Goal: Task Accomplishment & Management: Manage account settings

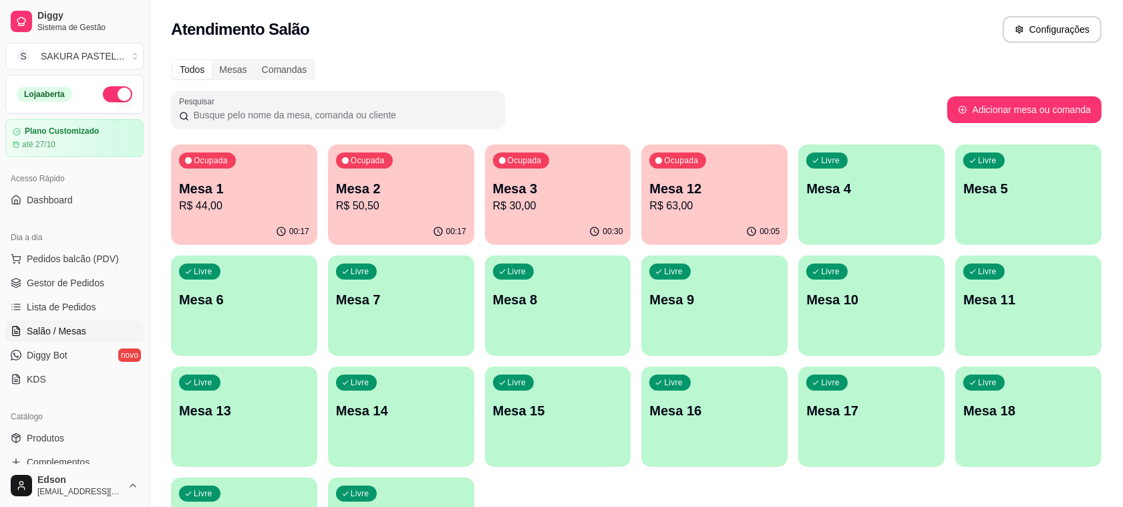
click at [249, 219] on div "00:17" at bounding box center [244, 232] width 146 height 26
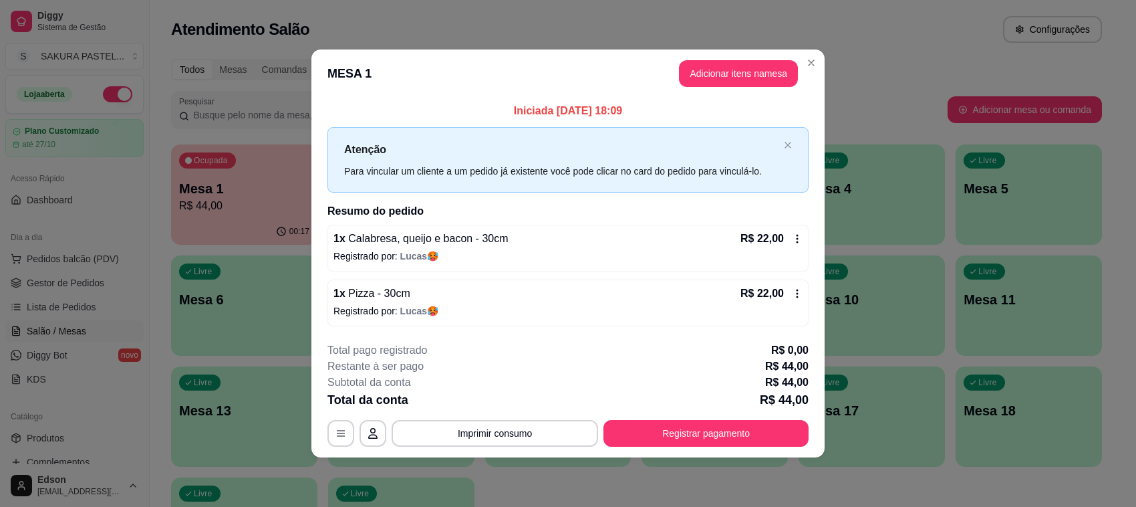
click at [709, 57] on header "MESA 1 Adicionar itens na mesa" at bounding box center [567, 73] width 513 height 48
click at [720, 69] on button "Adicionar itens na mesa" at bounding box center [738, 74] width 115 height 26
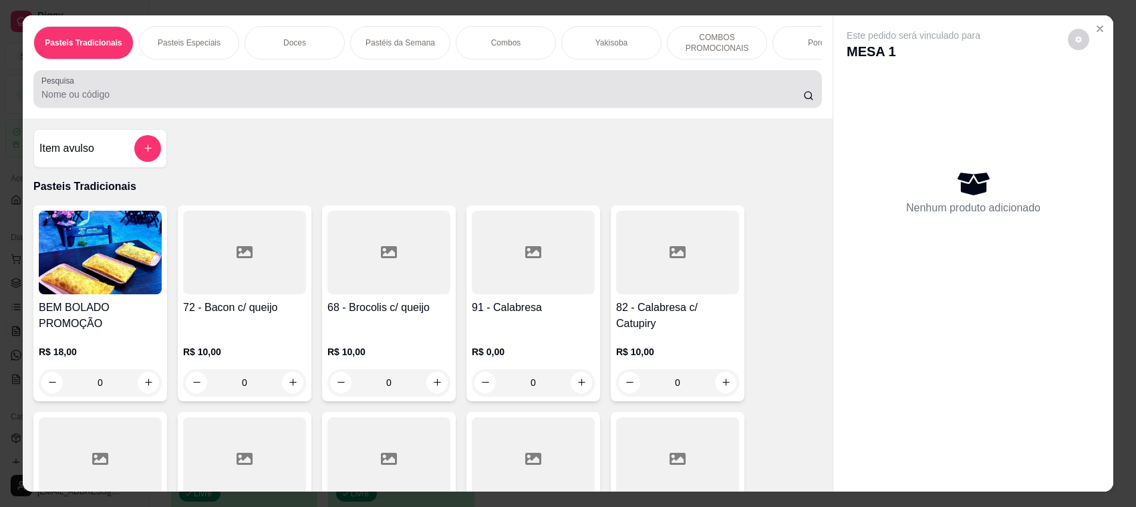
click at [326, 99] on div at bounding box center [427, 89] width 772 height 27
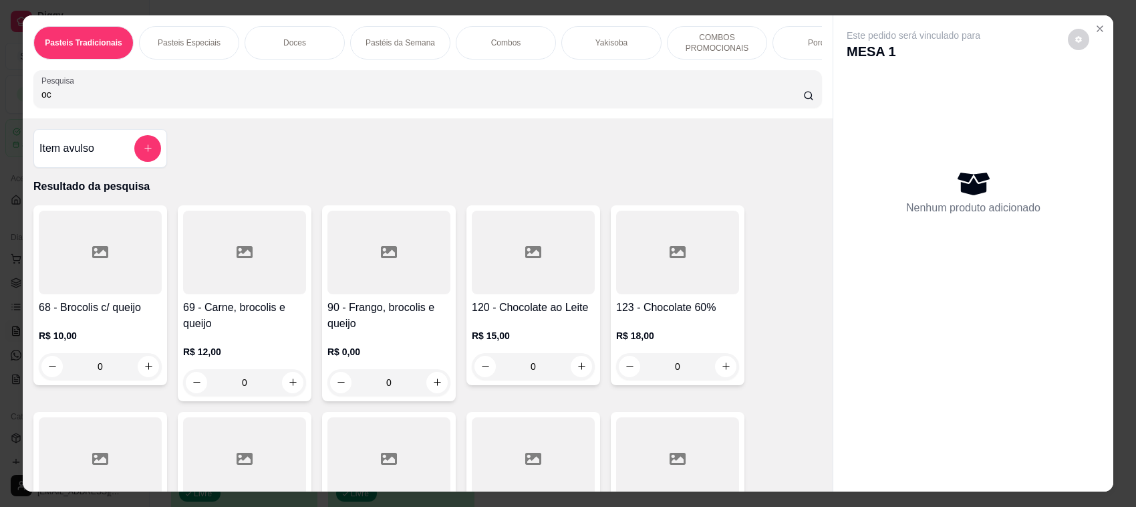
type input "o"
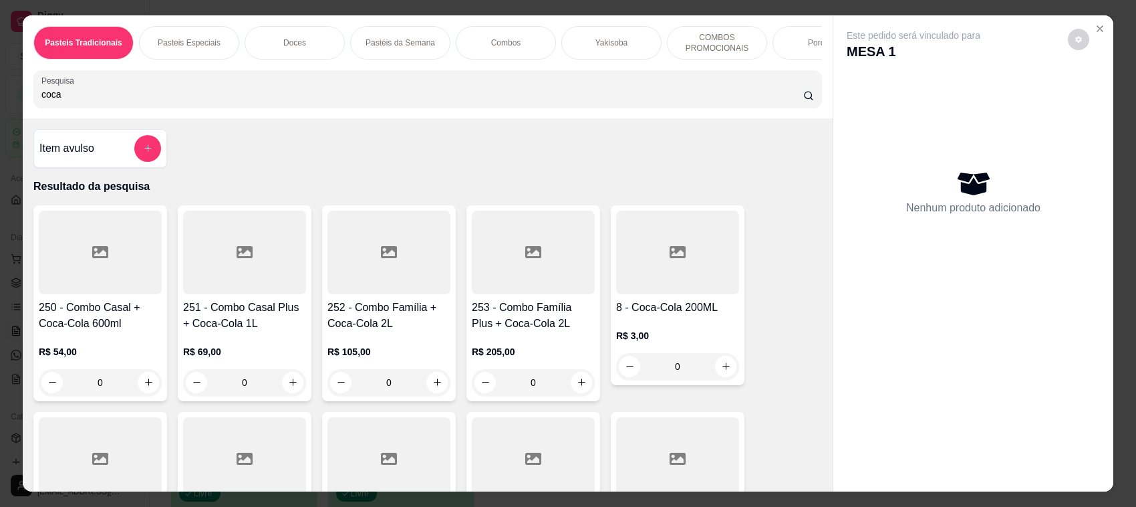
scroll to position [315, 0]
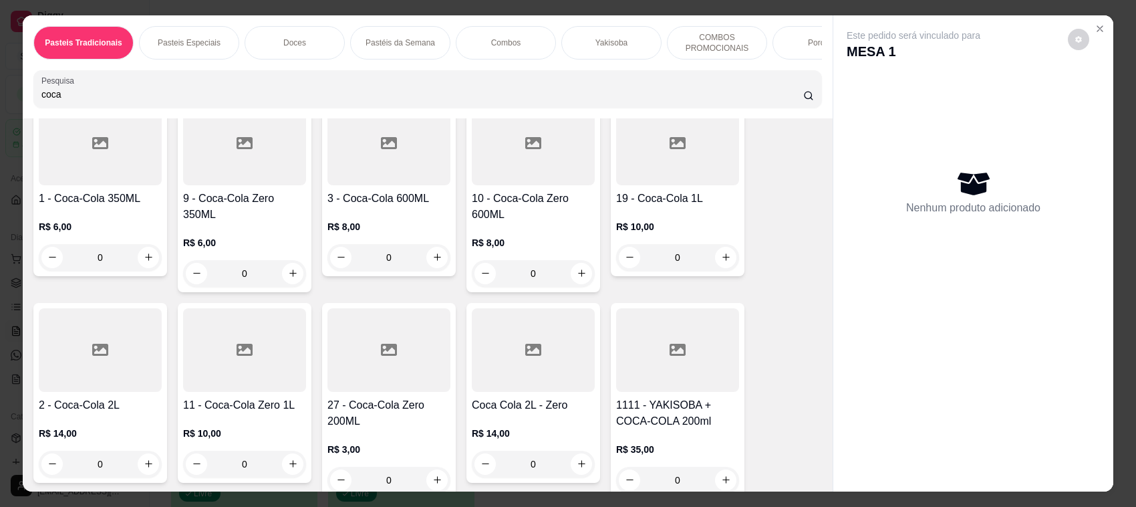
type input "coca"
click at [401, 204] on h4 "3 - Coca-Cola 600ML" at bounding box center [388, 198] width 123 height 16
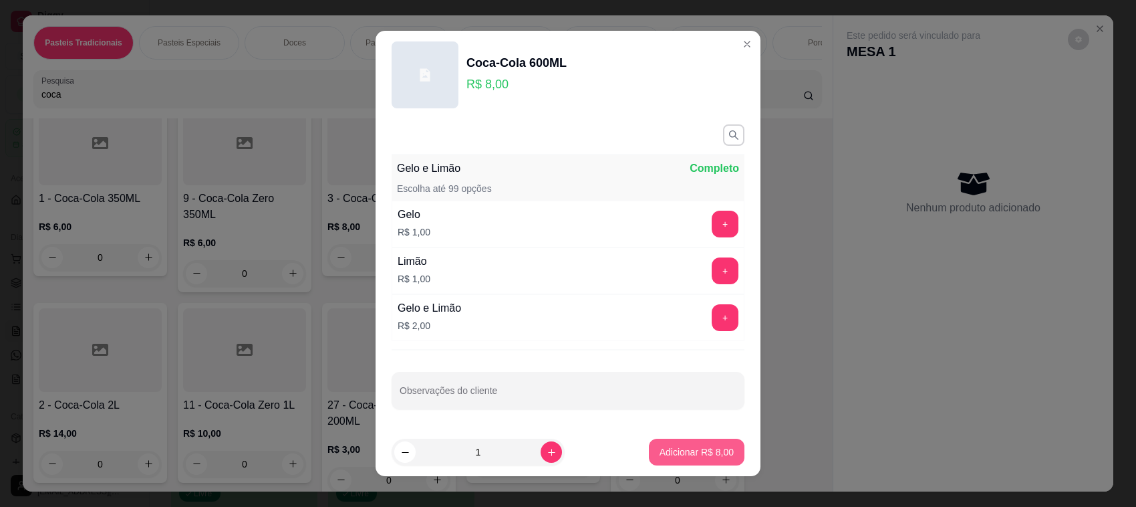
click at [672, 456] on p "Adicionar R$ 8,00" at bounding box center [697, 451] width 74 height 13
type input "1"
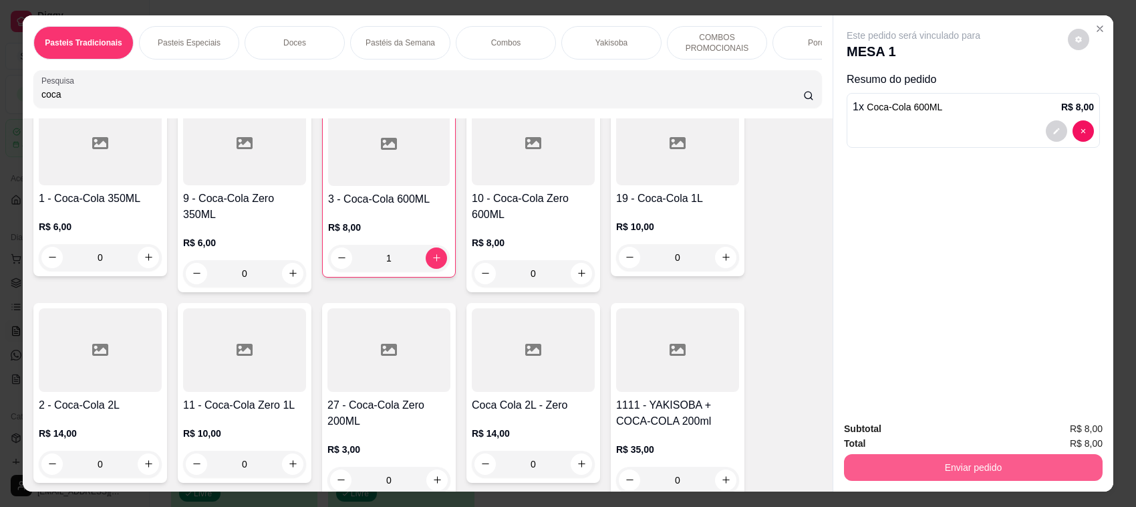
click at [905, 470] on button "Enviar pedido" at bounding box center [973, 467] width 259 height 27
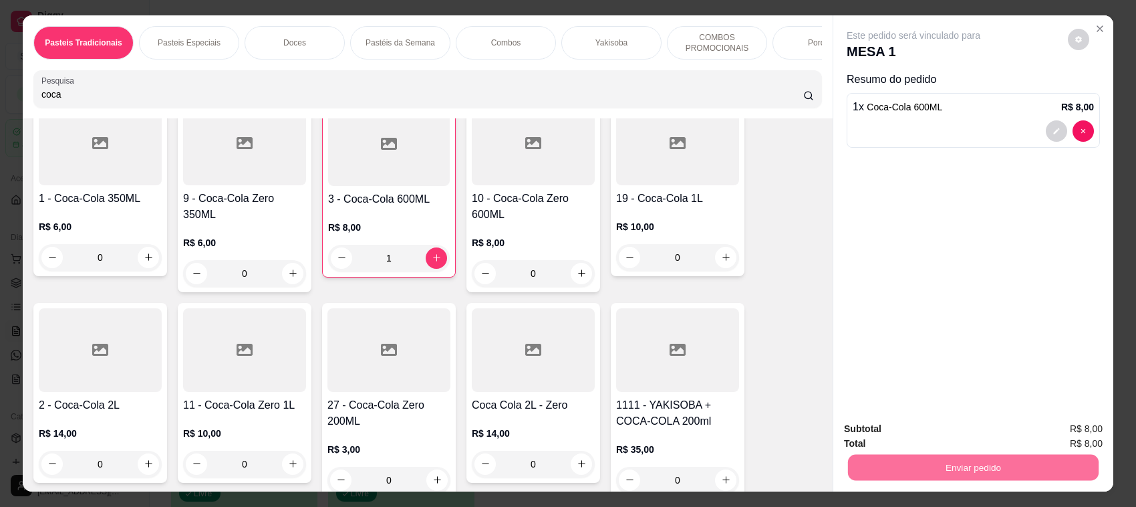
click at [1088, 431] on button "Enviar pedido" at bounding box center [1067, 434] width 76 height 25
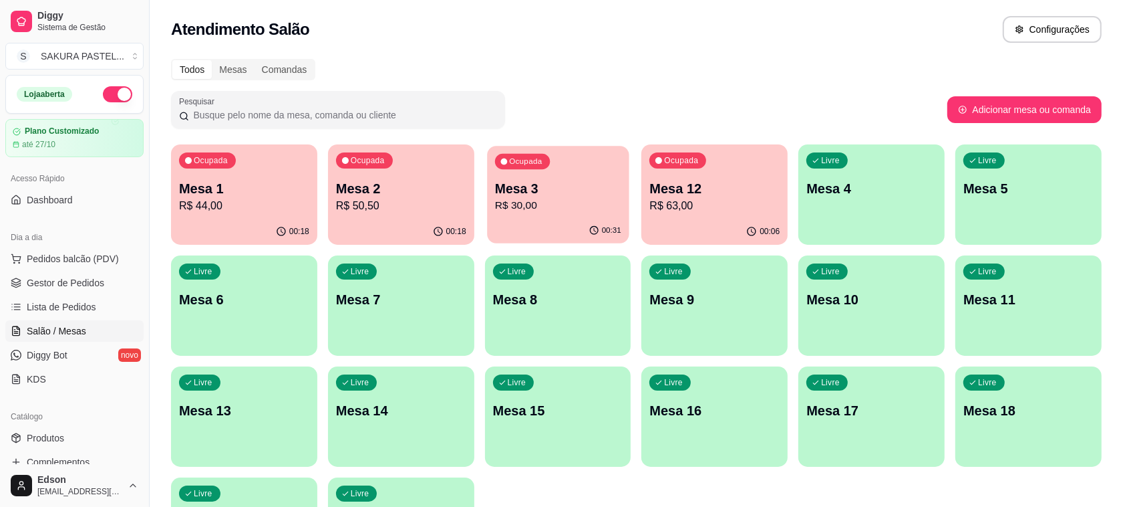
click at [557, 205] on p "R$ 30,00" at bounding box center [558, 205] width 126 height 15
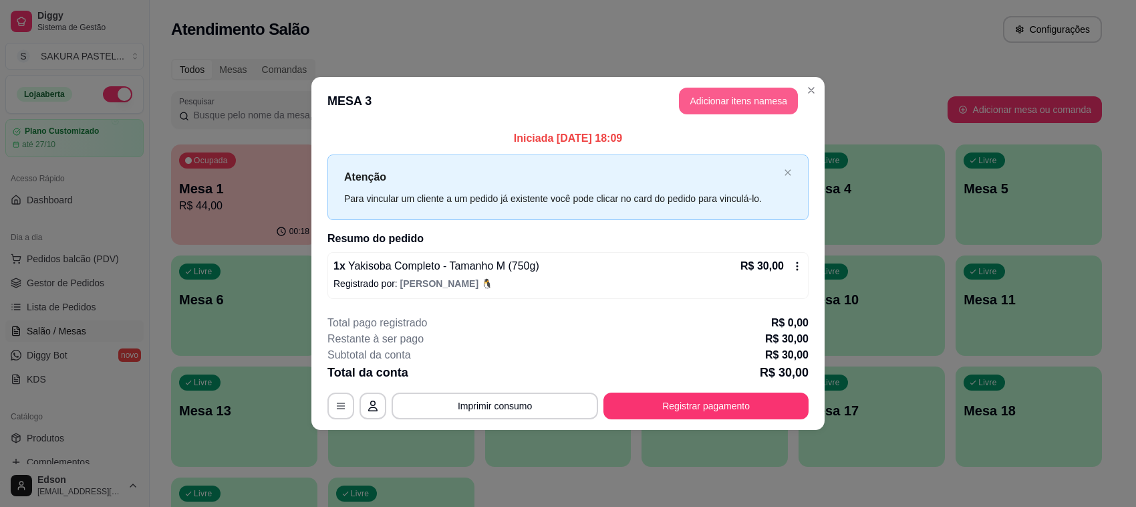
click at [737, 100] on button "Adicionar itens na mesa" at bounding box center [738, 101] width 119 height 27
click at [472, 94] on div at bounding box center [427, 89] width 772 height 27
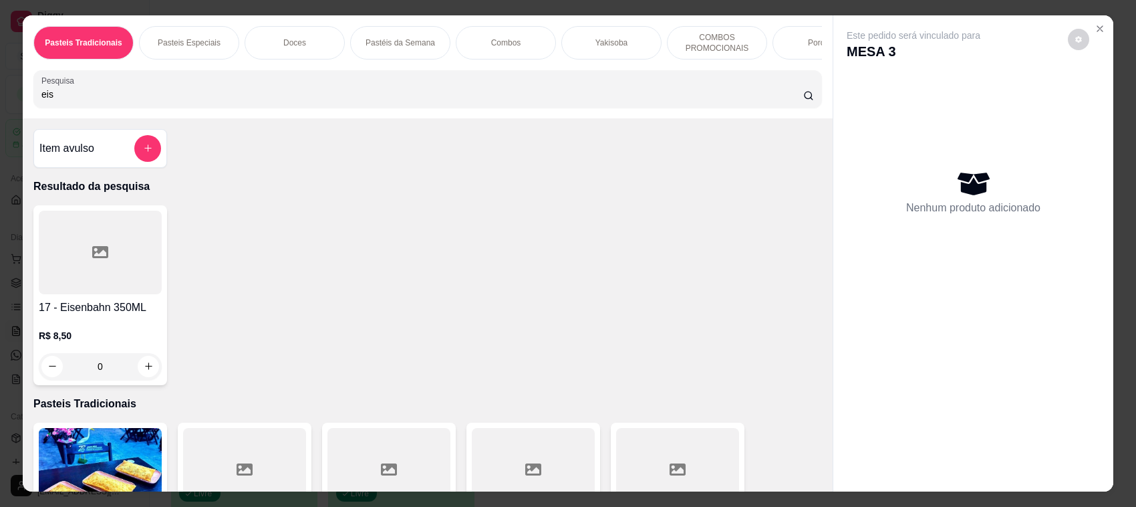
type input "eis"
click at [68, 271] on div at bounding box center [100, 252] width 123 height 84
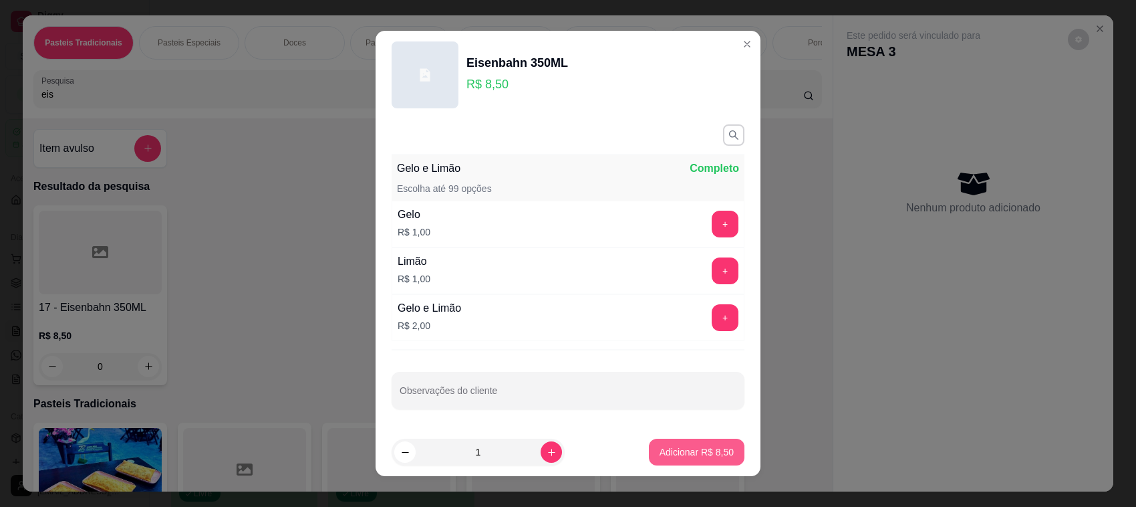
click at [688, 462] on button "Adicionar R$ 8,50" at bounding box center [697, 451] width 96 height 27
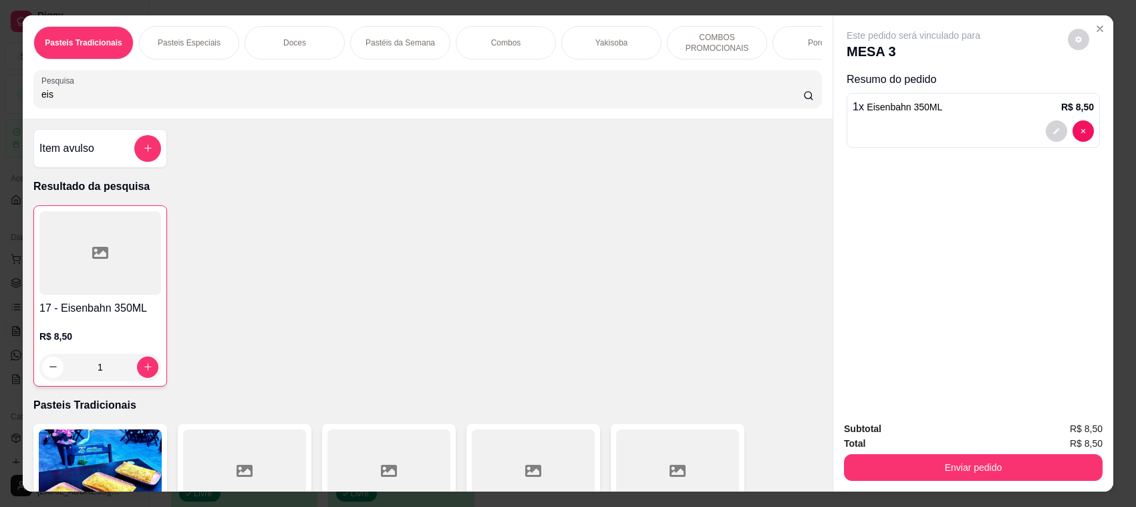
type input "1"
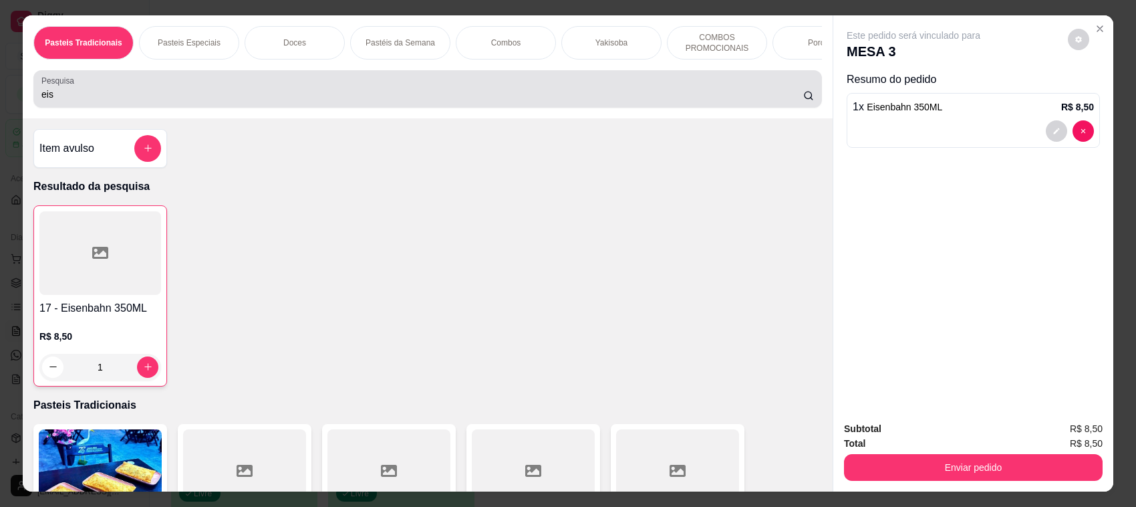
click at [327, 101] on input "eis" at bounding box center [422, 94] width 762 height 13
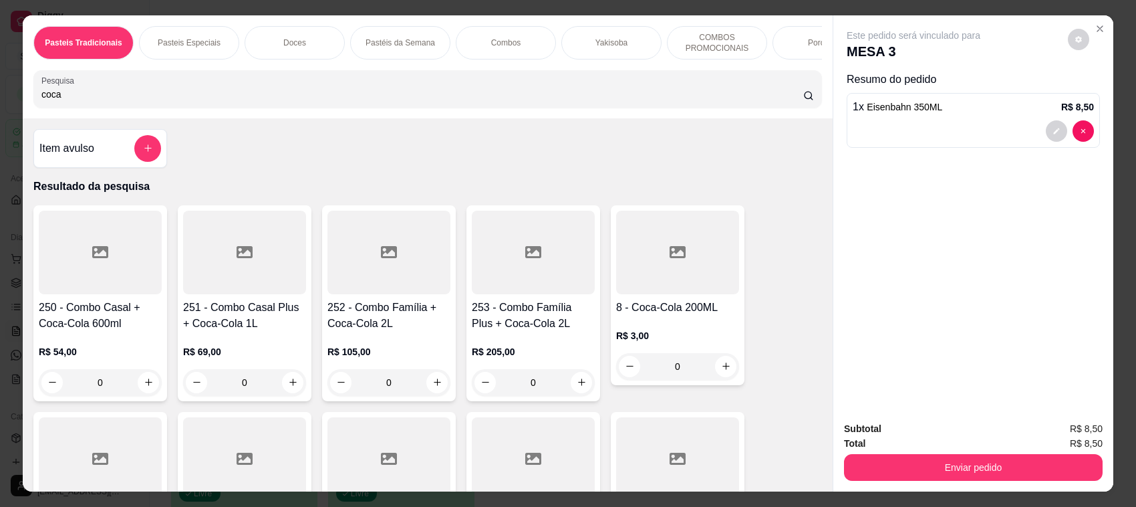
type input "coca"
click at [705, 326] on div "8 - Coca-Cola 200ML R$ 3,00 0" at bounding box center [678, 295] width 134 height 180
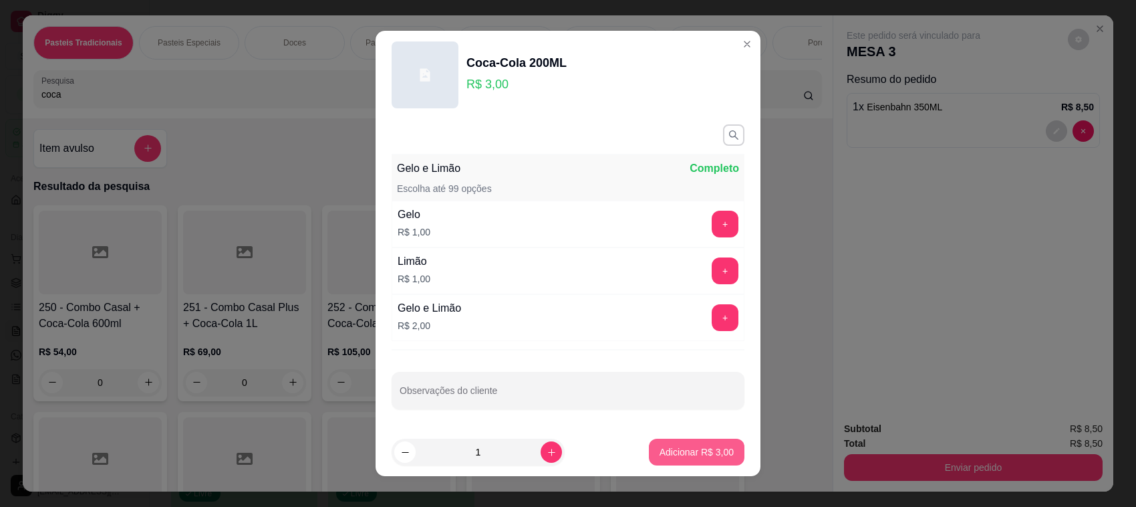
click at [718, 446] on button "Adicionar R$ 3,00" at bounding box center [697, 451] width 96 height 27
type input "1"
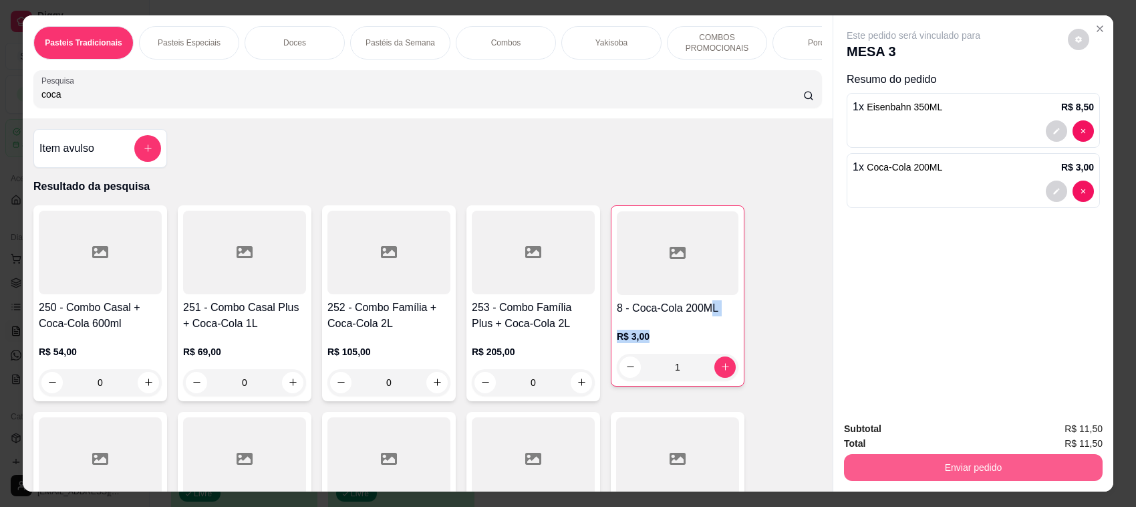
click at [926, 462] on button "Enviar pedido" at bounding box center [973, 467] width 259 height 27
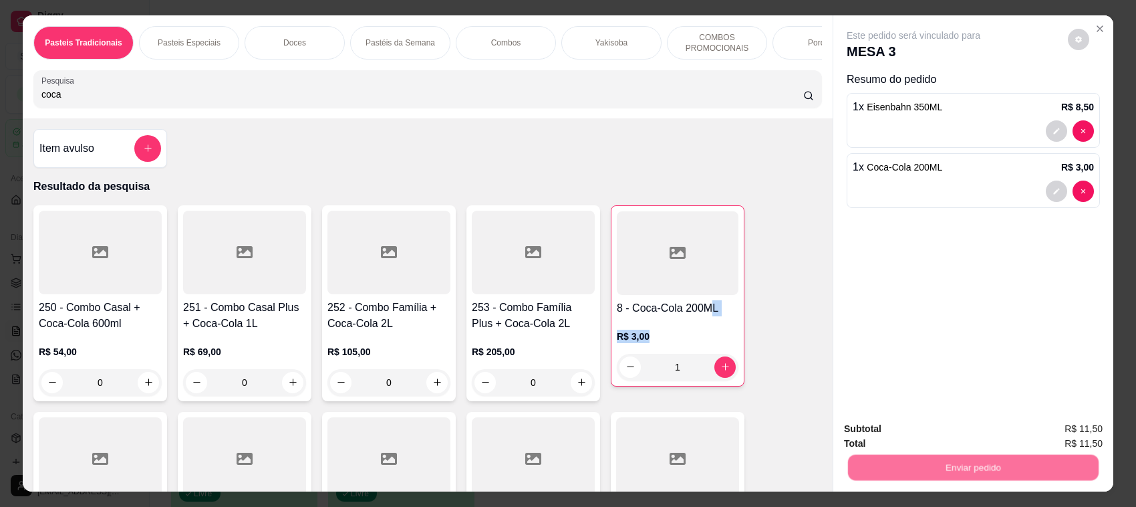
click at [966, 442] on button "Registrar cliente" at bounding box center [978, 434] width 88 height 25
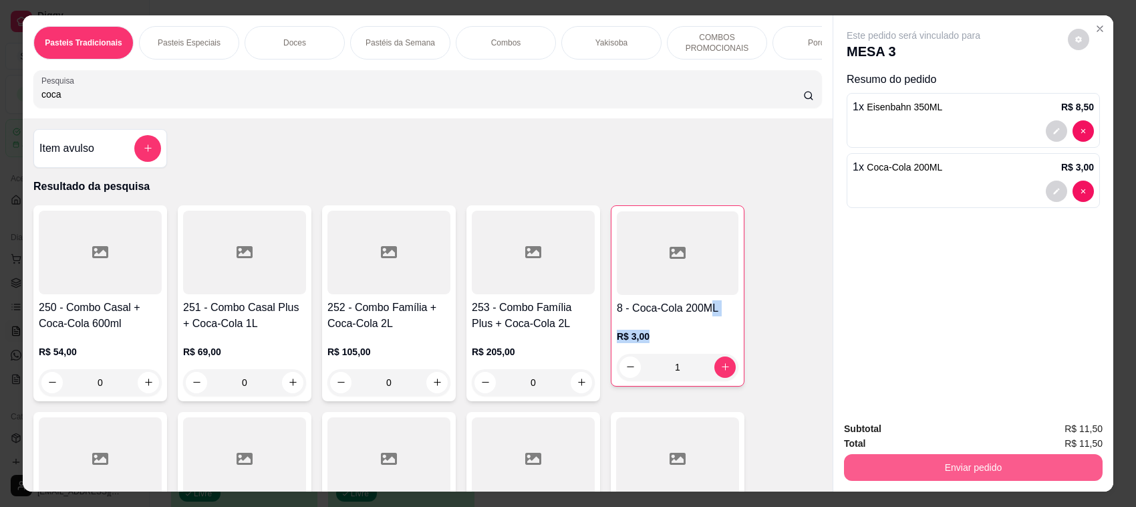
click at [977, 460] on button "Enviar pedido" at bounding box center [973, 467] width 259 height 27
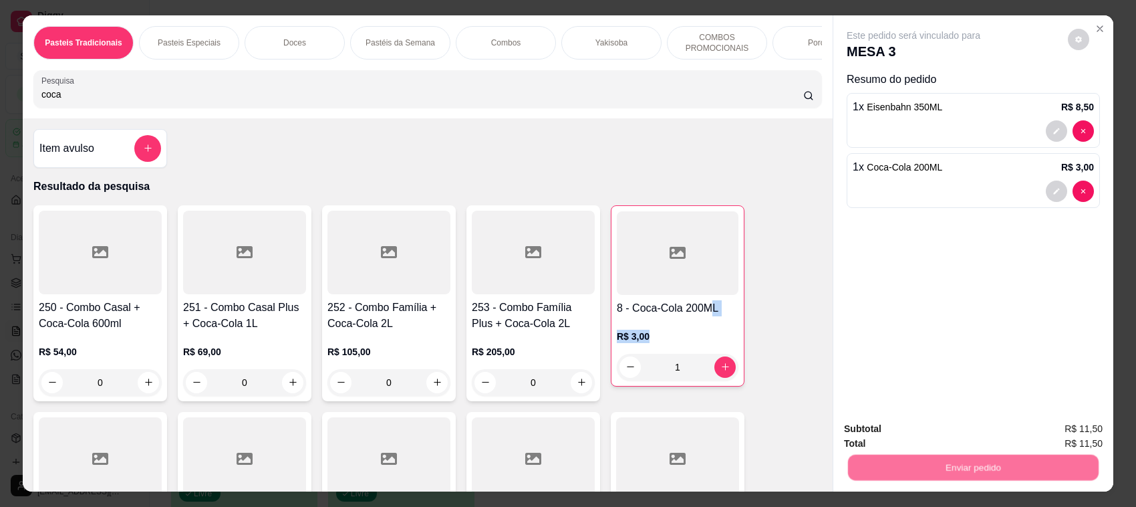
click at [1094, 434] on button "Enviar pedido" at bounding box center [1067, 434] width 76 height 25
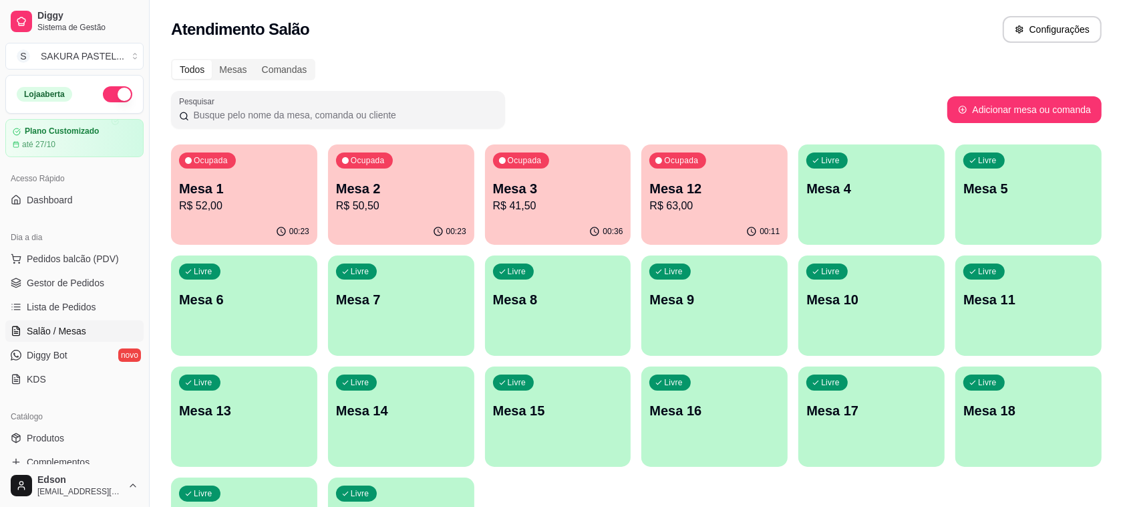
click at [422, 205] on p "R$ 50,50" at bounding box center [401, 206] width 130 height 16
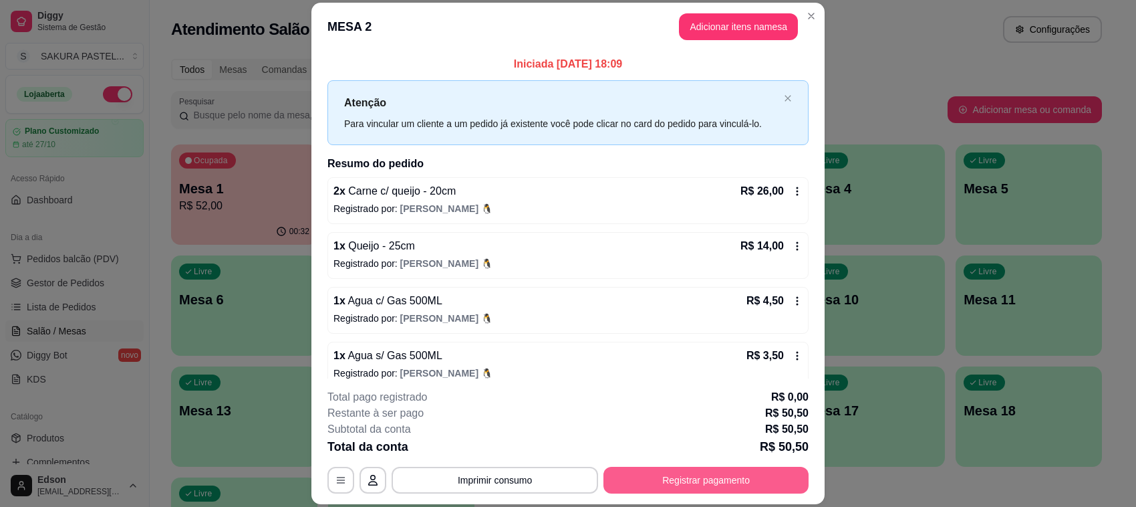
click at [692, 481] on button "Registrar pagamento" at bounding box center [705, 479] width 205 height 27
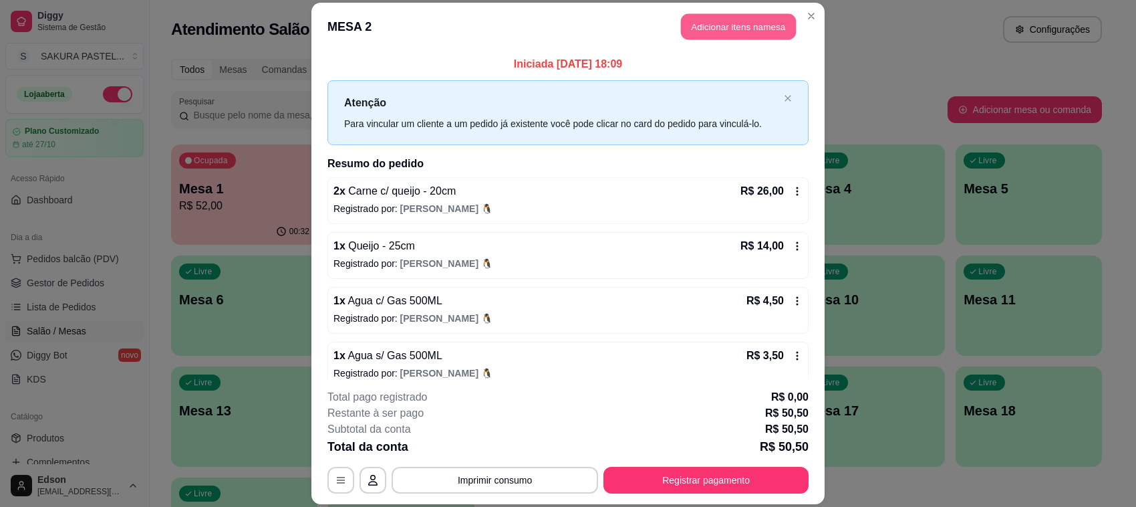
click at [749, 22] on button "Adicionar itens na mesa" at bounding box center [738, 26] width 115 height 26
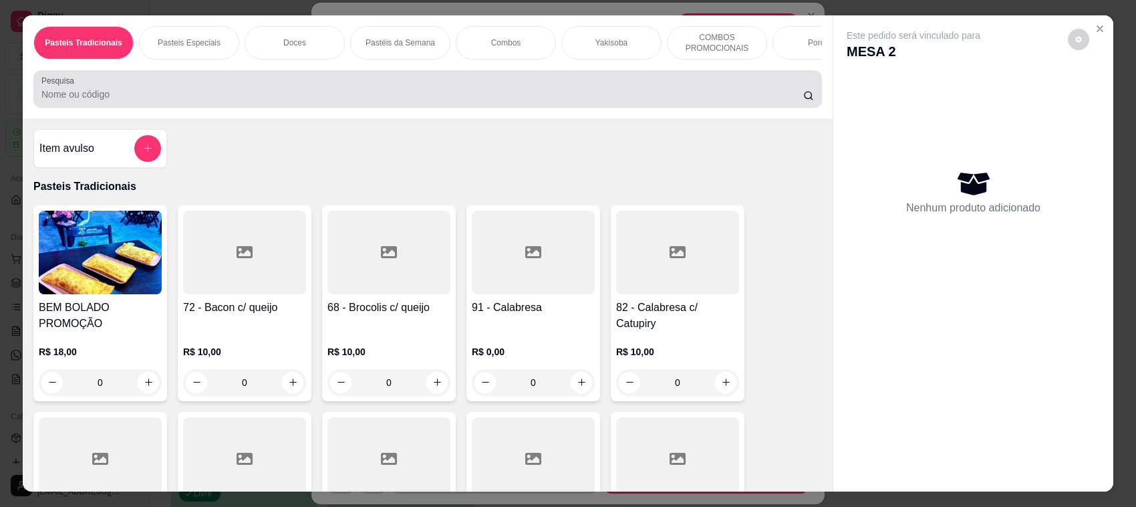
click at [262, 101] on input "Pesquisa" at bounding box center [422, 94] width 762 height 13
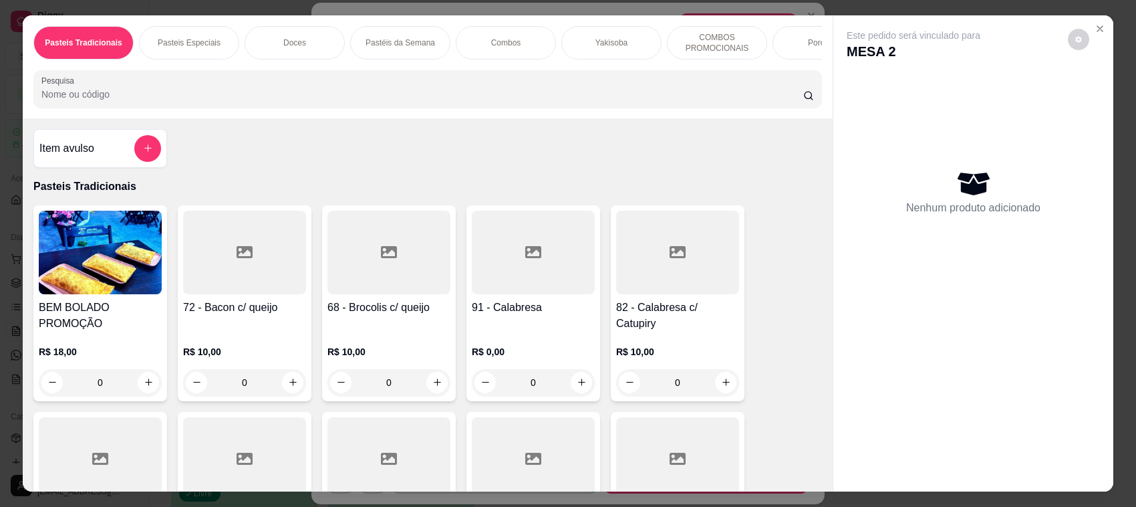
click at [70, 156] on h4 "Item avulso" at bounding box center [66, 148] width 55 height 16
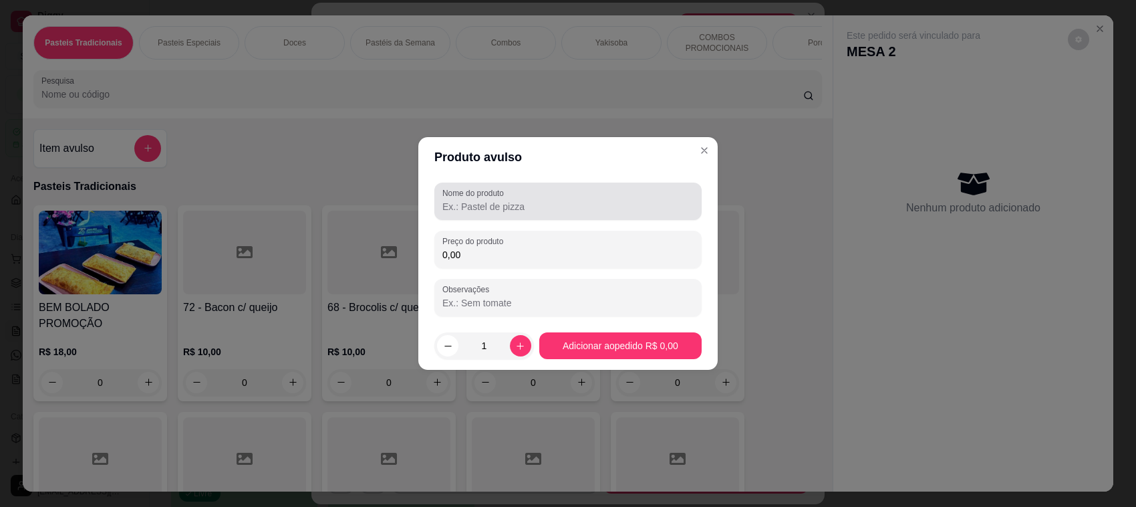
click at [478, 215] on div "Nome do produto" at bounding box center [567, 200] width 267 height 37
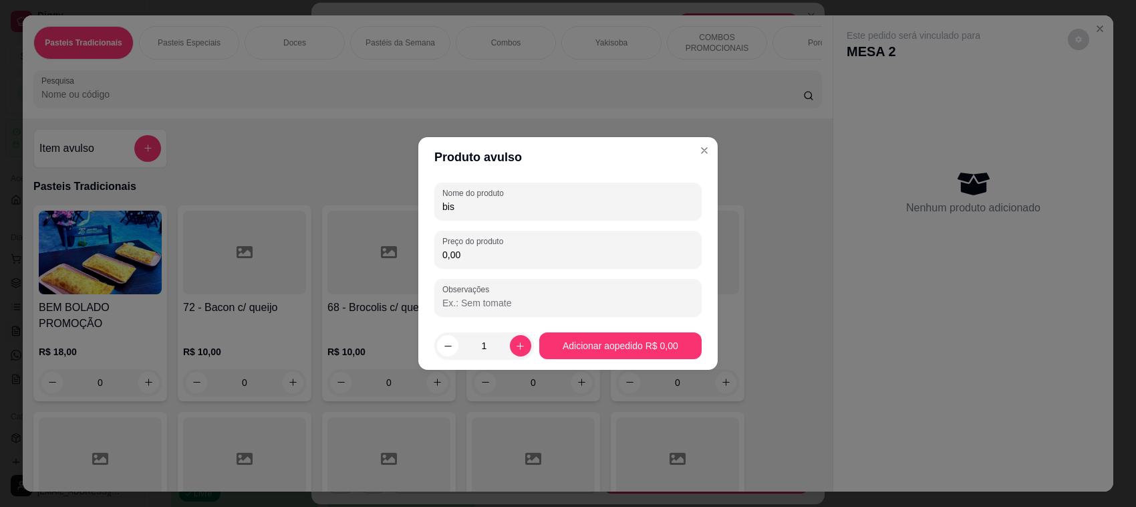
type input "bisc"
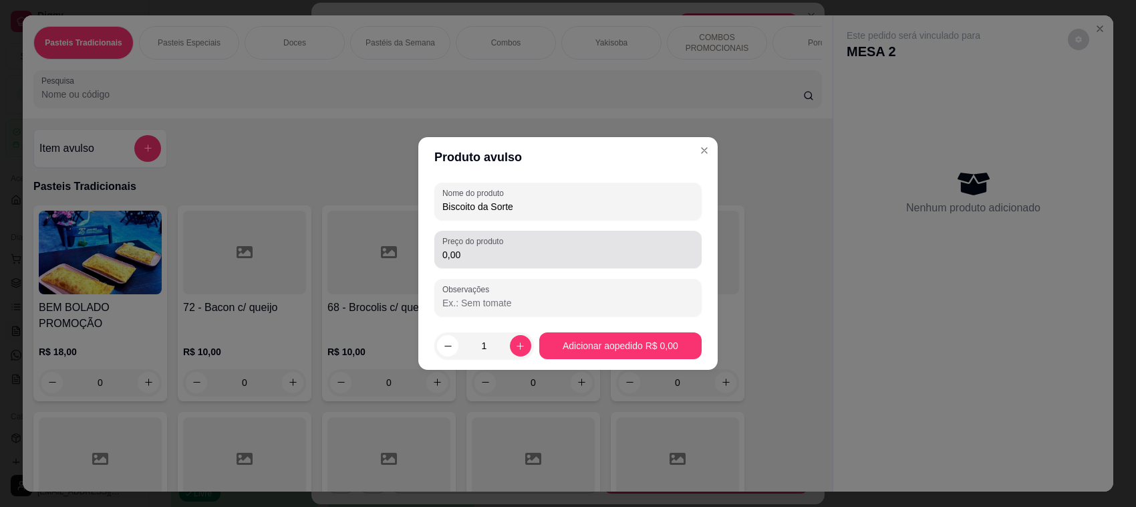
type input "Biscoito da Sorte"
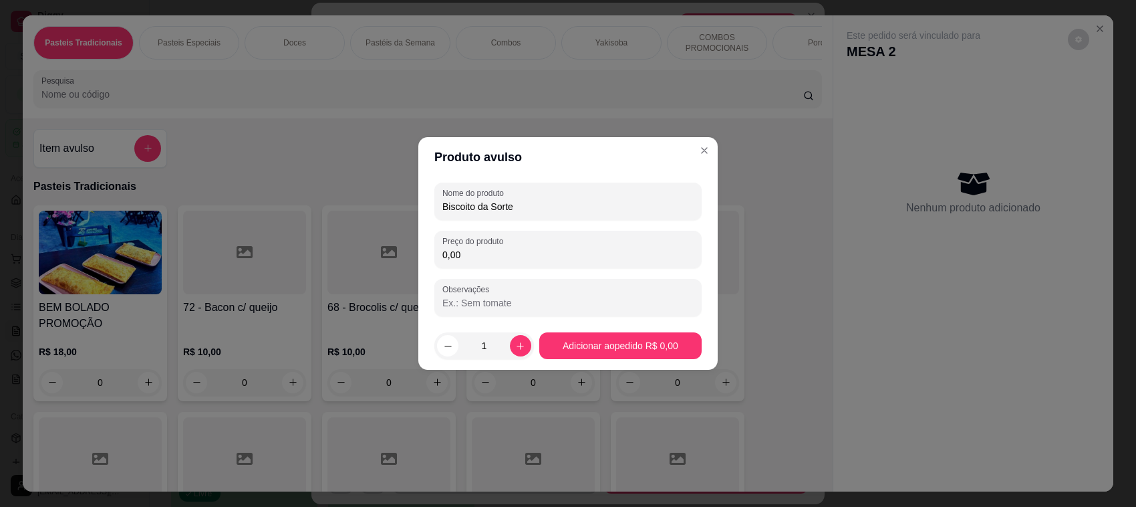
click at [530, 248] on input "0,00" at bounding box center [567, 254] width 251 height 13
type input "2,50"
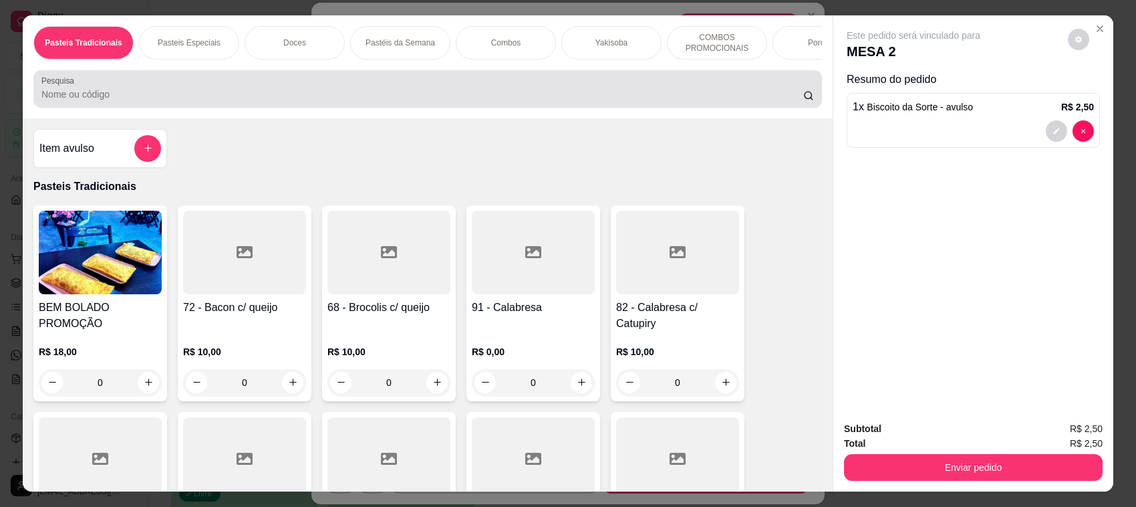
click at [325, 101] on input "Pesquisa" at bounding box center [422, 94] width 762 height 13
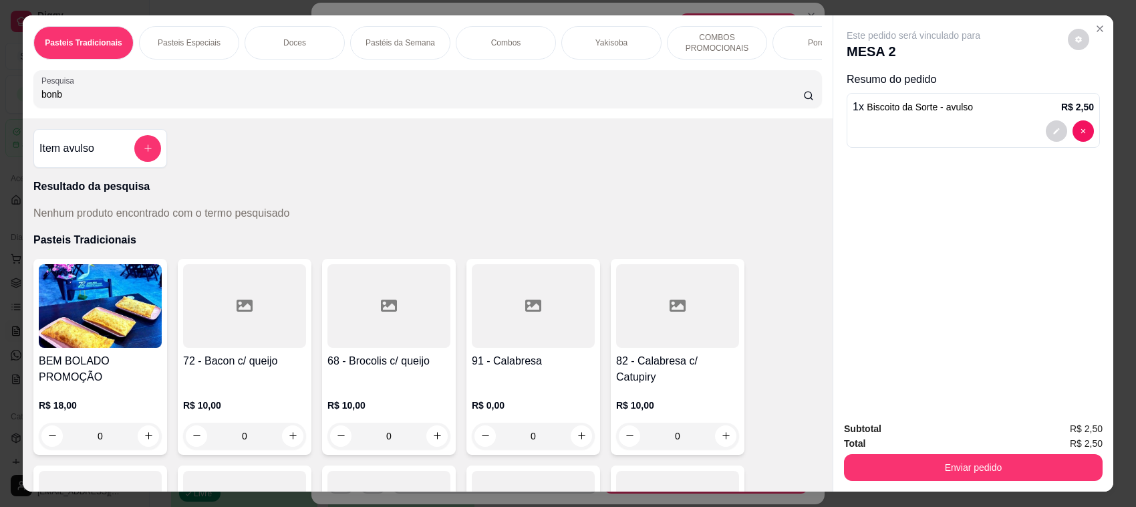
type input "bonb"
click at [118, 168] on div "Item avulso" at bounding box center [100, 148] width 134 height 39
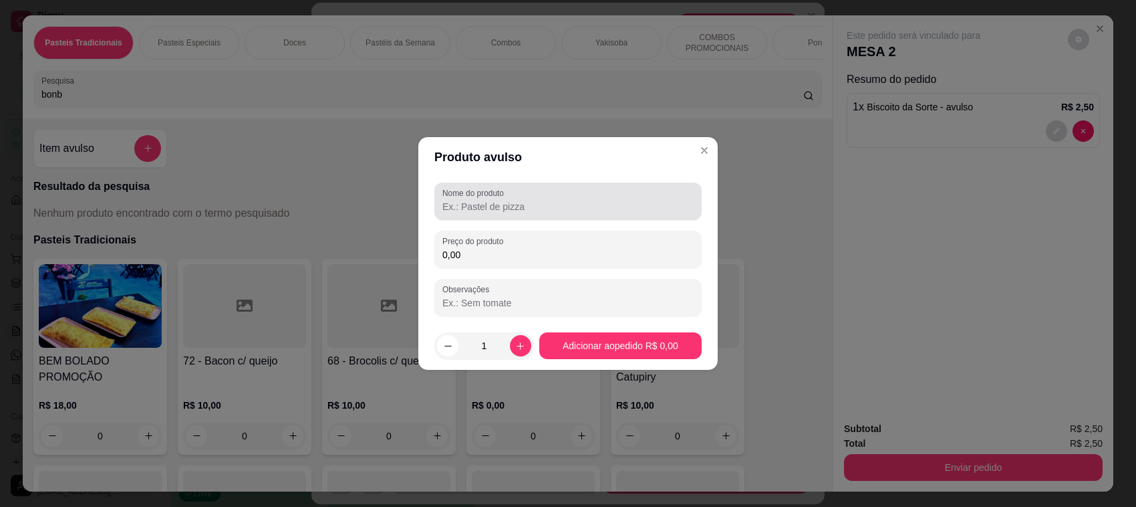
click at [516, 215] on div at bounding box center [567, 201] width 251 height 27
type input "Bon Bon de Uva"
click at [547, 259] on input "0,00" at bounding box center [567, 254] width 251 height 13
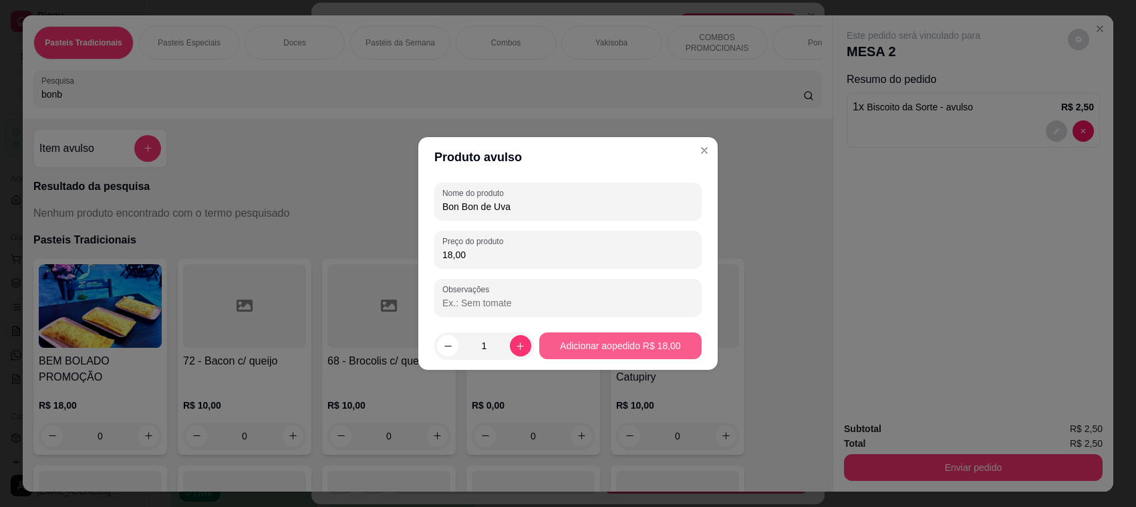
type input "18,00"
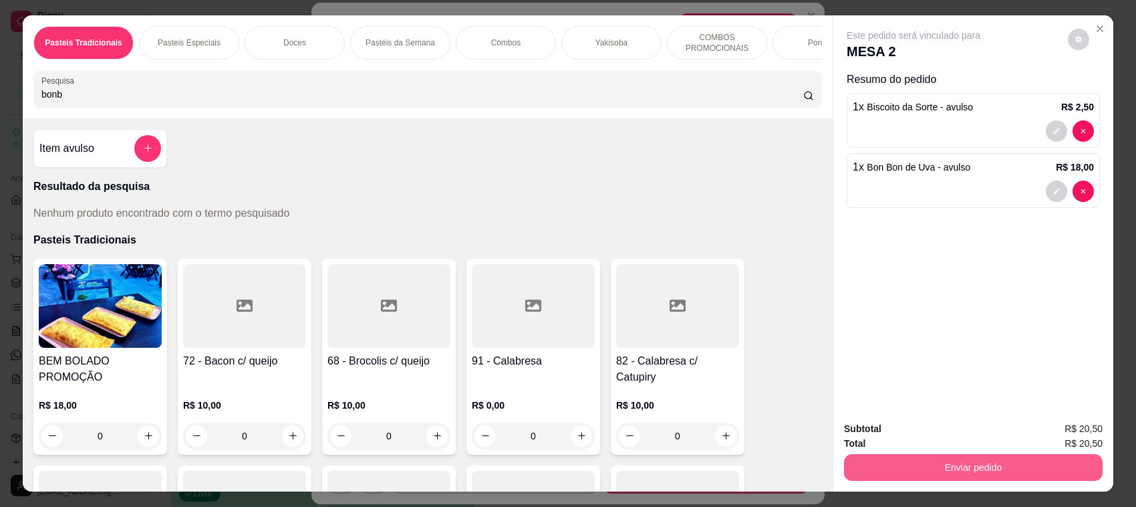
click at [863, 462] on button "Enviar pedido" at bounding box center [973, 467] width 259 height 27
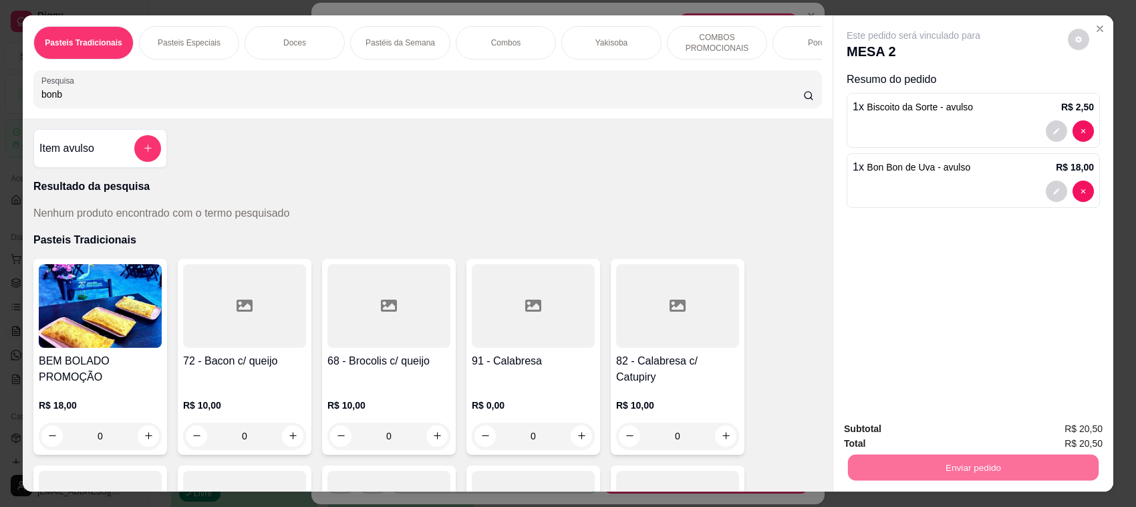
click at [1043, 438] on button "Enviar pedido" at bounding box center [1067, 434] width 76 height 25
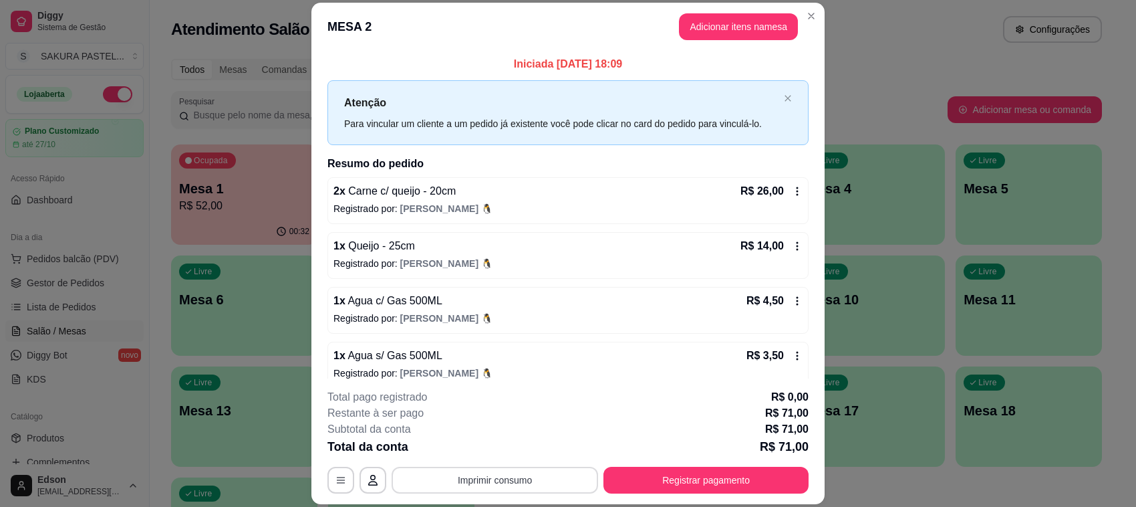
click at [496, 475] on button "Imprimir consumo" at bounding box center [495, 479] width 206 height 27
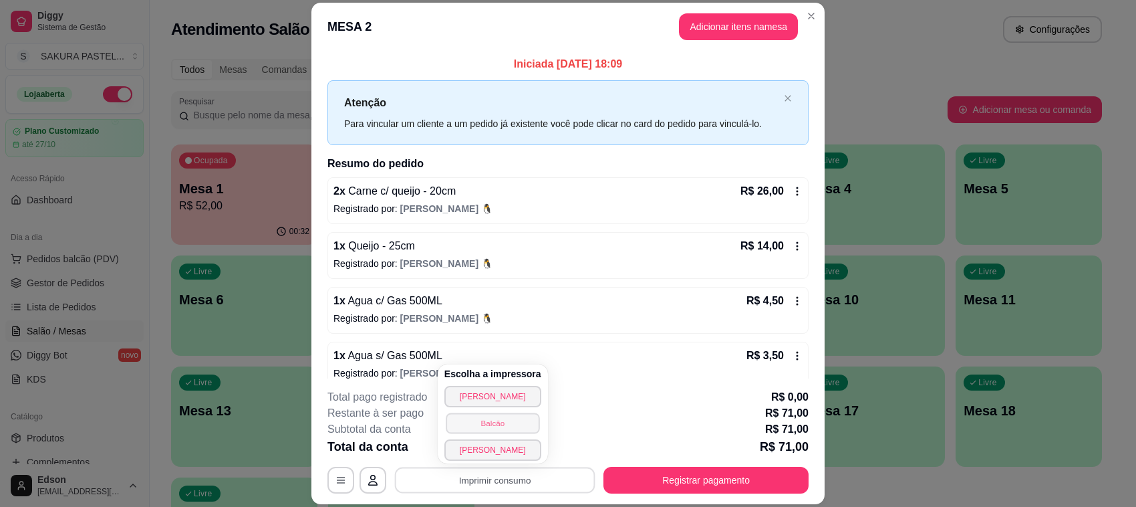
click at [495, 429] on button "Balcão" at bounding box center [493, 422] width 94 height 21
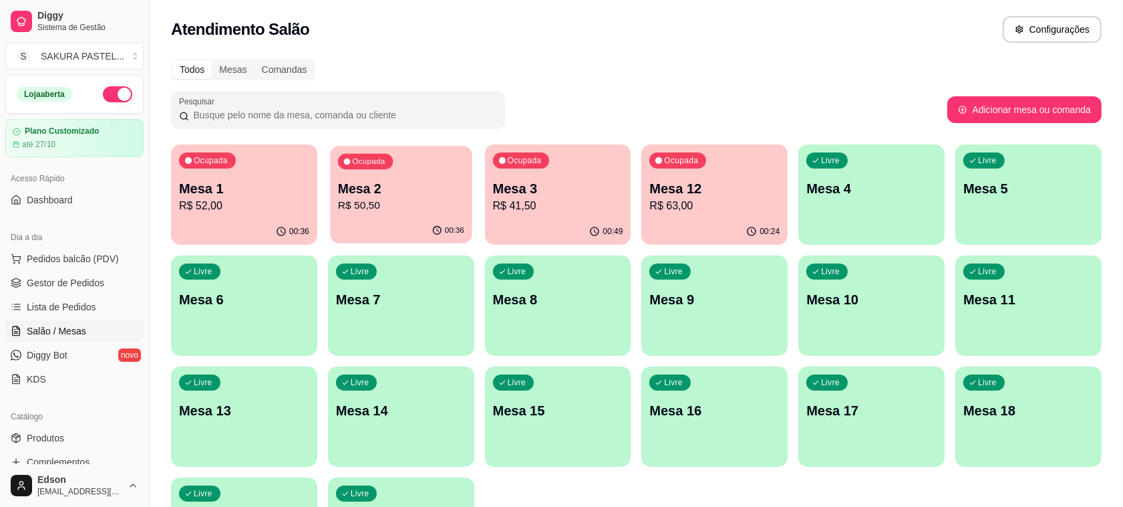
click at [435, 219] on div "00:36" at bounding box center [401, 230] width 142 height 25
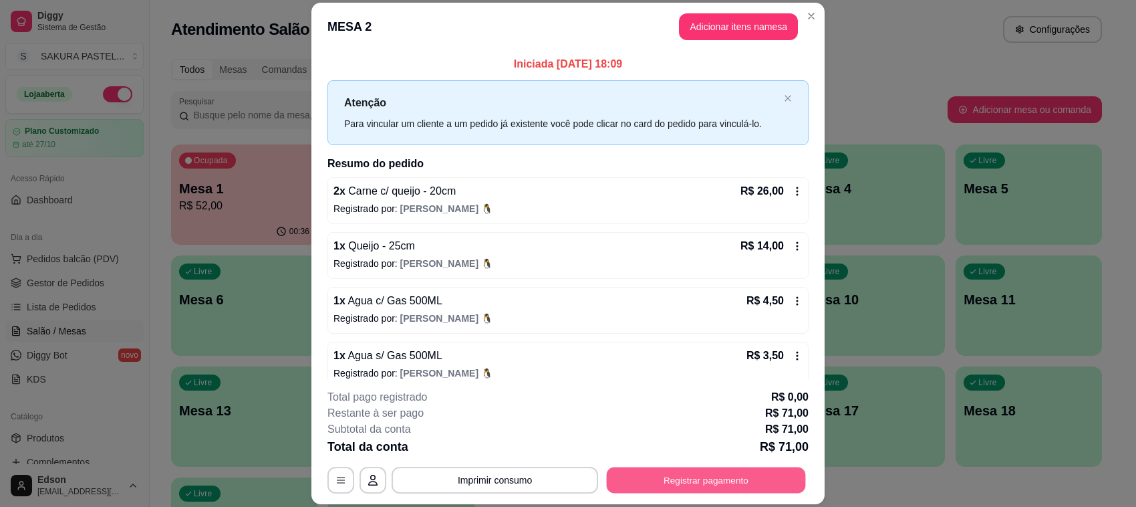
click at [740, 468] on button "Registrar pagamento" at bounding box center [706, 480] width 199 height 26
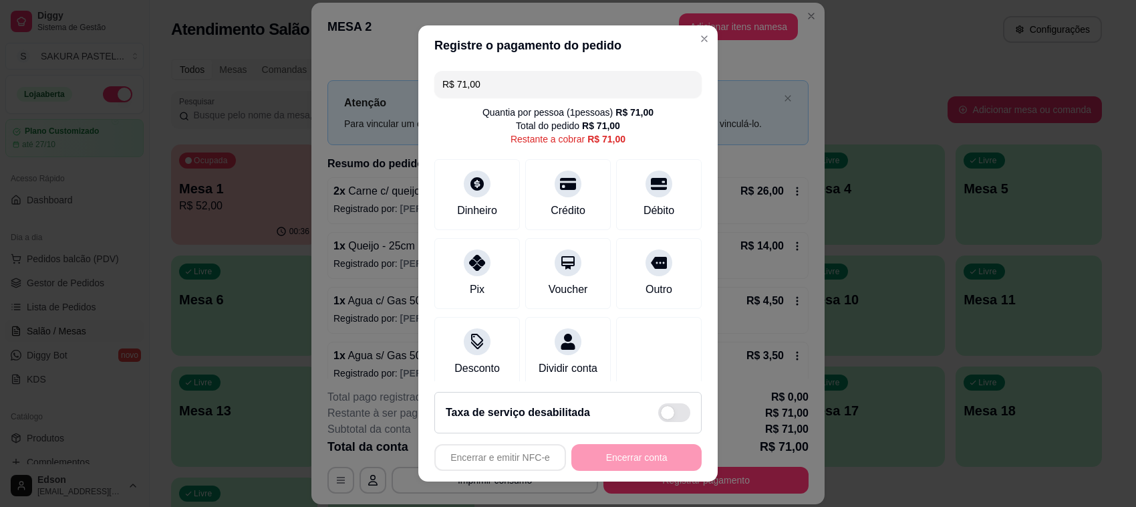
click at [648, 156] on div "R$ 71,00 Quantia por pessoa ( 1 pessoas) R$ 71,00 Total do pedido R$ 71,00 Rest…" at bounding box center [567, 222] width 299 height 315
click at [645, 205] on div "Débito" at bounding box center [659, 208] width 34 height 17
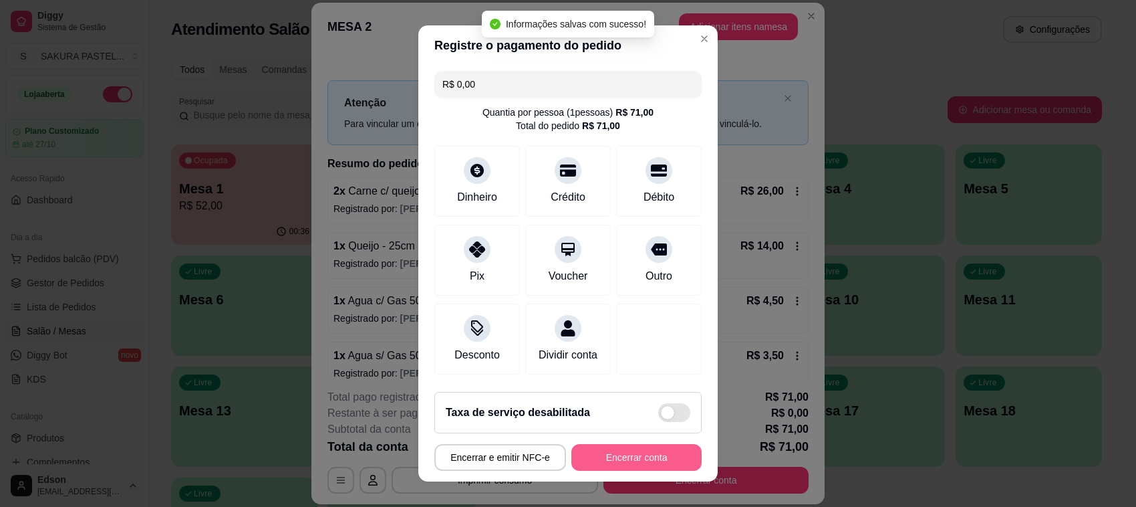
type input "R$ 0,00"
click at [650, 463] on button "Encerrar conta" at bounding box center [636, 457] width 126 height 26
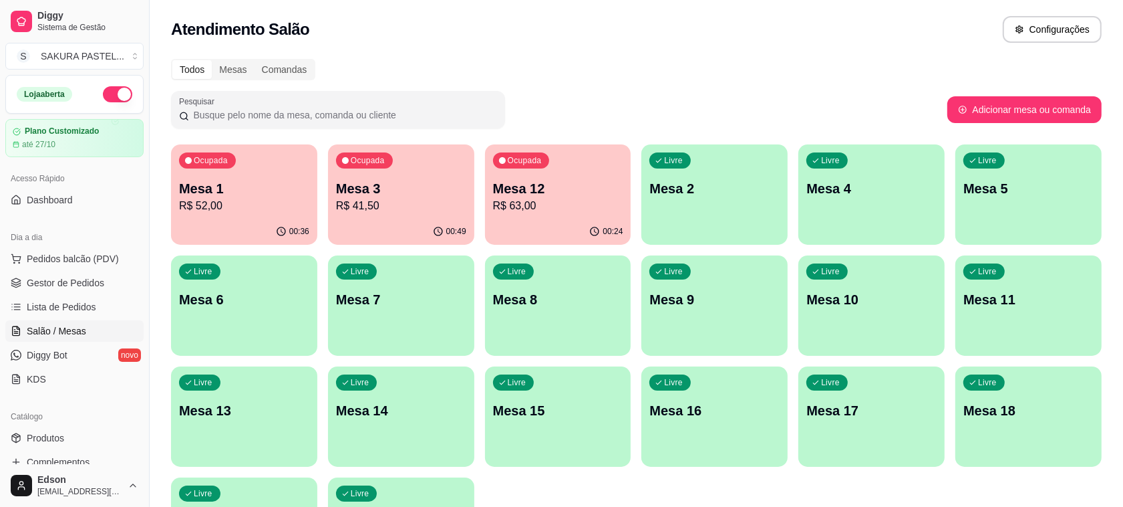
click at [386, 216] on div "Ocupada Mesa 3 R$ 41,50" at bounding box center [401, 181] width 146 height 74
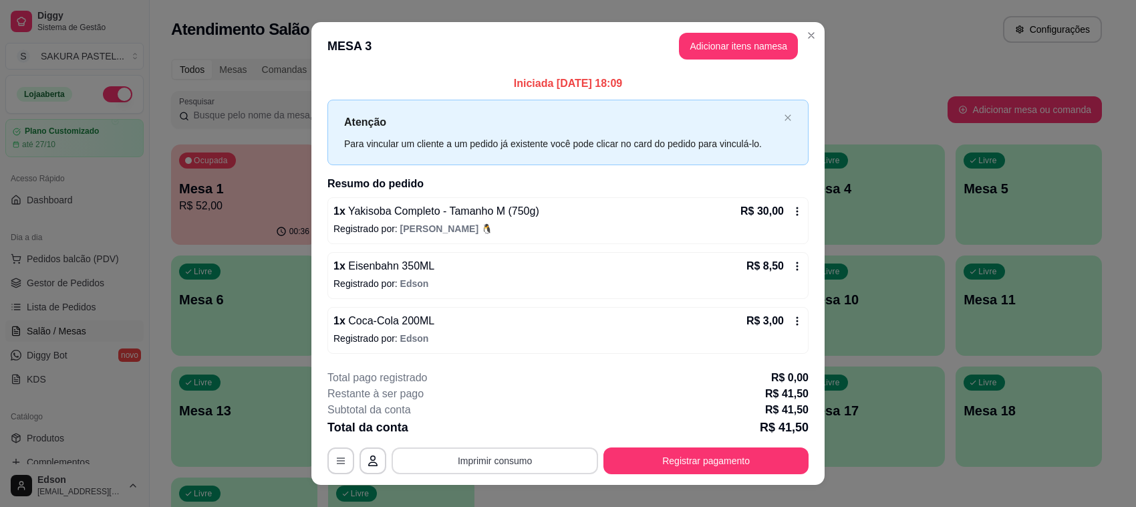
click at [535, 456] on button "Imprimir consumo" at bounding box center [495, 460] width 206 height 27
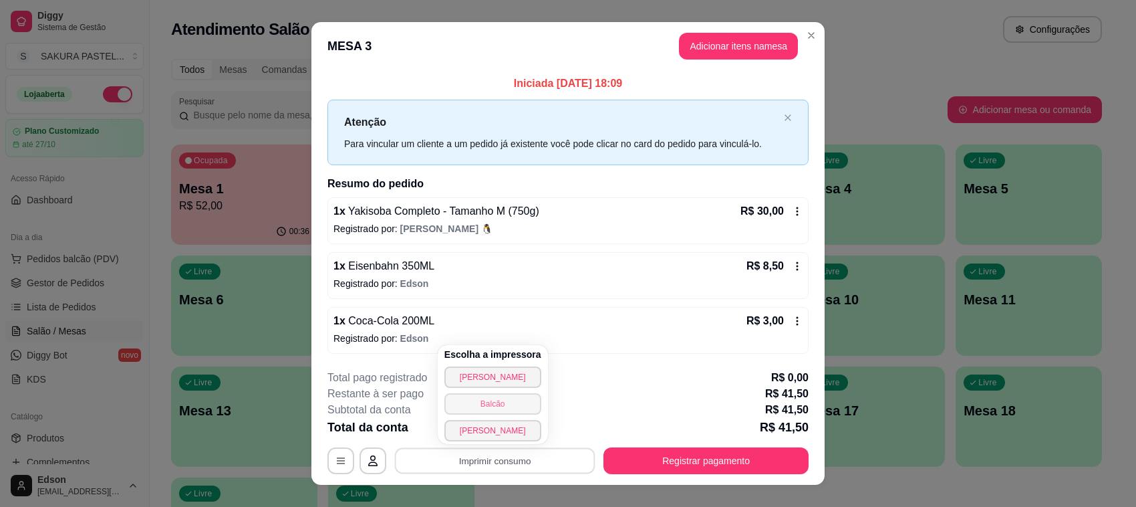
click at [494, 401] on button "Balcão" at bounding box center [492, 403] width 97 height 21
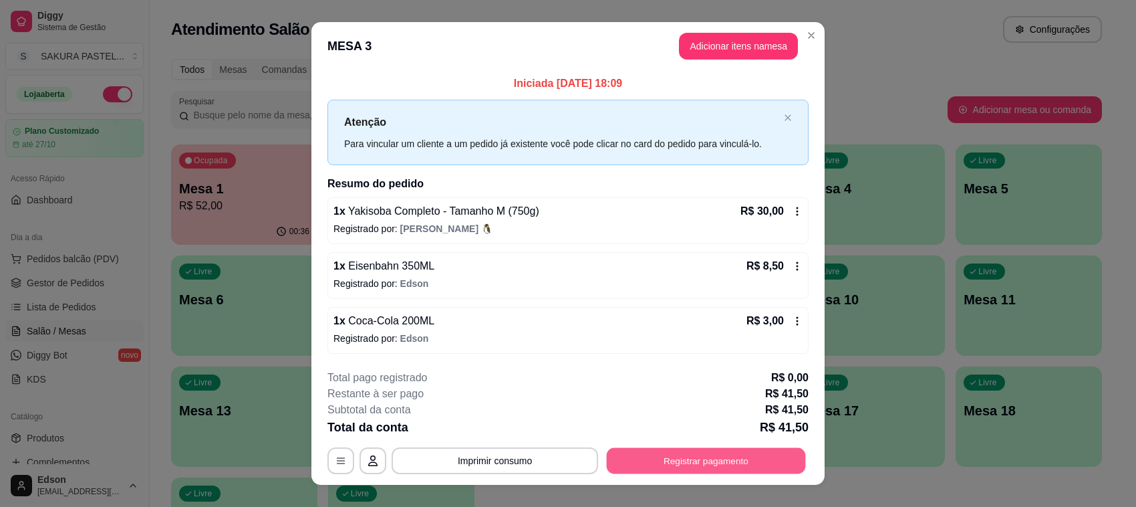
click at [672, 464] on button "Registrar pagamento" at bounding box center [706, 460] width 199 height 26
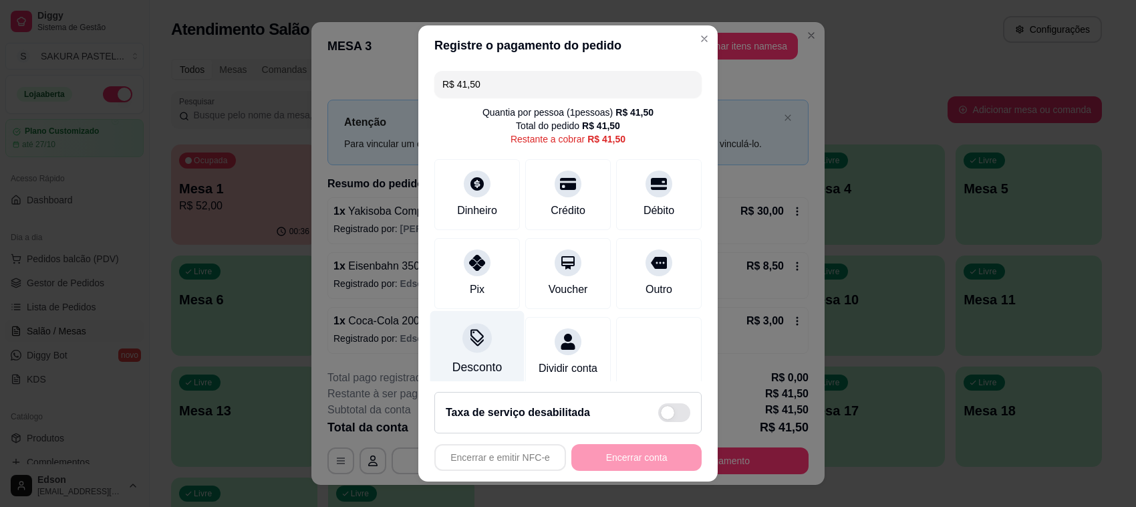
click at [475, 341] on div at bounding box center [476, 337] width 29 height 29
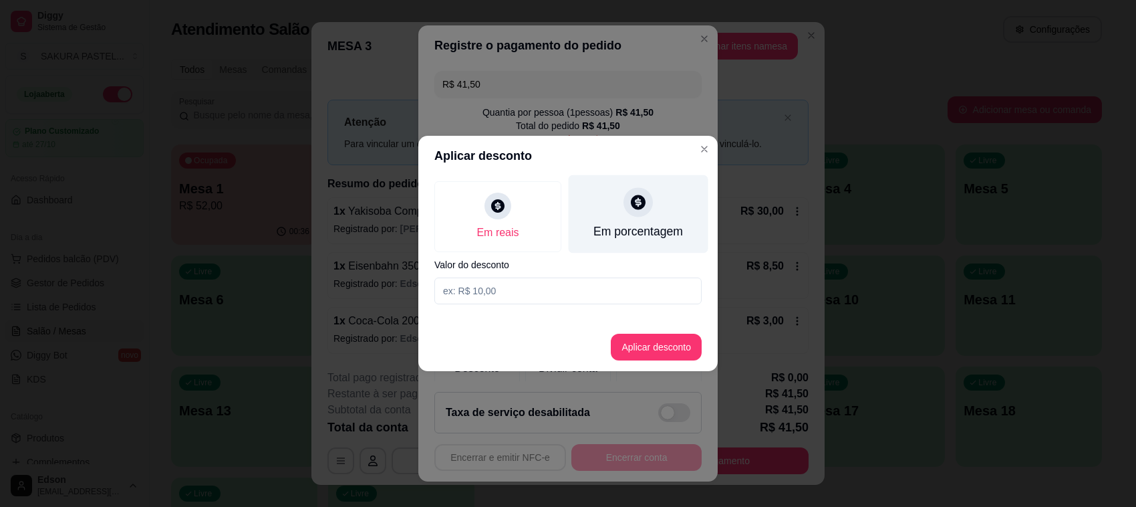
click at [626, 215] on div "Em porcentagem" at bounding box center [639, 214] width 140 height 78
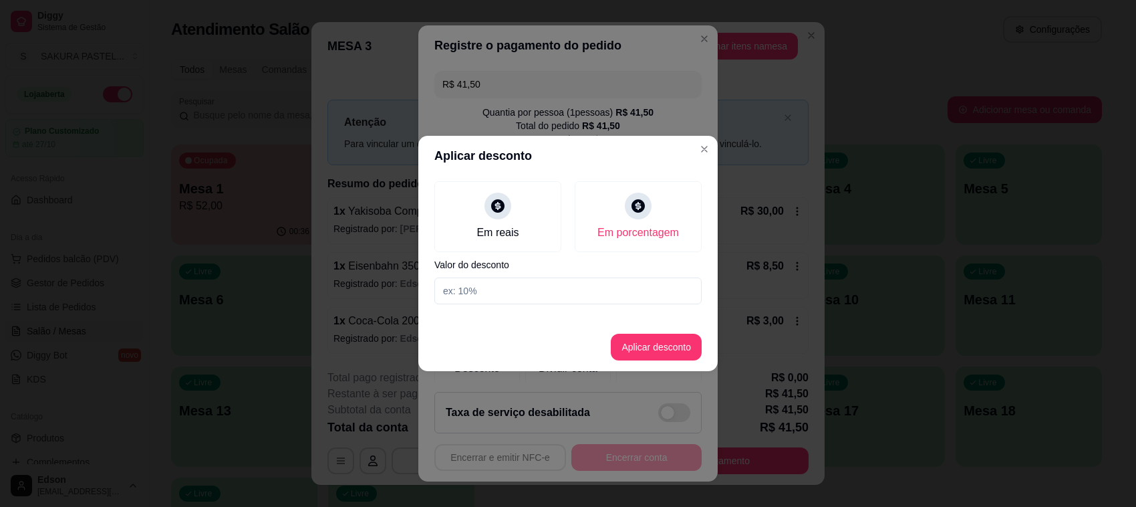
click at [545, 298] on input at bounding box center [567, 290] width 267 height 27
type input "10"
click at [660, 349] on button "Aplicar desconto" at bounding box center [656, 346] width 91 height 27
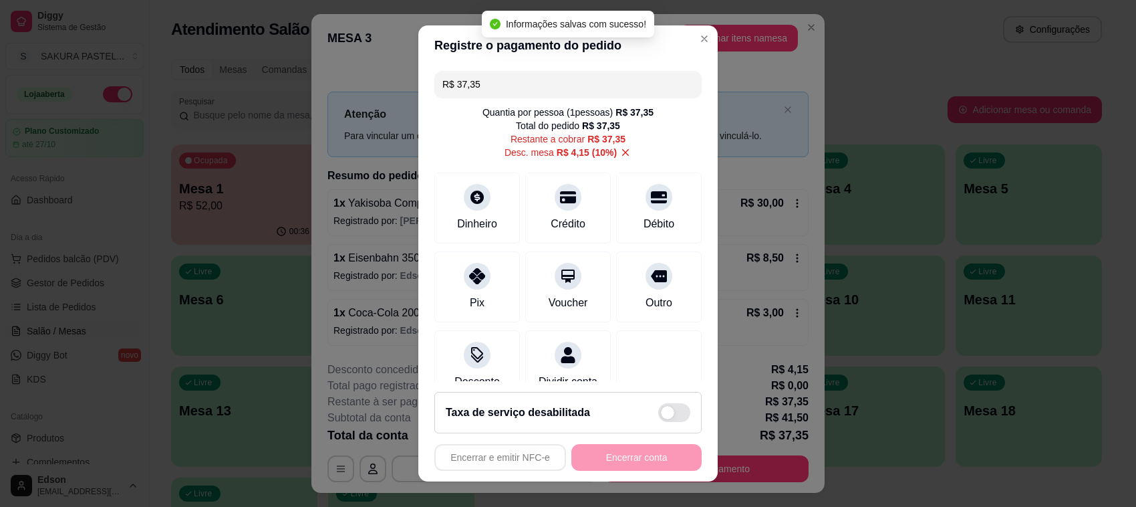
type input "R$ 37,35"
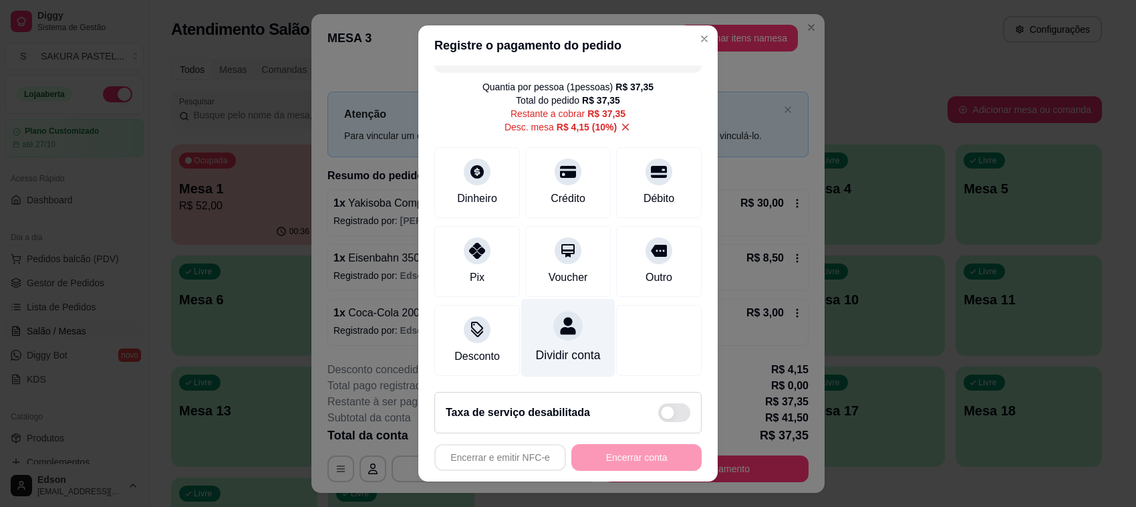
scroll to position [41, 0]
click at [550, 325] on div "Dividir conta" at bounding box center [568, 338] width 94 height 78
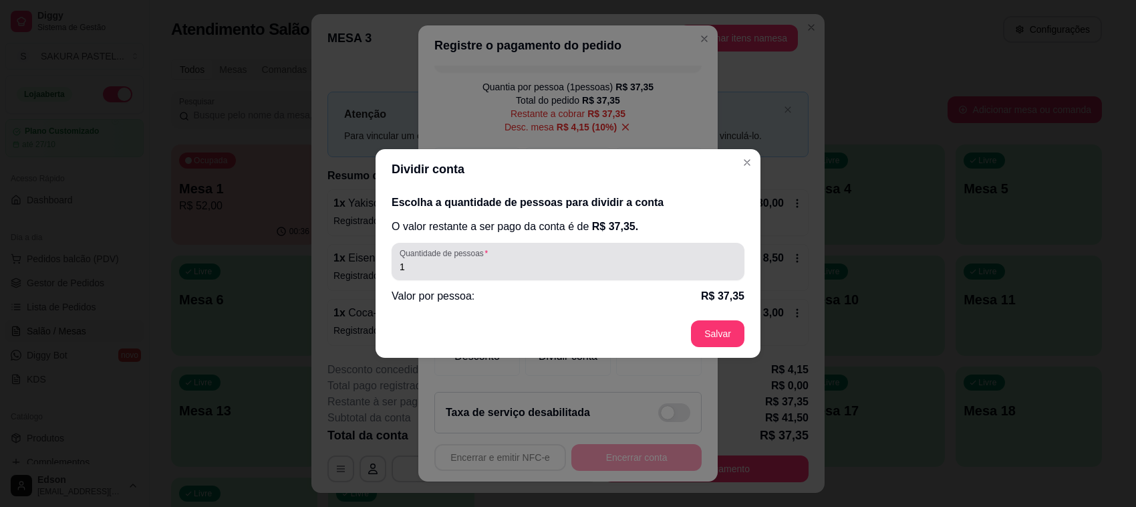
click at [521, 248] on div "1" at bounding box center [568, 261] width 337 height 27
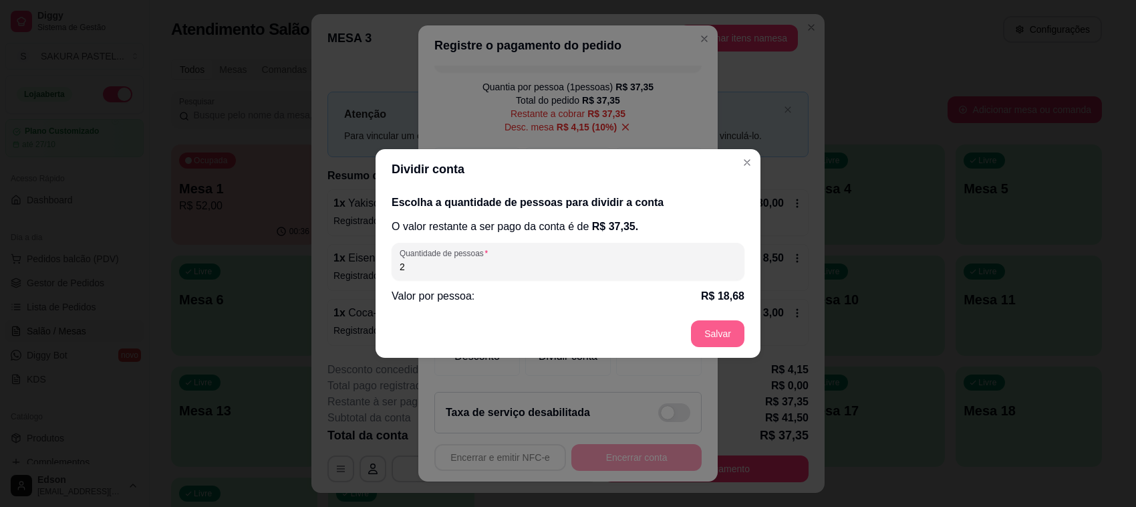
type input "2"
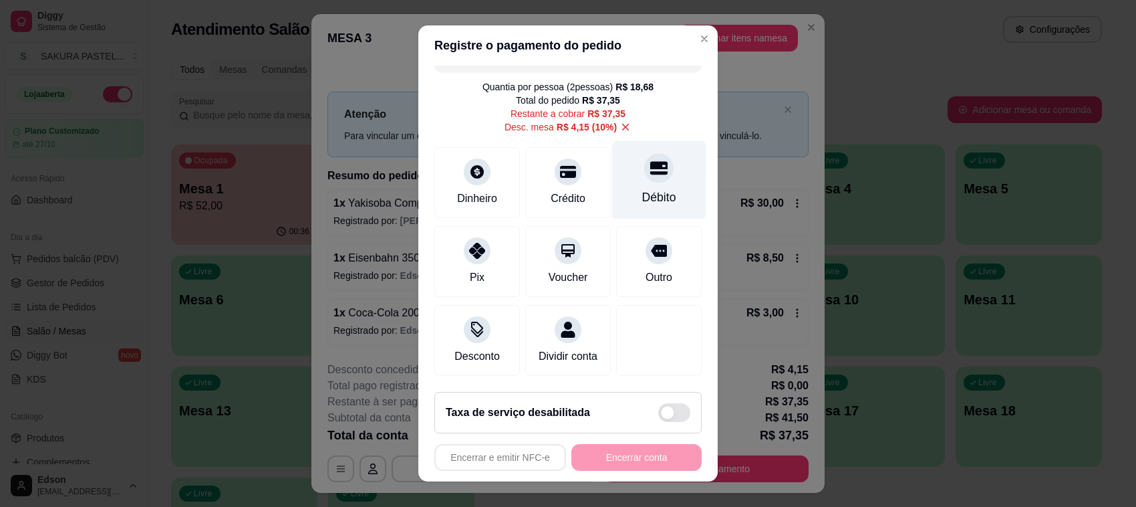
click at [642, 188] on div "Débito" at bounding box center [659, 196] width 34 height 17
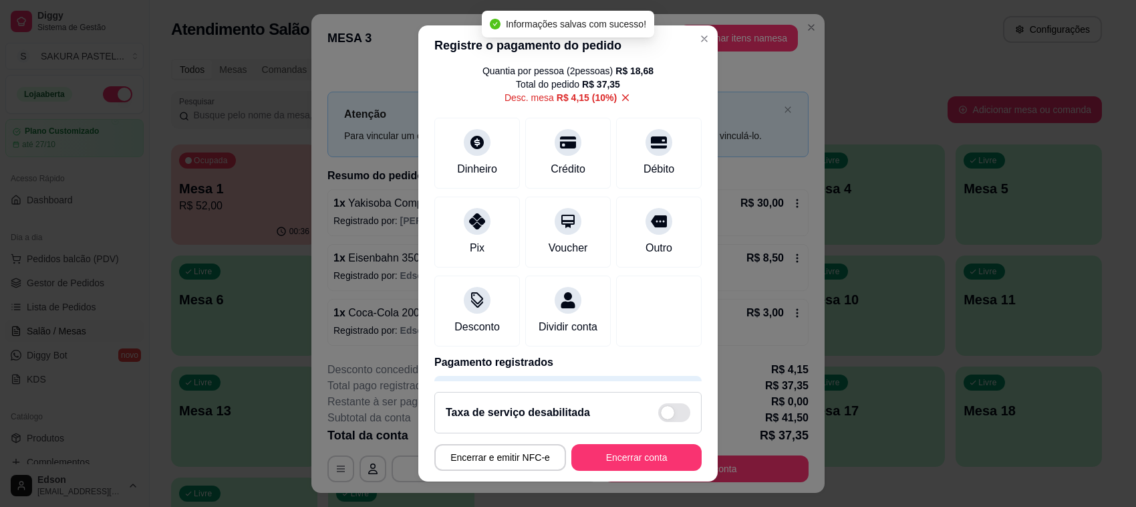
type input "R$ 0,00"
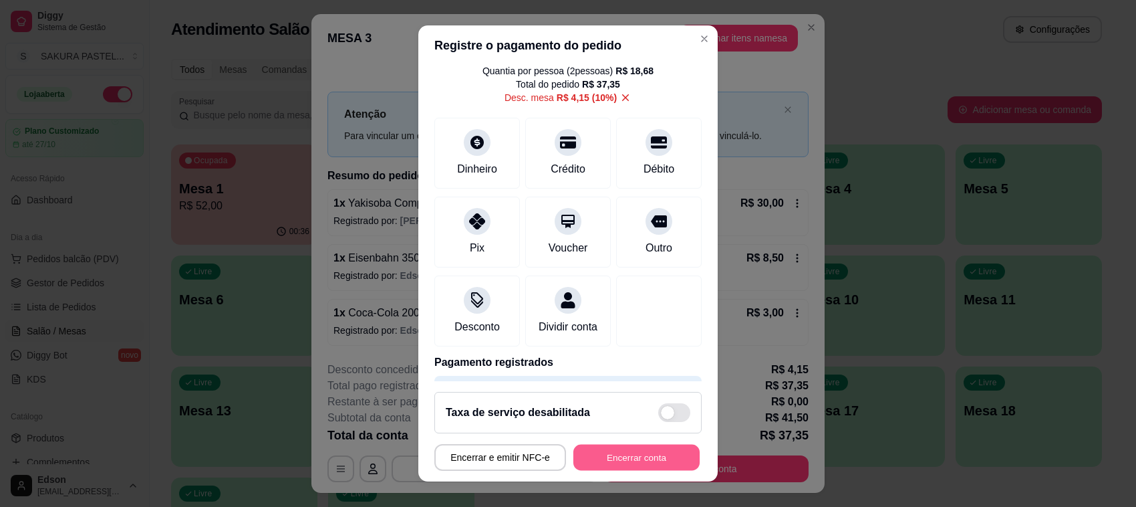
click at [615, 452] on button "Encerrar conta" at bounding box center [636, 457] width 126 height 26
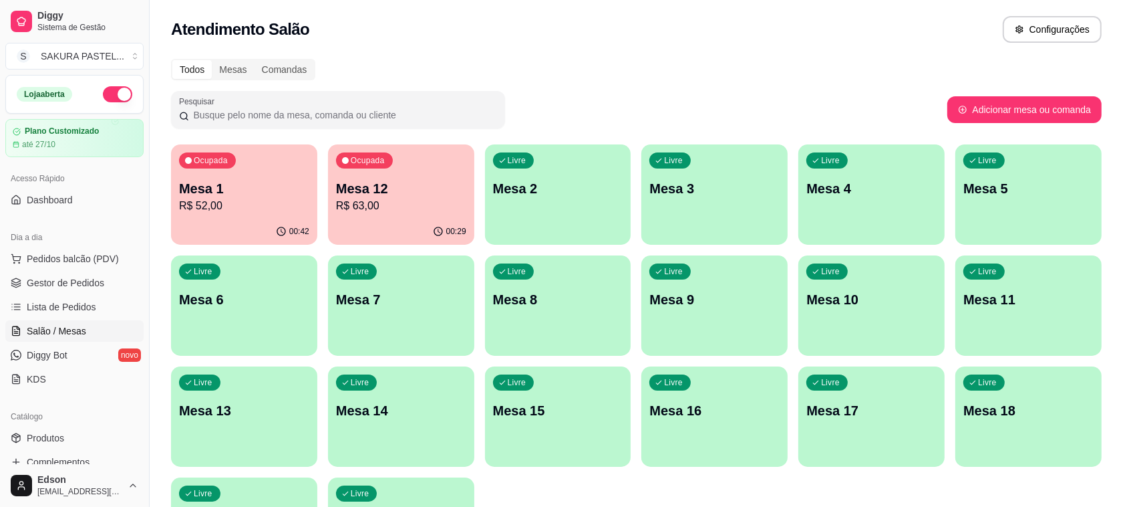
click at [204, 187] on p "Mesa 1" at bounding box center [244, 188] width 130 height 19
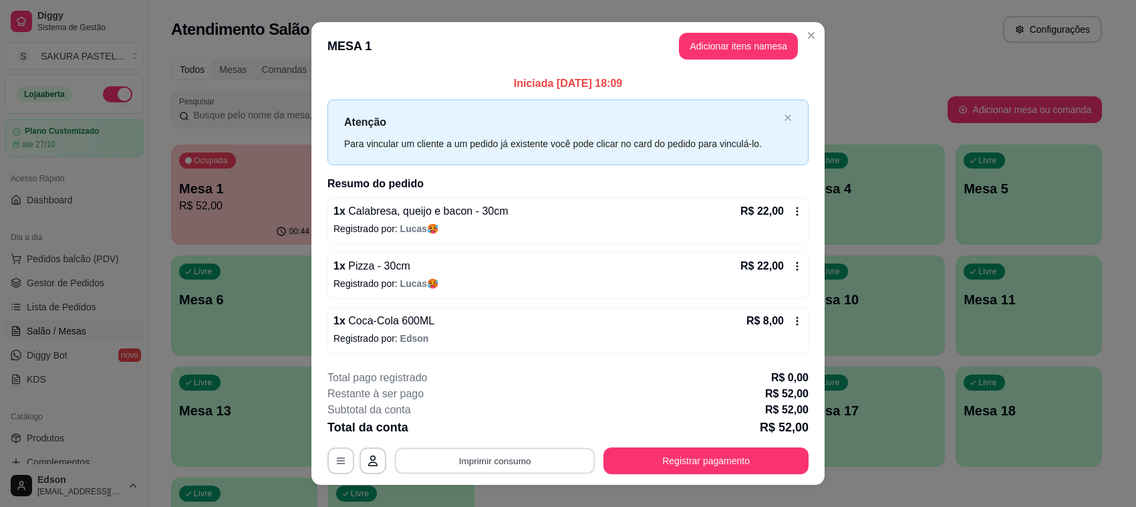
click at [505, 460] on button "Imprimir consumo" at bounding box center [495, 460] width 200 height 26
click at [688, 375] on div "Total pago registrado R$ 0,00" at bounding box center [567, 378] width 481 height 16
click at [704, 462] on button "Registrar pagamento" at bounding box center [705, 460] width 205 height 27
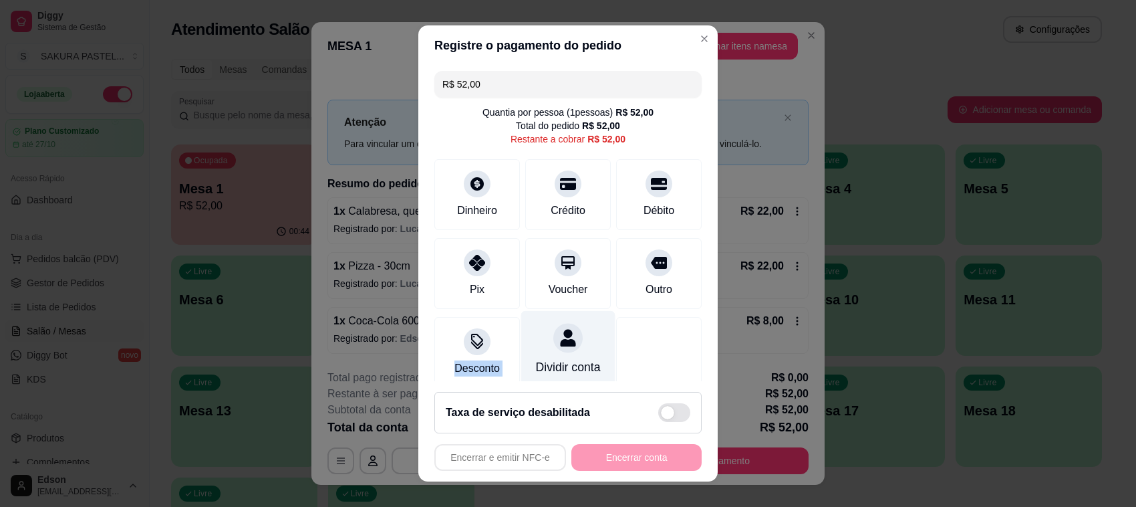
drag, startPoint x: 460, startPoint y: 345, endPoint x: 581, endPoint y: 346, distance: 121.6
click at [580, 346] on div "Desconto Dividir conta" at bounding box center [567, 352] width 267 height 71
click at [559, 342] on div at bounding box center [567, 337] width 29 height 29
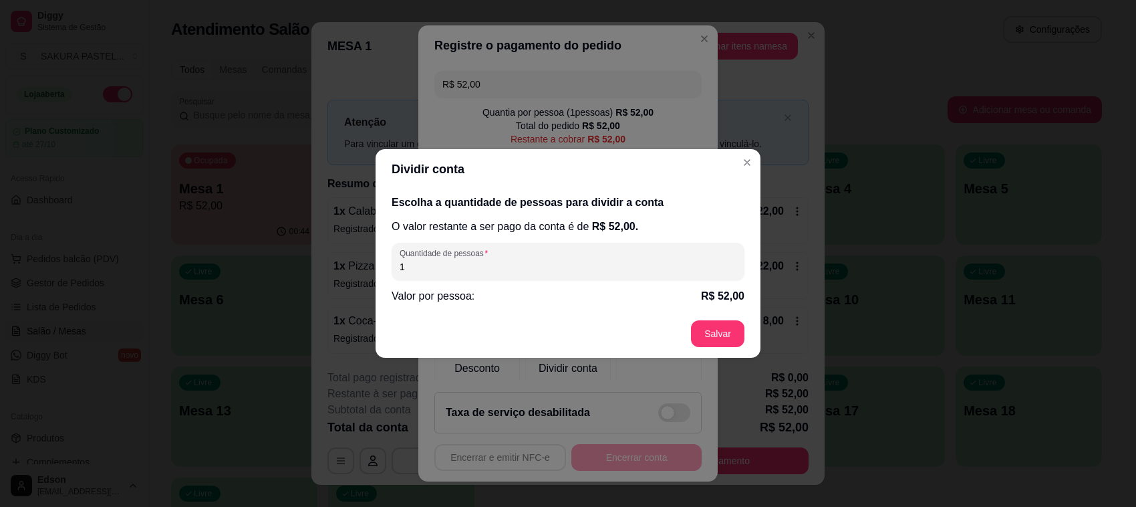
click at [517, 264] on input "1" at bounding box center [568, 266] width 337 height 13
type input "2"
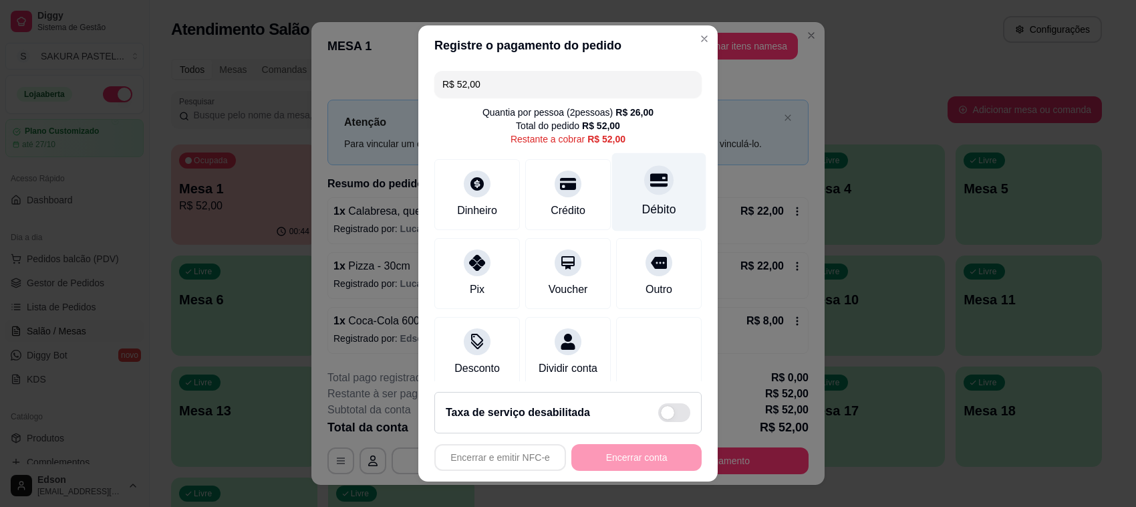
click at [642, 204] on div "Débito" at bounding box center [659, 208] width 34 height 17
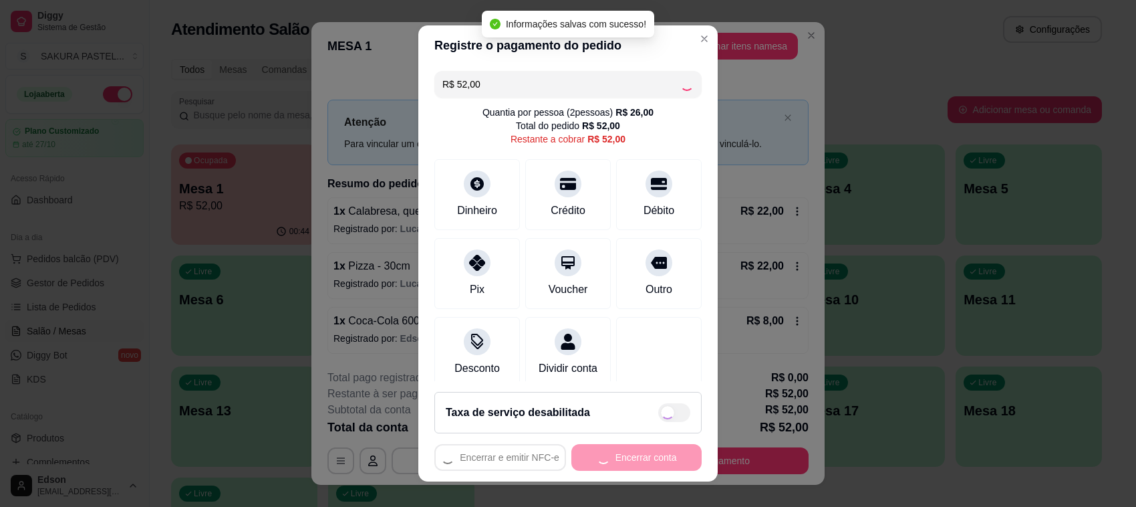
type input "R$ 0,00"
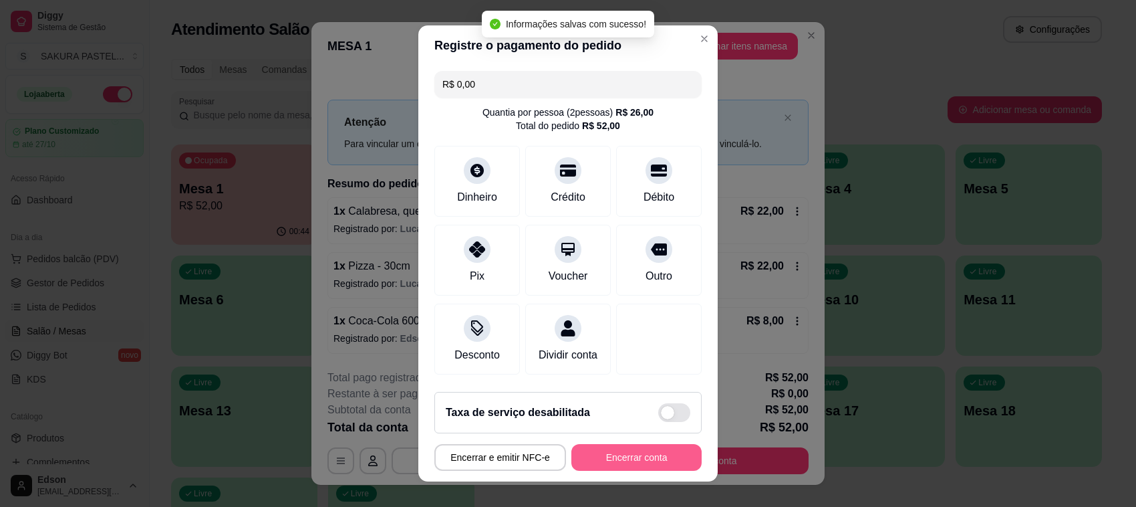
click at [635, 460] on button "Encerrar conta" at bounding box center [636, 457] width 130 height 27
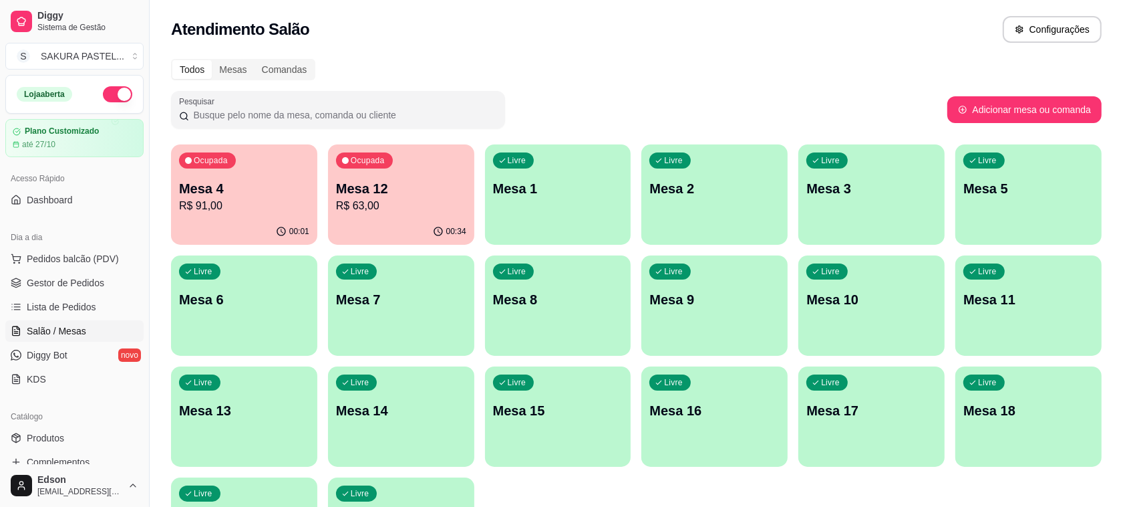
click at [362, 184] on p "Mesa 12" at bounding box center [401, 188] width 130 height 19
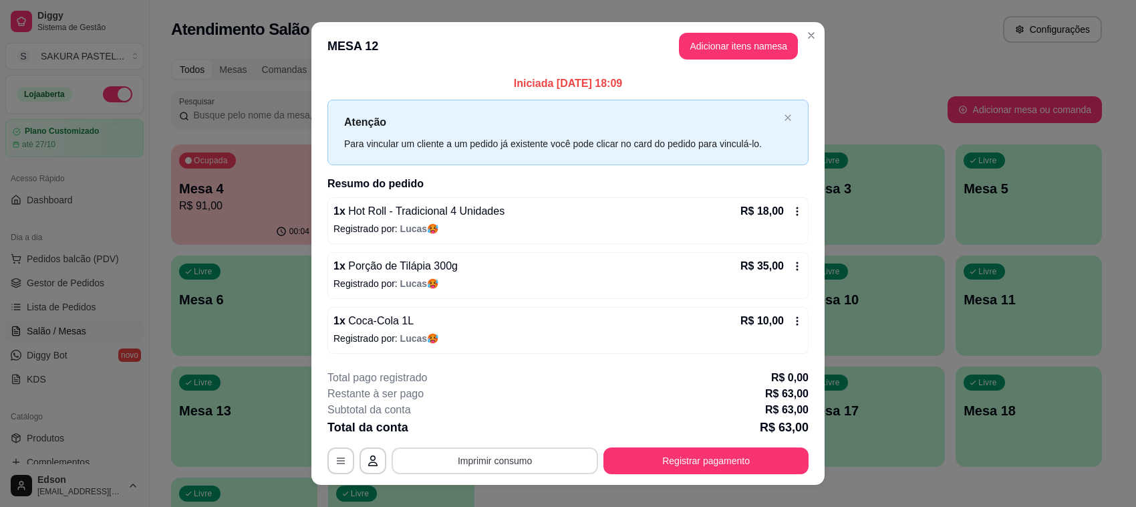
click at [511, 462] on button "Imprimir consumo" at bounding box center [495, 460] width 206 height 27
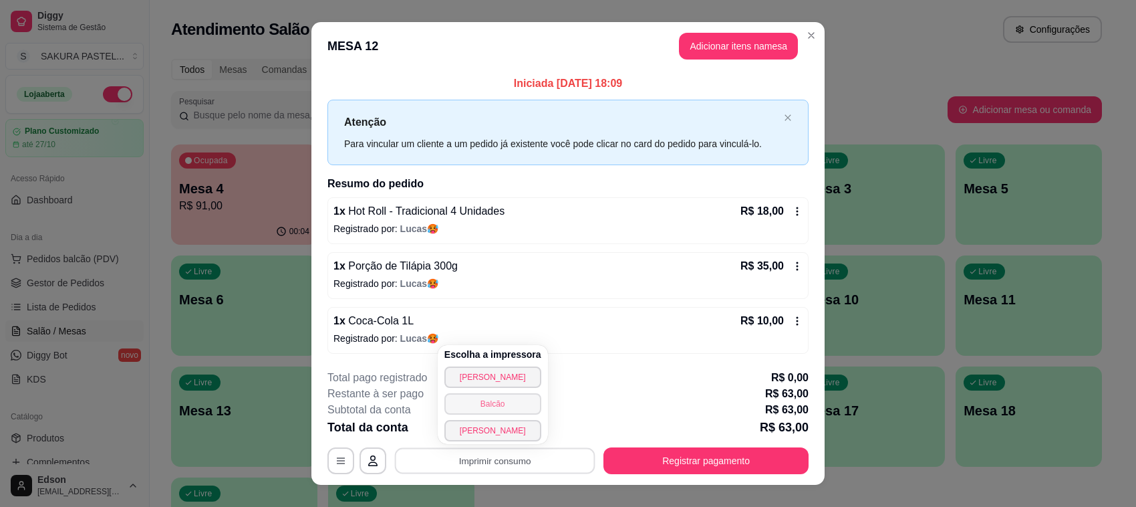
click at [505, 405] on button "Balcão" at bounding box center [492, 403] width 97 height 21
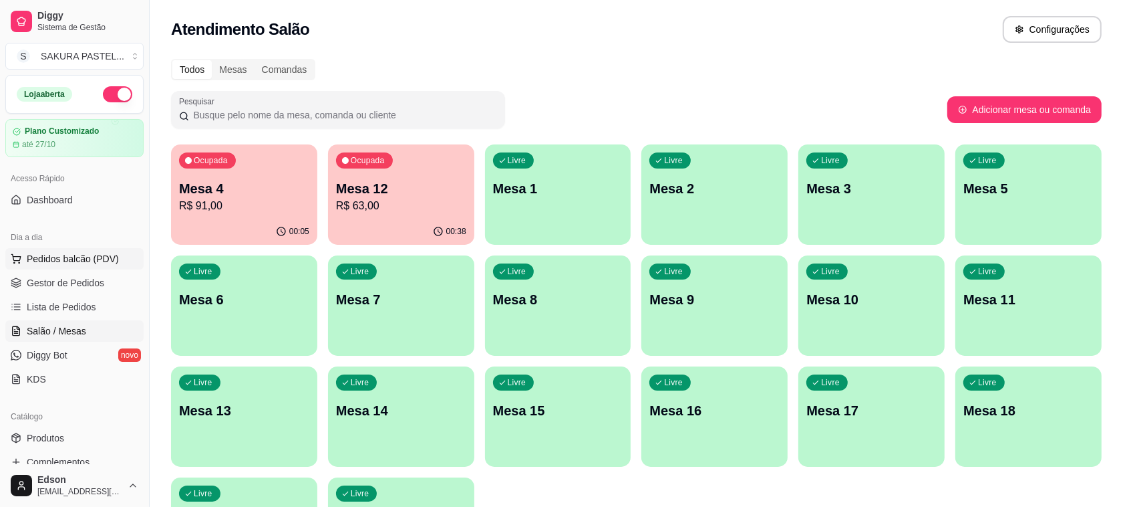
click at [72, 263] on span "Pedidos balcão (PDV)" at bounding box center [73, 258] width 92 height 13
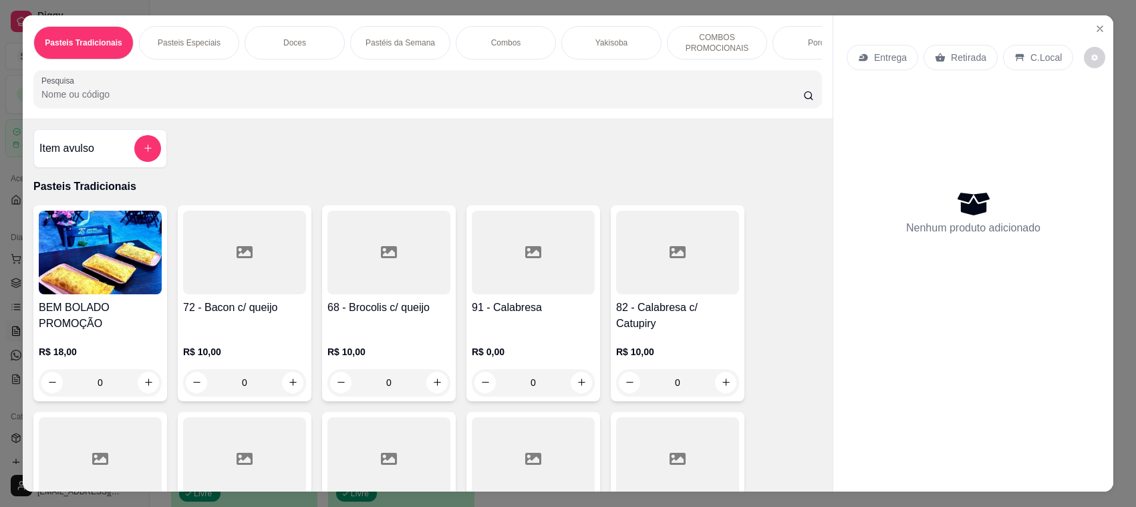
click at [951, 57] on p "Retirada" at bounding box center [968, 57] width 35 height 13
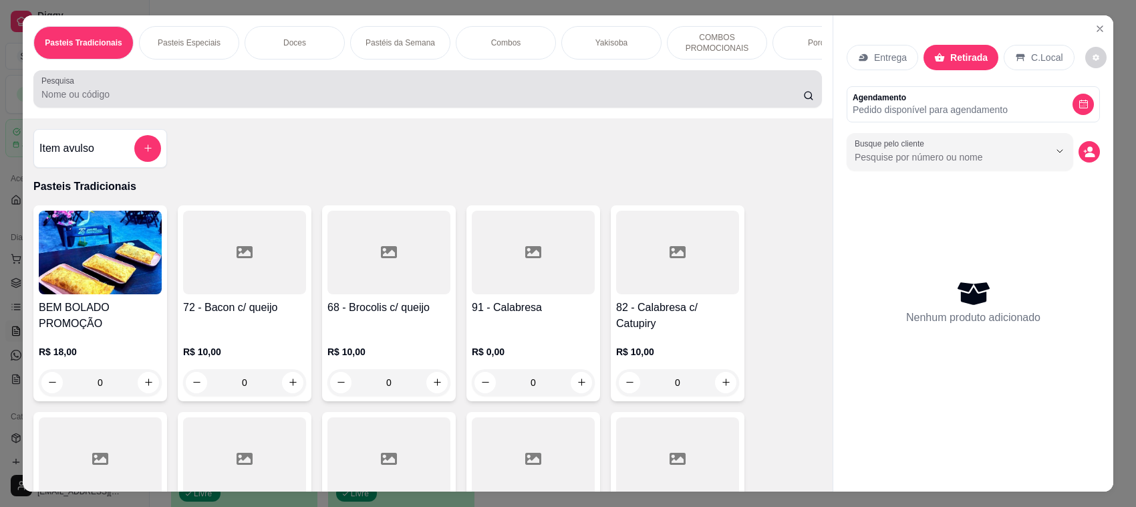
click at [673, 95] on div at bounding box center [427, 89] width 772 height 27
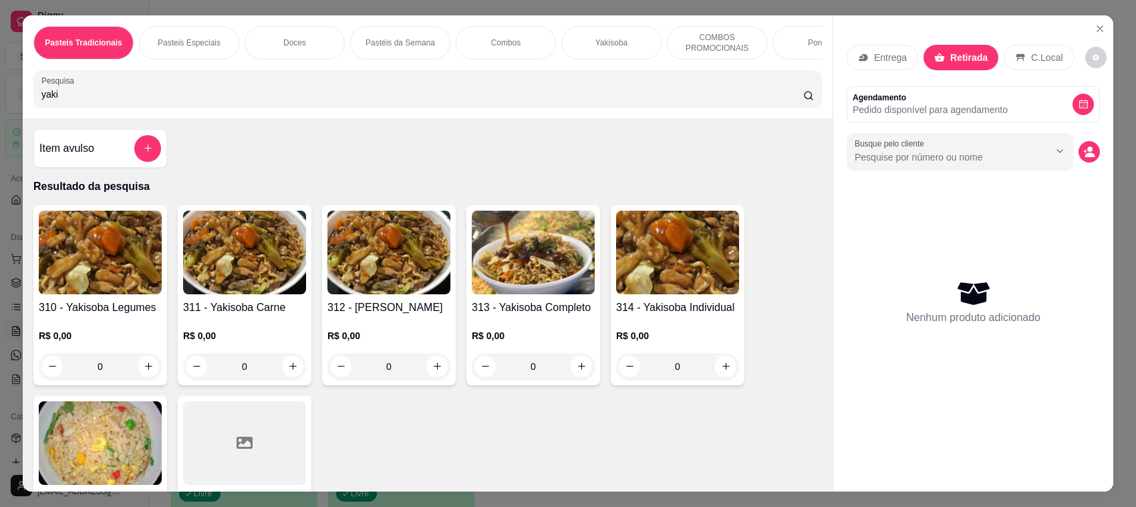
type input "yaki"
click at [542, 311] on div "313 - Yakisoba Completo R$ 0,00 0" at bounding box center [533, 295] width 134 height 180
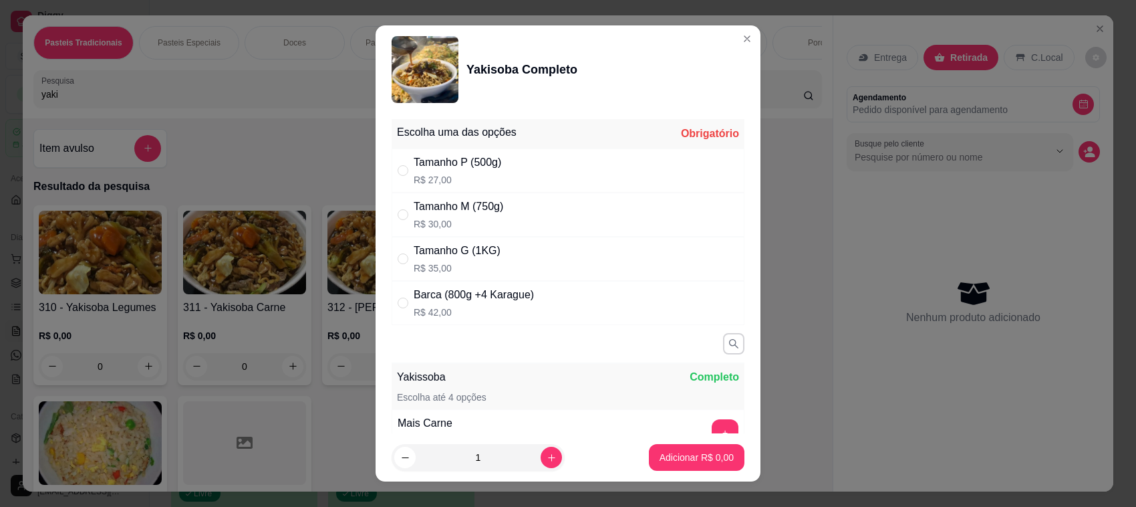
click at [495, 253] on div "Tamanho G (1KG) R$ 35,00" at bounding box center [568, 259] width 353 height 44
radio input "true"
click at [677, 436] on footer "1 Adicionar R$ 35,00" at bounding box center [568, 457] width 385 height 48
click at [683, 446] on button "Adicionar R$ 35,00" at bounding box center [694, 457] width 101 height 27
type input "1"
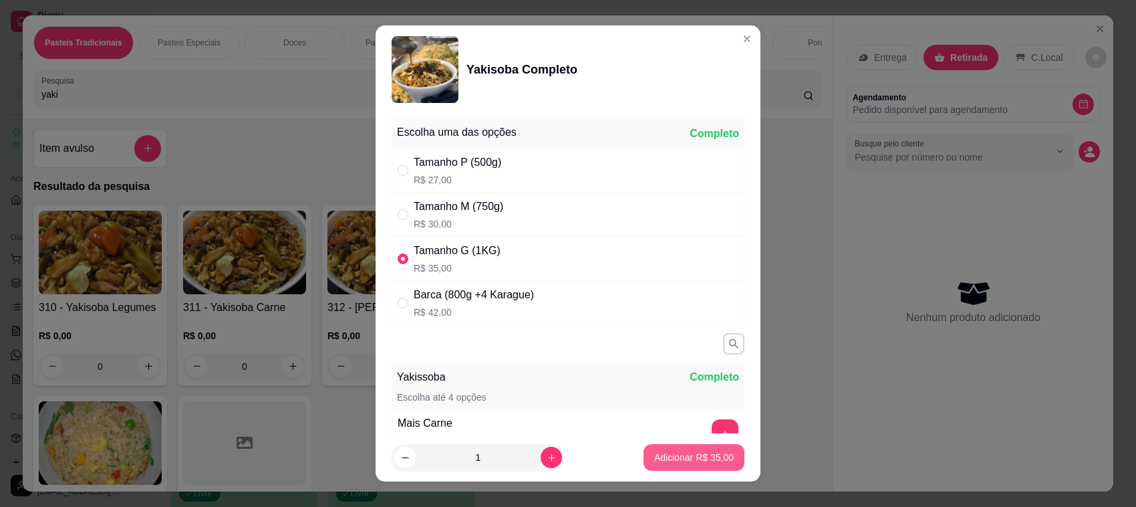
type input "1"
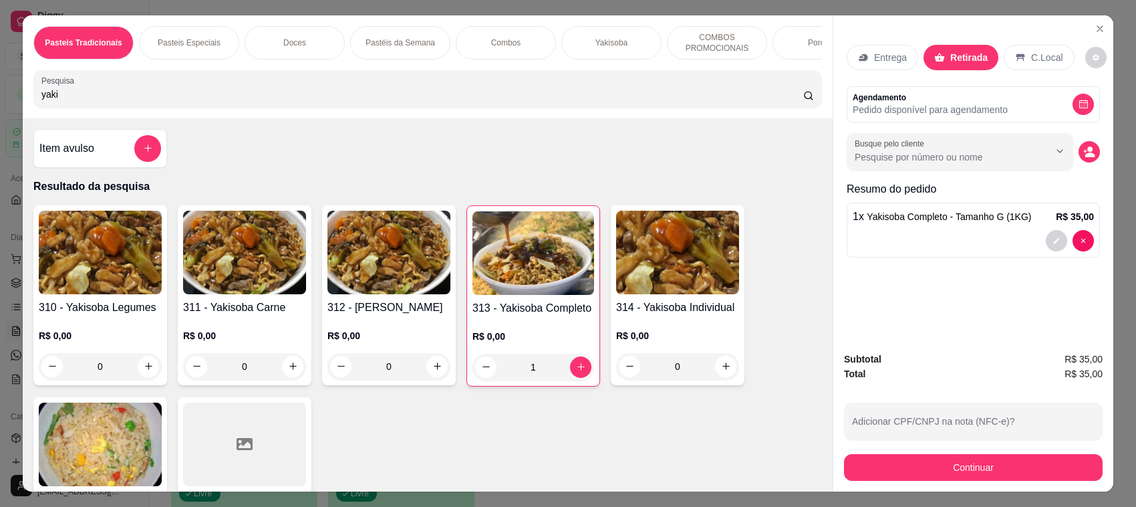
click at [438, 101] on input "yaki" at bounding box center [422, 94] width 762 height 13
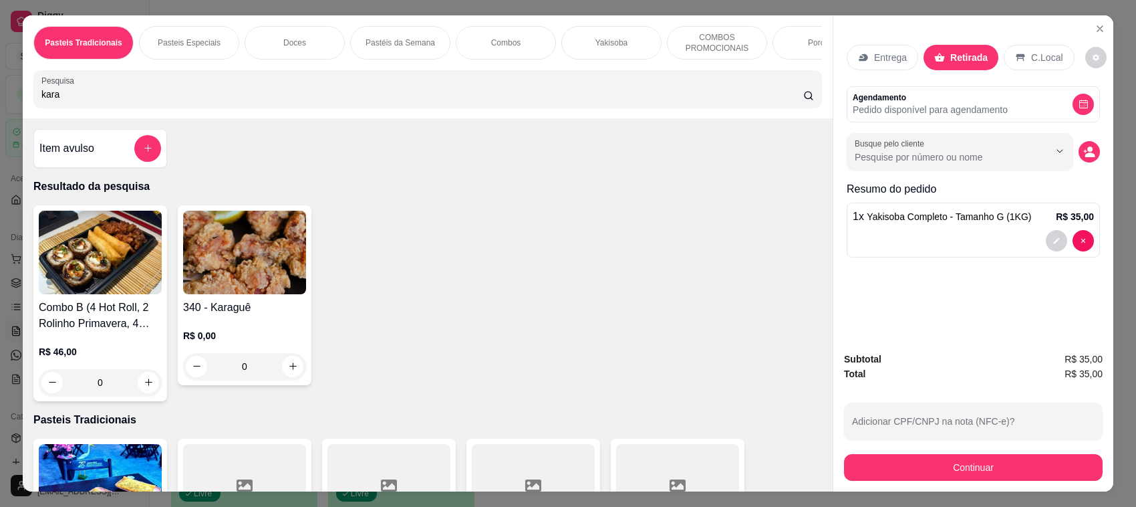
type input "kara"
click at [239, 294] on img at bounding box center [244, 252] width 123 height 84
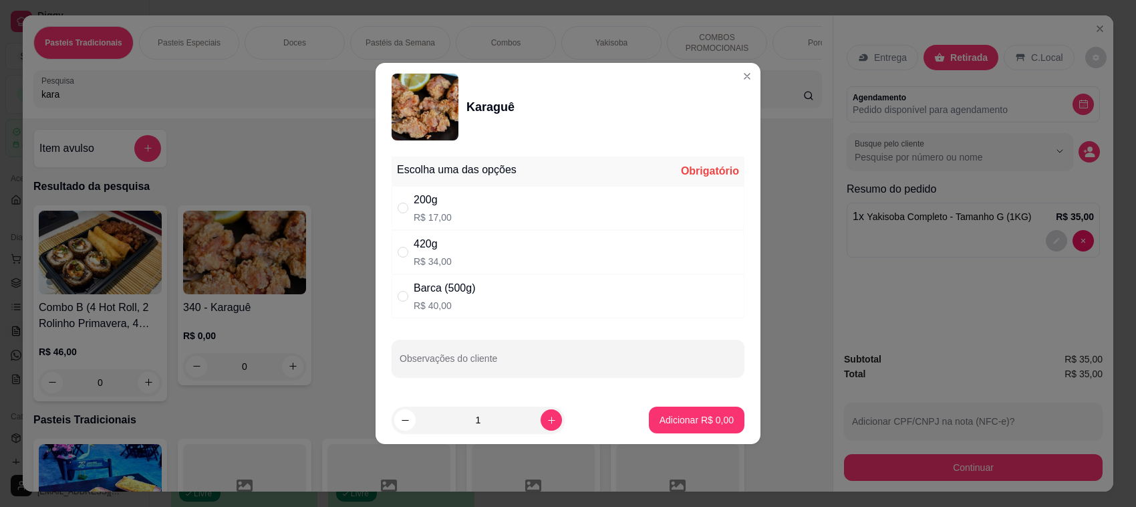
click at [452, 259] on div "420g R$ 34,00" at bounding box center [568, 252] width 353 height 44
radio input "true"
click at [715, 414] on p "Adicionar R$ 34,00" at bounding box center [694, 419] width 80 height 13
type input "1"
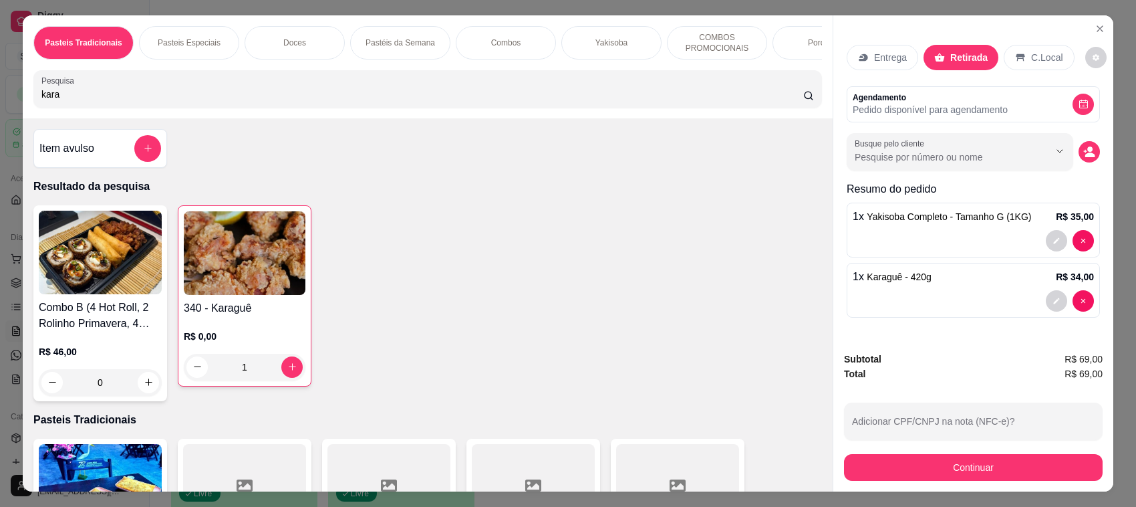
click at [1084, 383] on div "Subtotal R$ 69,00 Total R$ 69,00 Adicionar CPF/CNPJ na nota (NFC-e)? Continuar" at bounding box center [973, 415] width 259 height 129
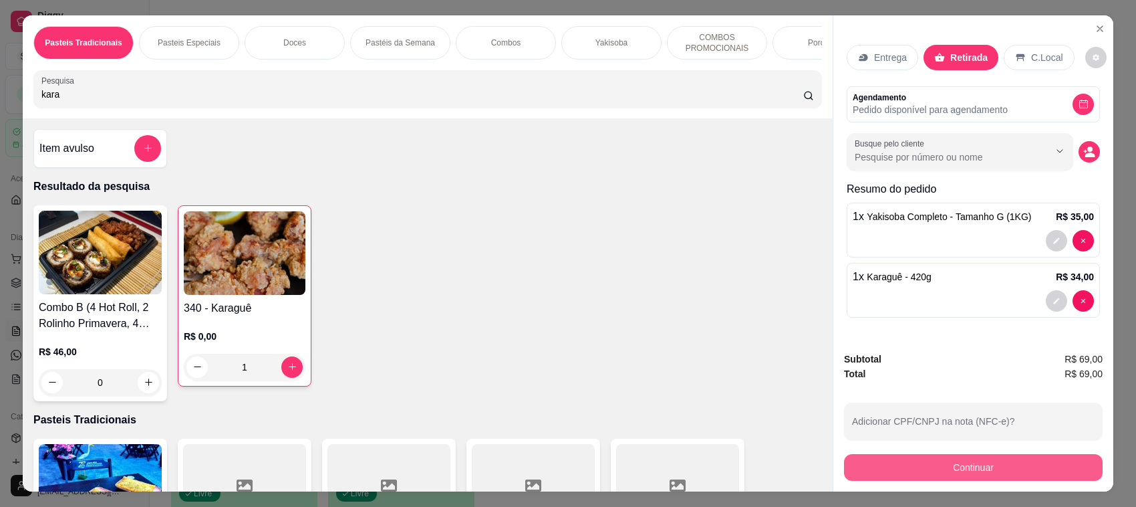
click at [920, 463] on button "Continuar" at bounding box center [973, 467] width 259 height 27
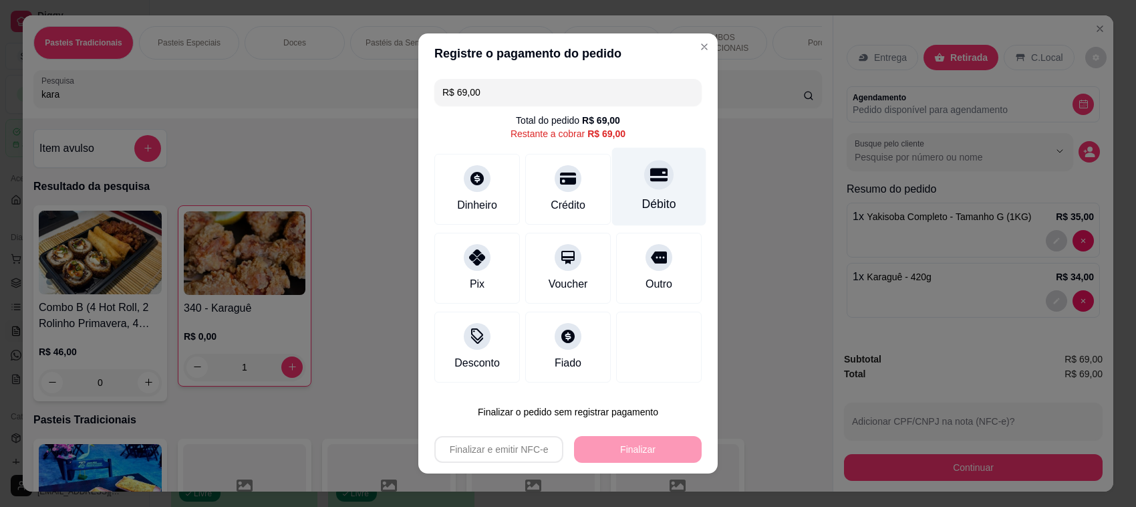
click at [654, 196] on div "Débito" at bounding box center [659, 187] width 94 height 78
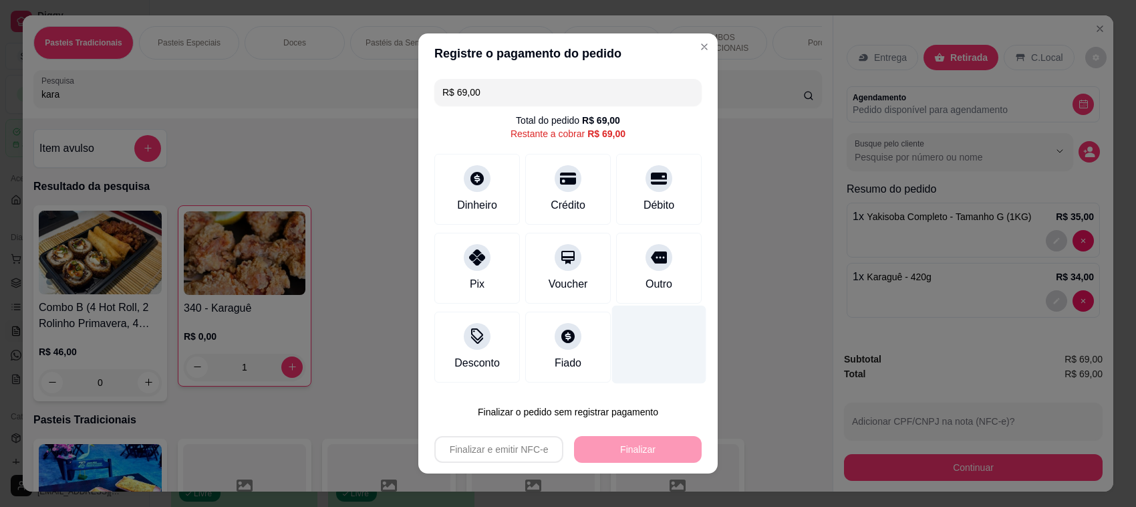
type input "R$ 0,00"
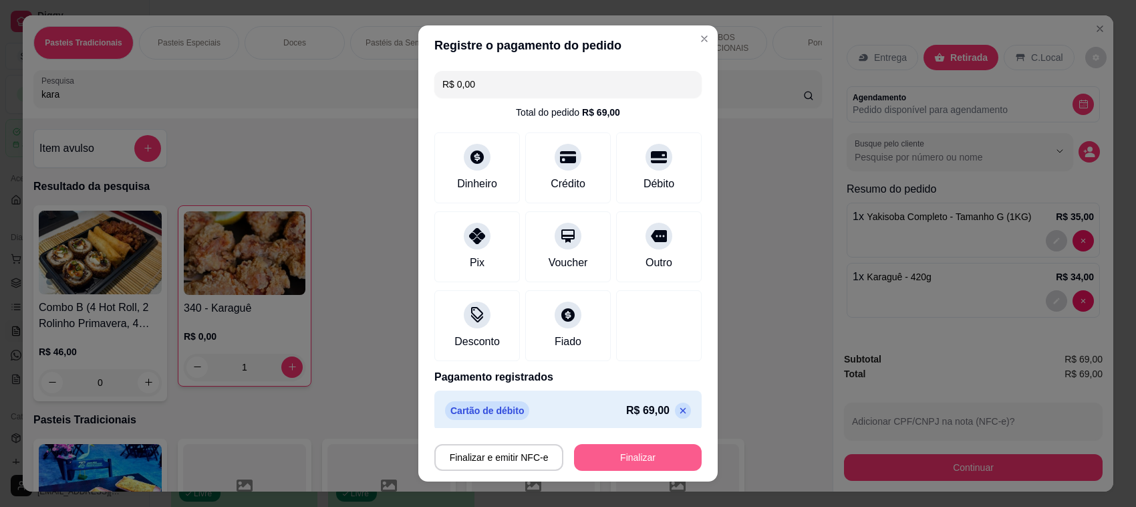
click at [629, 463] on button "Finalizar" at bounding box center [638, 457] width 128 height 27
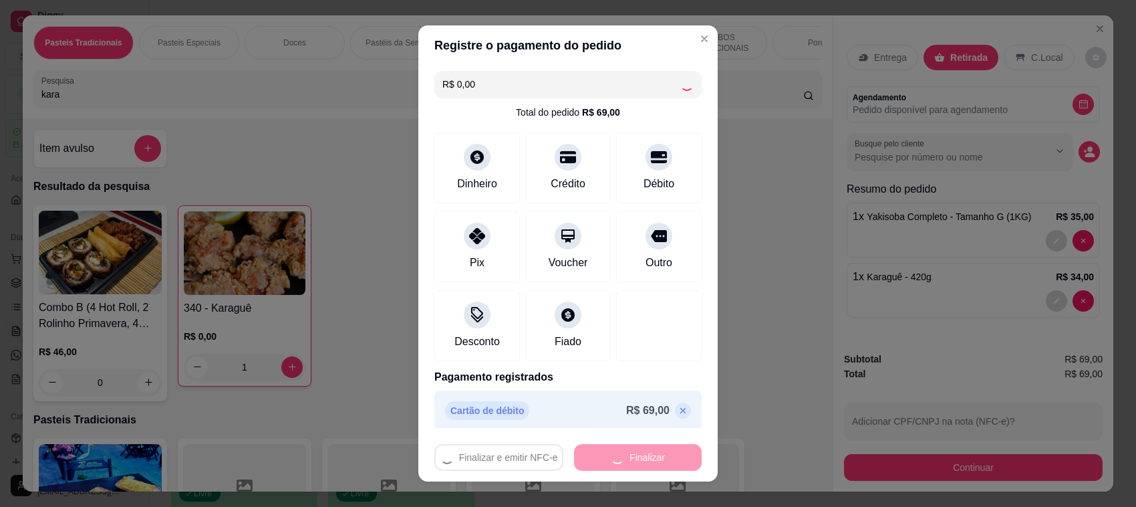
type input "0"
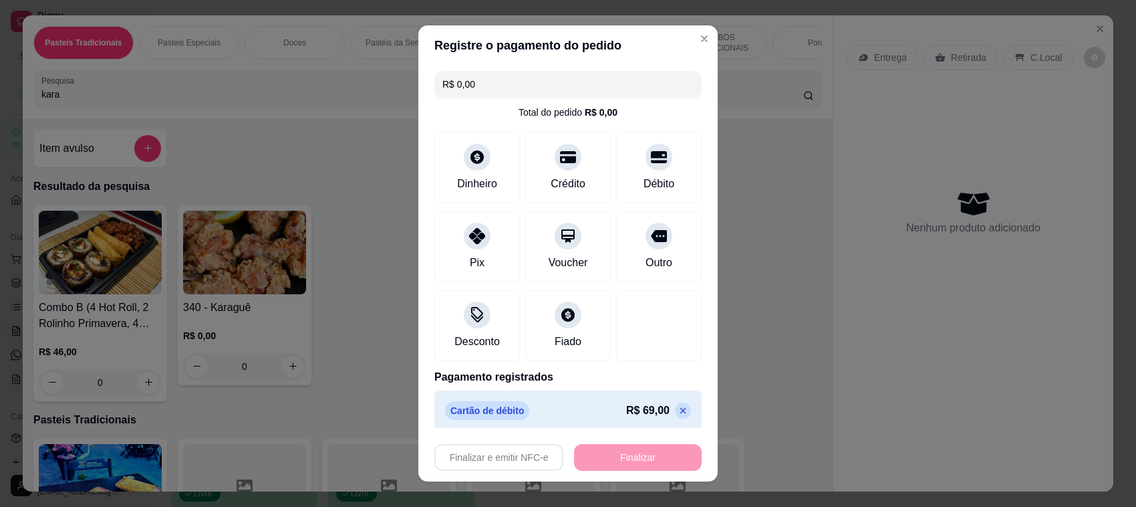
type input "-R$ 69,00"
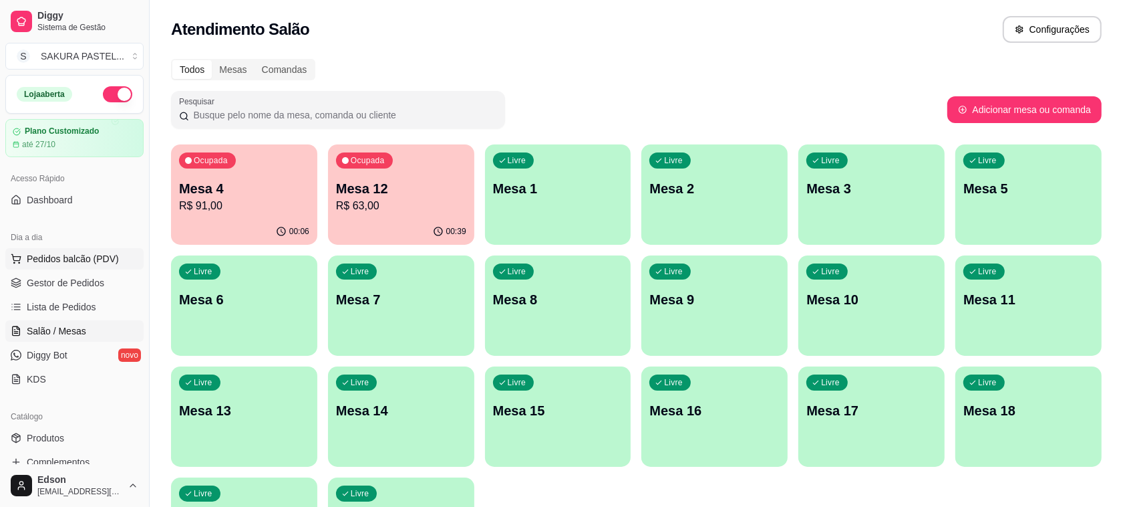
click at [76, 259] on span "Pedidos balcão (PDV)" at bounding box center [73, 258] width 92 height 13
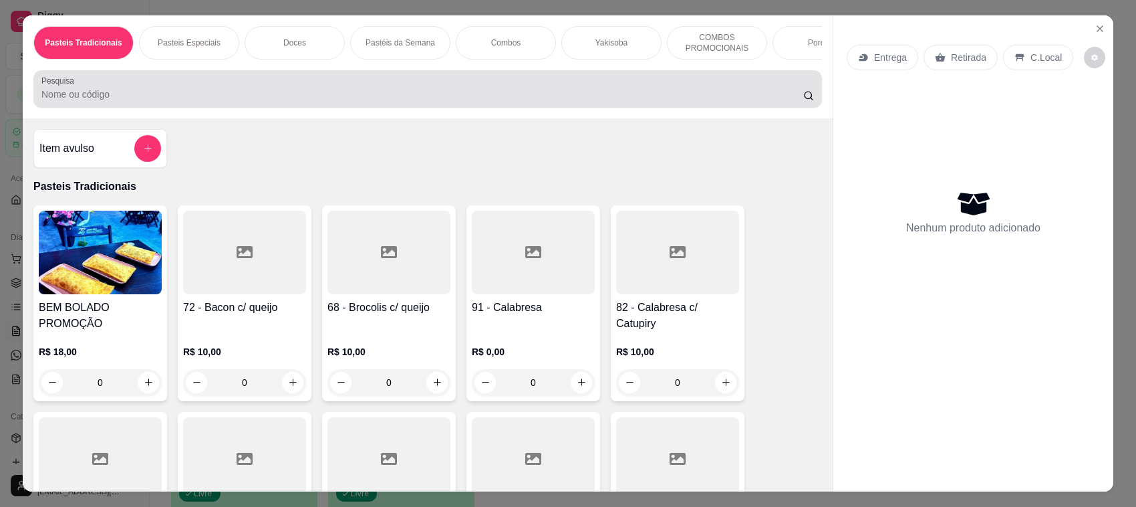
click at [221, 101] on input "Pesquisa" at bounding box center [422, 94] width 762 height 13
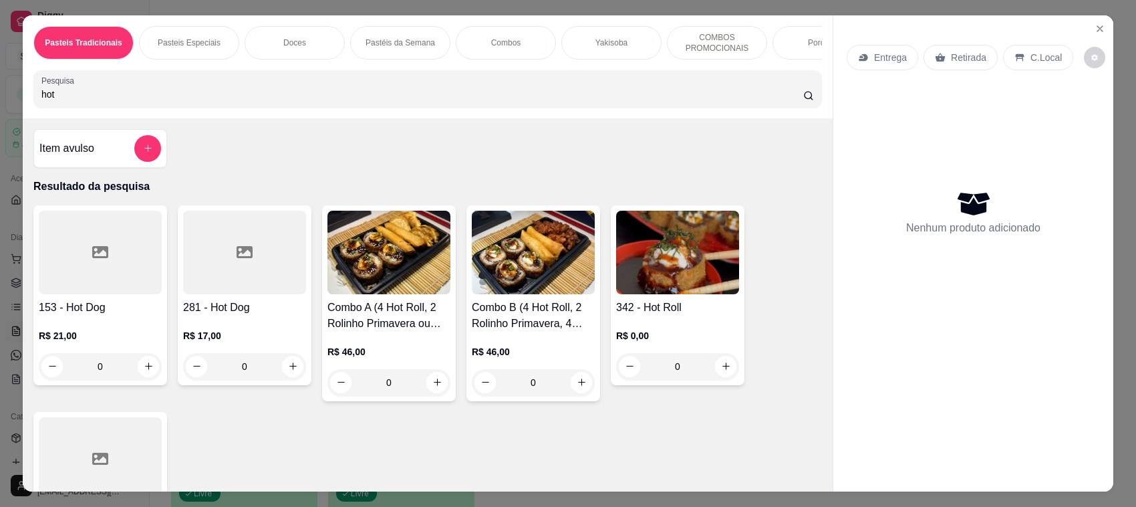
type input "hot"
click at [652, 281] on img at bounding box center [677, 252] width 123 height 84
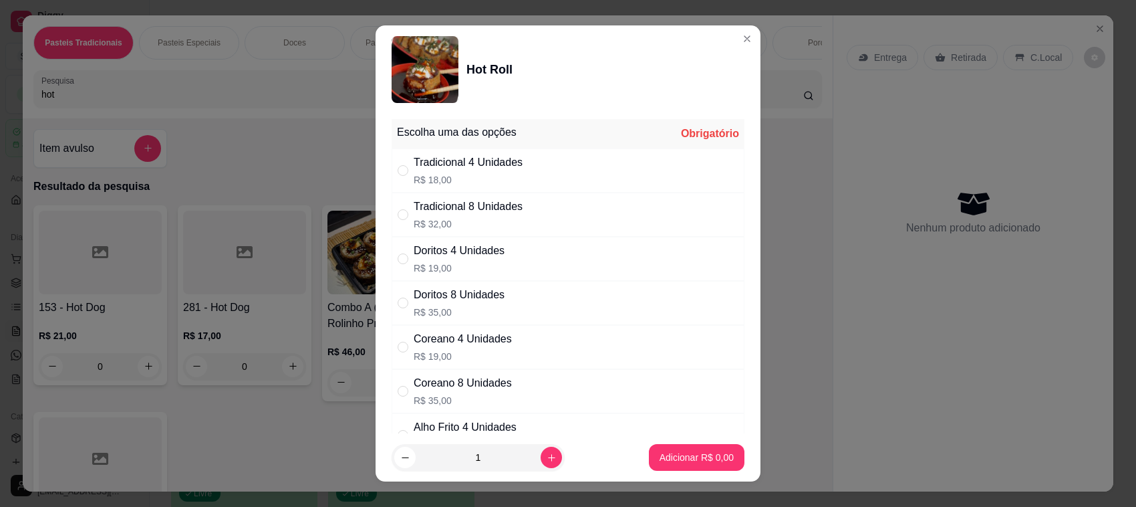
click at [505, 297] on div "Doritos 8 Unidades R$ 35,00" at bounding box center [568, 303] width 353 height 44
radio input "true"
click at [672, 458] on p "Adicionar R$ 35,00" at bounding box center [694, 456] width 80 height 13
type input "1"
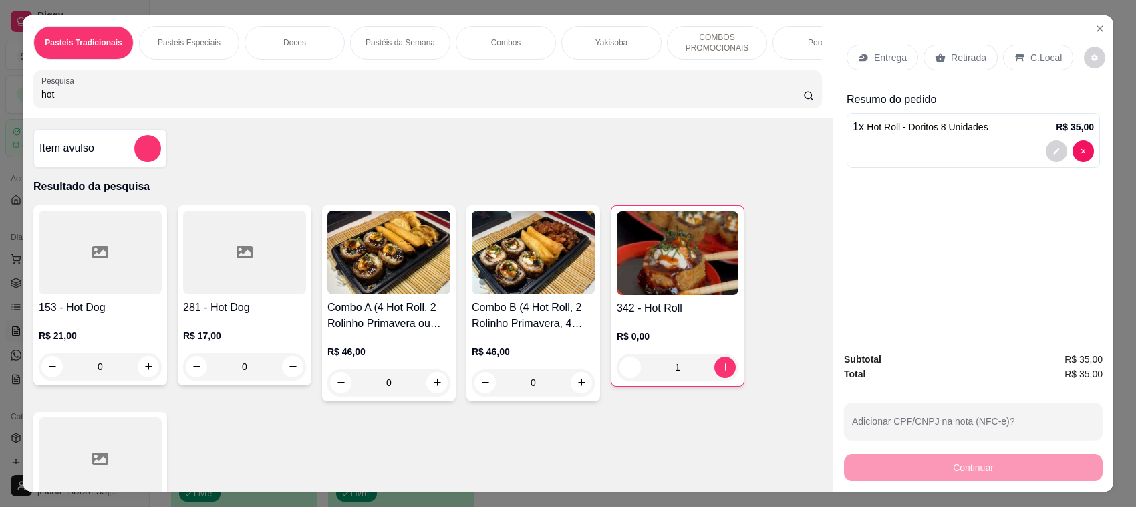
click at [663, 294] on img at bounding box center [678, 253] width 122 height 84
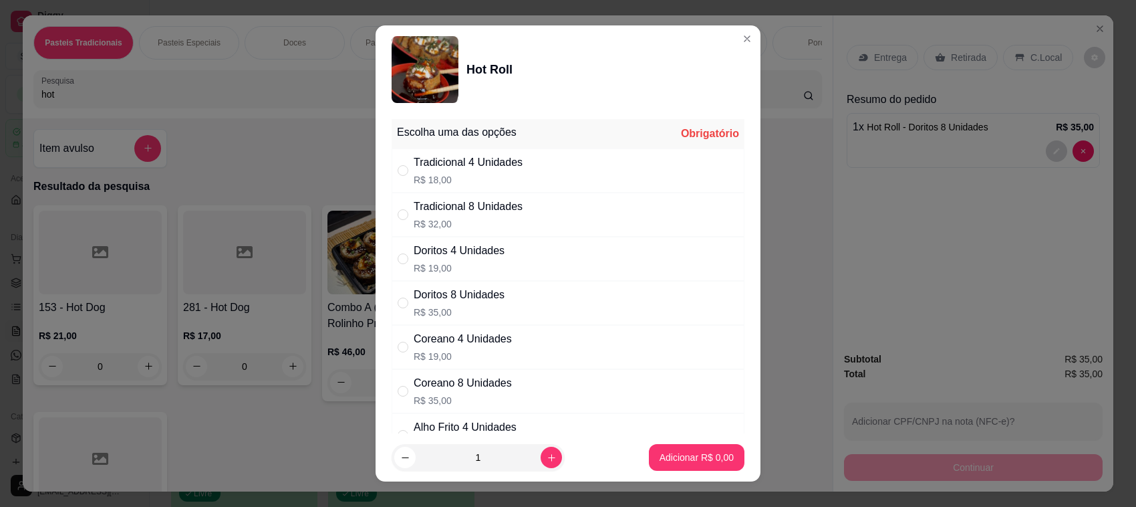
click at [474, 403] on p "R$ 35,00" at bounding box center [463, 400] width 98 height 13
radio input "true"
click at [669, 458] on p "Adicionar R$ 35,00" at bounding box center [694, 456] width 80 height 13
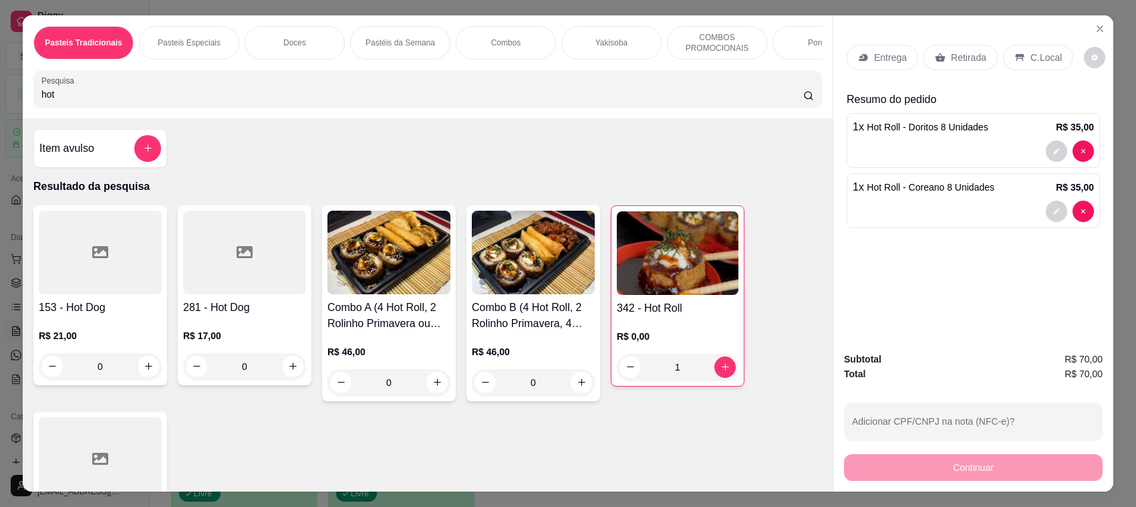
click at [638, 295] on img at bounding box center [678, 253] width 122 height 84
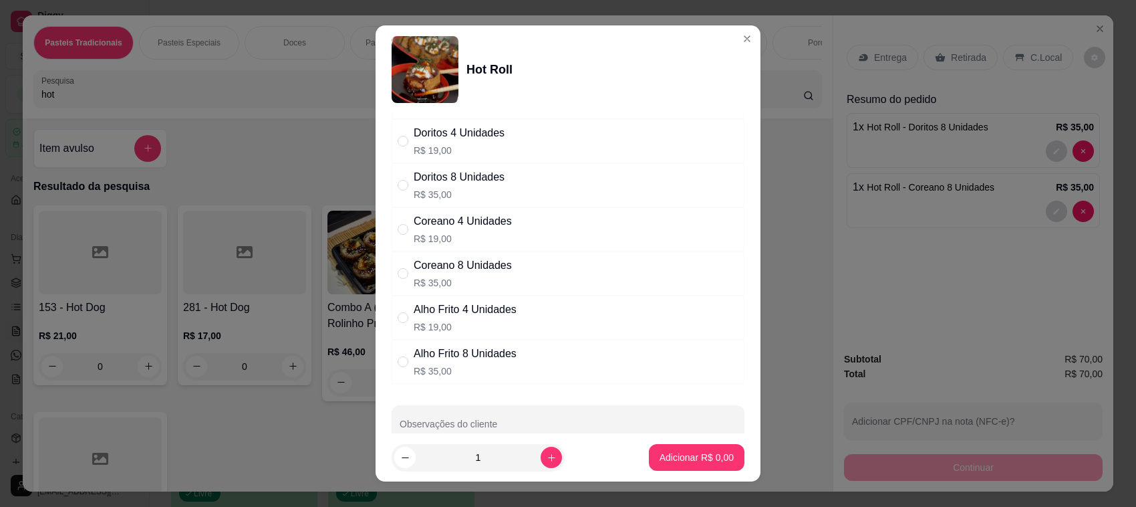
scroll to position [148, 0]
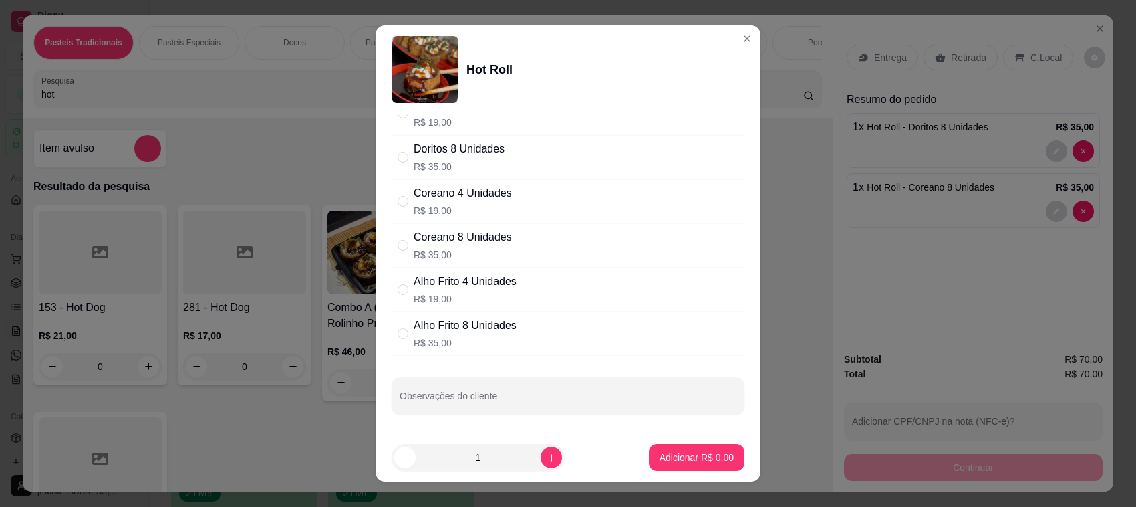
click at [499, 339] on p "R$ 35,00" at bounding box center [465, 342] width 103 height 13
radio input "true"
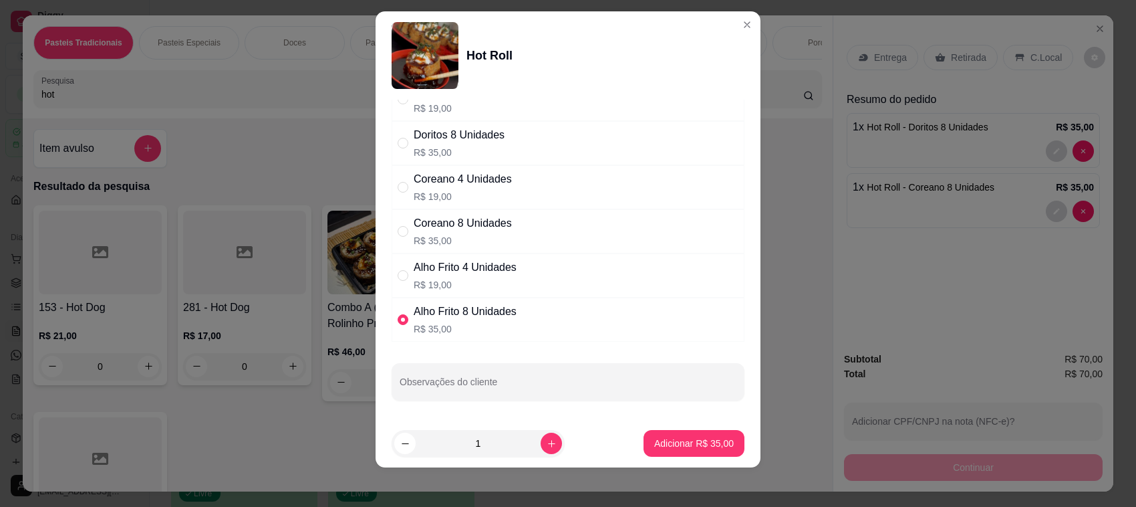
scroll to position [17, 0]
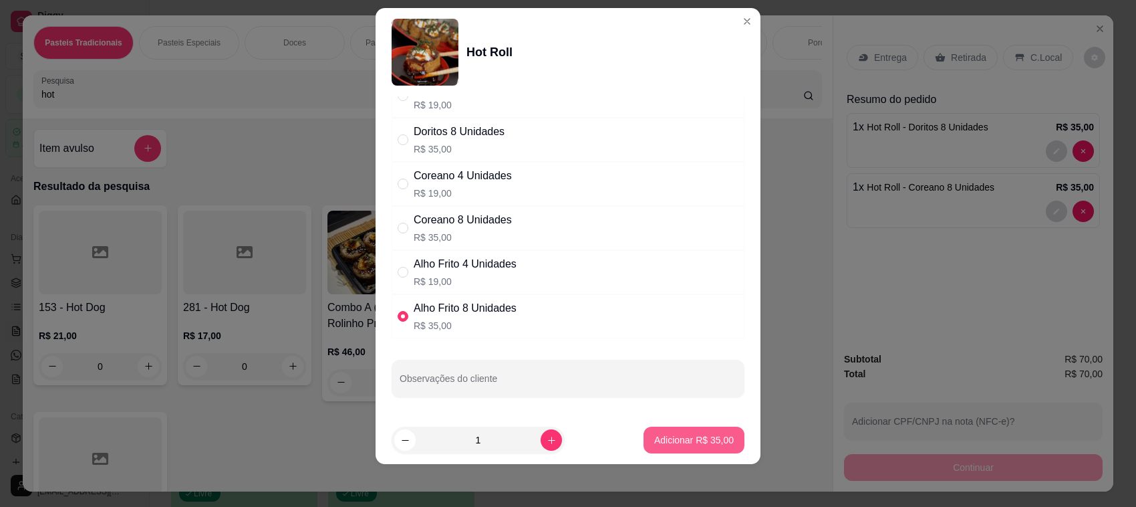
click at [668, 426] on div "Adicionar R$ 35,00" at bounding box center [694, 439] width 101 height 27
click at [673, 439] on p "Adicionar R$ 35,00" at bounding box center [694, 439] width 80 height 13
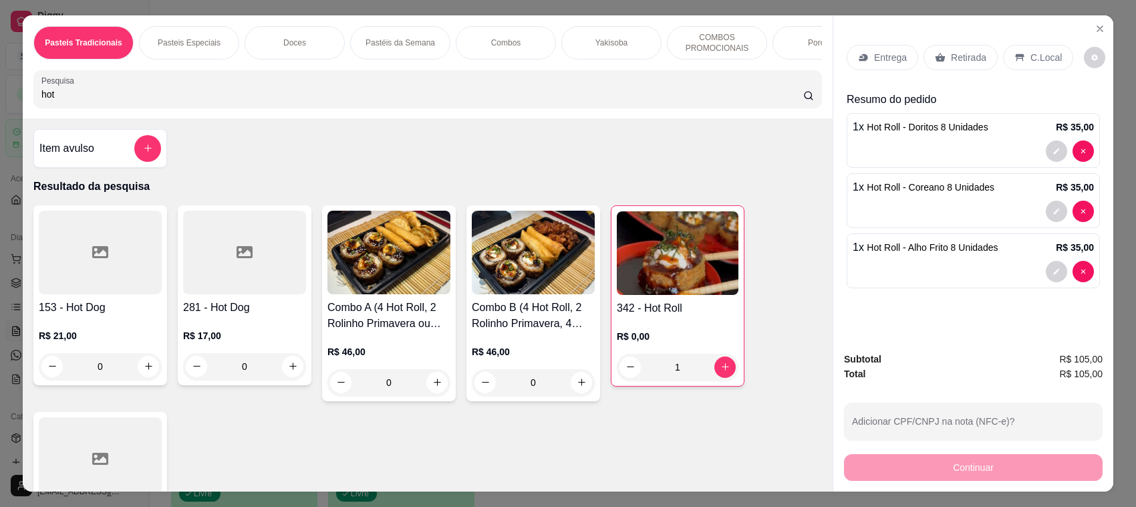
click at [650, 316] on h4 "342 - Hot Roll" at bounding box center [678, 308] width 122 height 16
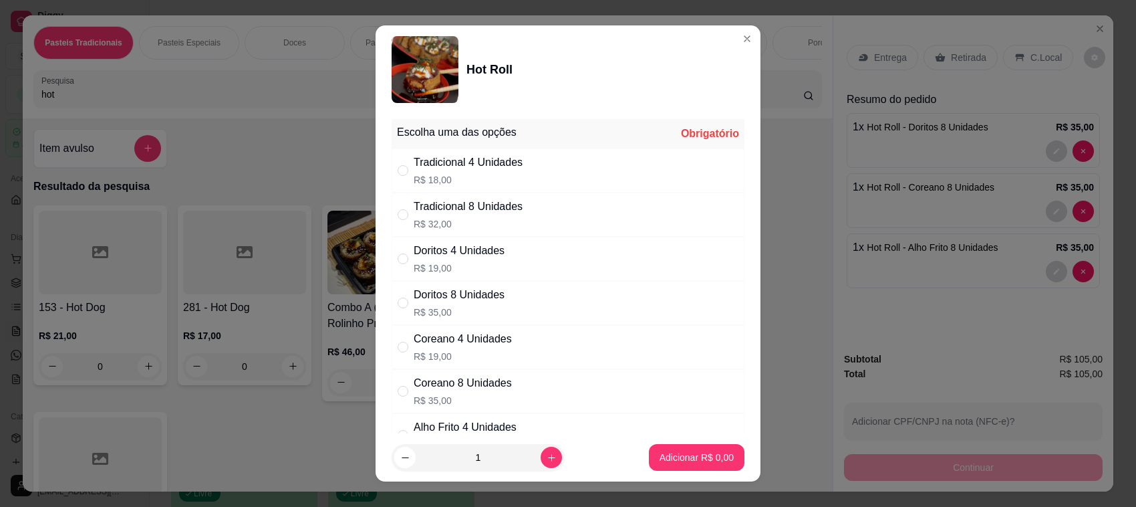
click at [468, 209] on div "Tradicional 8 Unidades" at bounding box center [468, 206] width 109 height 16
radio input "true"
click at [692, 453] on p "Adicionar R$ 32,00" at bounding box center [694, 456] width 80 height 13
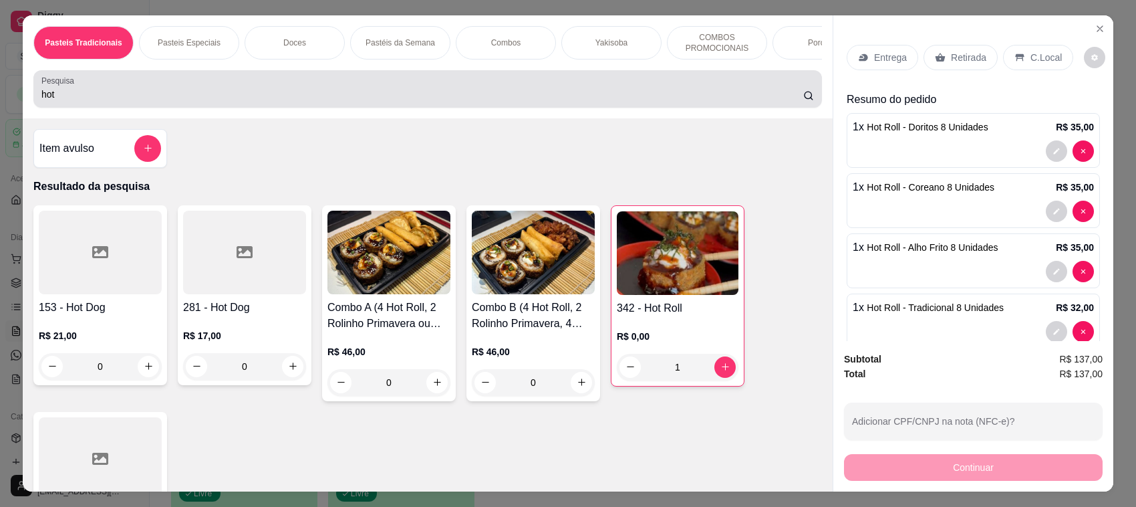
click at [553, 101] on input "hot" at bounding box center [422, 94] width 762 height 13
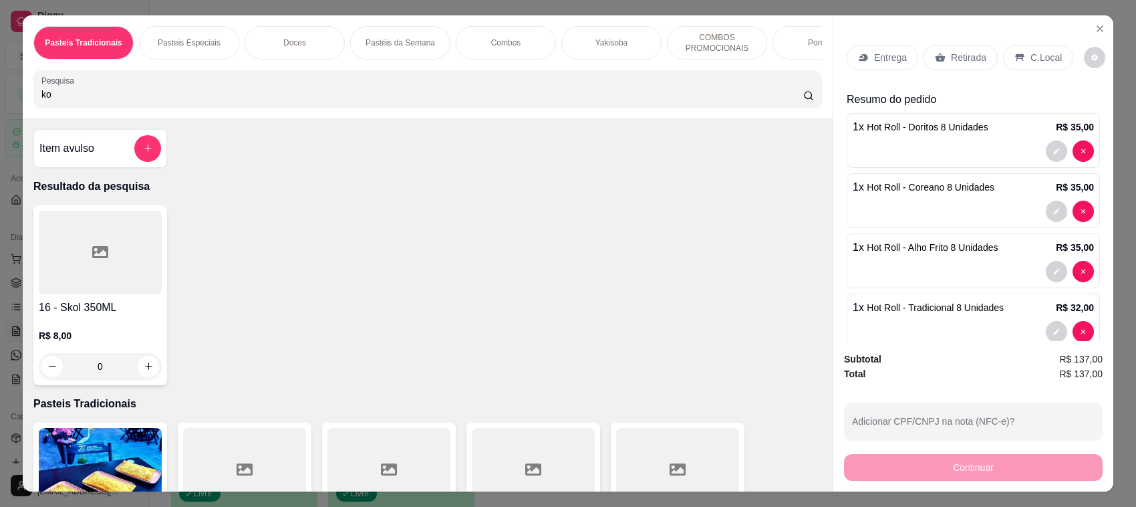
type input "k"
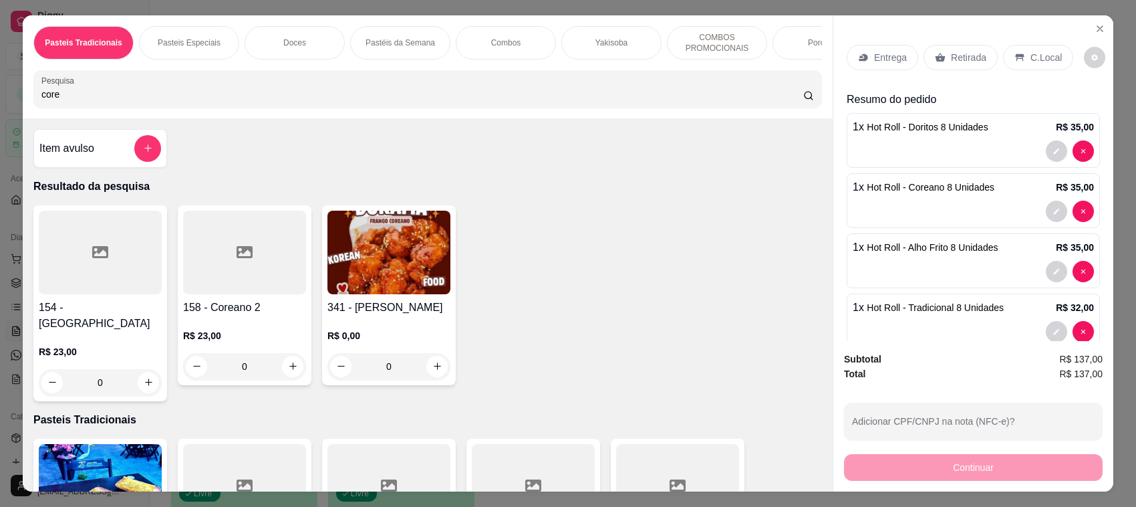
type input "core"
click at [394, 285] on img at bounding box center [388, 252] width 123 height 84
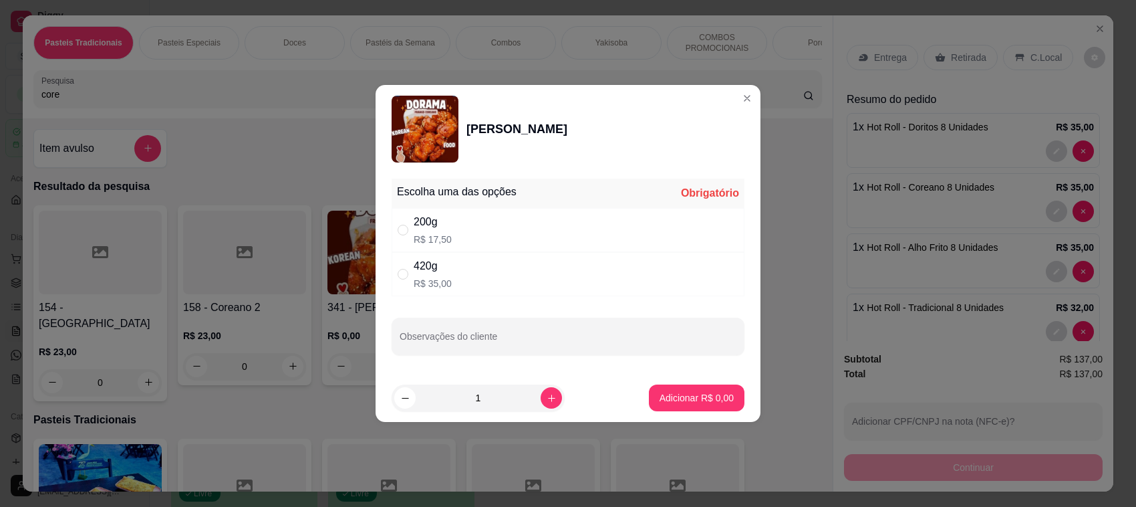
click at [539, 294] on div "420g R$ 35,00" at bounding box center [568, 274] width 353 height 44
radio input "true"
click at [697, 402] on p "Adicionar R$ 35,00" at bounding box center [694, 397] width 80 height 13
type input "1"
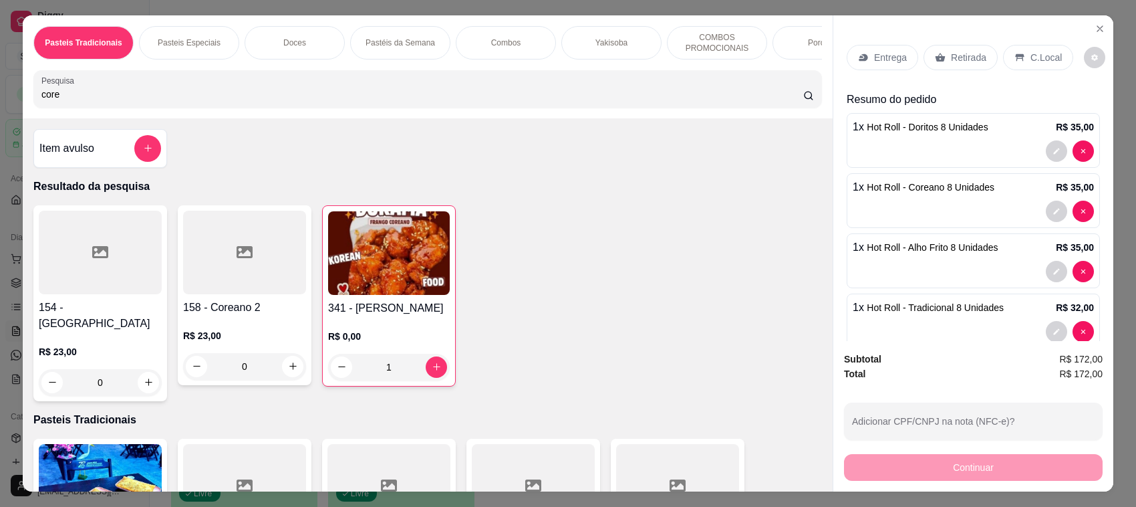
click at [349, 278] on img at bounding box center [389, 253] width 122 height 84
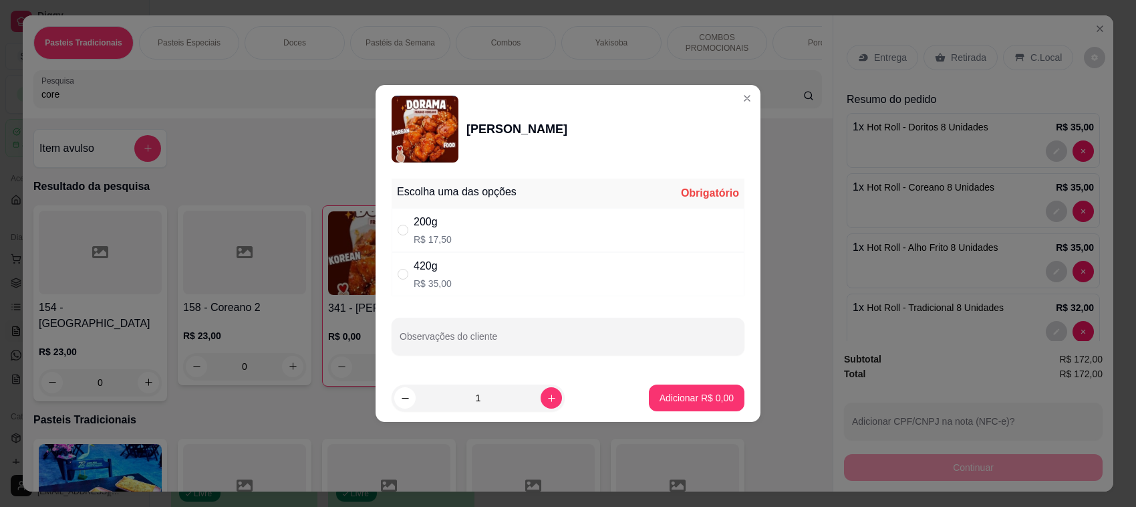
click at [547, 241] on div "200g R$ 17,50" at bounding box center [568, 230] width 353 height 44
radio input "true"
click at [699, 399] on p "Adicionar R$ 17,50" at bounding box center [695, 397] width 78 height 13
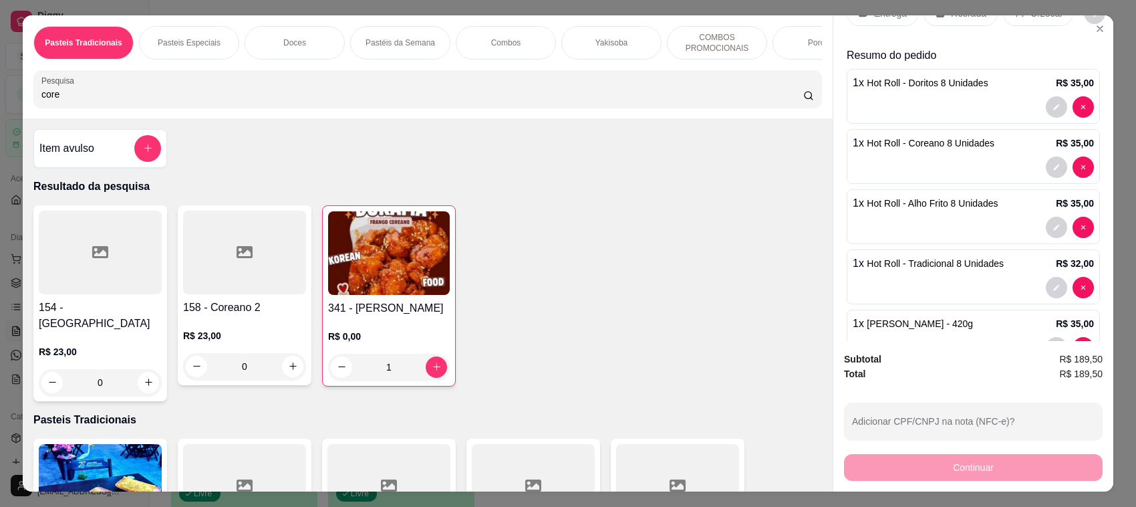
scroll to position [51, 0]
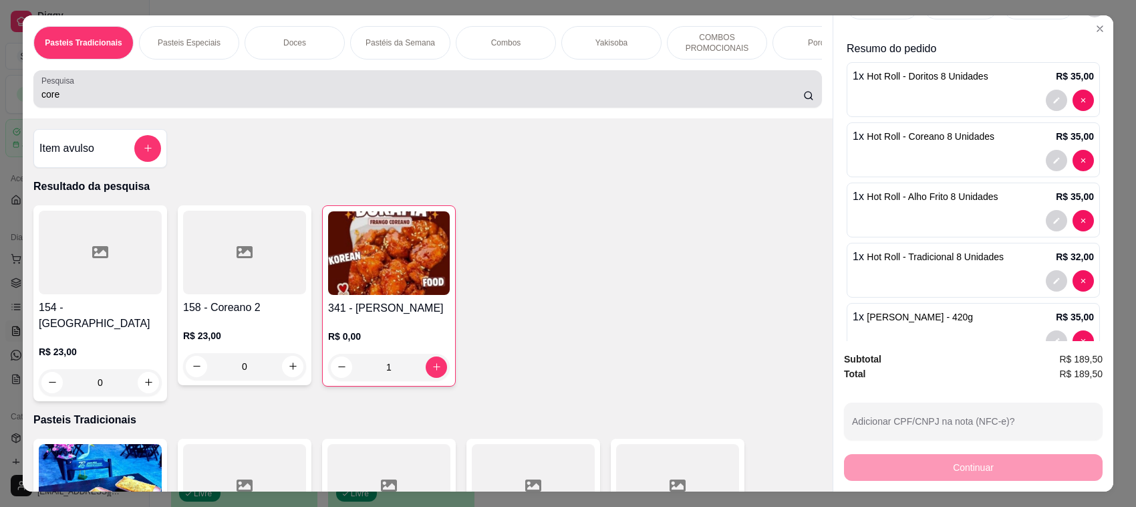
click at [139, 101] on input "core" at bounding box center [422, 94] width 762 height 13
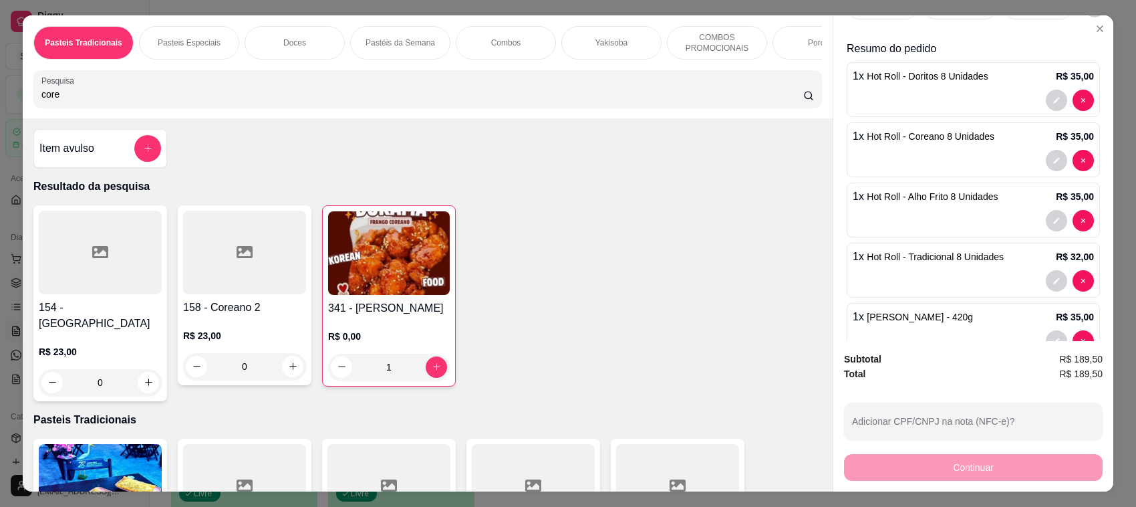
click at [139, 101] on input "core" at bounding box center [422, 94] width 762 height 13
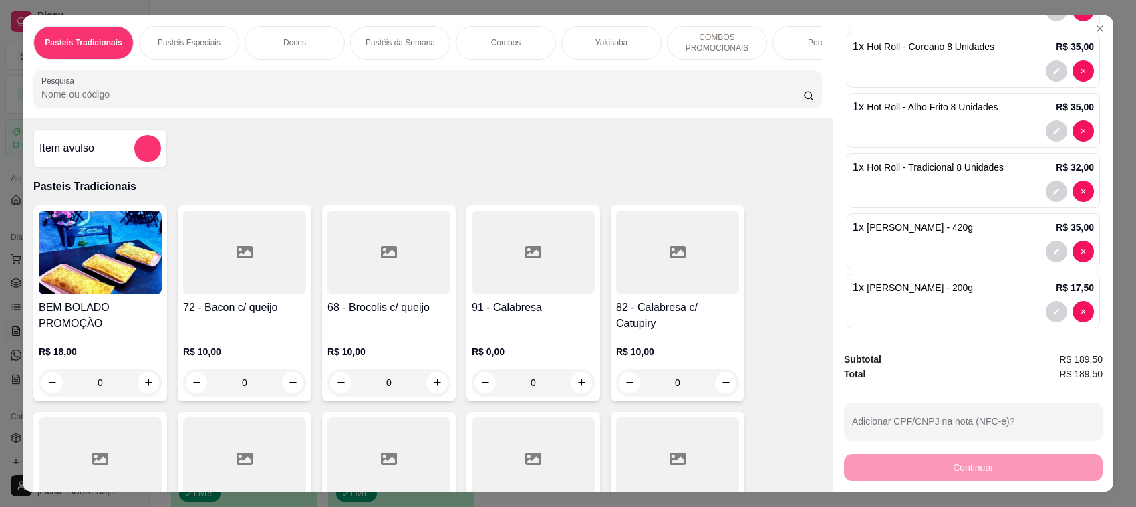
scroll to position [159, 0]
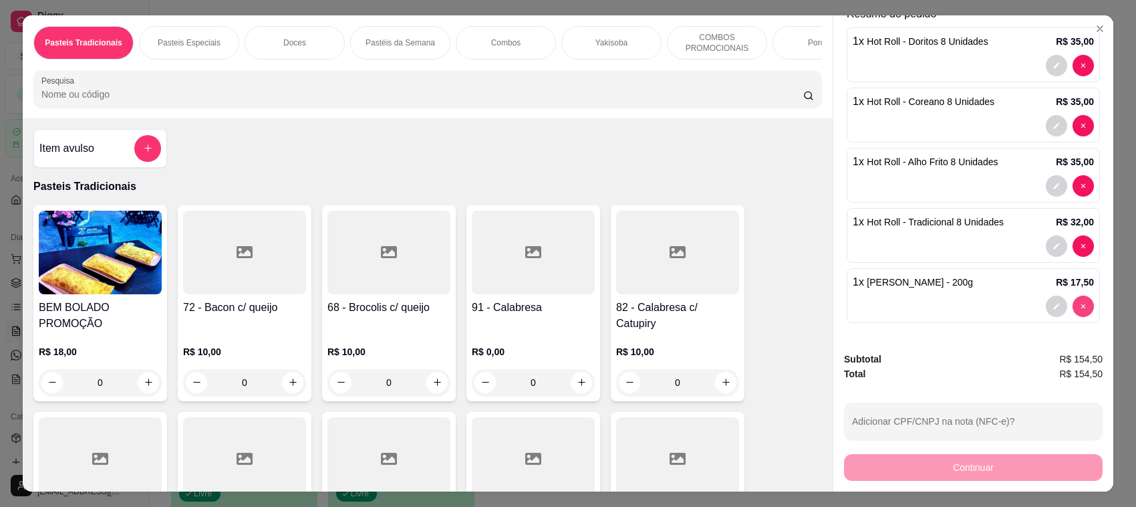
type input "0"
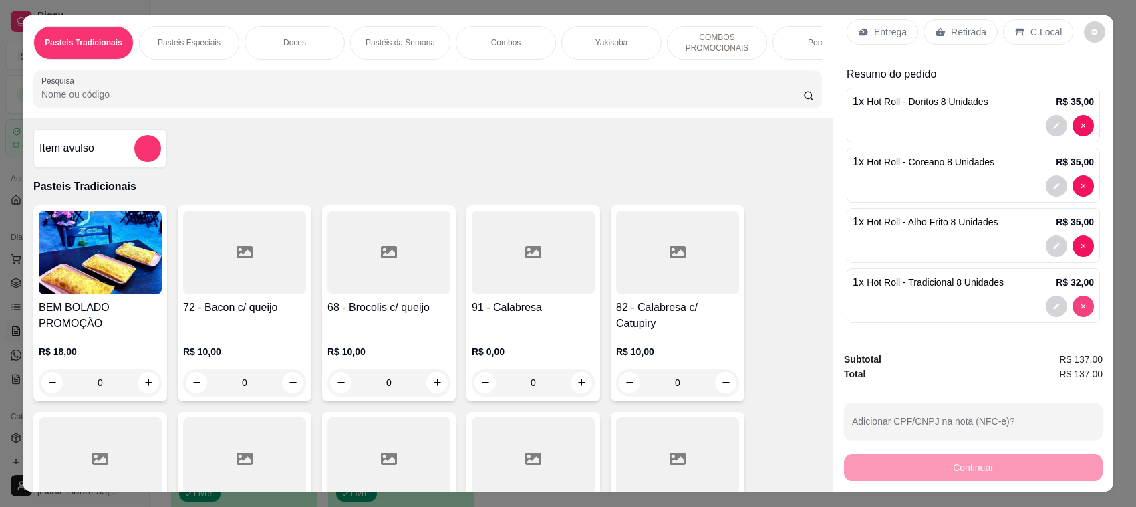
scroll to position [39, 0]
click at [124, 101] on input "Pesquisa" at bounding box center [422, 94] width 762 height 13
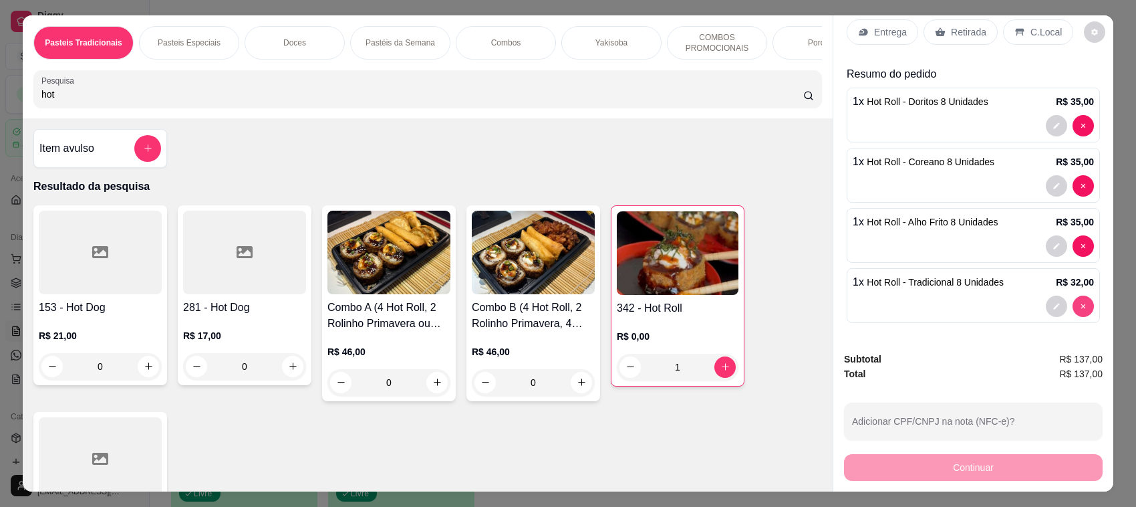
type input "hot"
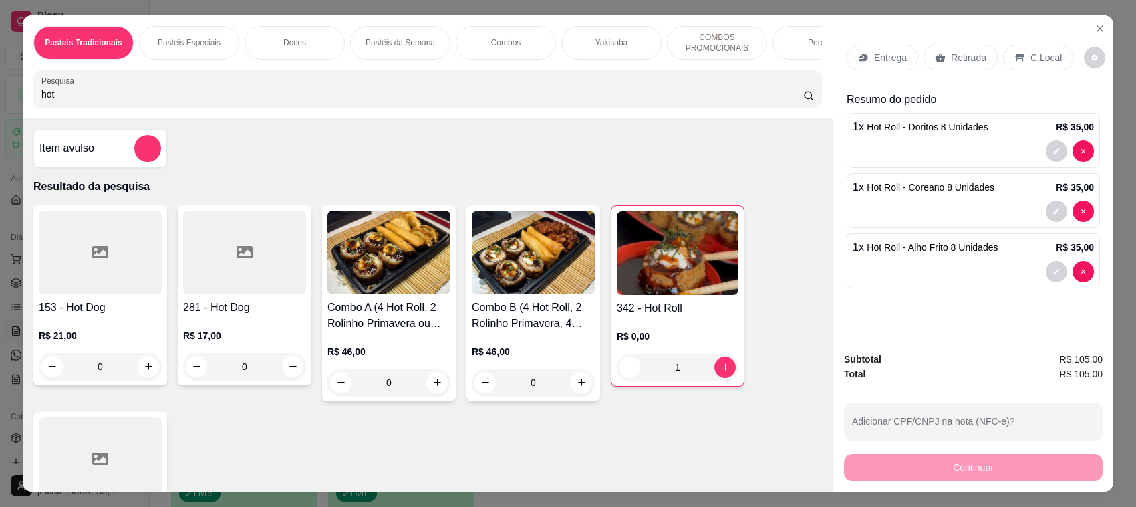
scroll to position [0, 0]
click at [1067, 295] on div "Entrega Retirada C.Local Resumo do pedido 1 x Hot Roll - Doritos 8 Unidades R$ …" at bounding box center [973, 178] width 280 height 326
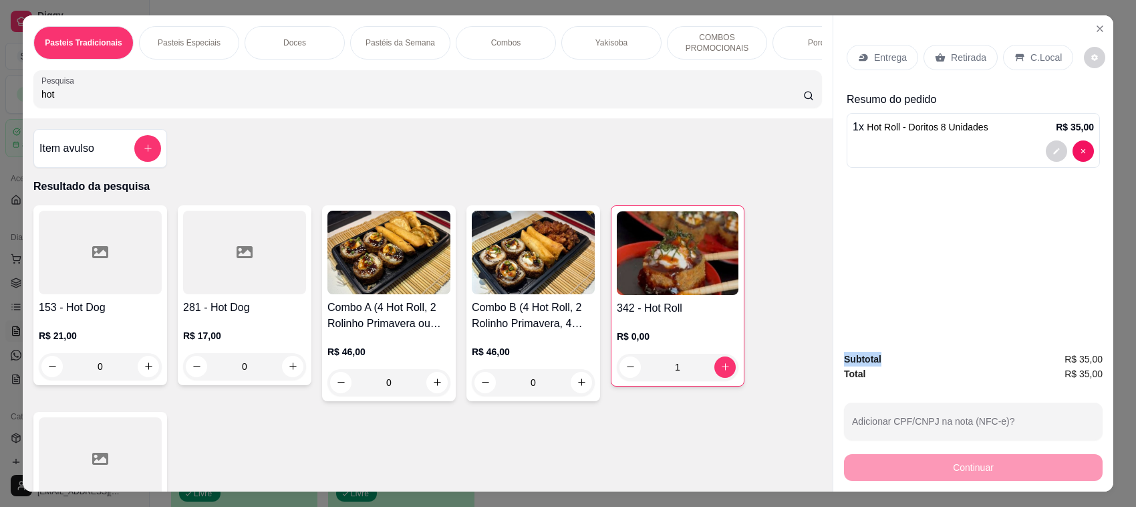
click at [639, 278] on img at bounding box center [678, 253] width 122 height 84
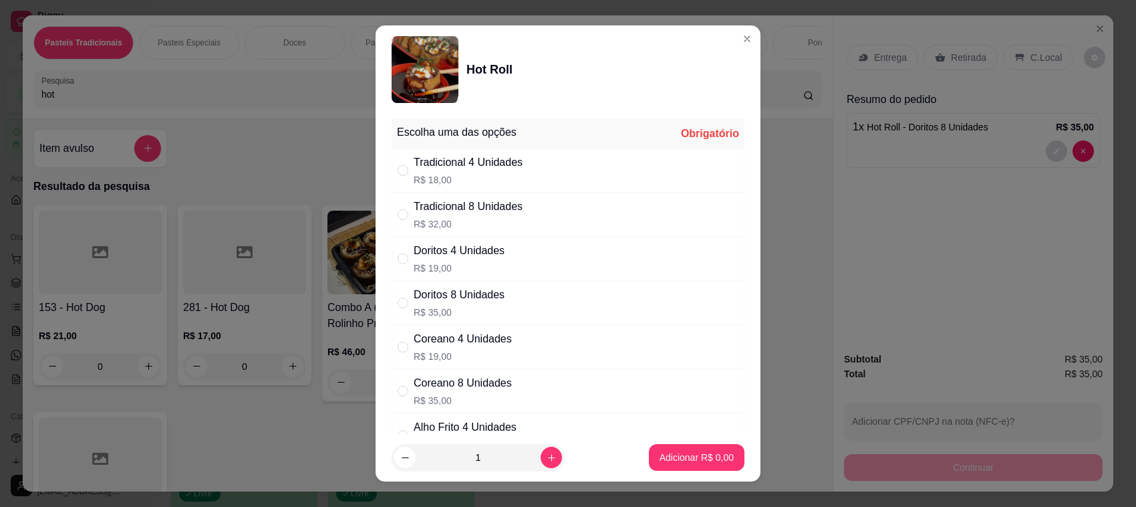
click at [522, 266] on div "Doritos 4 Unidades R$ 19,00" at bounding box center [568, 259] width 353 height 44
radio input "true"
click at [680, 459] on p "Adicionar R$ 19,00" at bounding box center [694, 456] width 80 height 13
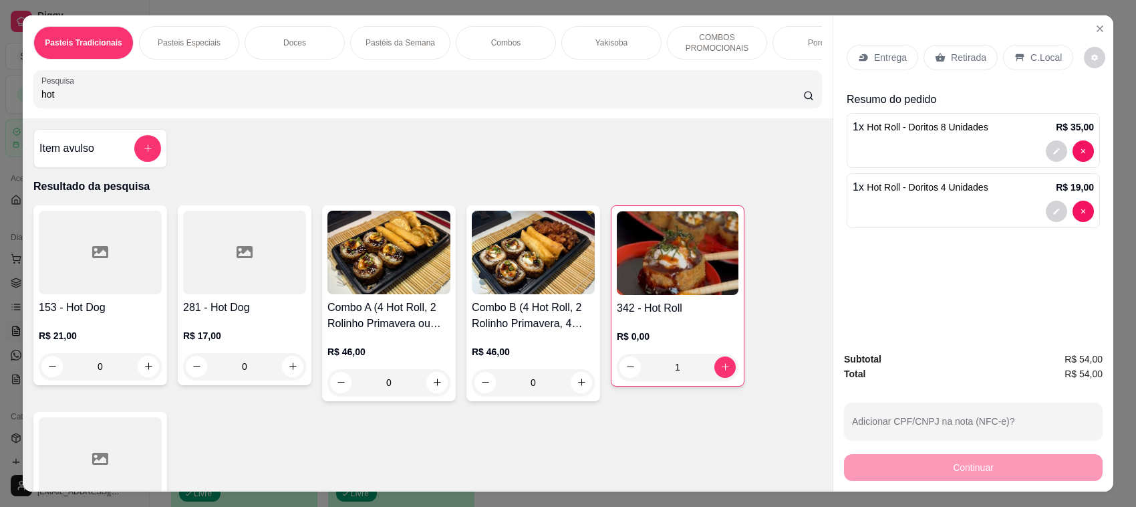
click at [637, 312] on h4 "342 - Hot Roll" at bounding box center [678, 308] width 122 height 16
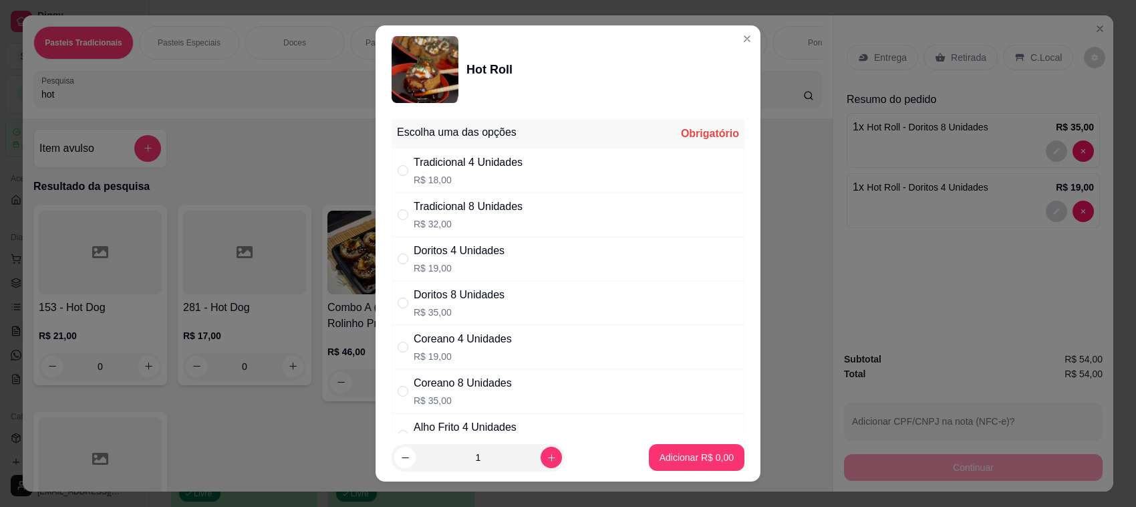
click at [475, 172] on div "Tradicional 4 Unidades R$ 18,00" at bounding box center [468, 170] width 109 height 32
click at [505, 227] on p "R$ 32,00" at bounding box center [468, 223] width 109 height 13
radio input "false"
radio input "true"
click at [649, 464] on button "Adicionar R$ 32,00" at bounding box center [694, 457] width 98 height 26
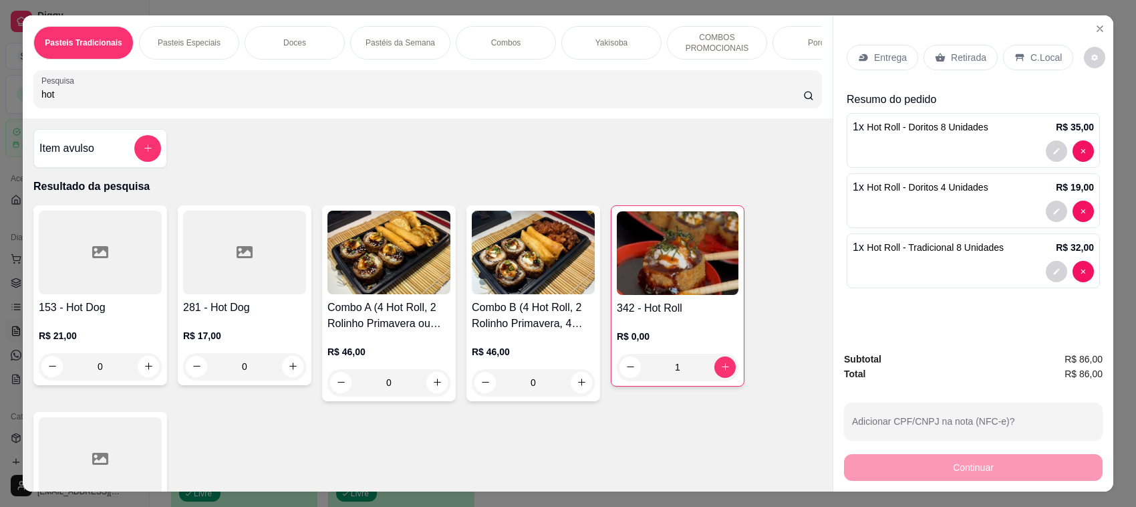
click at [543, 294] on img at bounding box center [533, 252] width 123 height 84
click at [694, 283] on img at bounding box center [678, 253] width 122 height 84
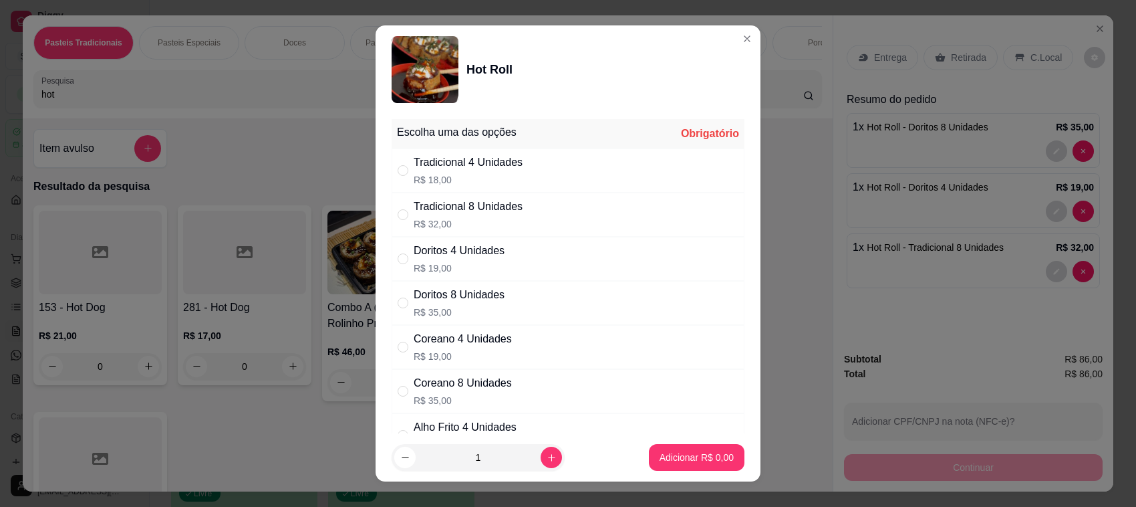
click at [537, 158] on div "Tradicional 4 Unidades R$ 18,00" at bounding box center [568, 170] width 353 height 44
radio input "true"
click at [686, 452] on p "Adicionar R$ 18,00" at bounding box center [694, 456] width 80 height 13
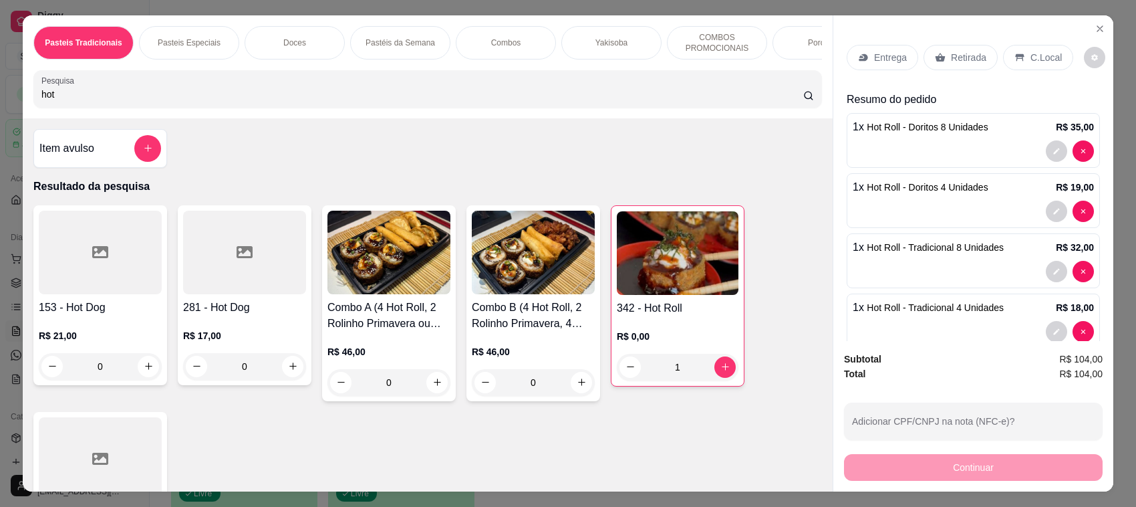
scroll to position [39, 0]
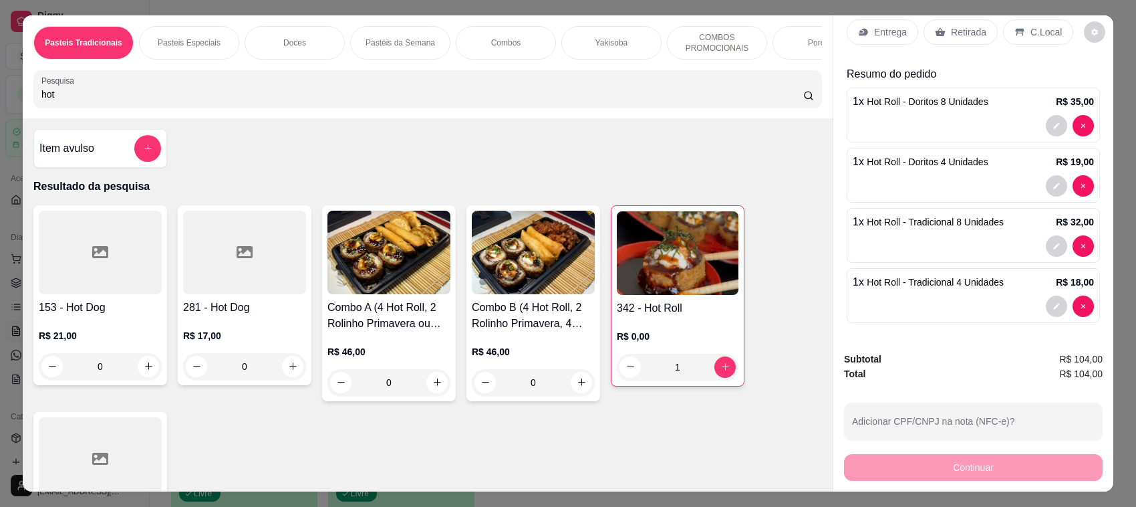
click at [690, 293] on img at bounding box center [678, 253] width 122 height 84
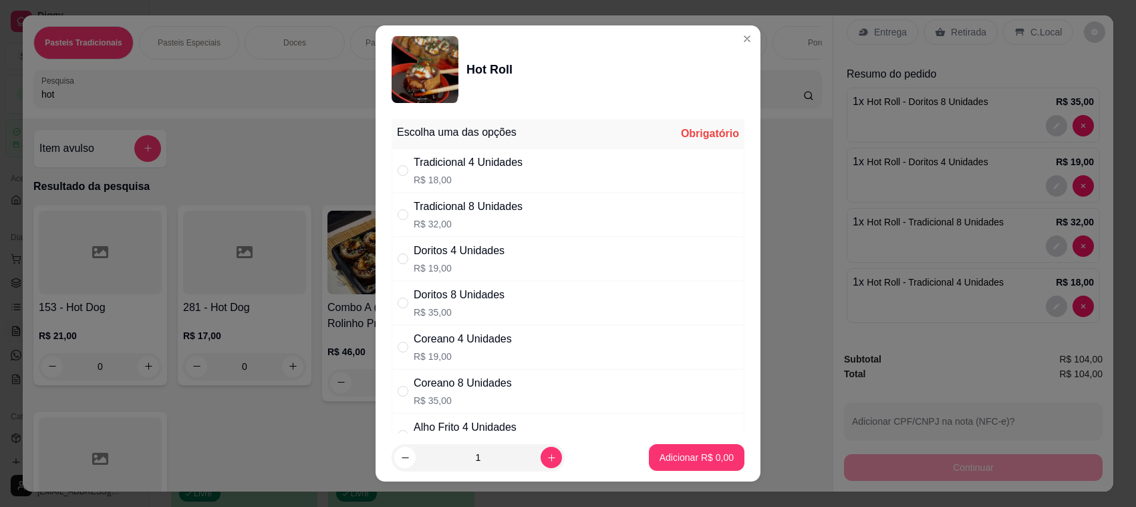
click at [469, 351] on p "R$ 19,00" at bounding box center [463, 355] width 98 height 13
radio input "true"
click at [680, 464] on button "Adicionar R$ 19,00" at bounding box center [694, 457] width 101 height 27
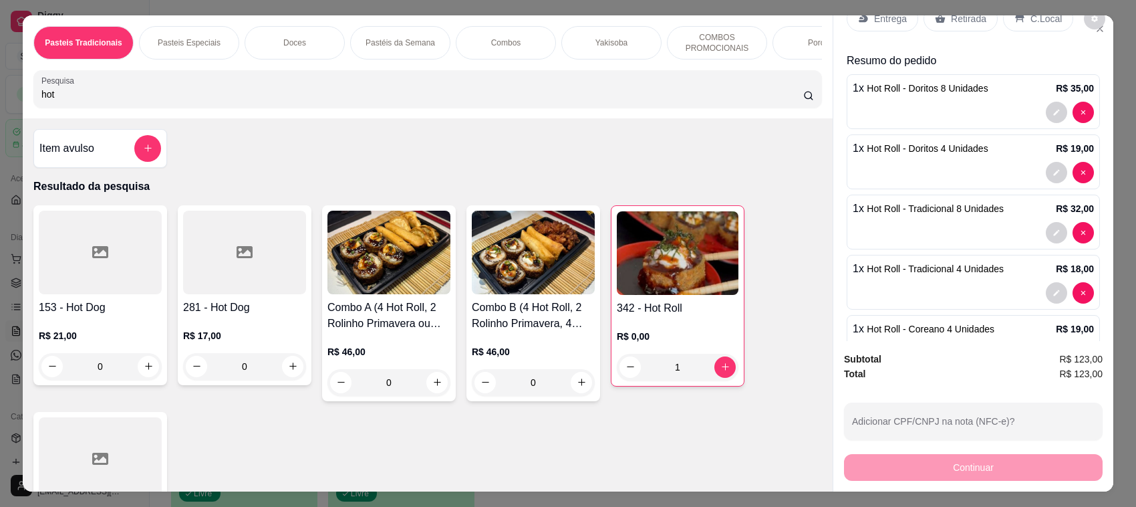
click at [692, 316] on h4 "342 - Hot Roll" at bounding box center [678, 308] width 122 height 16
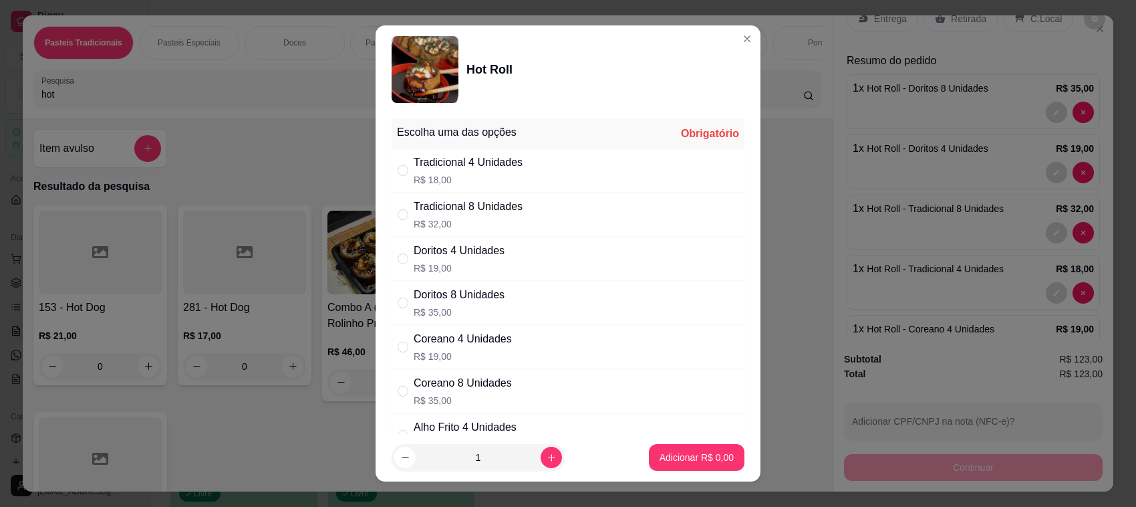
click at [523, 386] on div "Coreano 8 Unidades R$ 35,00" at bounding box center [568, 391] width 353 height 44
radio input "true"
click at [678, 458] on p "Adicionar R$ 35,00" at bounding box center [694, 456] width 80 height 13
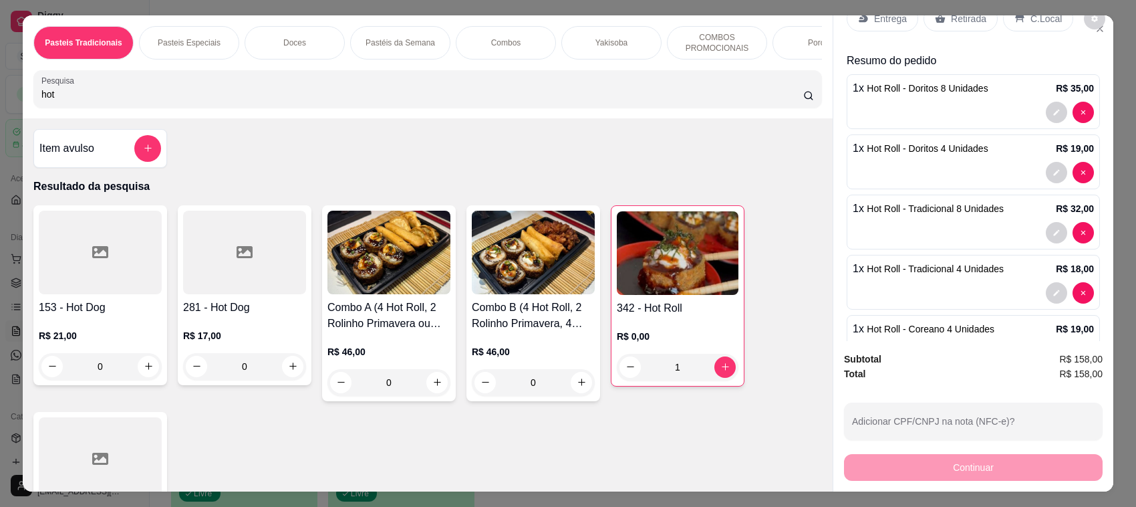
click at [639, 315] on h4 "342 - Hot Roll" at bounding box center [678, 308] width 122 height 16
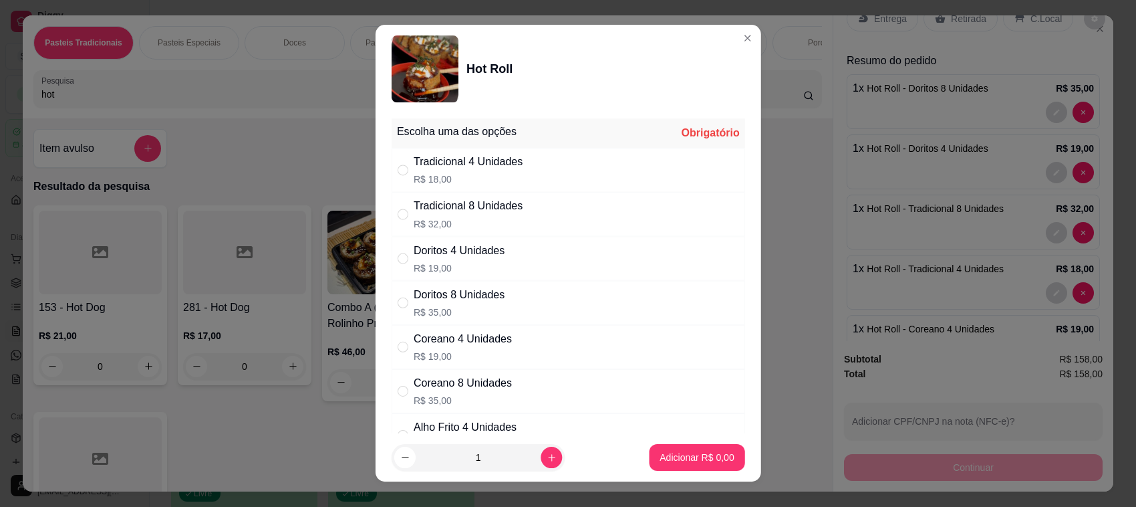
scroll to position [148, 0]
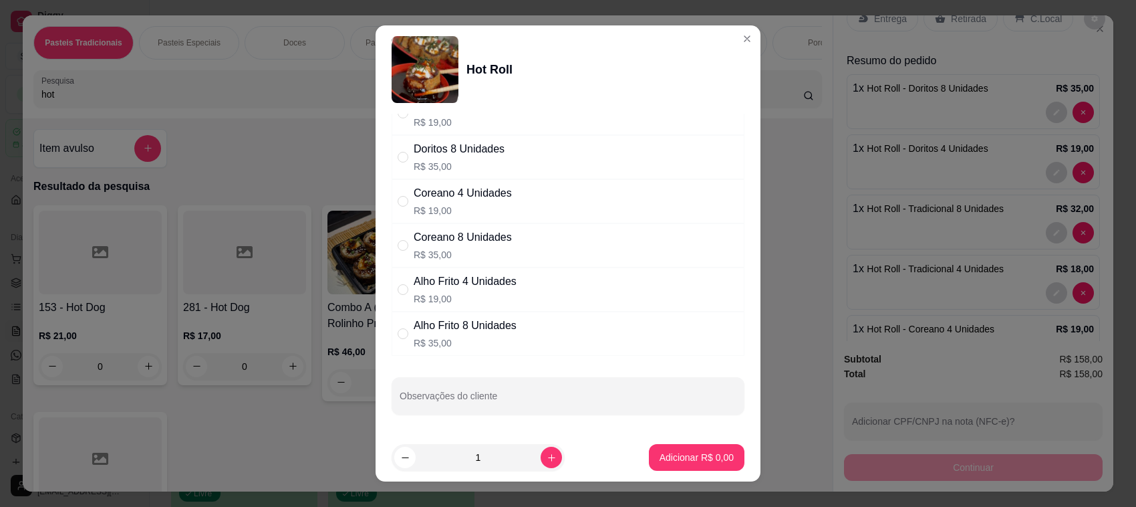
click at [535, 302] on div "Alho Frito 4 Unidades R$ 19,00" at bounding box center [568, 289] width 353 height 44
radio input "true"
click at [656, 454] on p "Adicionar R$ 19,00" at bounding box center [695, 456] width 78 height 13
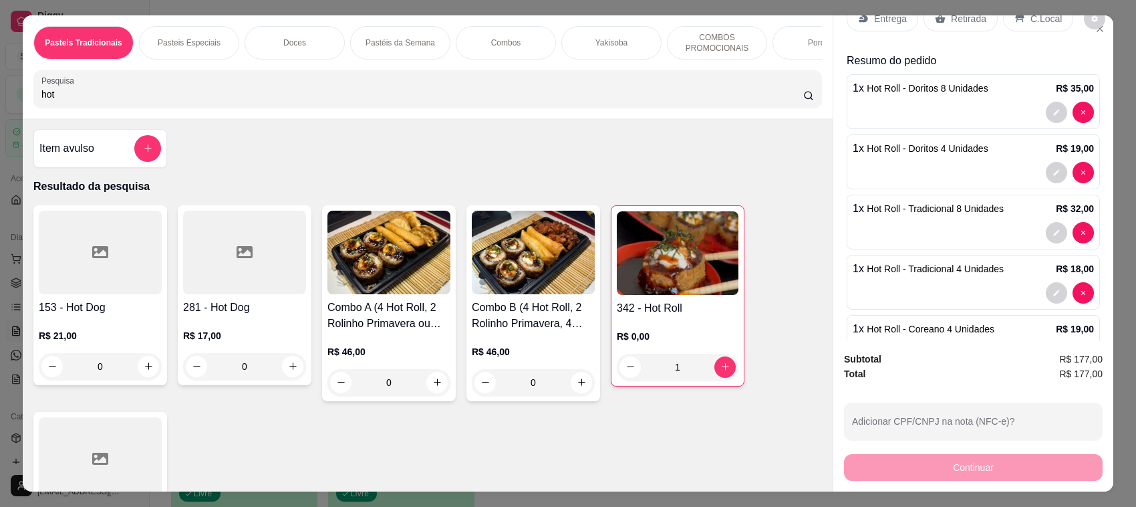
click at [663, 334] on div "R$ 0,00 1" at bounding box center [678, 348] width 122 height 64
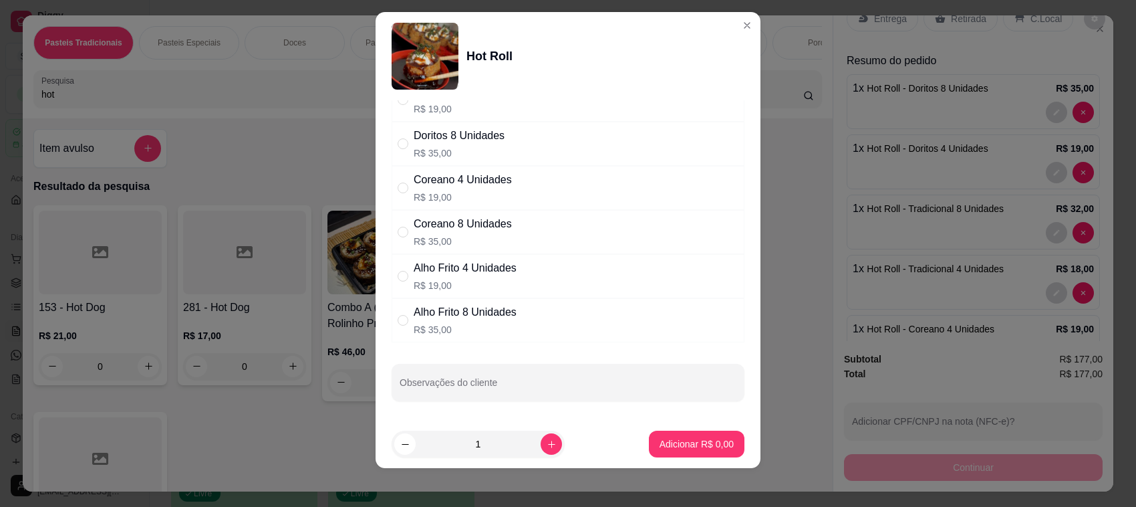
scroll to position [17, 0]
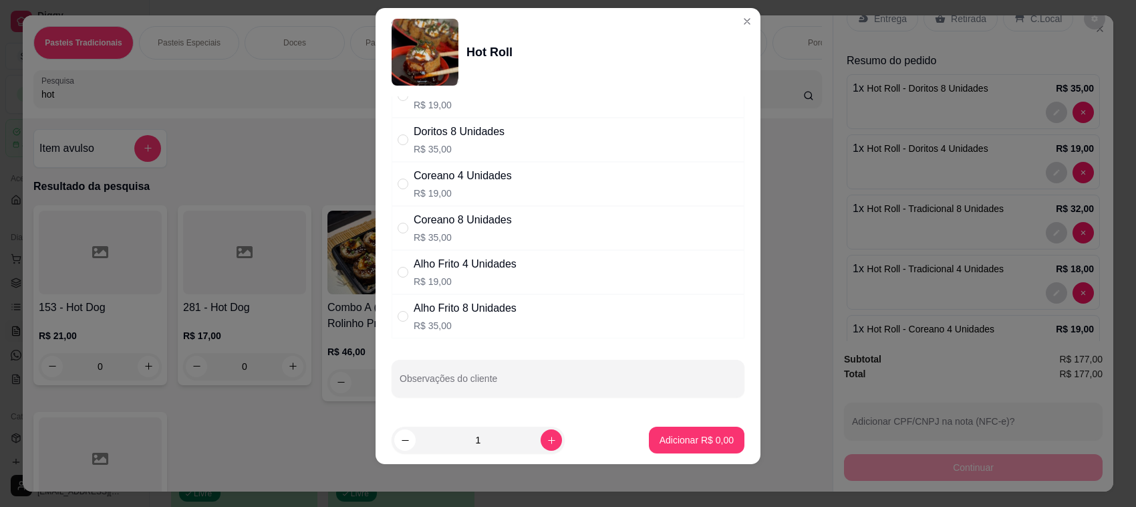
click at [518, 319] on div "Alho Frito 8 Unidades R$ 35,00" at bounding box center [568, 316] width 353 height 44
radio input "true"
click at [677, 444] on p "Adicionar R$ 35,00" at bounding box center [695, 439] width 78 height 13
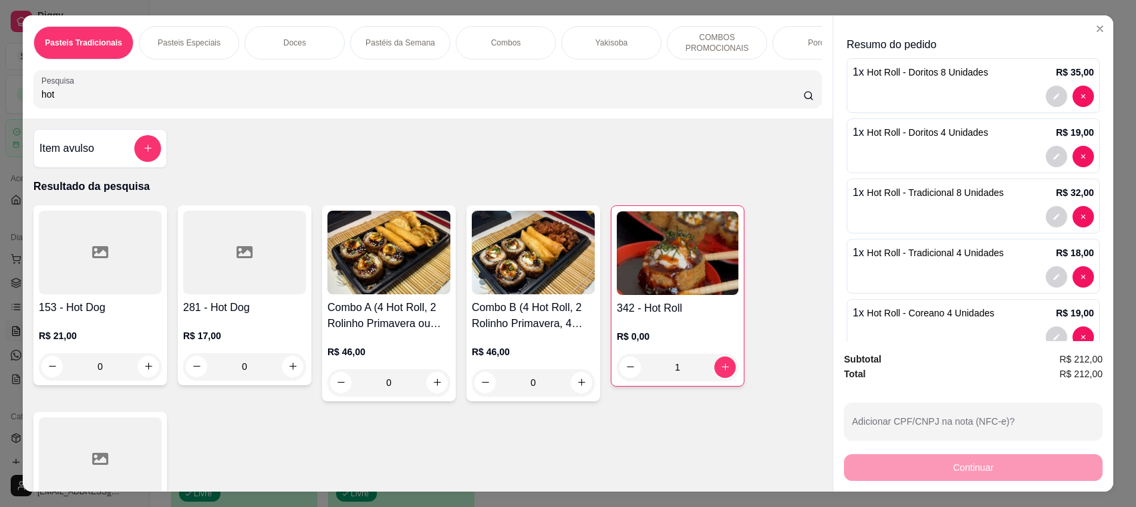
scroll to position [0, 0]
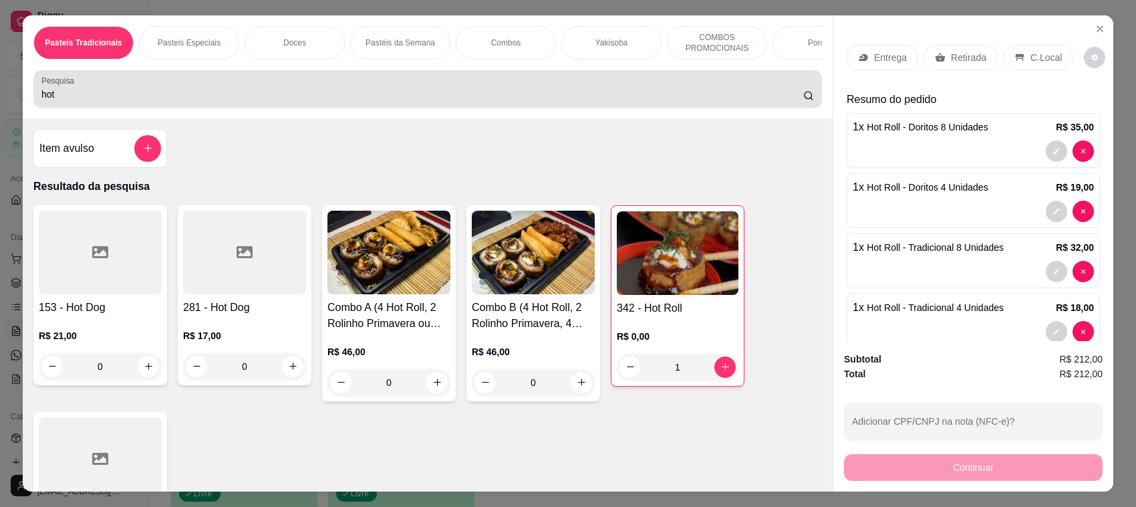
click at [410, 101] on input "hot" at bounding box center [422, 94] width 762 height 13
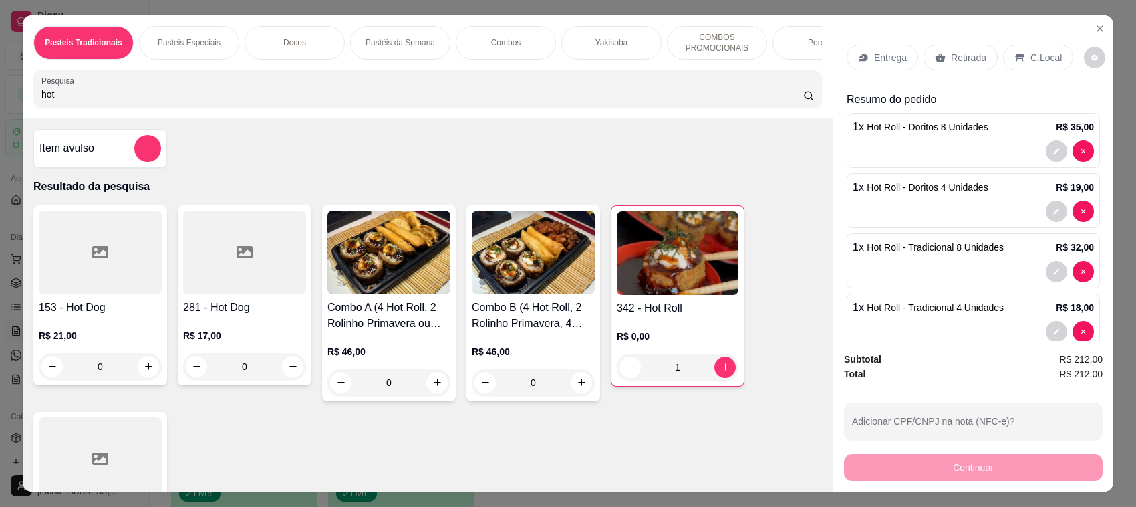
click at [382, 97] on div "hot" at bounding box center [427, 89] width 772 height 27
type input "h"
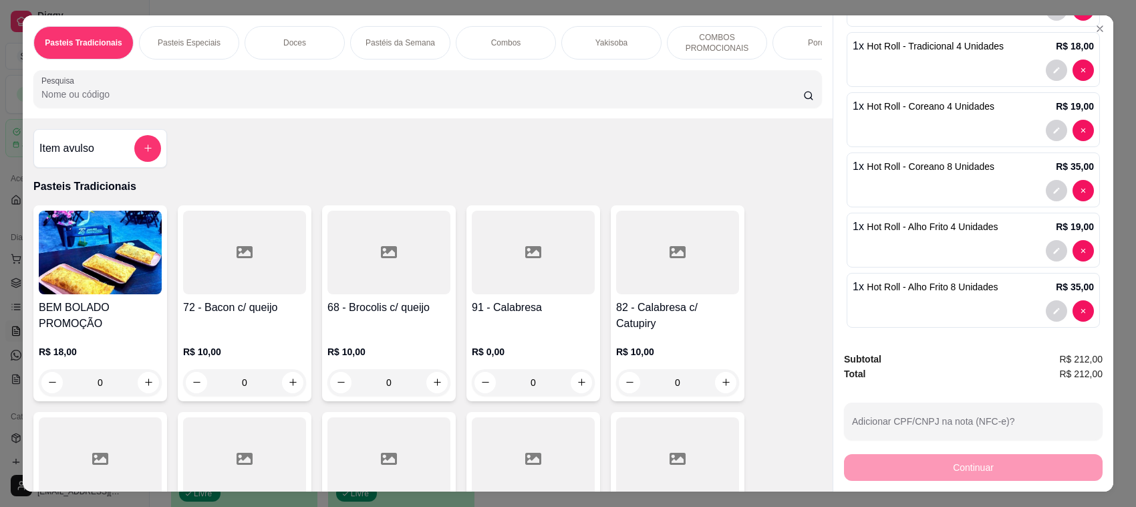
scroll to position [281, 0]
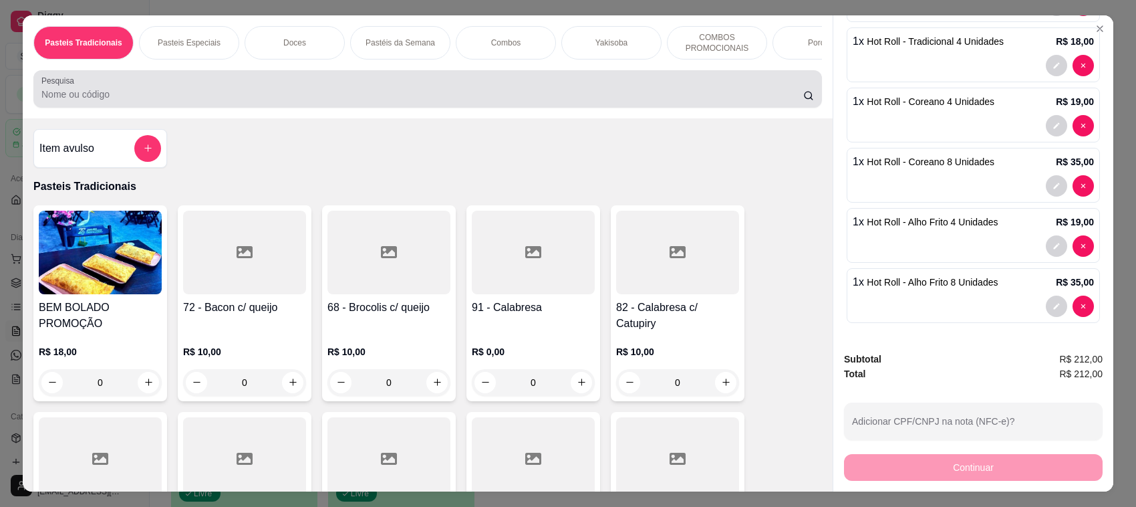
click at [281, 85] on div "Pesquisa" at bounding box center [427, 88] width 789 height 37
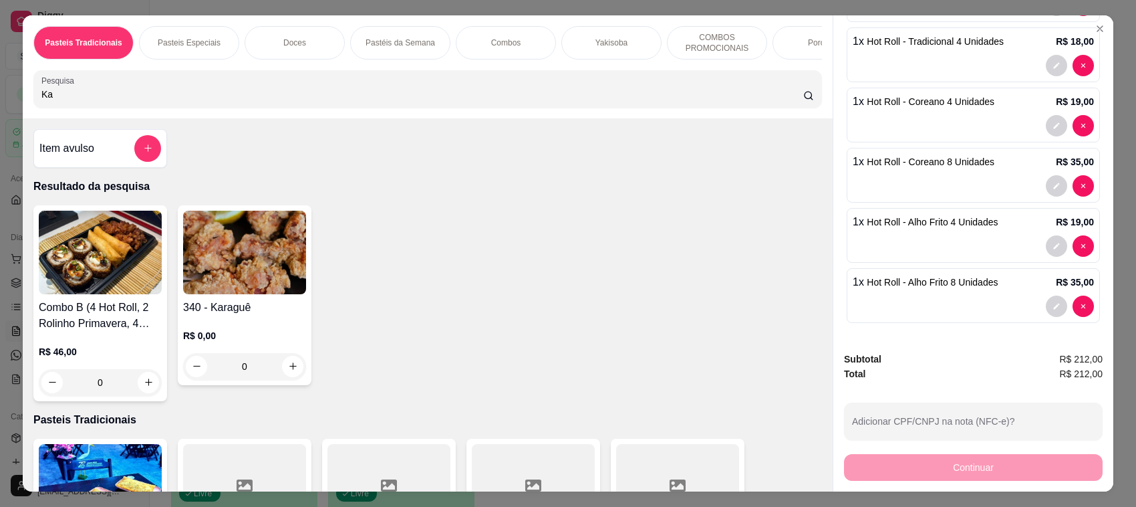
type input "K"
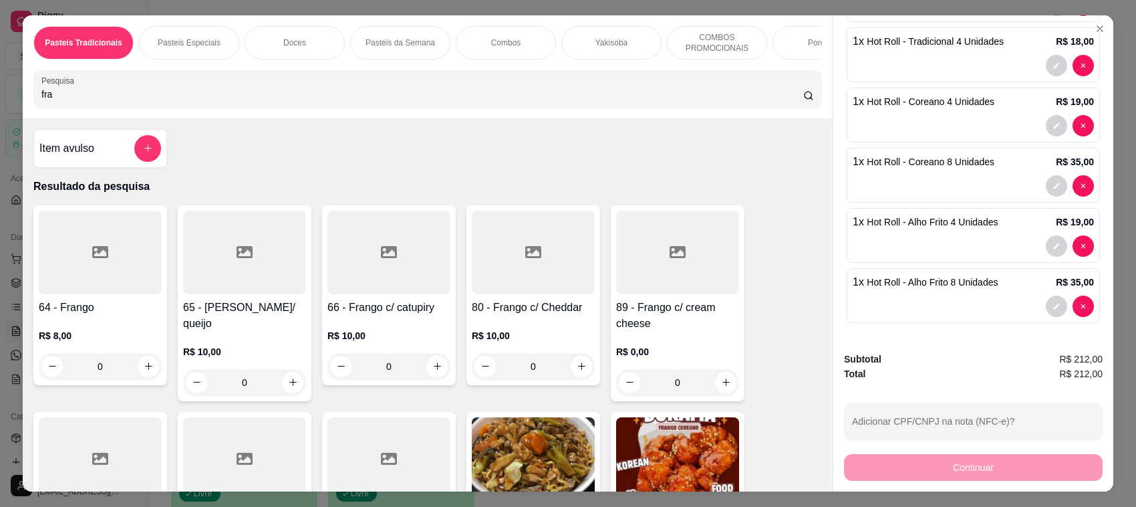
scroll to position [315, 0]
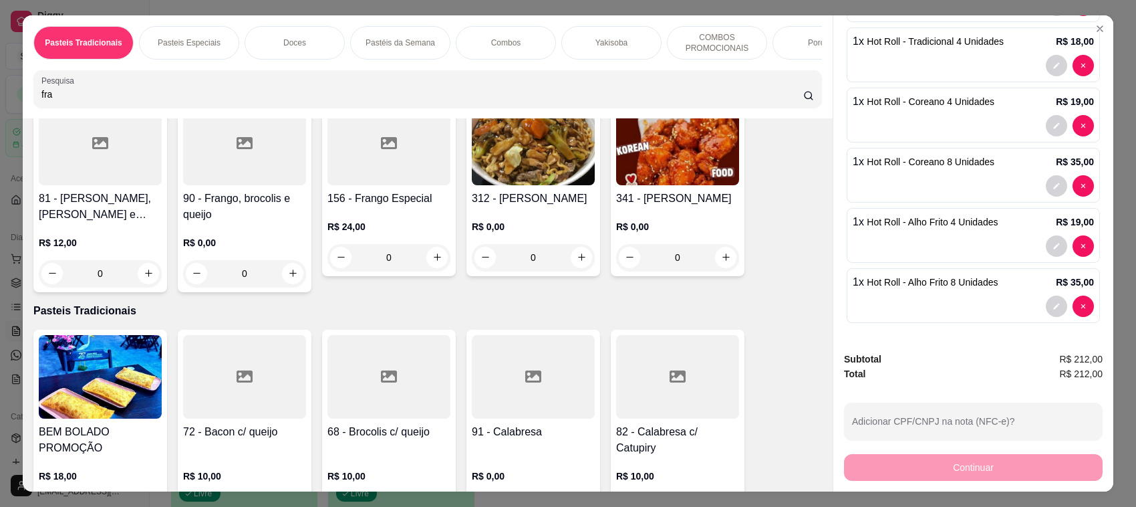
type input "fra"
click at [704, 181] on img at bounding box center [677, 144] width 123 height 84
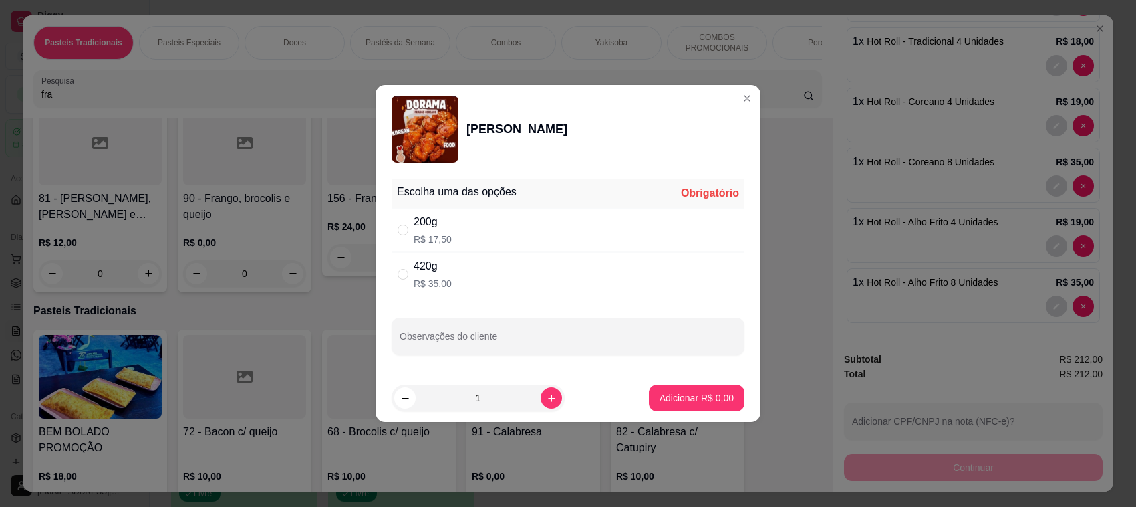
drag, startPoint x: 454, startPoint y: 269, endPoint x: 543, endPoint y: 369, distance: 133.5
click at [454, 269] on div "420g R$ 35,00" at bounding box center [568, 274] width 353 height 44
radio input "true"
click at [703, 396] on p "Adicionar R$ 35,00" at bounding box center [694, 397] width 80 height 13
type input "1"
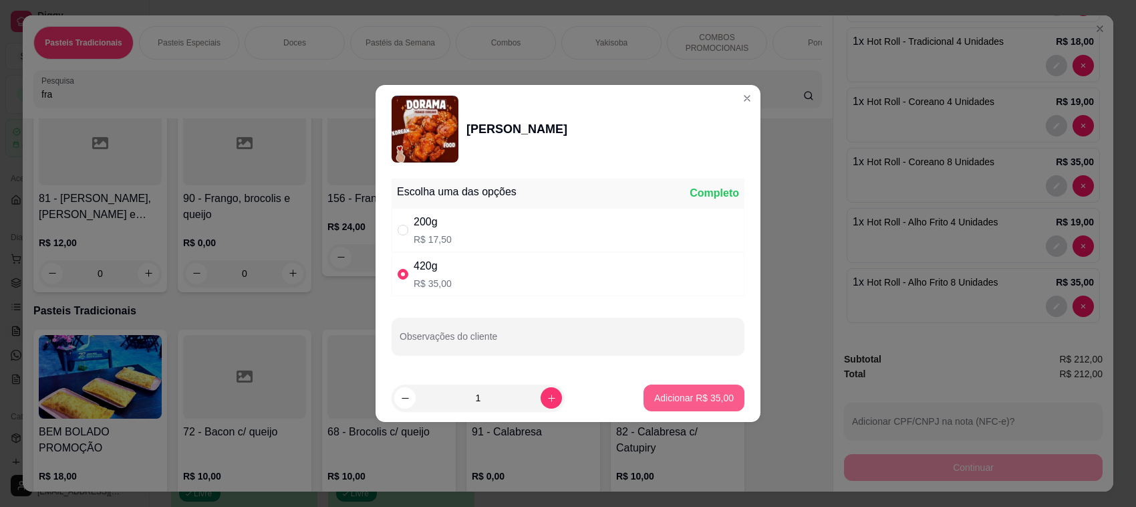
type input "1"
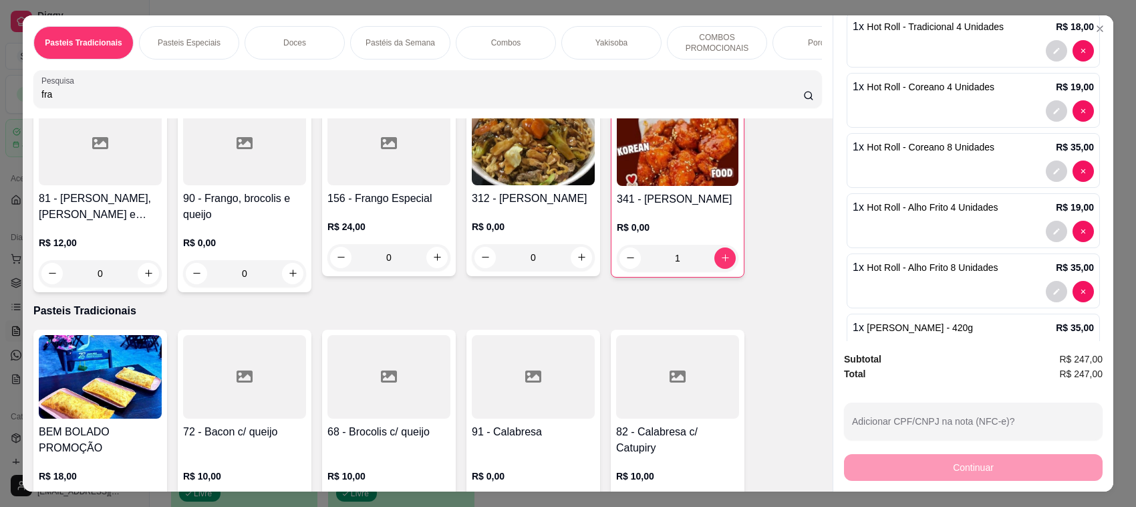
click at [635, 204] on h4 "341 - [PERSON_NAME]" at bounding box center [678, 199] width 122 height 16
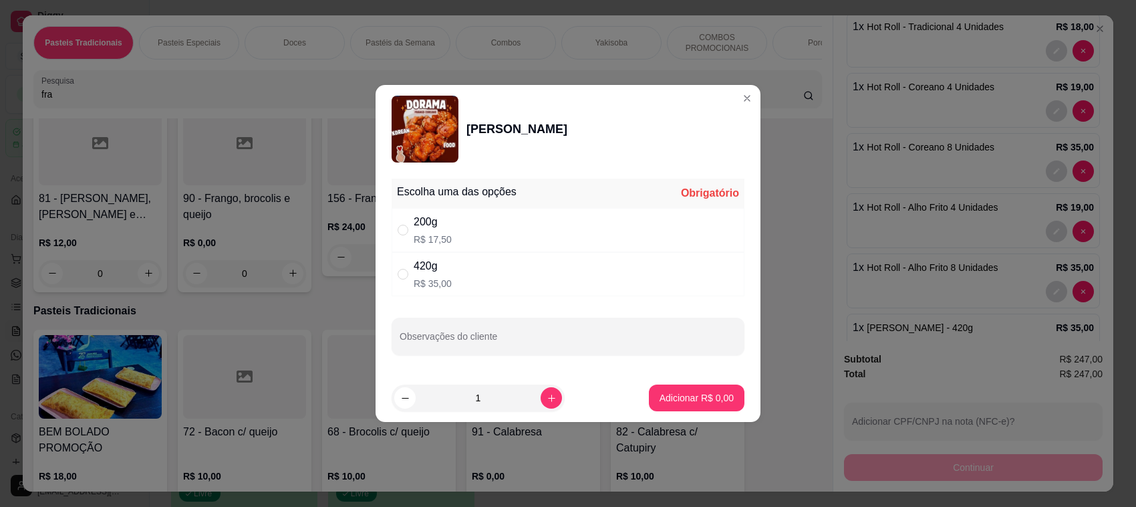
click at [476, 231] on div "200g R$ 17,50" at bounding box center [568, 230] width 353 height 44
radio input "true"
click at [682, 394] on p "Adicionar R$ 17,50" at bounding box center [694, 397] width 80 height 13
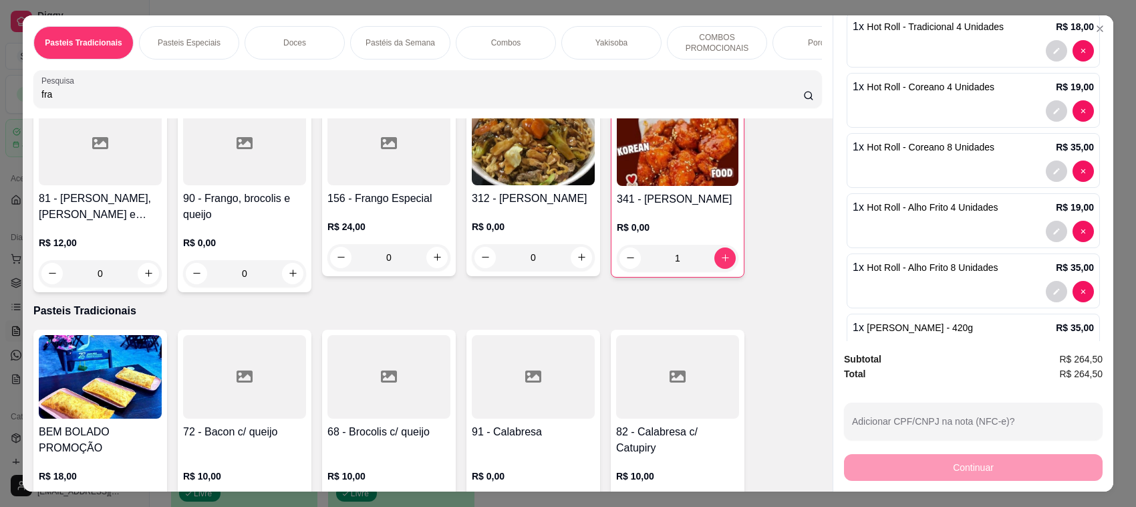
scroll to position [0, 0]
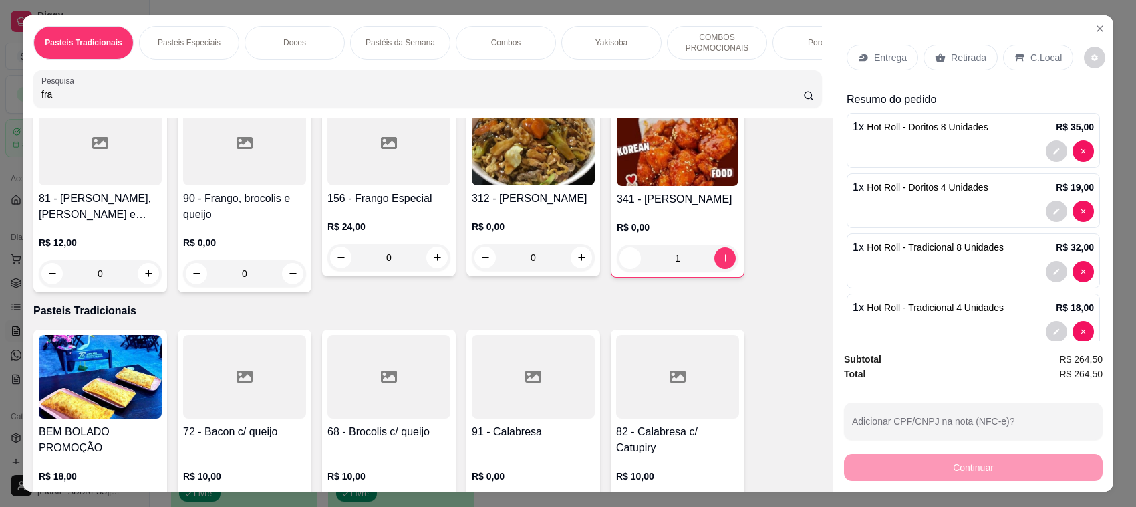
click at [951, 55] on p "Retirada" at bounding box center [968, 57] width 35 height 13
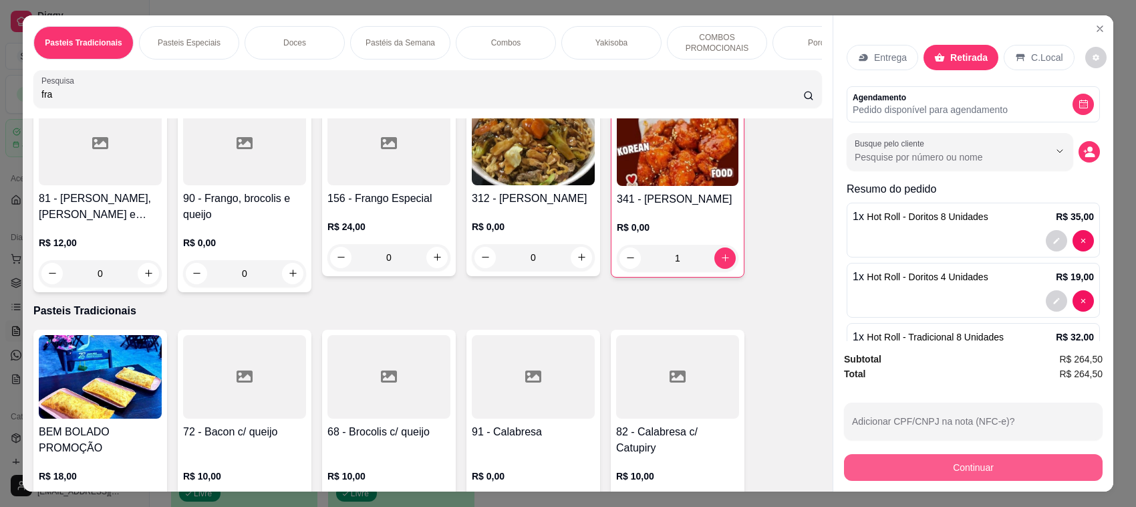
click at [954, 456] on button "Continuar" at bounding box center [973, 467] width 259 height 27
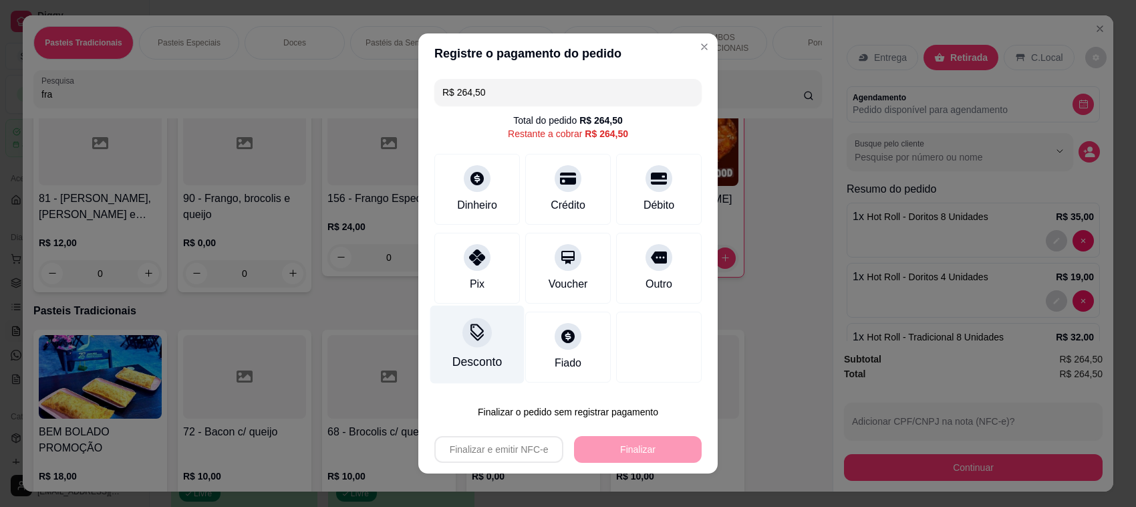
click at [471, 331] on icon at bounding box center [476, 331] width 17 height 17
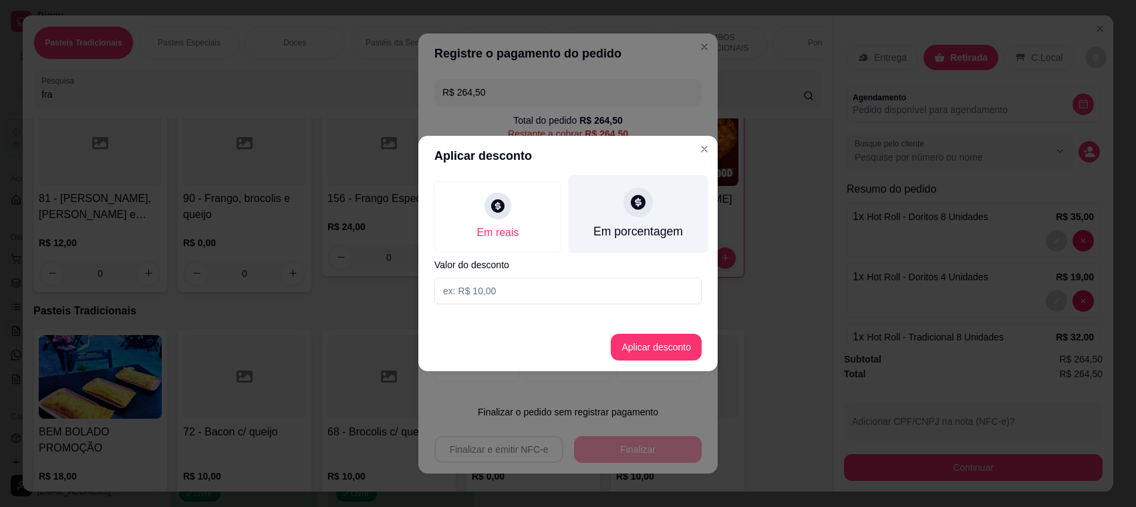
click at [650, 217] on div "Em porcentagem" at bounding box center [639, 214] width 140 height 78
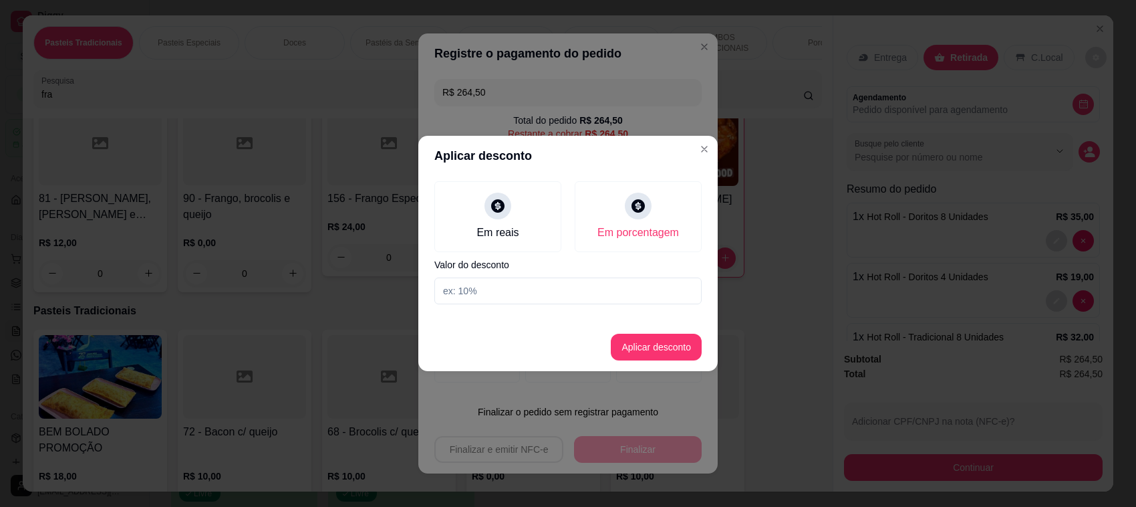
click at [652, 279] on input at bounding box center [567, 290] width 267 height 27
type input "10"
click at [675, 352] on button "Aplicar desconto" at bounding box center [656, 346] width 91 height 27
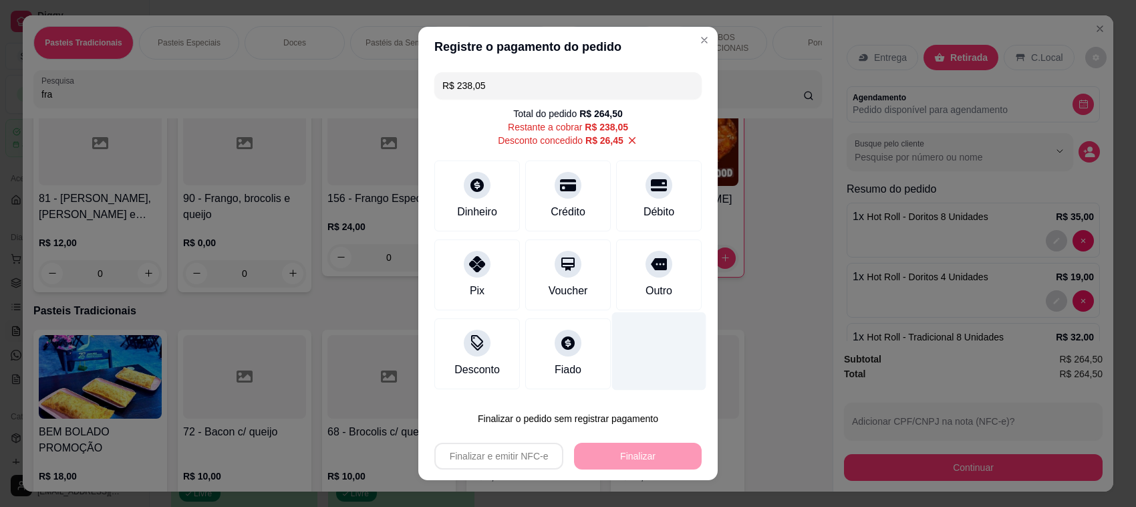
scroll to position [15, 0]
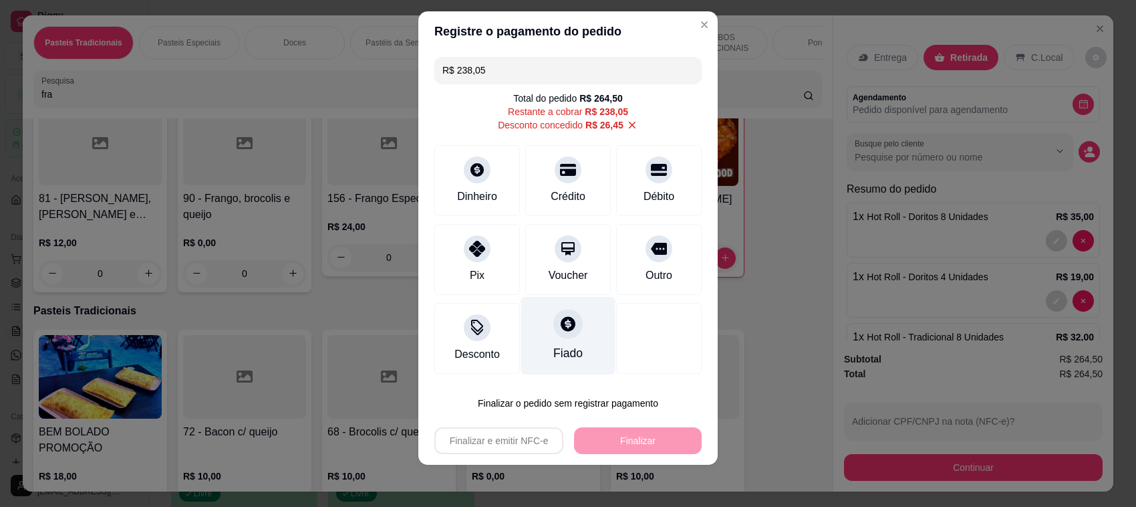
click at [565, 325] on div at bounding box center [567, 323] width 29 height 29
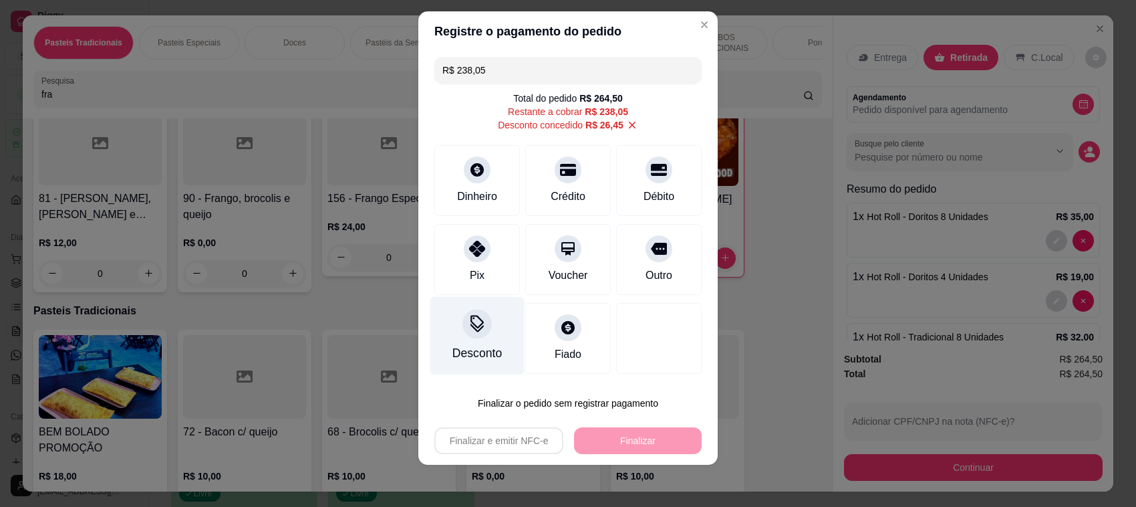
click at [449, 345] on div "Desconto" at bounding box center [477, 336] width 94 height 78
click at [626, 124] on icon at bounding box center [632, 125] width 12 height 12
type input "R$ 264,50"
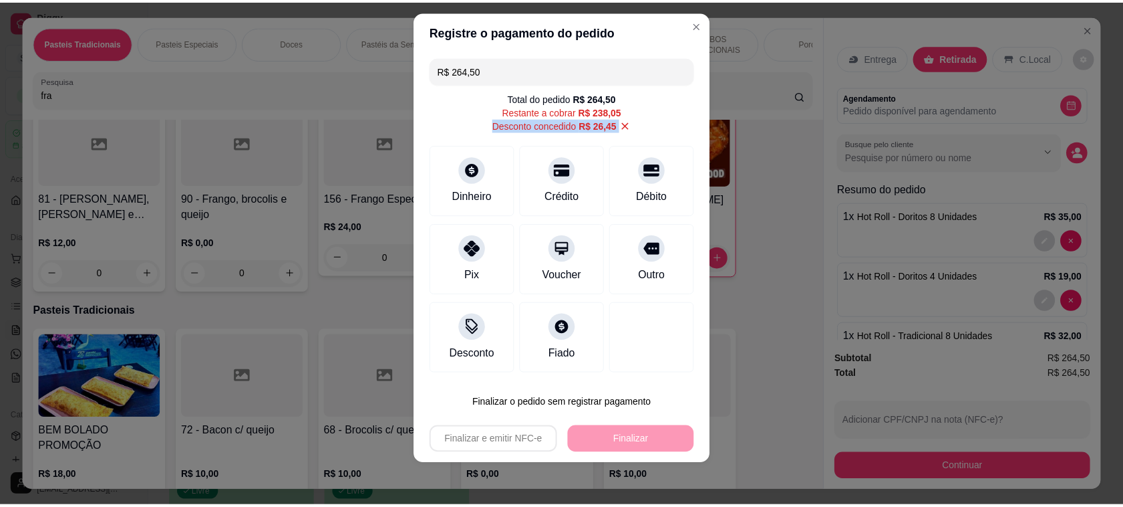
scroll to position [9, 0]
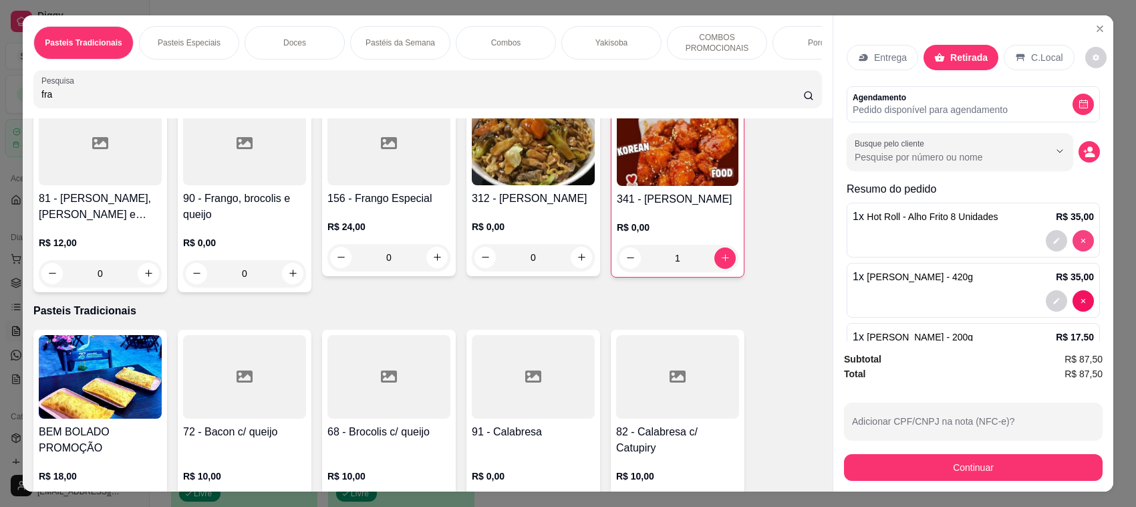
type input "0"
click at [1062, 245] on div at bounding box center [1070, 240] width 48 height 21
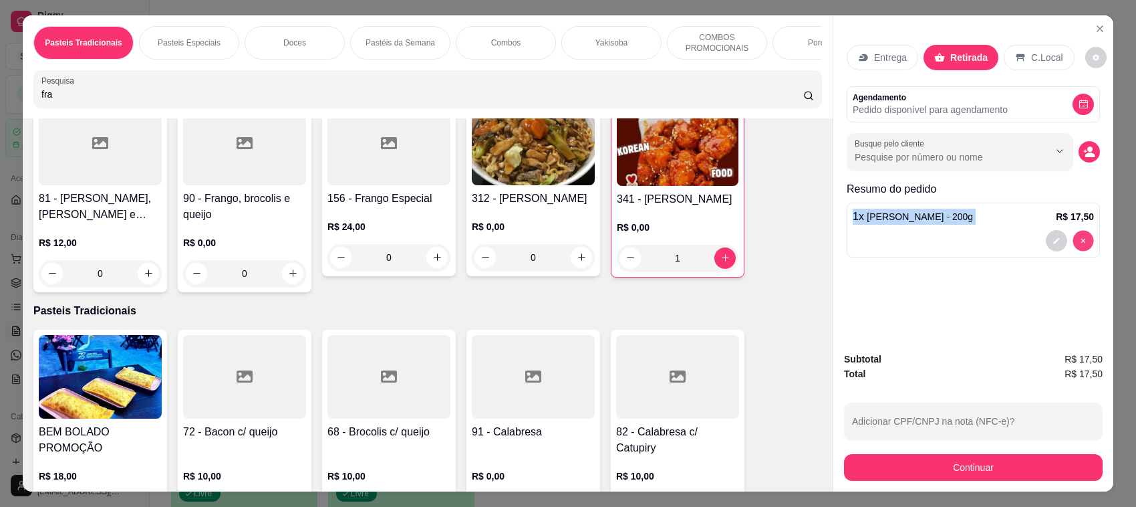
type input "0"
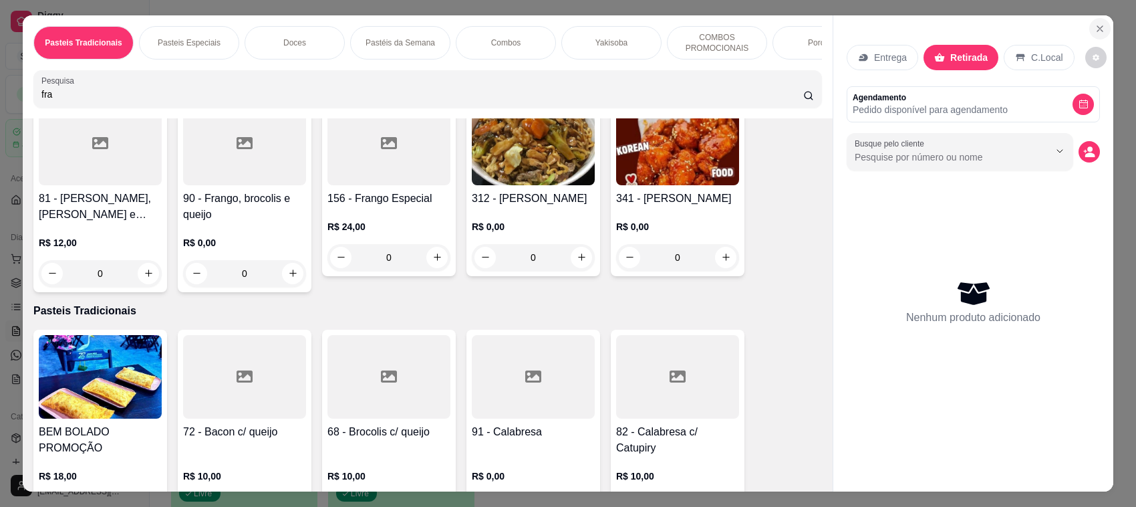
click at [1095, 25] on icon "Close" at bounding box center [1100, 28] width 11 height 11
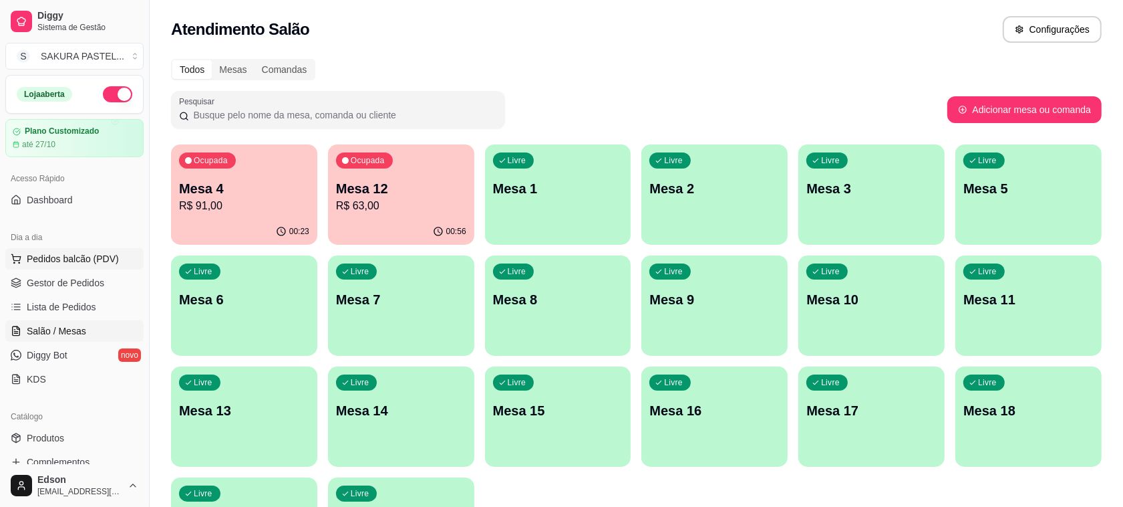
click at [88, 259] on span "Pedidos balcão (PDV)" at bounding box center [73, 258] width 92 height 13
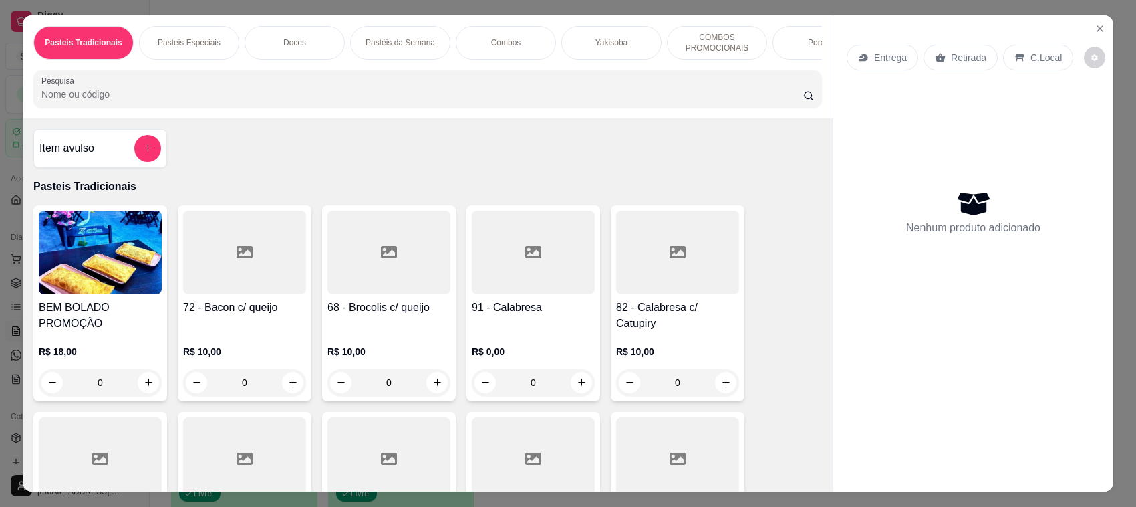
click at [462, 100] on input "Pesquisa" at bounding box center [422, 94] width 762 height 13
type input "p"
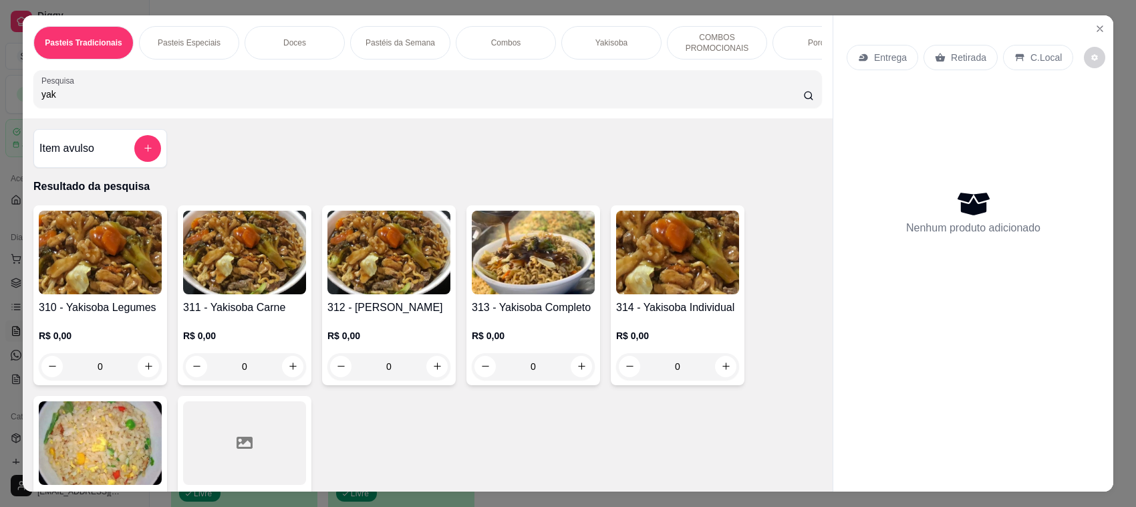
type input "yak"
click at [512, 274] on img at bounding box center [533, 252] width 123 height 84
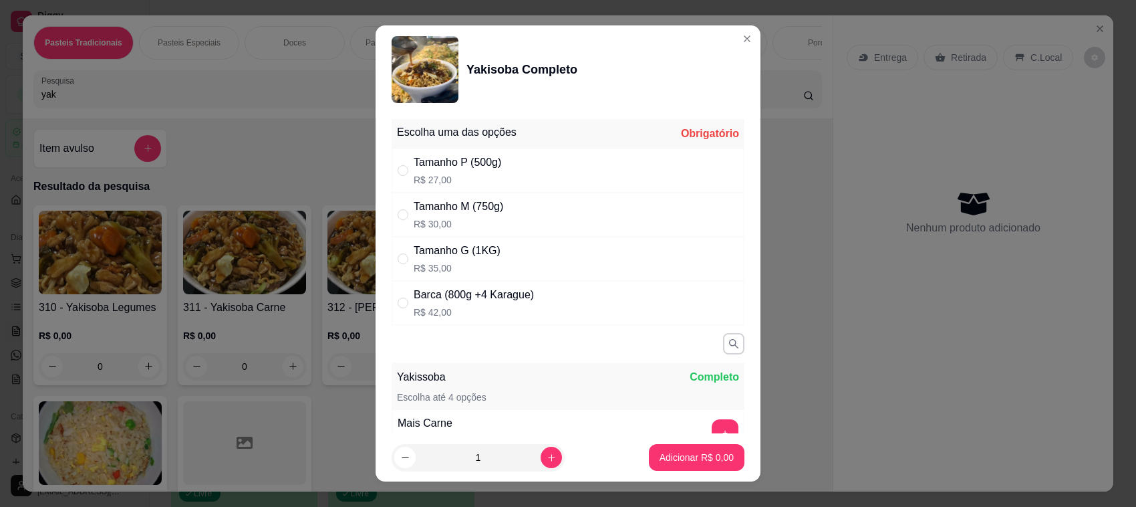
click at [468, 264] on p "R$ 35,00" at bounding box center [457, 267] width 87 height 13
radio input "true"
click at [649, 465] on button "Adicionar R$ 35,00" at bounding box center [694, 457] width 101 height 27
type input "1"
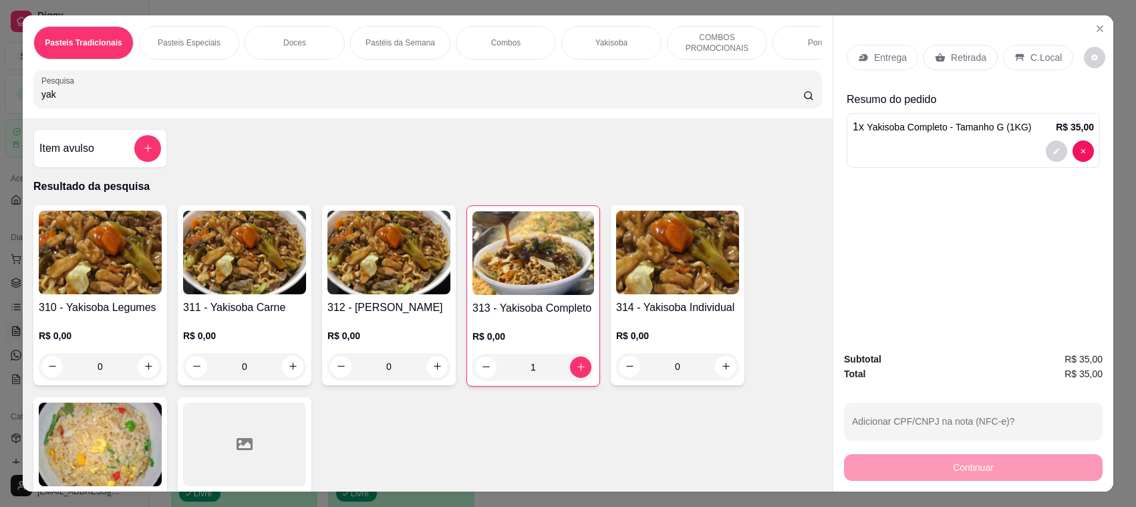
click at [418, 101] on input "yak" at bounding box center [422, 94] width 762 height 13
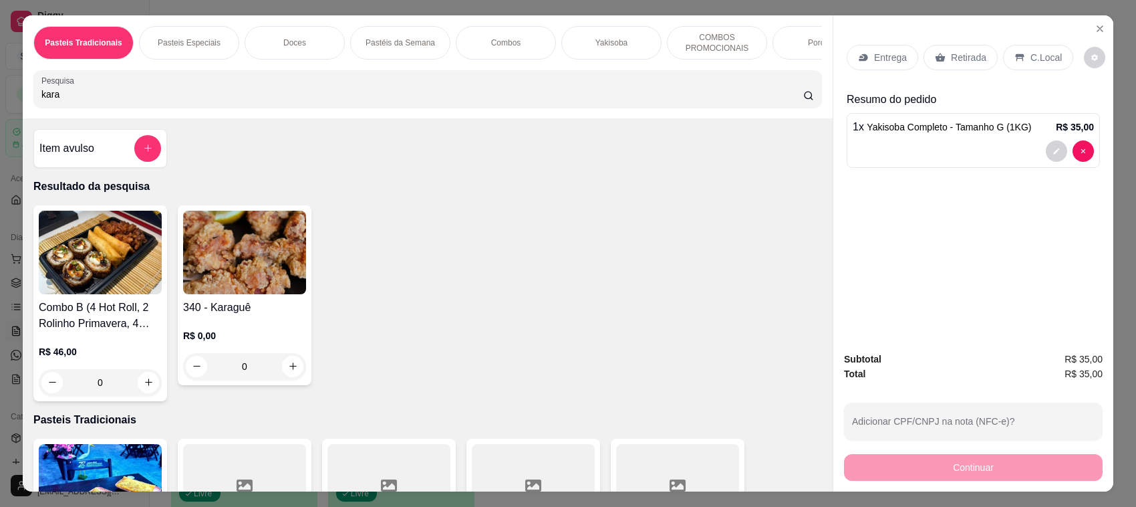
type input "kara"
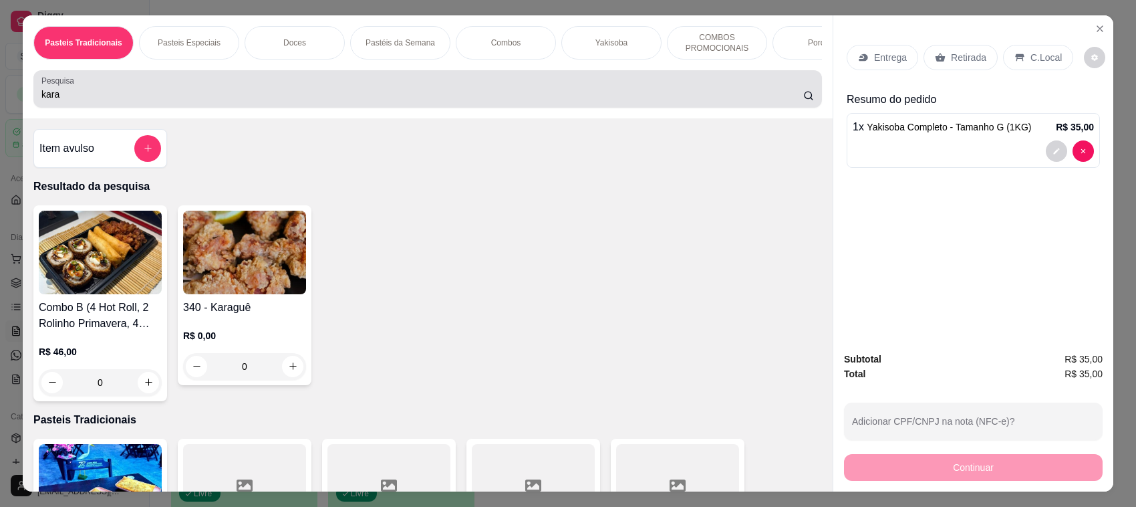
click at [241, 98] on div "kara" at bounding box center [427, 89] width 772 height 27
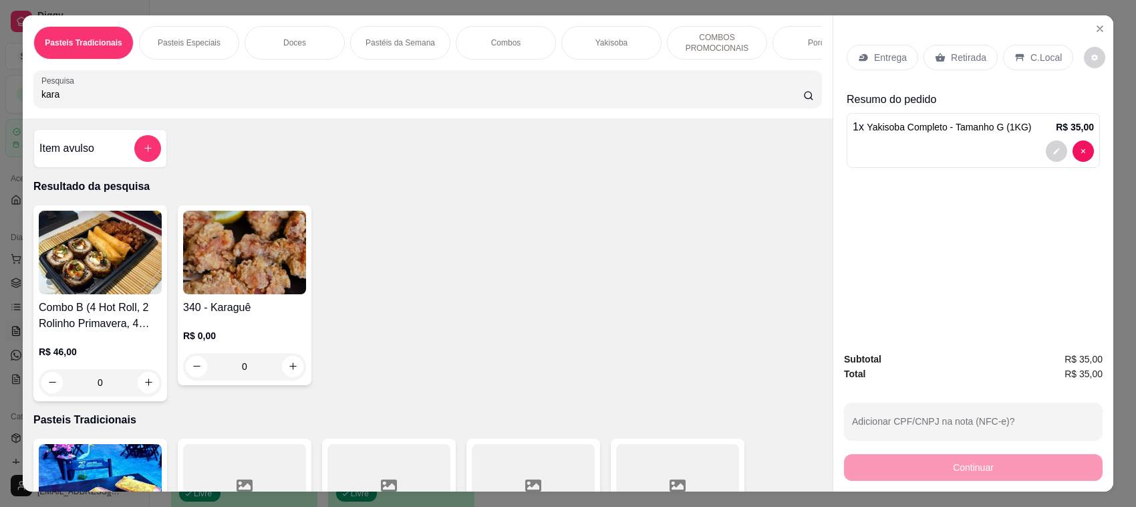
click at [241, 101] on input "kara" at bounding box center [422, 94] width 762 height 13
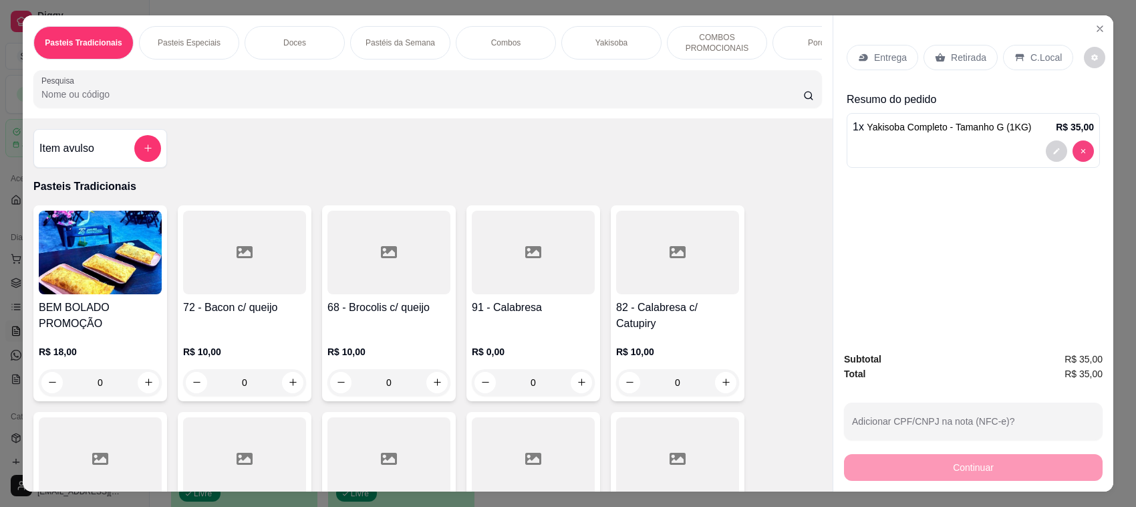
type input "0"
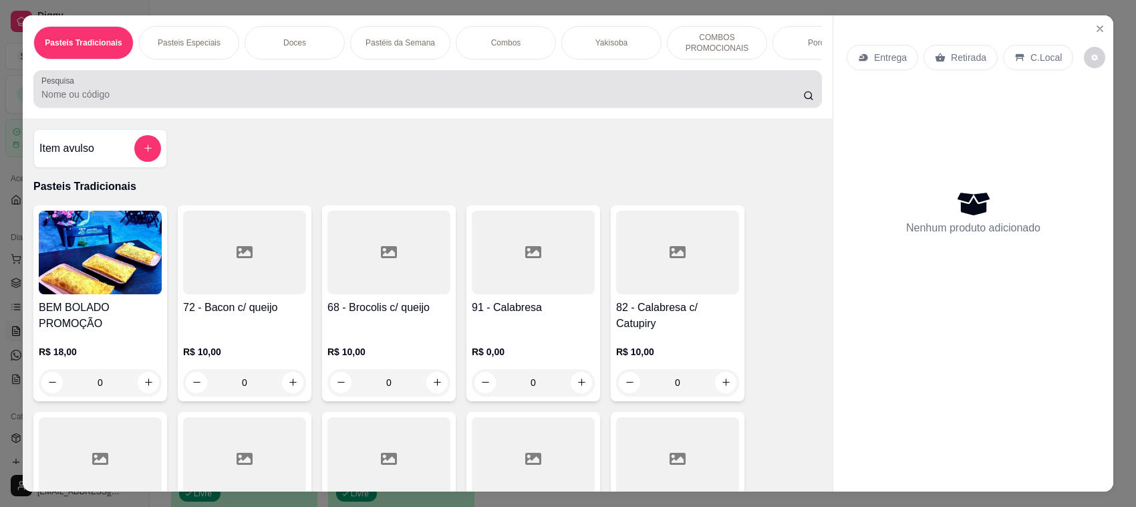
click at [472, 95] on div at bounding box center [427, 89] width 772 height 27
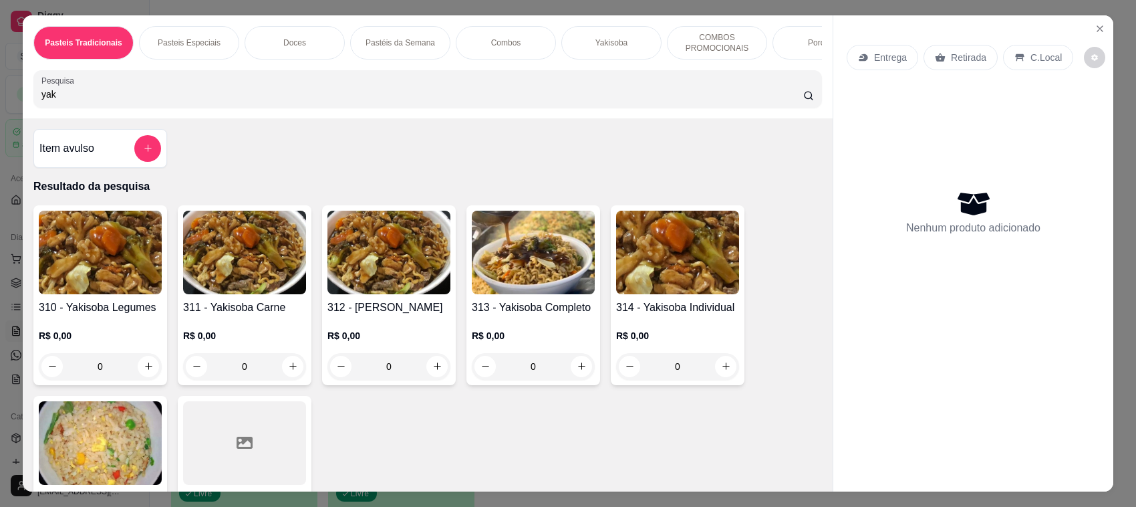
type input "yak"
click at [569, 315] on h4 "313 - Yakisoba Completo" at bounding box center [533, 307] width 123 height 16
click at [249, 294] on img at bounding box center [244, 252] width 123 height 84
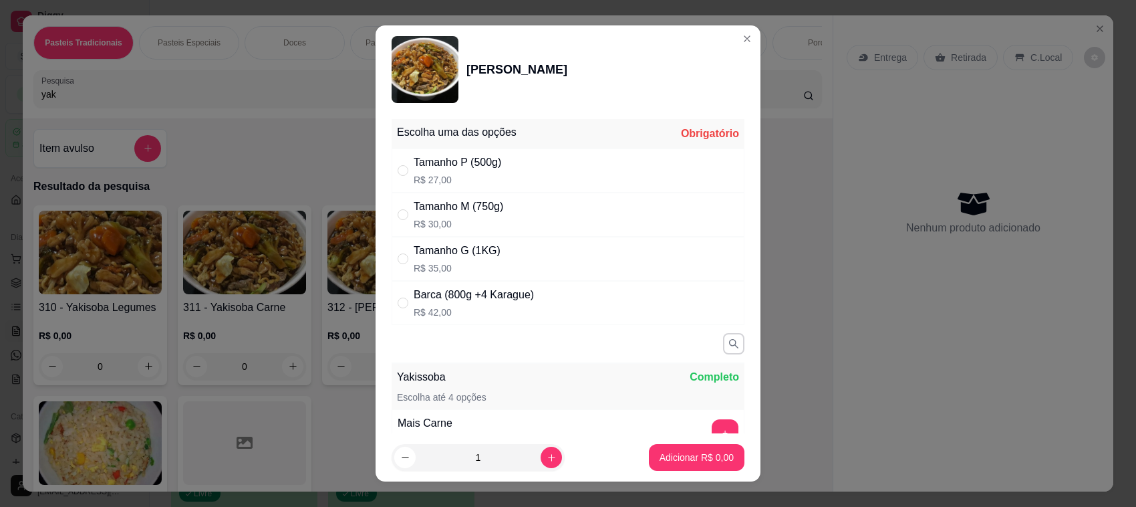
click at [486, 258] on div "Tamanho G (1KG)" at bounding box center [457, 251] width 87 height 16
radio input "true"
click at [656, 455] on p "Adicionar R$ 35,00" at bounding box center [695, 456] width 78 height 13
type input "1"
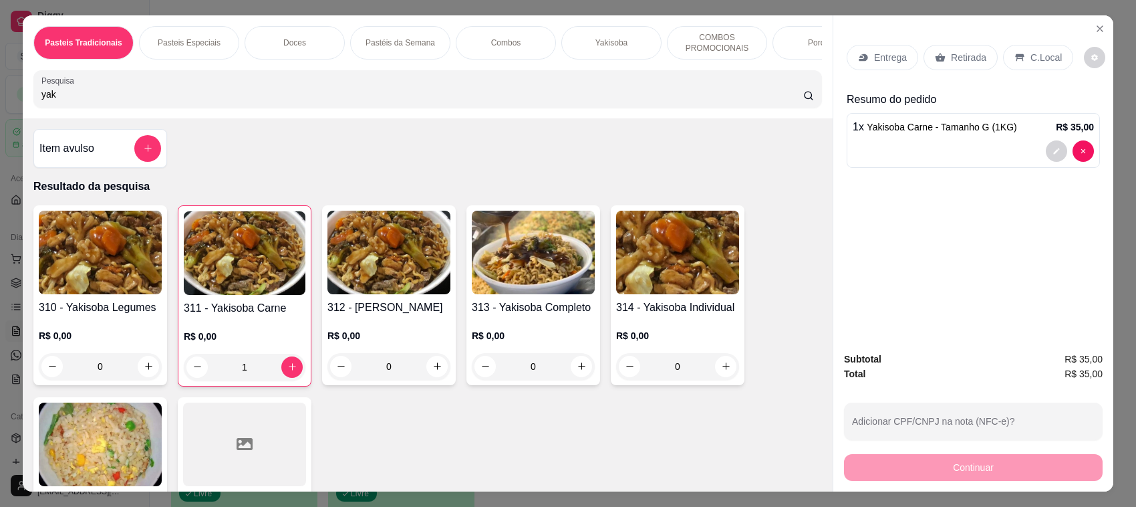
click at [382, 101] on input "yak" at bounding box center [422, 94] width 762 height 13
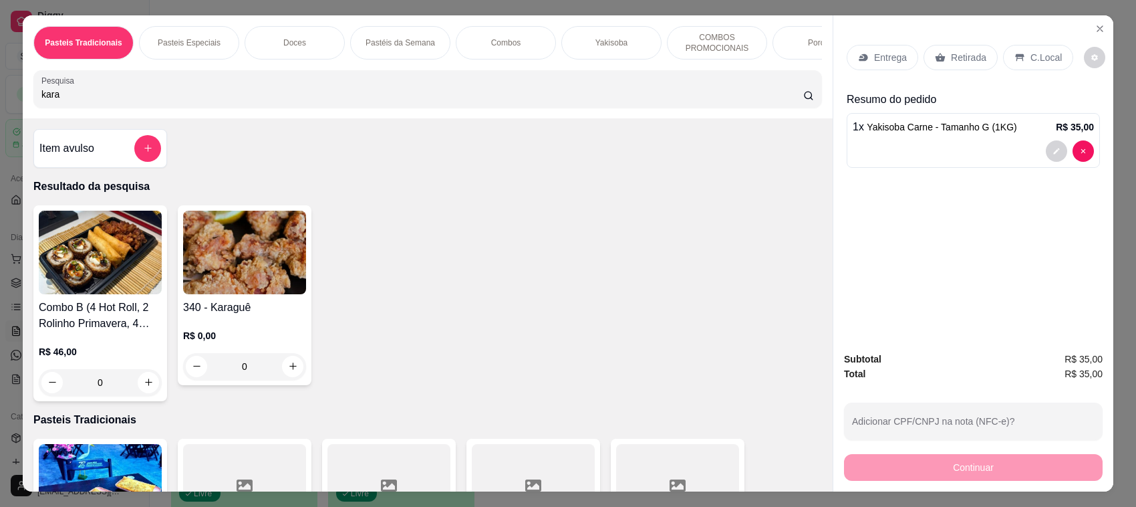
type input "kara"
click at [275, 331] on div "R$ 0,00 0" at bounding box center [244, 347] width 123 height 64
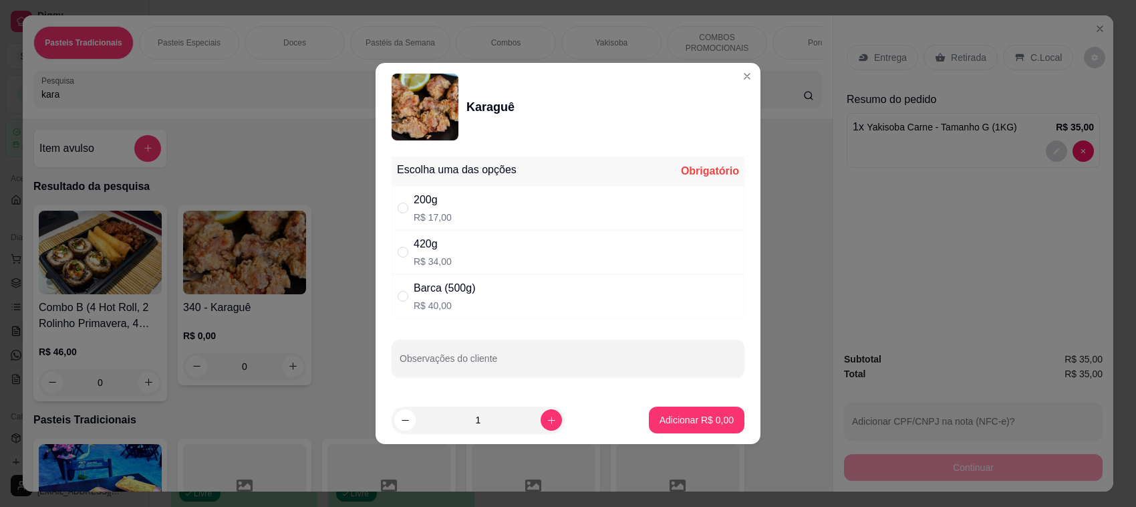
click at [508, 201] on div "200g R$ 17,00" at bounding box center [568, 208] width 353 height 44
radio input "true"
click at [692, 416] on p "Adicionar R$ 17,00" at bounding box center [694, 419] width 80 height 13
type input "1"
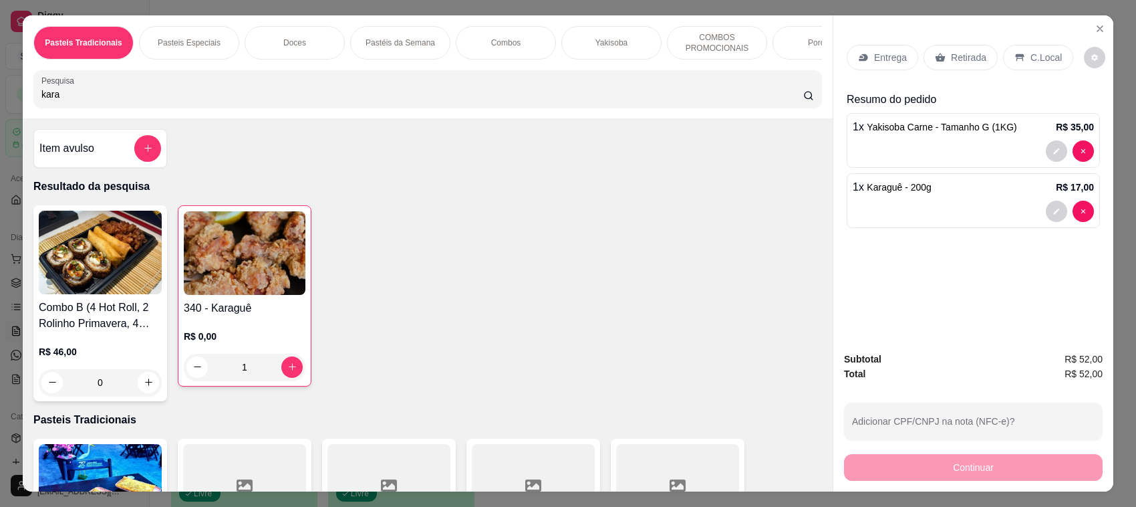
click at [1030, 57] on p "C.Local" at bounding box center [1045, 57] width 31 height 13
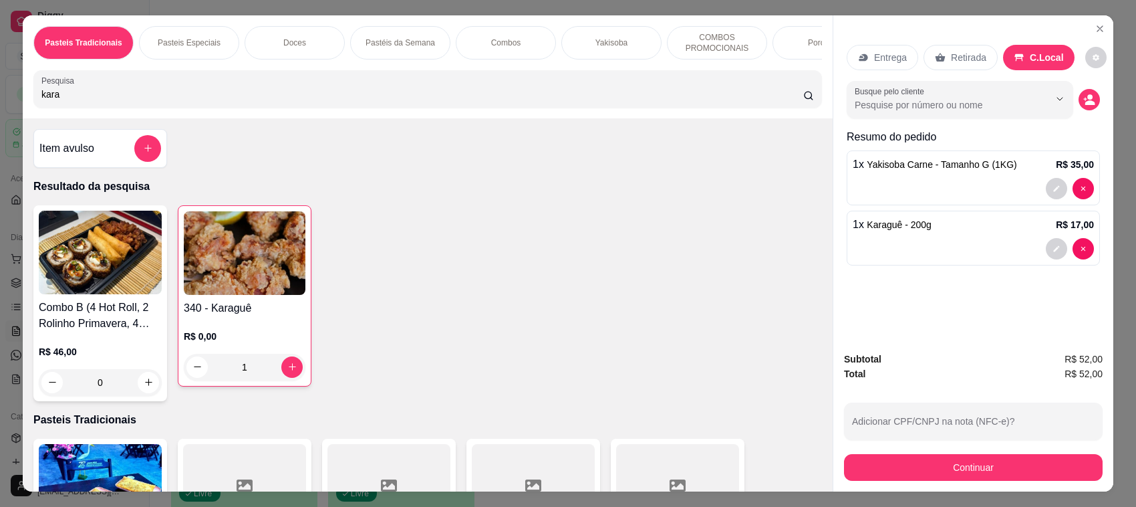
click at [880, 57] on p "Entrega" at bounding box center [890, 57] width 33 height 13
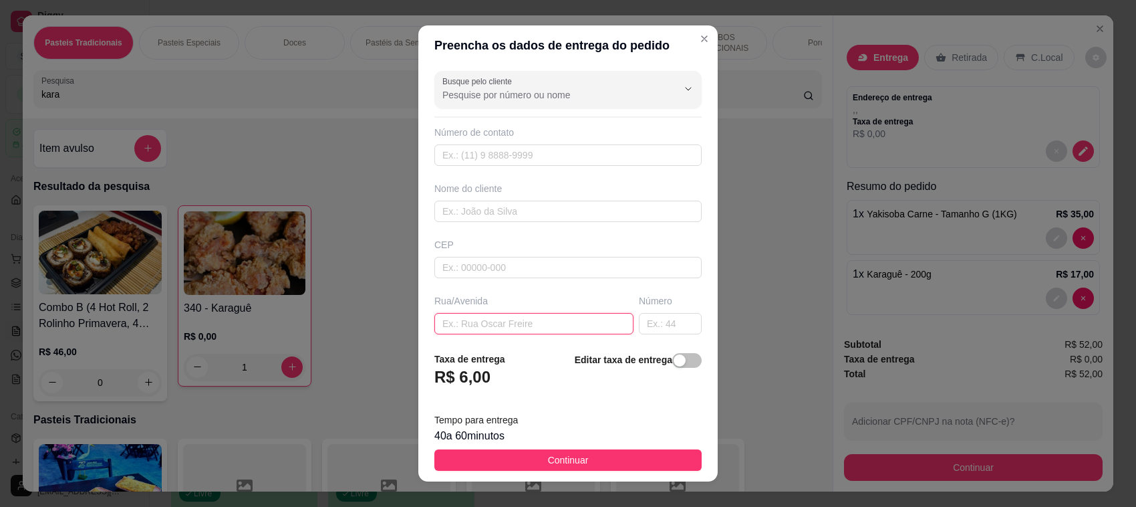
click at [509, 329] on input "text" at bounding box center [533, 323] width 199 height 21
type input "[STREET_ADDRESS][DATE]"
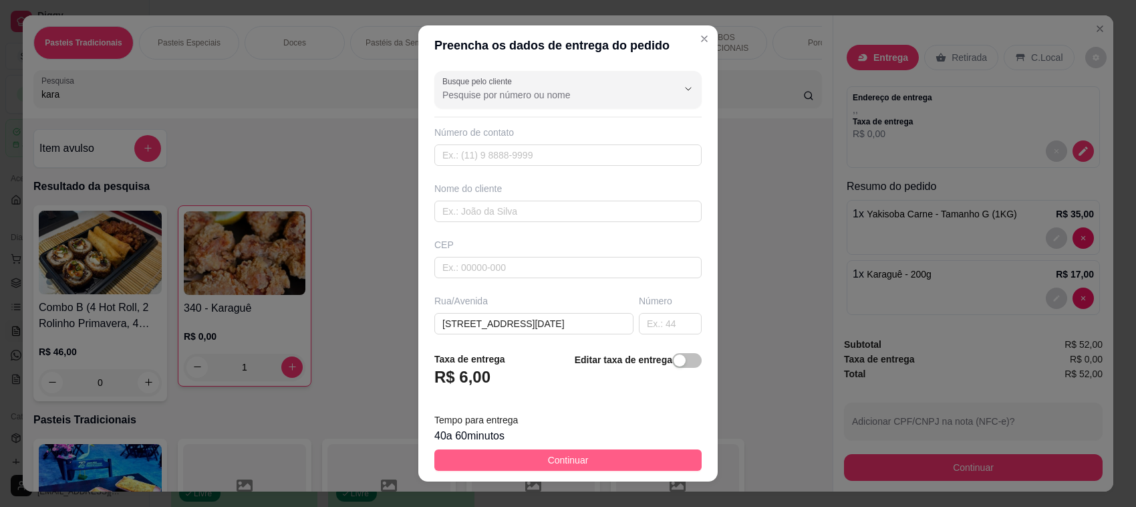
click at [589, 455] on button "Continuar" at bounding box center [567, 459] width 267 height 21
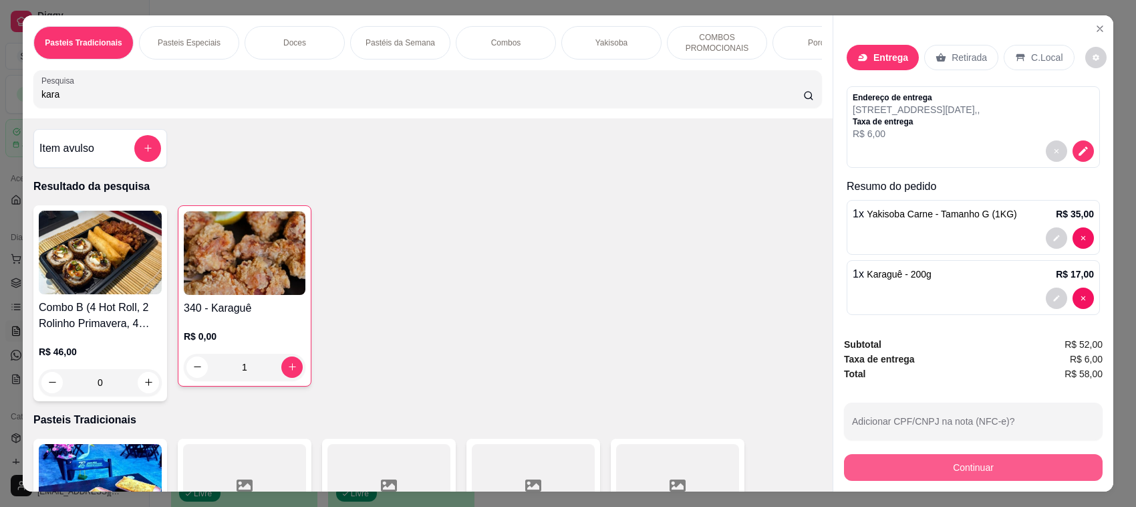
click at [960, 465] on button "Continuar" at bounding box center [973, 467] width 259 height 27
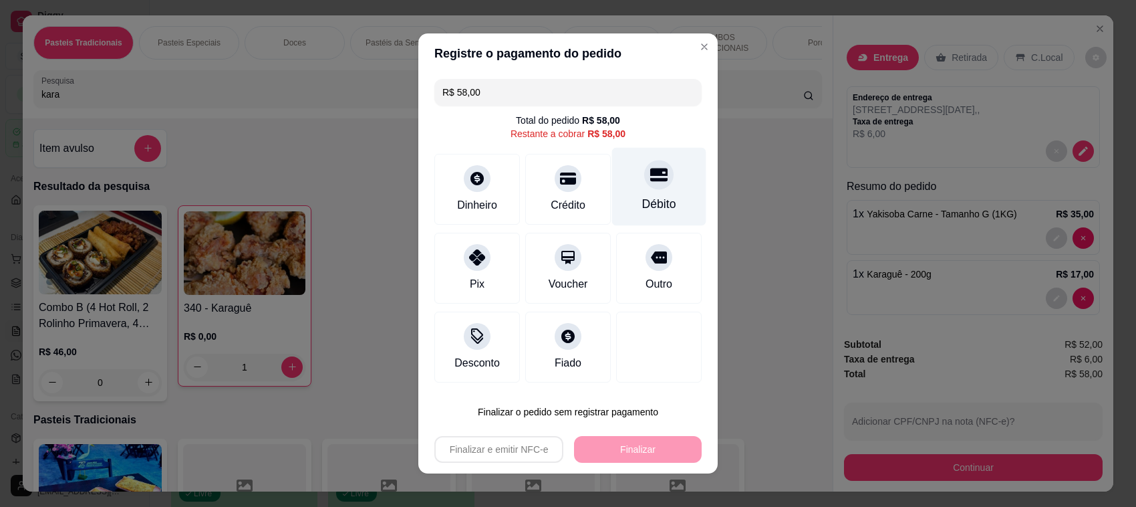
click at [650, 179] on icon at bounding box center [658, 174] width 17 height 13
type input "R$ 0,00"
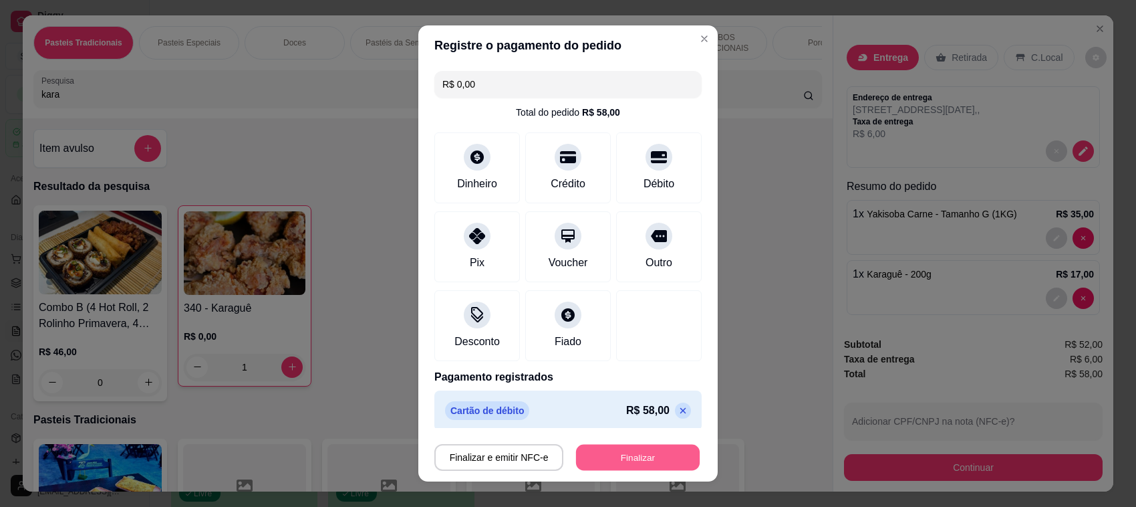
click at [625, 453] on button "Finalizar" at bounding box center [638, 457] width 124 height 26
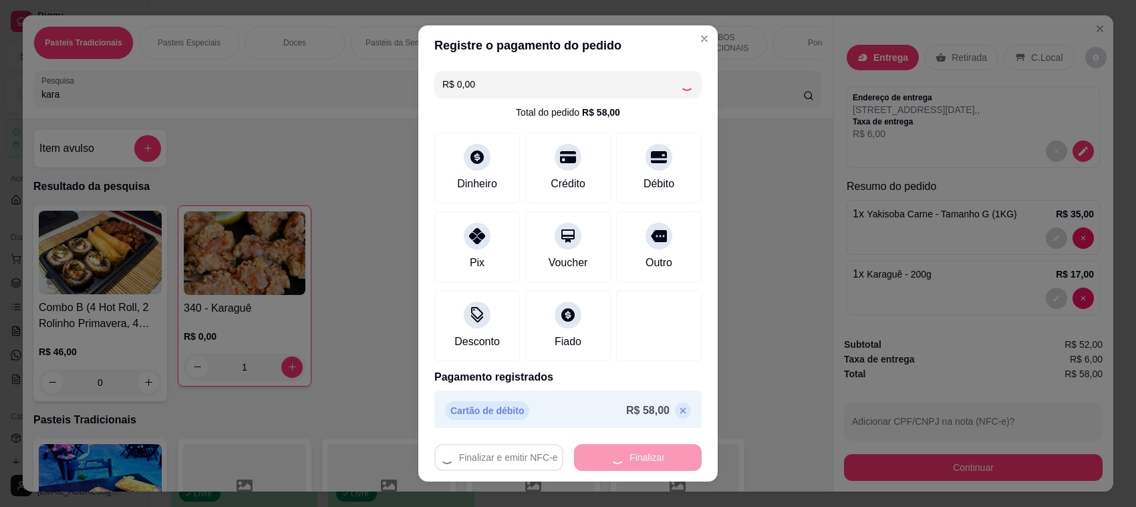
type input "0"
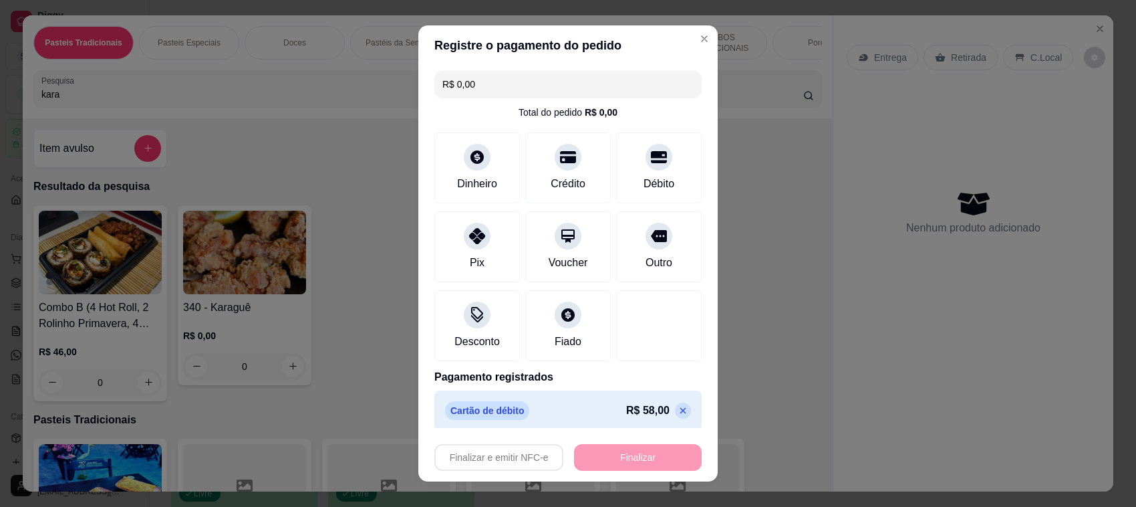
type input "-R$ 58,00"
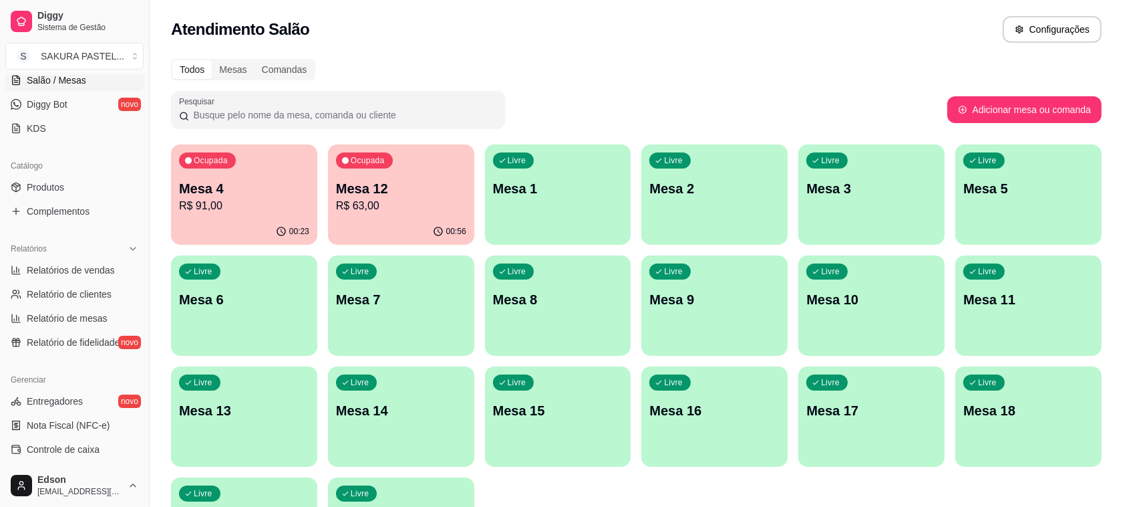
scroll to position [239, 0]
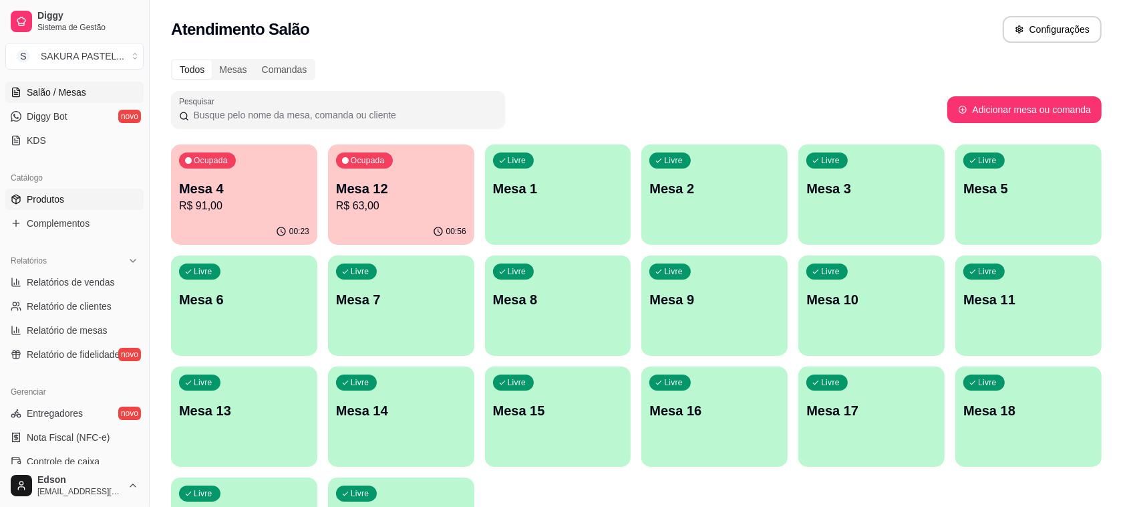
click at [92, 209] on link "Produtos" at bounding box center [74, 198] width 138 height 21
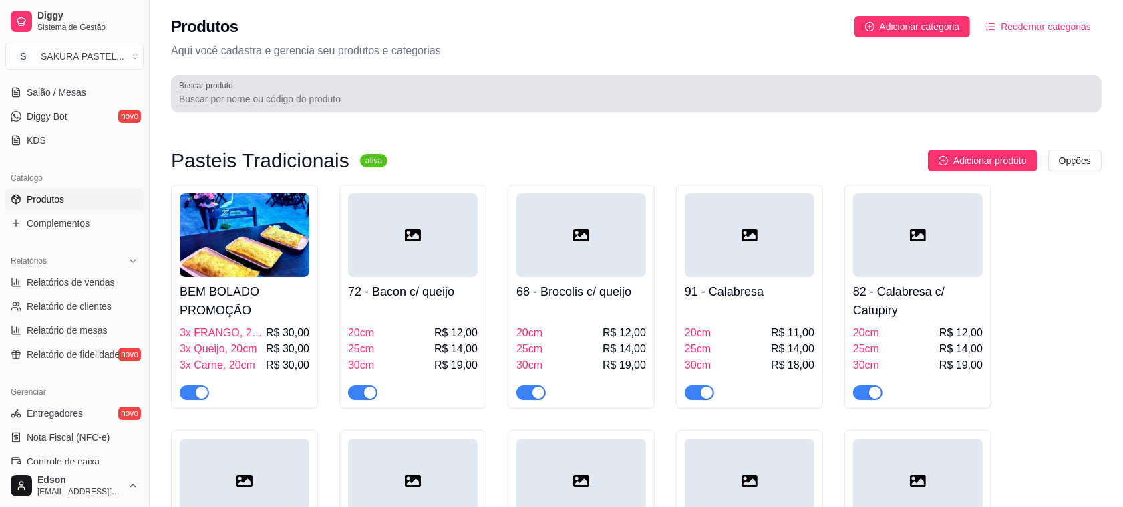
drag, startPoint x: 656, startPoint y: 107, endPoint x: 653, endPoint y: 98, distance: 9.9
click at [655, 102] on div "Buscar produto" at bounding box center [636, 93] width 931 height 37
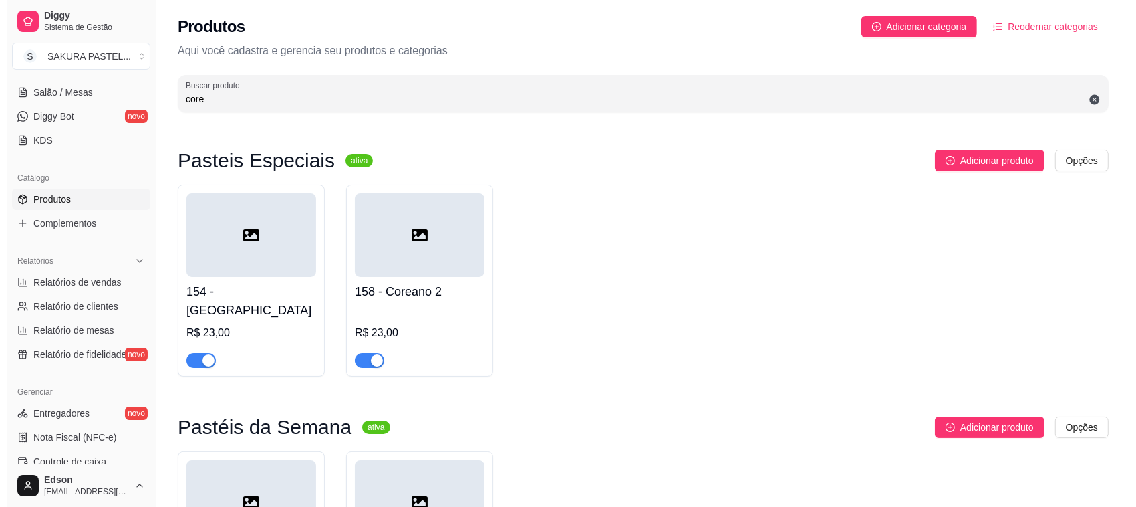
scroll to position [434, 0]
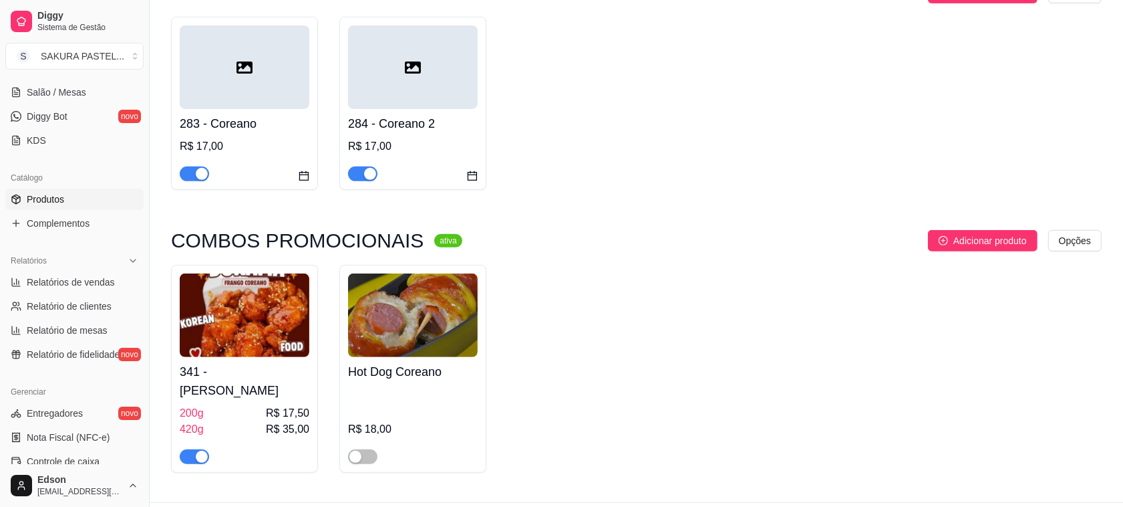
type input "core"
click at [278, 298] on img at bounding box center [245, 315] width 130 height 84
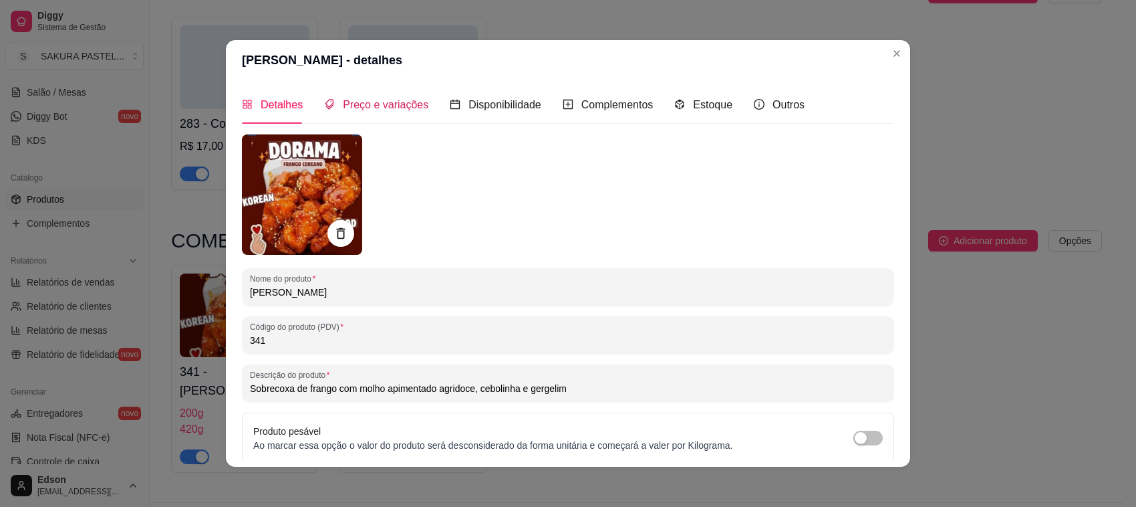
click at [396, 102] on span "Preço e variações" at bounding box center [386, 104] width 86 height 11
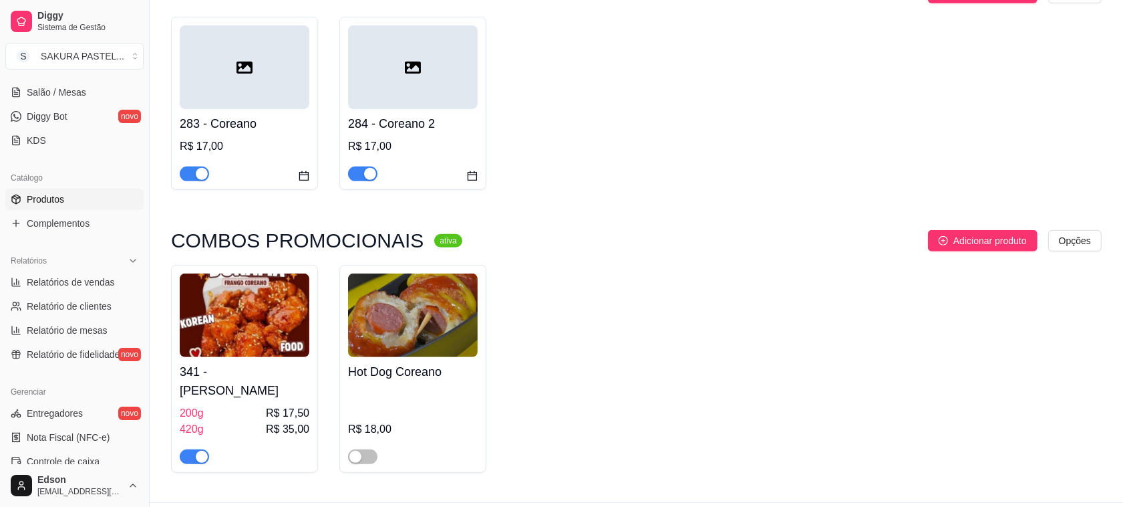
scroll to position [0, 0]
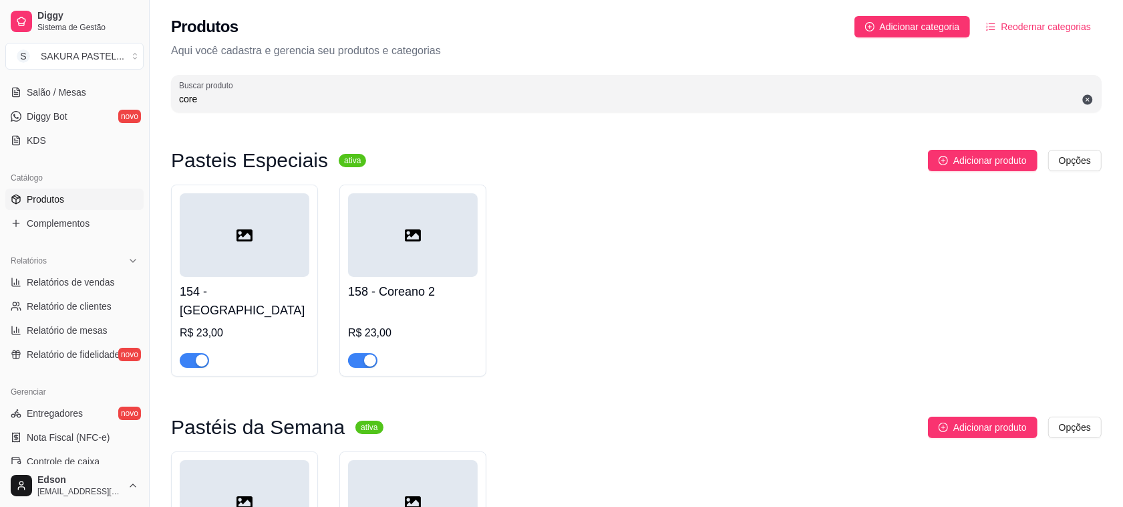
click at [339, 114] on div "Produtos Adicionar categoria Reodernar categorias Aqui você cadastra e gerencia…" at bounding box center [637, 60] width 974 height 120
click at [338, 92] on input "core" at bounding box center [636, 98] width 915 height 13
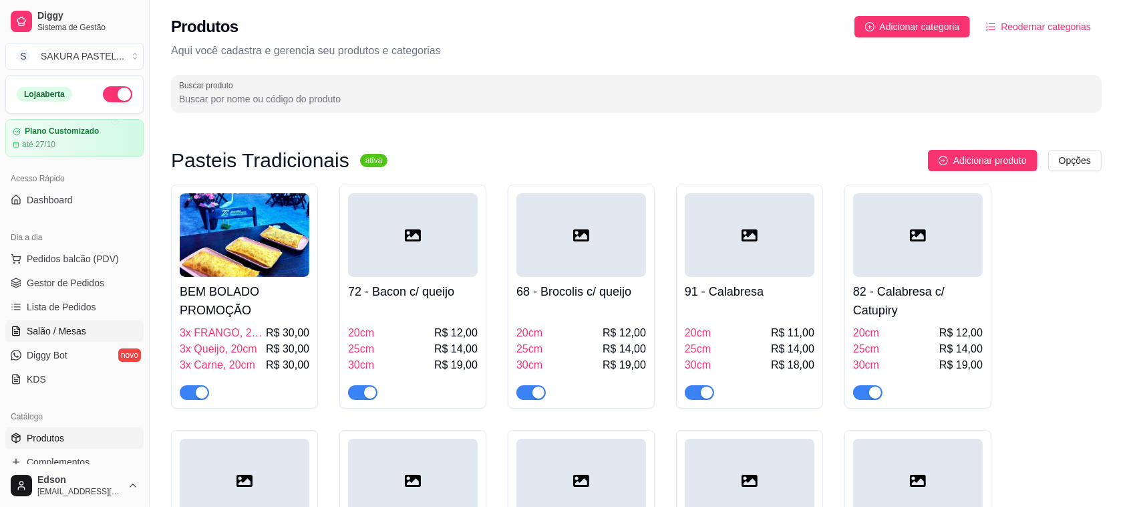
click at [90, 329] on link "Salão / Mesas" at bounding box center [74, 330] width 138 height 21
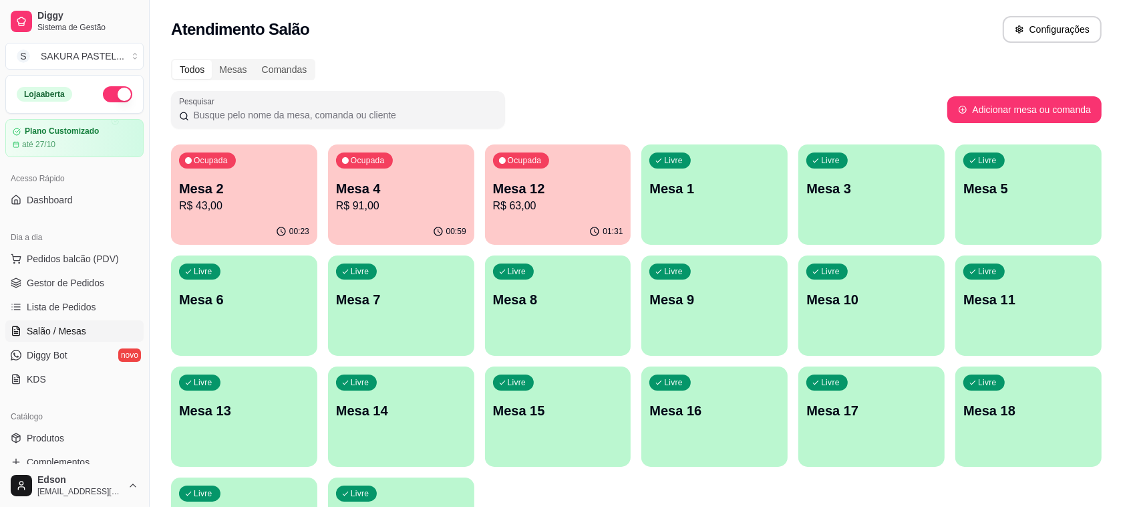
click at [275, 188] on p "Mesa 2" at bounding box center [244, 188] width 130 height 19
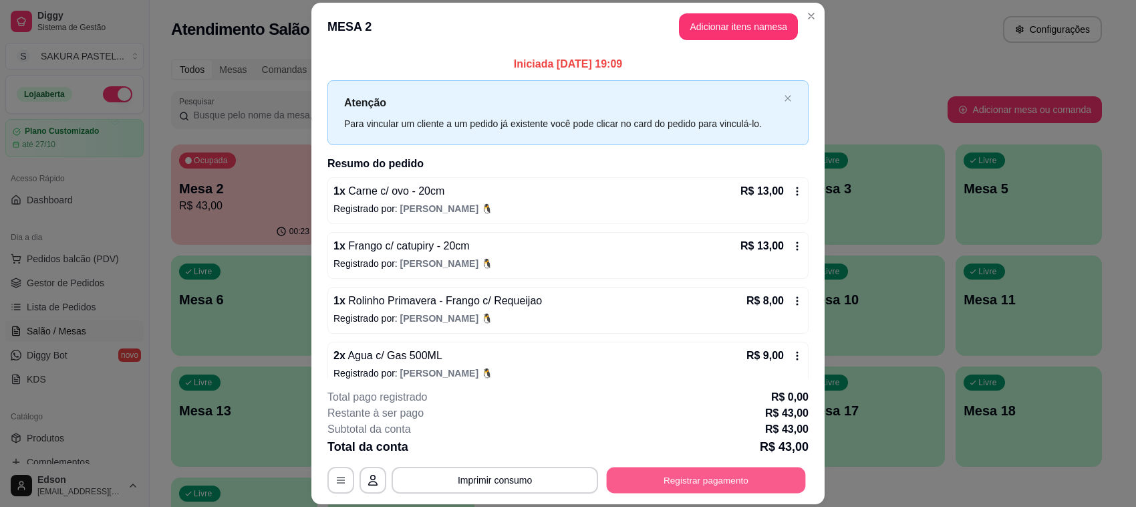
click at [700, 482] on button "Registrar pagamento" at bounding box center [706, 480] width 199 height 26
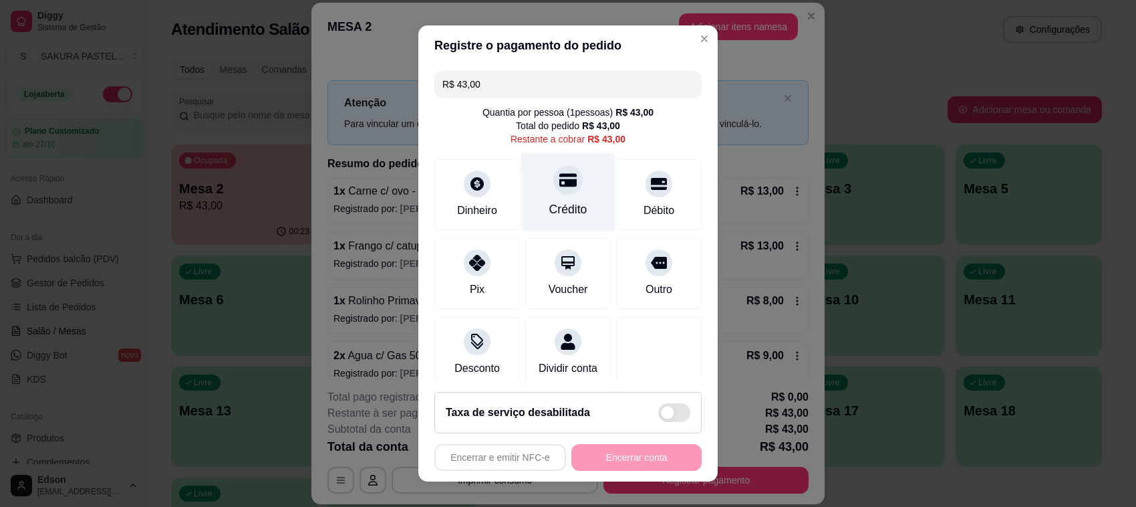
click at [553, 200] on div "Crédito" at bounding box center [568, 192] width 94 height 78
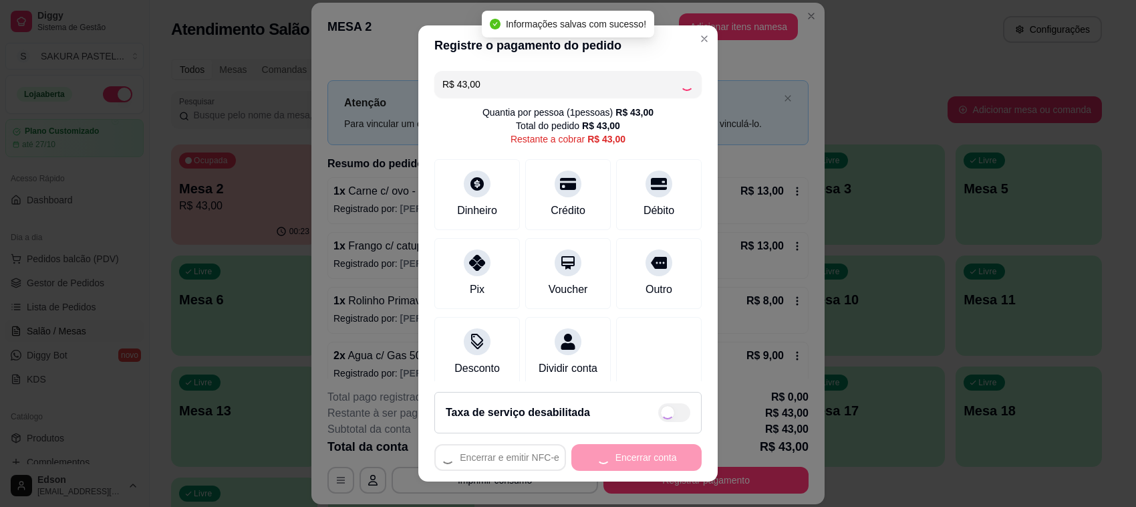
type input "R$ 0,00"
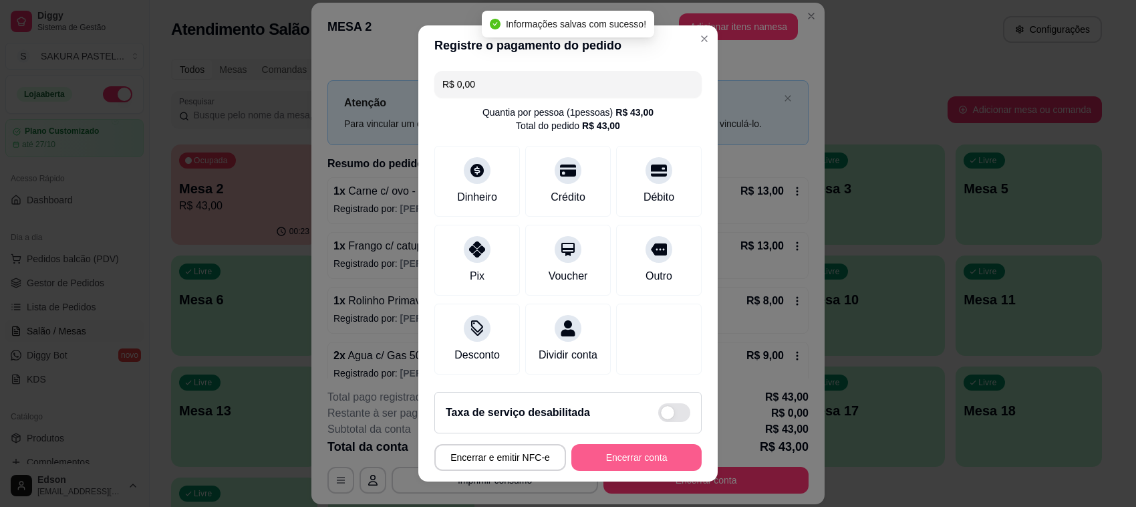
click at [639, 450] on button "Encerrar conta" at bounding box center [636, 457] width 130 height 27
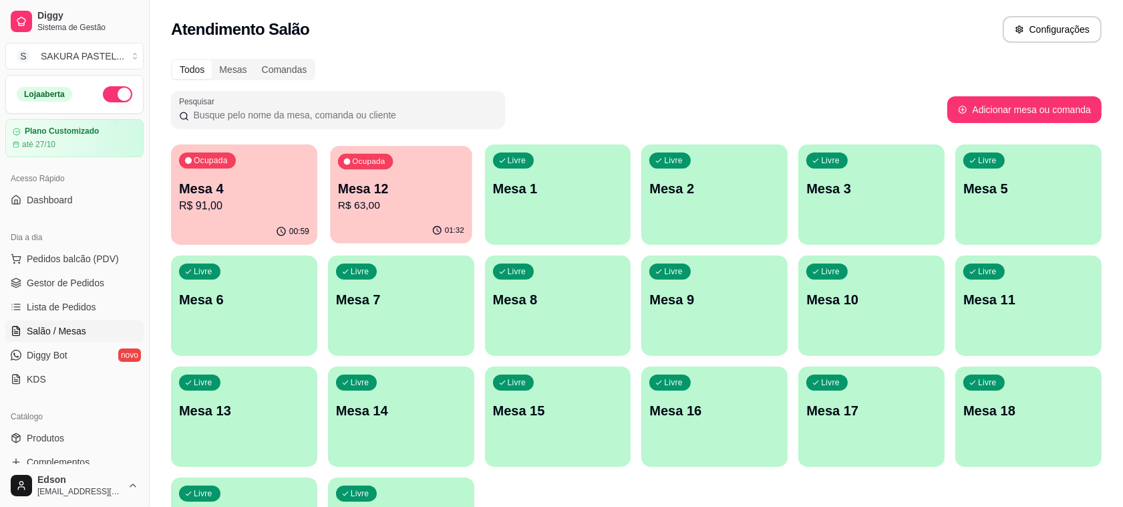
click at [422, 160] on div "Ocupada Mesa 12 R$ 63,00" at bounding box center [401, 182] width 142 height 72
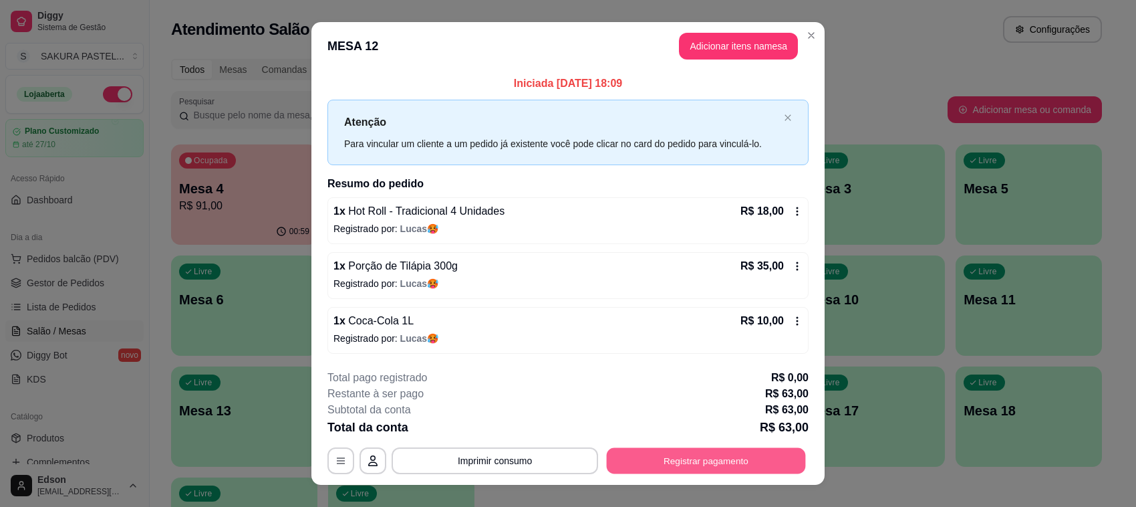
click at [750, 452] on button "Registrar pagamento" at bounding box center [706, 460] width 199 height 26
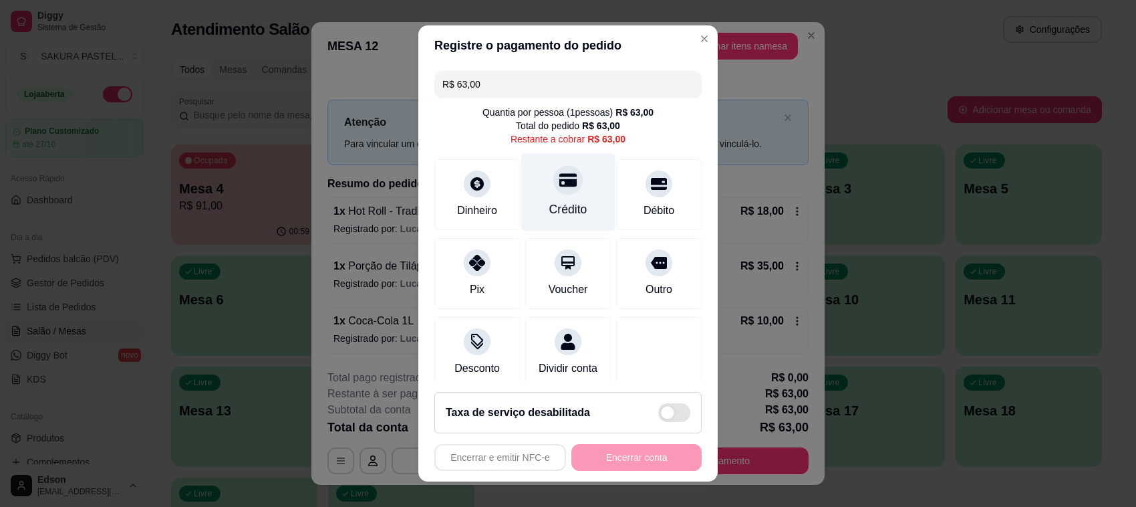
click at [559, 185] on icon at bounding box center [567, 179] width 17 height 13
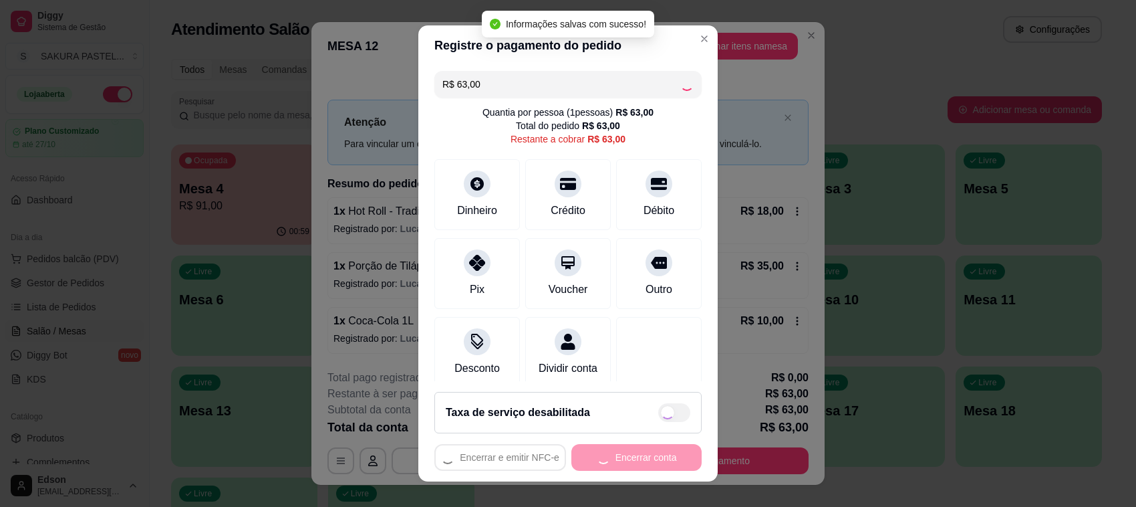
type input "R$ 0,00"
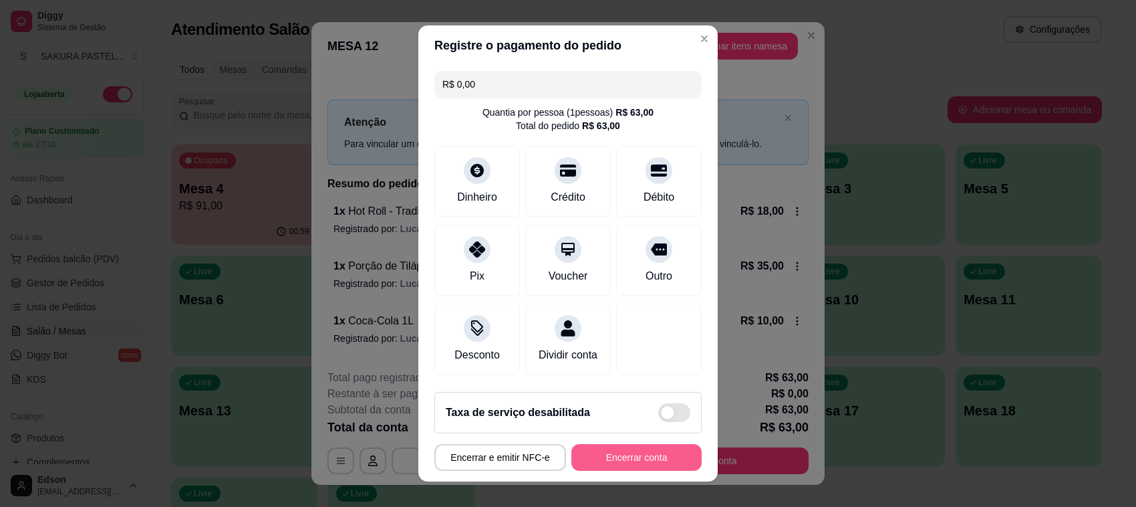
click at [666, 451] on button "Encerrar conta" at bounding box center [636, 457] width 130 height 27
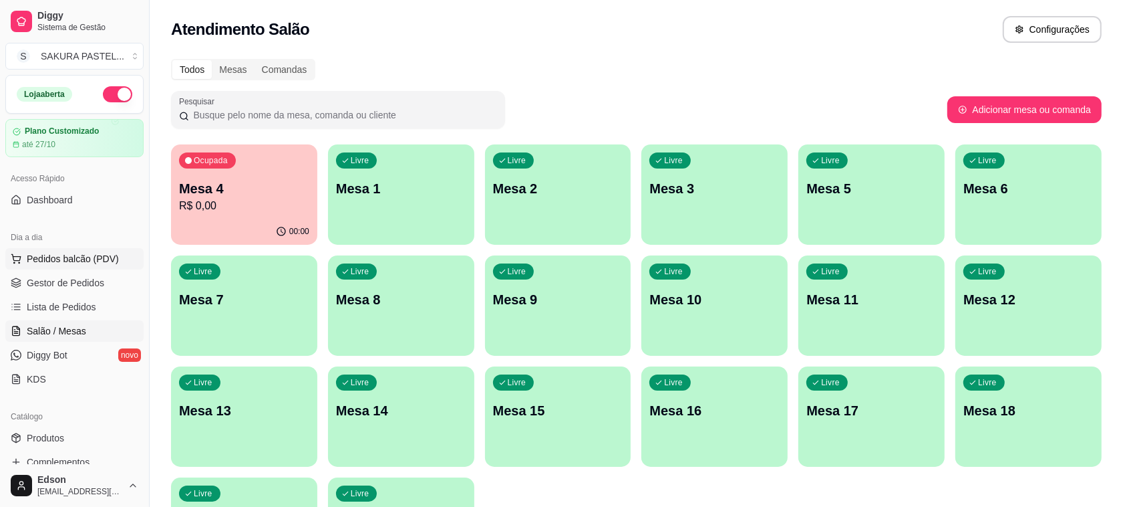
click at [51, 263] on span "Pedidos balcão (PDV)" at bounding box center [73, 258] width 92 height 13
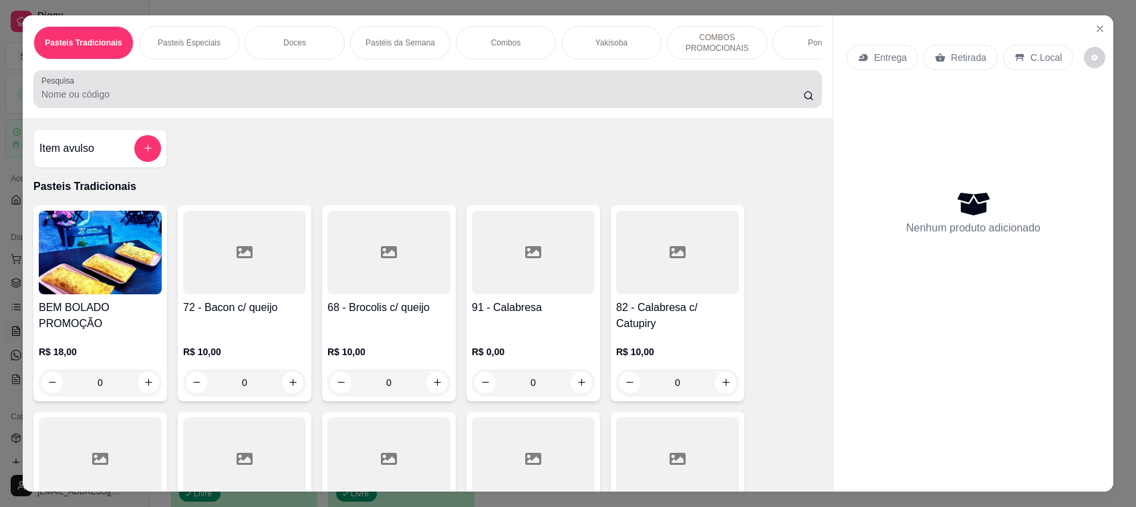
click at [355, 94] on div at bounding box center [427, 89] width 772 height 27
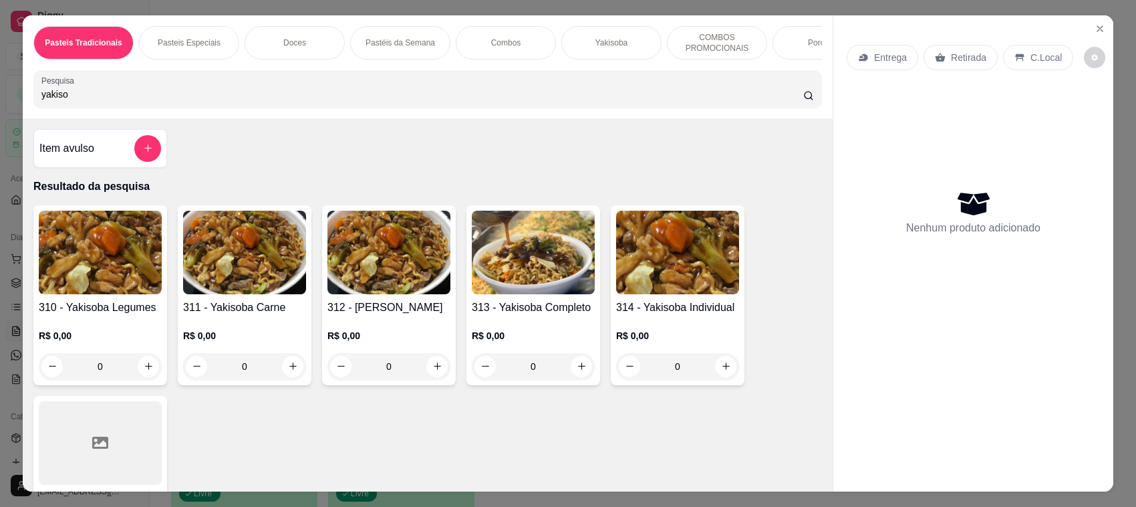
type input "yakiso"
click at [499, 309] on div "313 - Yakisoba Completo R$ 0,00 0" at bounding box center [533, 295] width 134 height 180
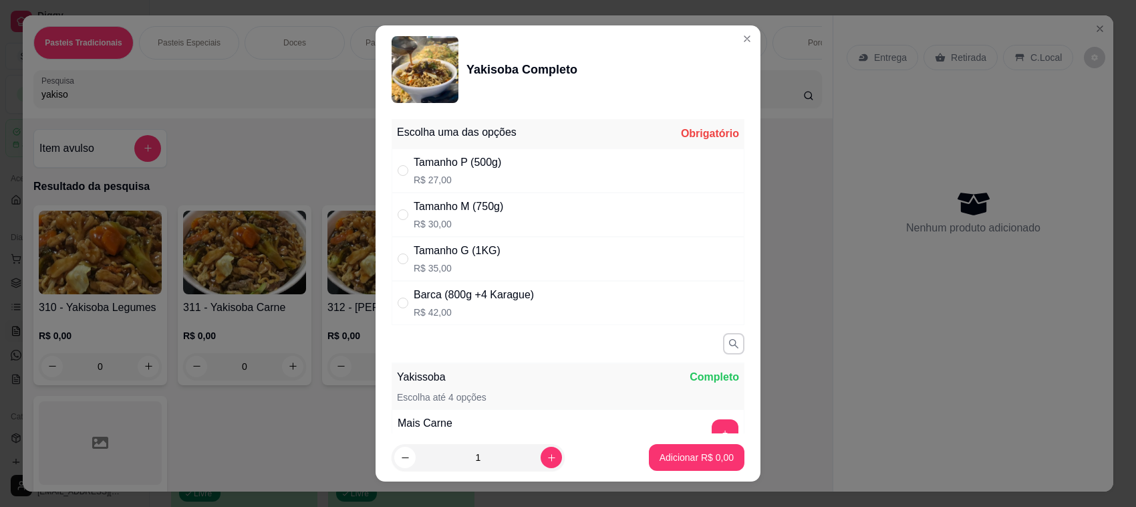
click at [593, 211] on div "Tamanho M (750g) R$ 30,00" at bounding box center [568, 214] width 353 height 44
radio input "true"
click at [668, 446] on button "Adicionar R$ 30,00" at bounding box center [694, 457] width 98 height 26
type input "1"
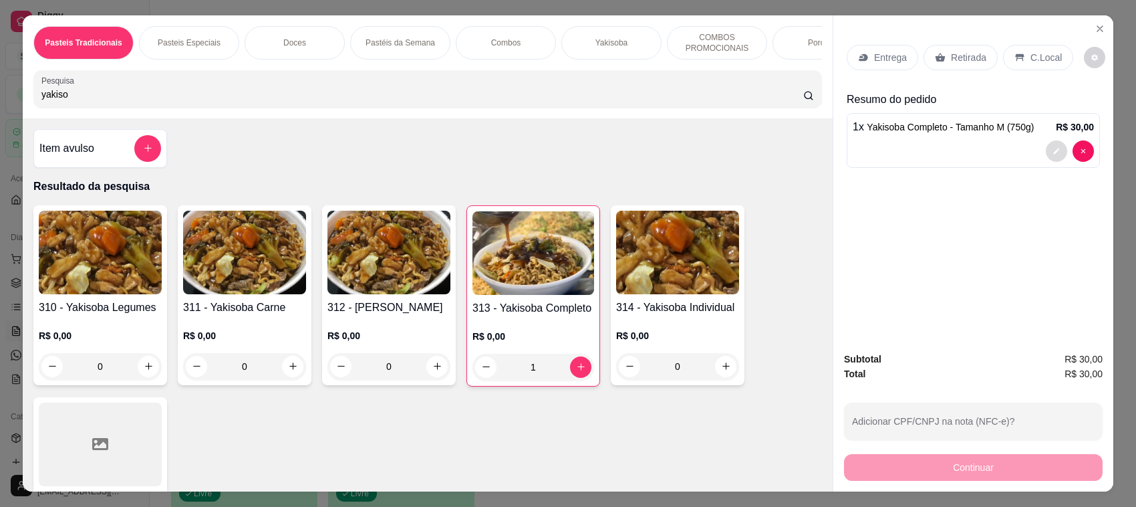
click at [1052, 149] on icon "decrease-product-quantity" at bounding box center [1056, 151] width 8 height 8
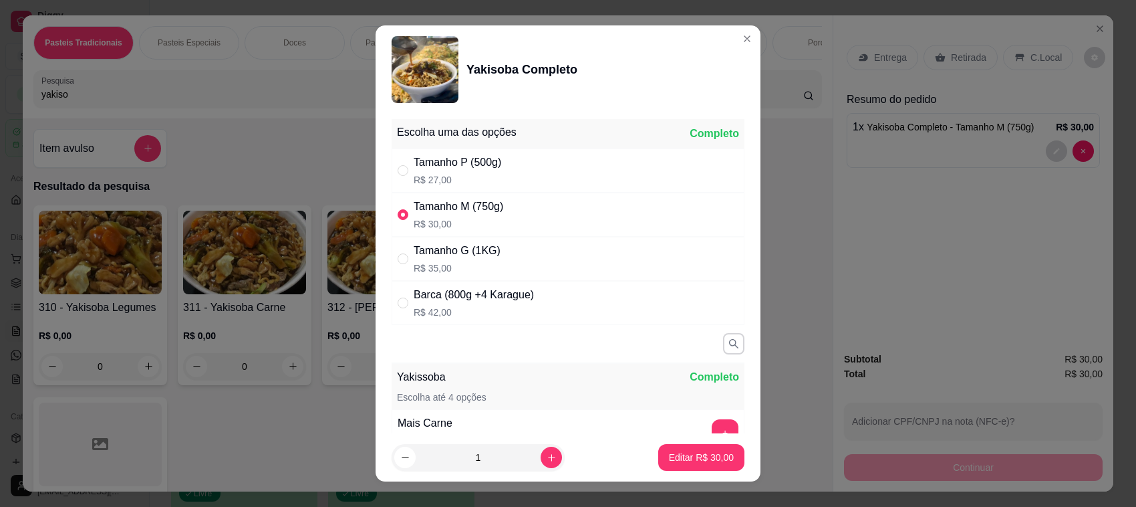
click at [459, 172] on div "Tamanho P (500g) R$ 27,00" at bounding box center [458, 170] width 88 height 32
radio input "true"
radio input "false"
click at [689, 465] on button "Editar R$ 27,00" at bounding box center [702, 457] width 84 height 26
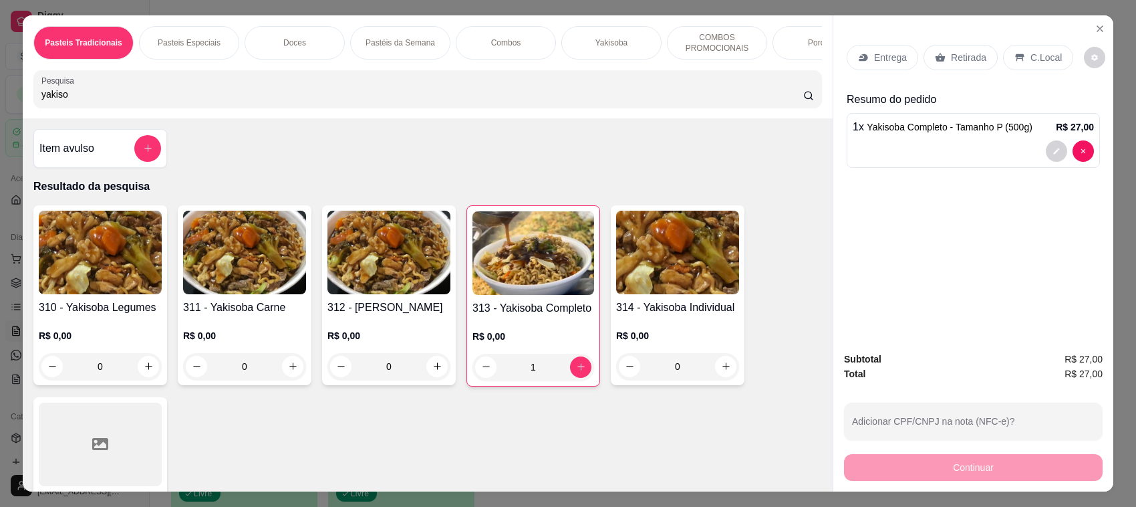
click at [956, 61] on p "Retirada" at bounding box center [968, 57] width 35 height 13
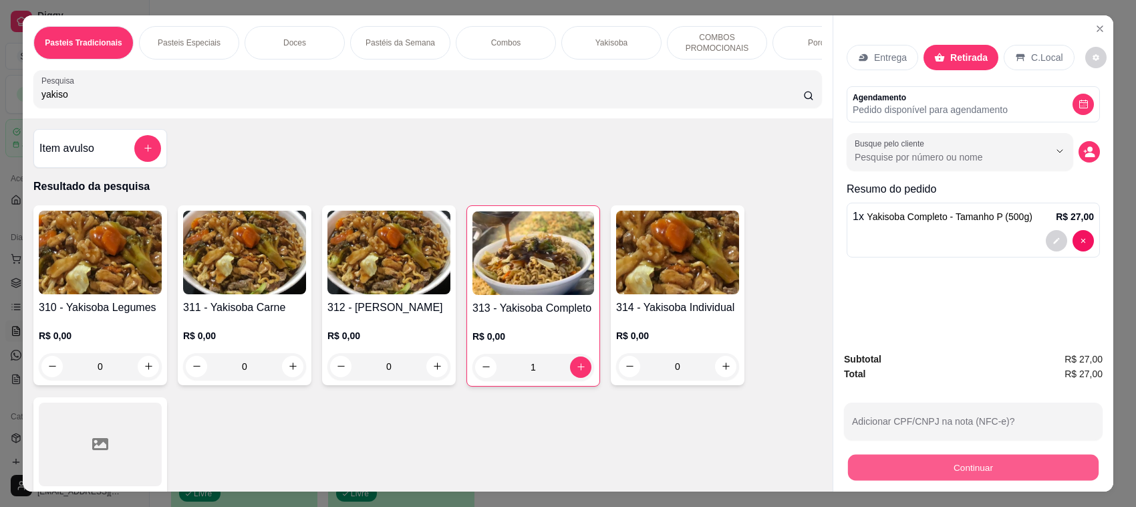
click at [986, 476] on button "Continuar" at bounding box center [973, 467] width 251 height 26
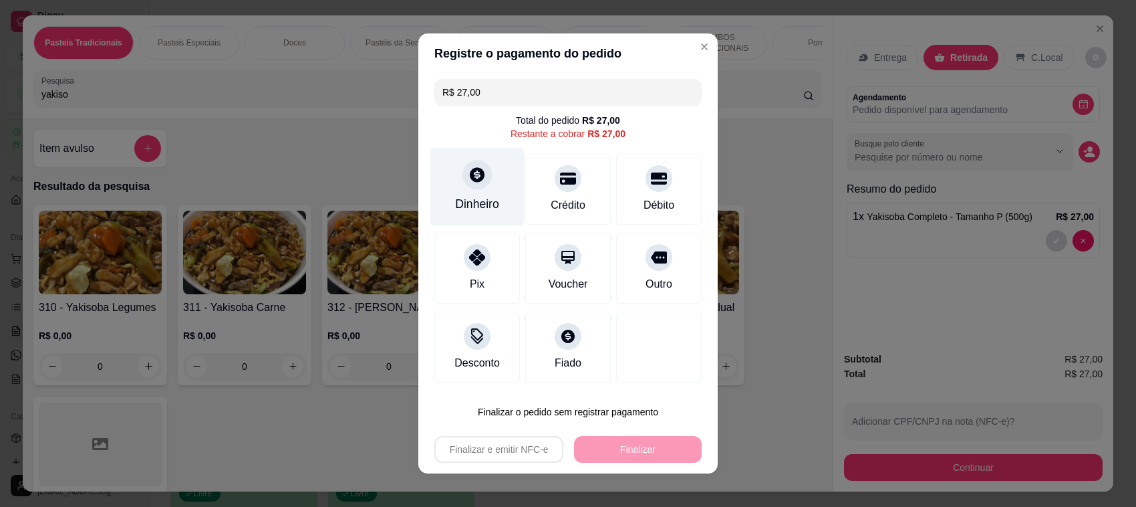
click at [476, 192] on div "Dinheiro" at bounding box center [477, 187] width 94 height 78
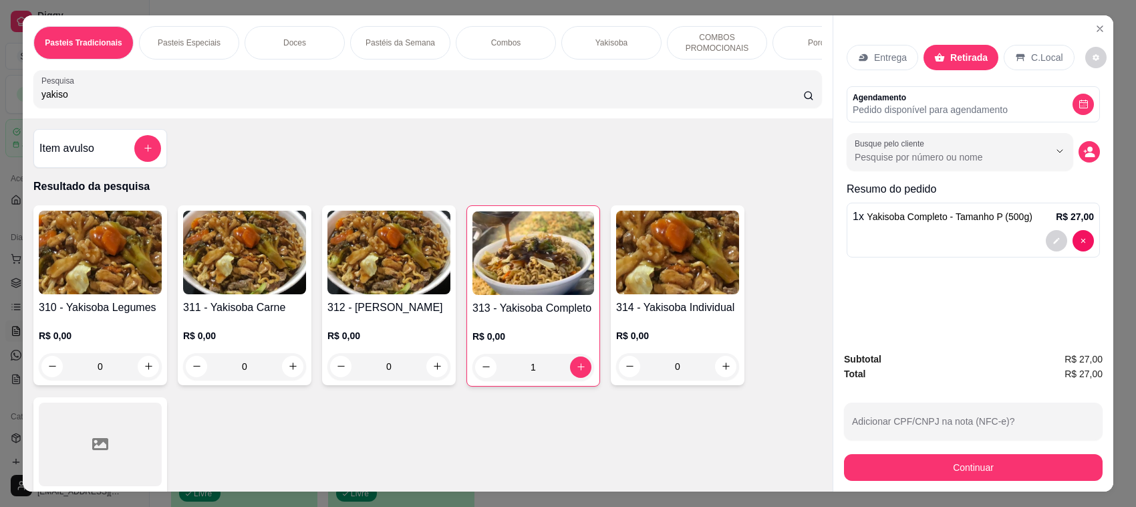
click at [598, 108] on div "Pesquisa yakiso" at bounding box center [427, 88] width 789 height 37
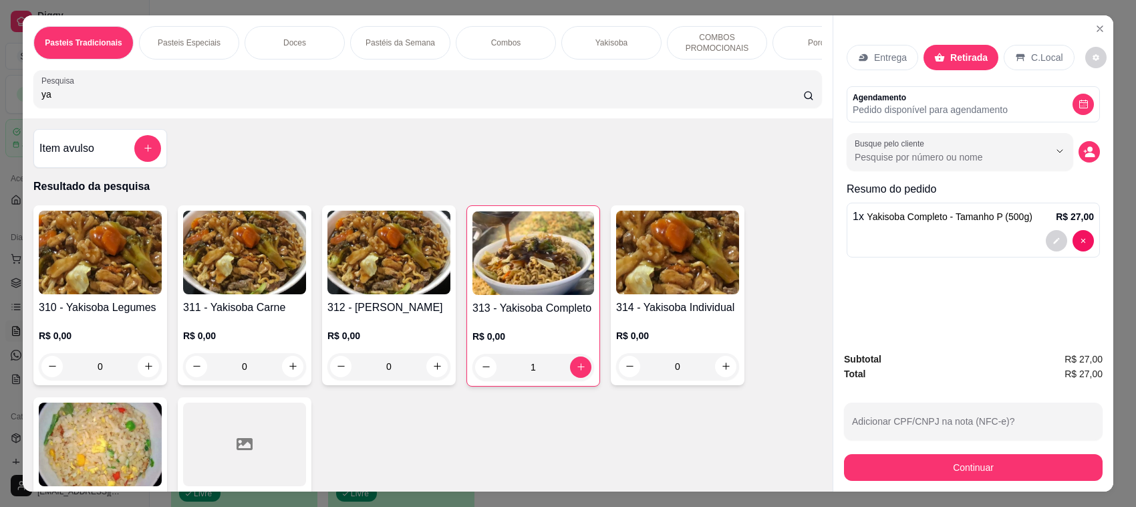
type input "y"
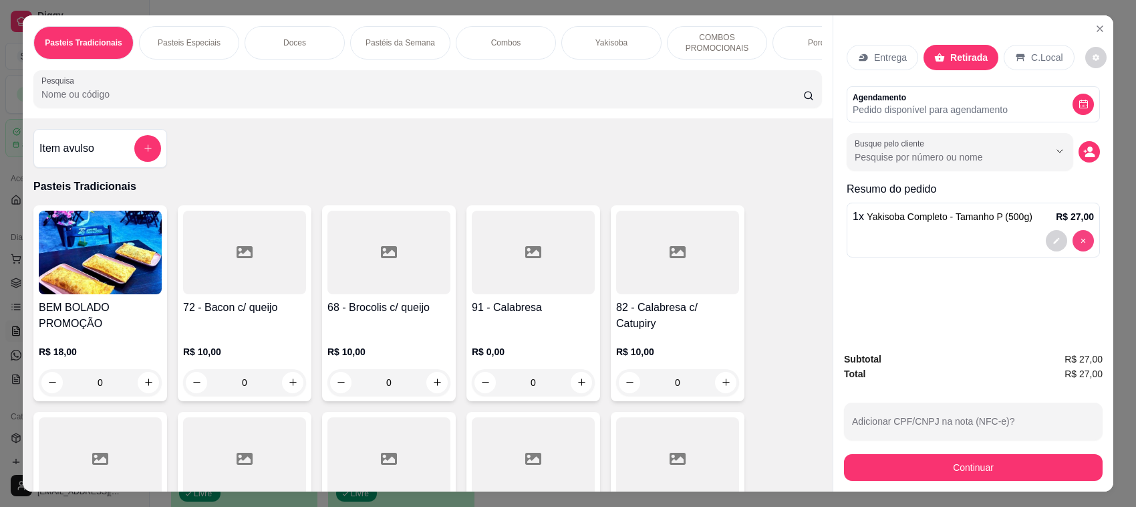
type input "0"
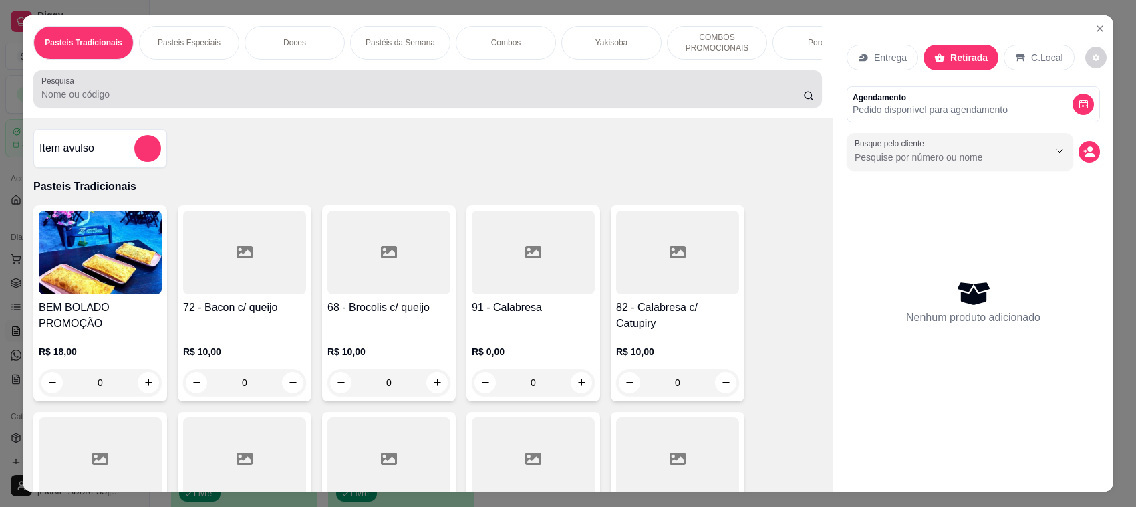
click at [229, 101] on input "Pesquisa" at bounding box center [422, 94] width 762 height 13
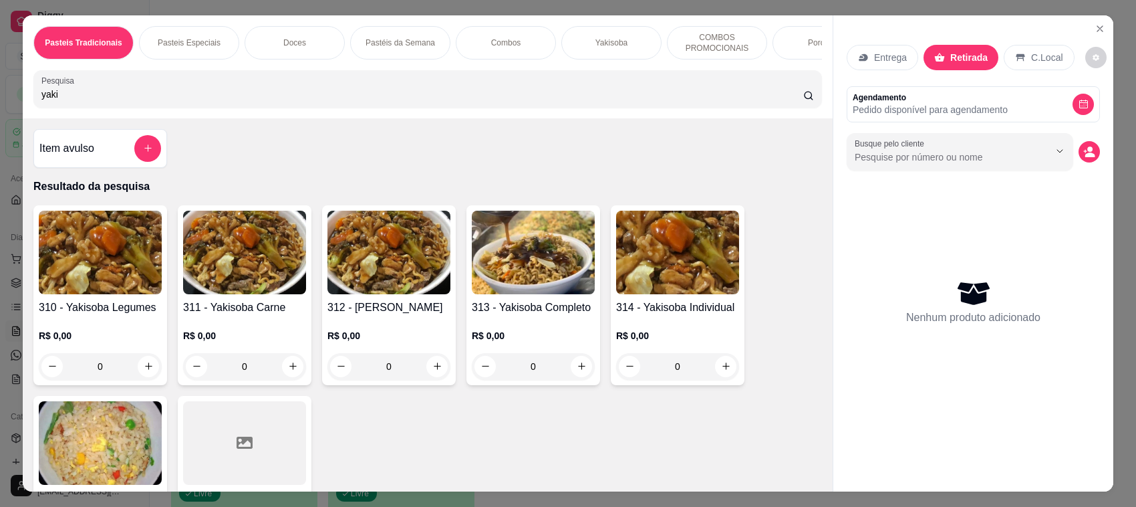
type input "yaki"
click at [542, 294] on img at bounding box center [533, 252] width 123 height 84
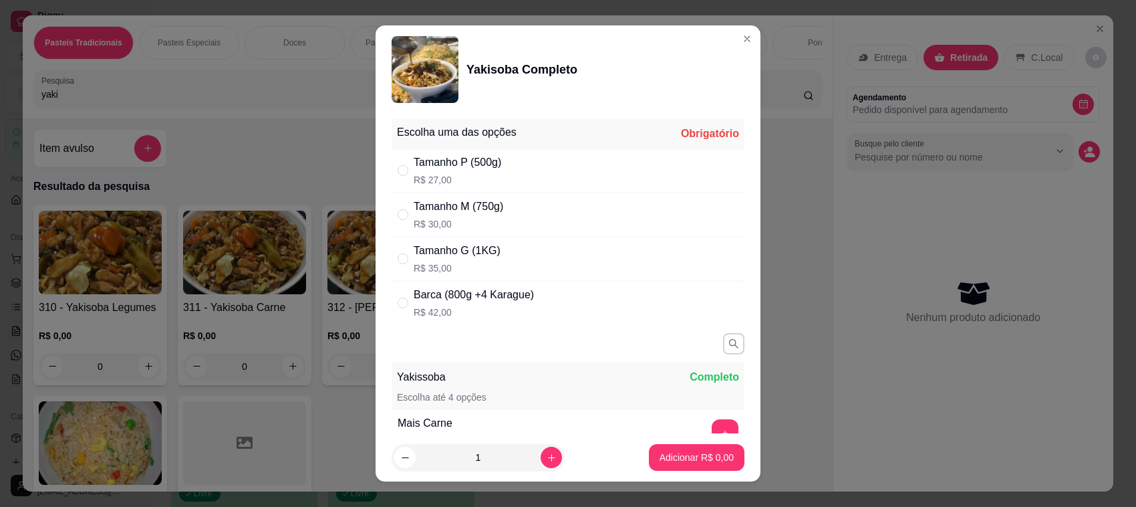
click at [530, 267] on div "Tamanho G (1KG) R$ 35,00" at bounding box center [568, 259] width 353 height 44
radio input "true"
click at [692, 456] on p "Adicionar R$ 35,00" at bounding box center [695, 456] width 78 height 13
type input "1"
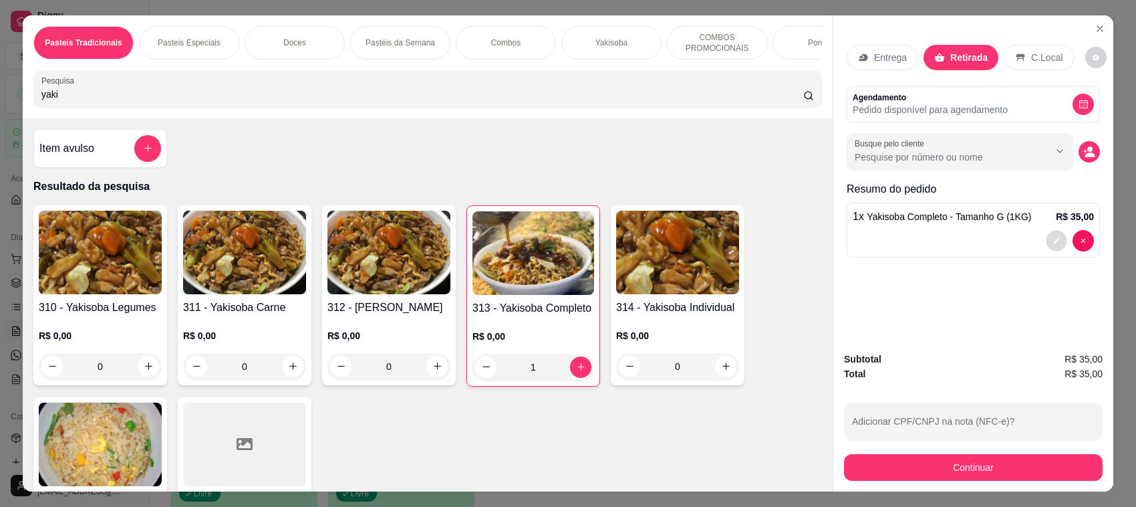
click at [1052, 244] on icon "decrease-product-quantity" at bounding box center [1056, 241] width 8 height 8
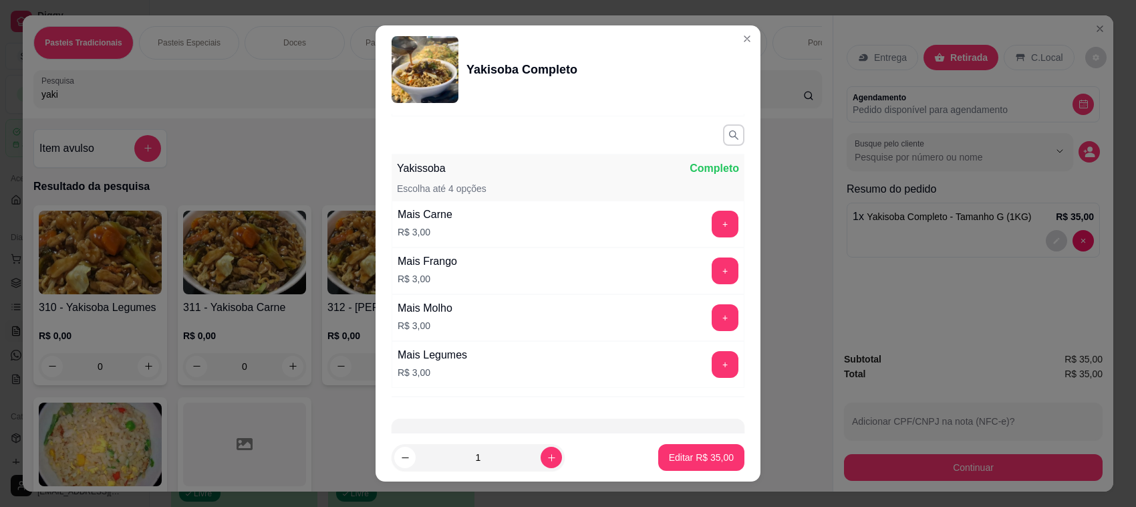
scroll to position [252, 0]
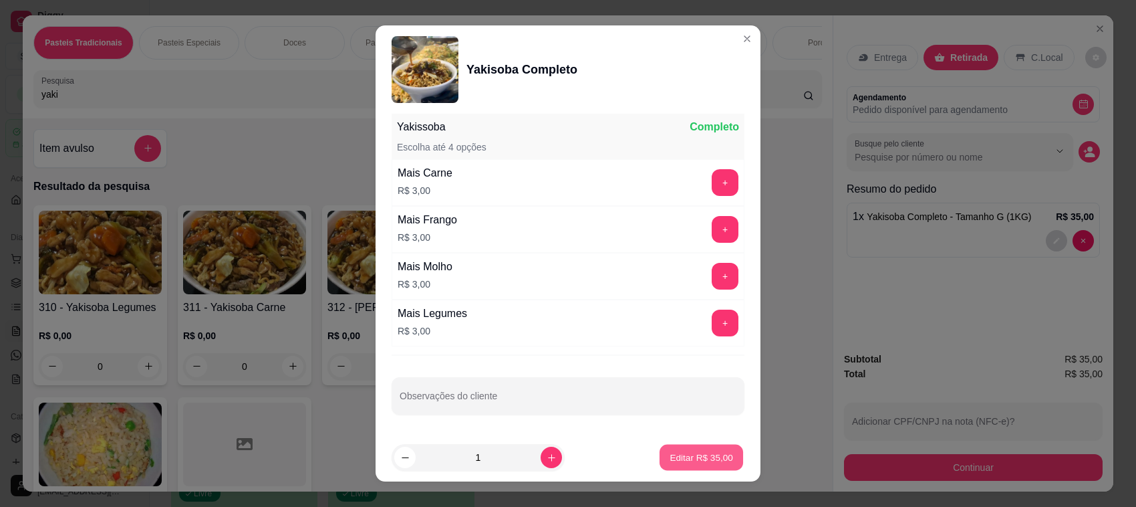
click at [706, 459] on p "Editar R$ 35,00" at bounding box center [701, 456] width 63 height 13
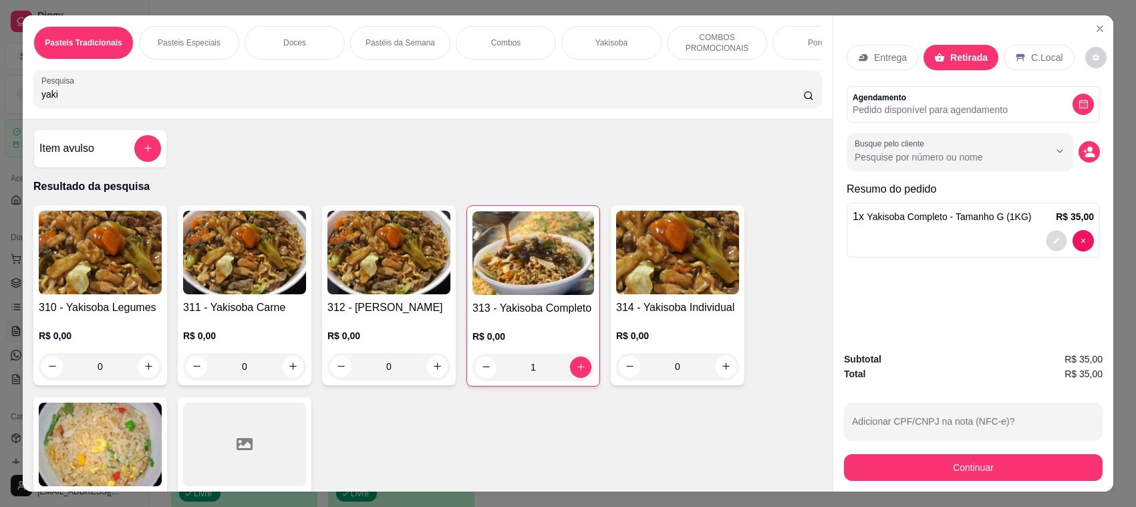
click at [1046, 245] on button "decrease-product-quantity" at bounding box center [1056, 240] width 21 height 21
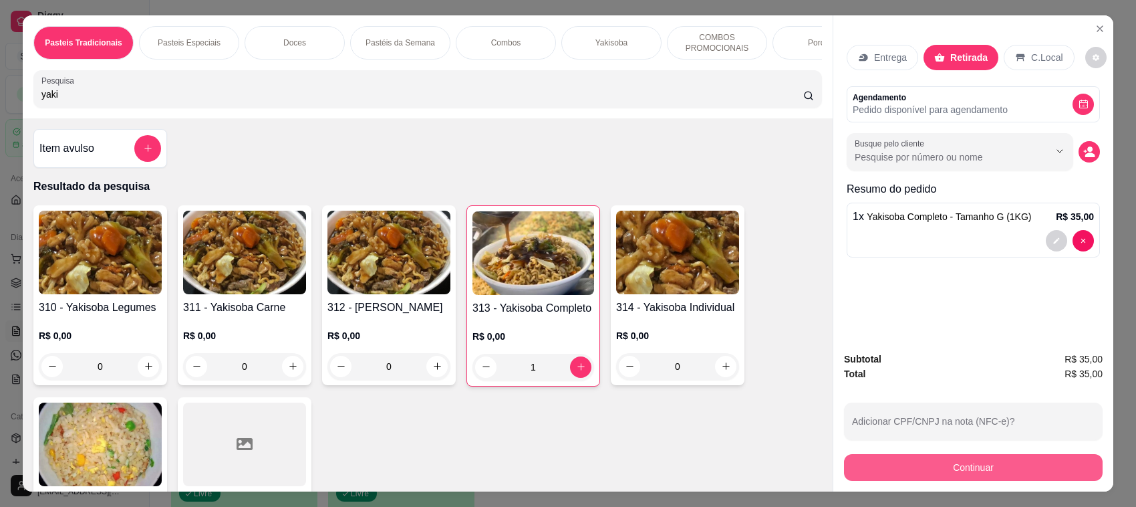
click at [990, 468] on button "Continuar" at bounding box center [973, 467] width 259 height 27
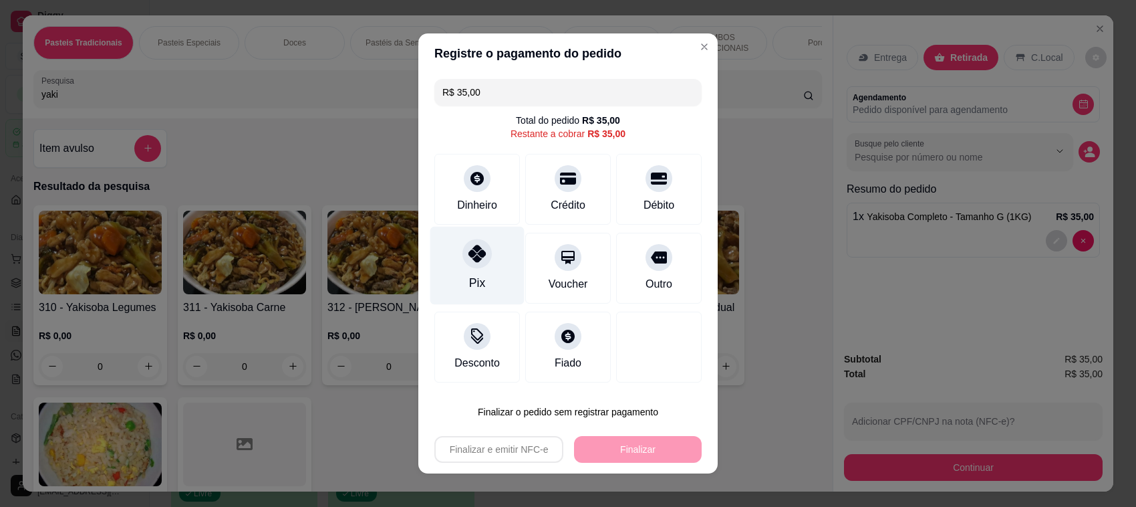
click at [471, 245] on div at bounding box center [476, 253] width 29 height 29
type input "R$ 0,00"
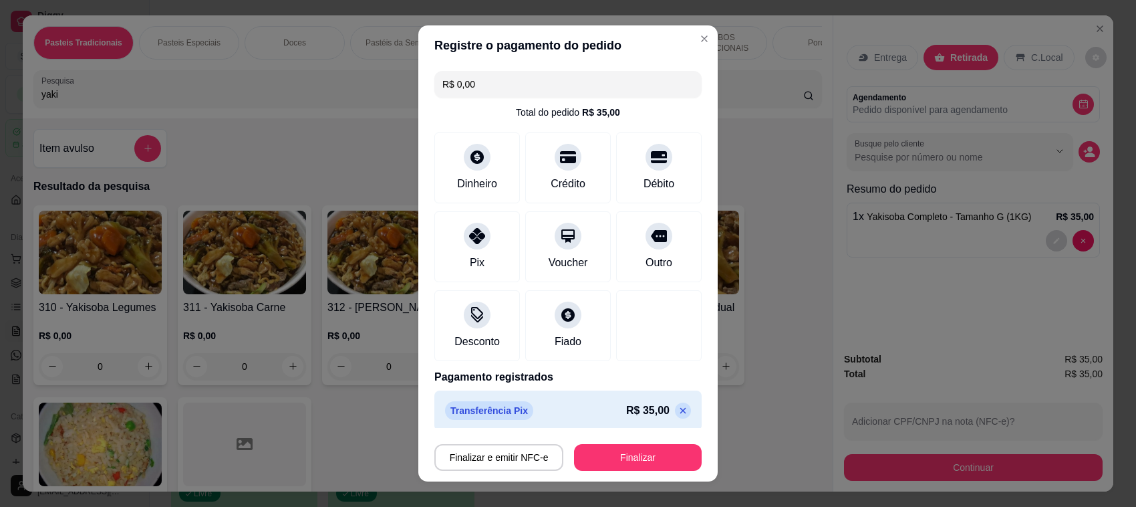
click at [635, 450] on button "Finalizar" at bounding box center [638, 457] width 128 height 27
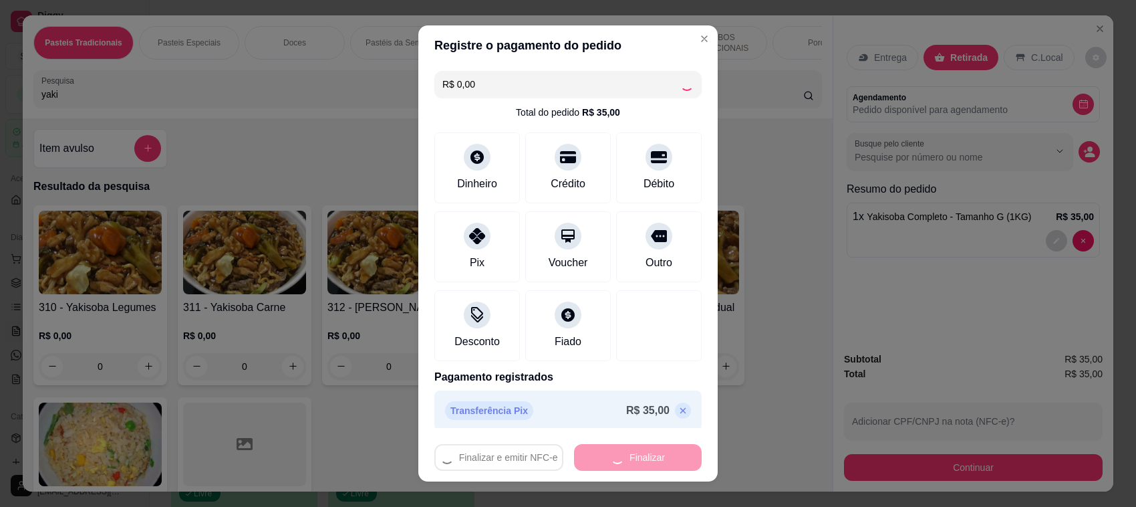
type input "0"
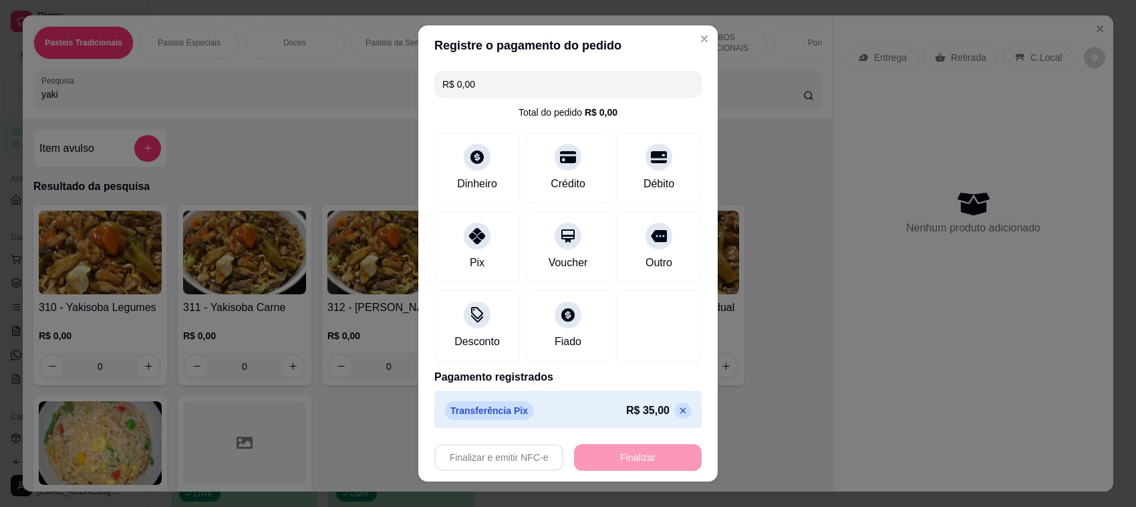
type input "-R$ 35,00"
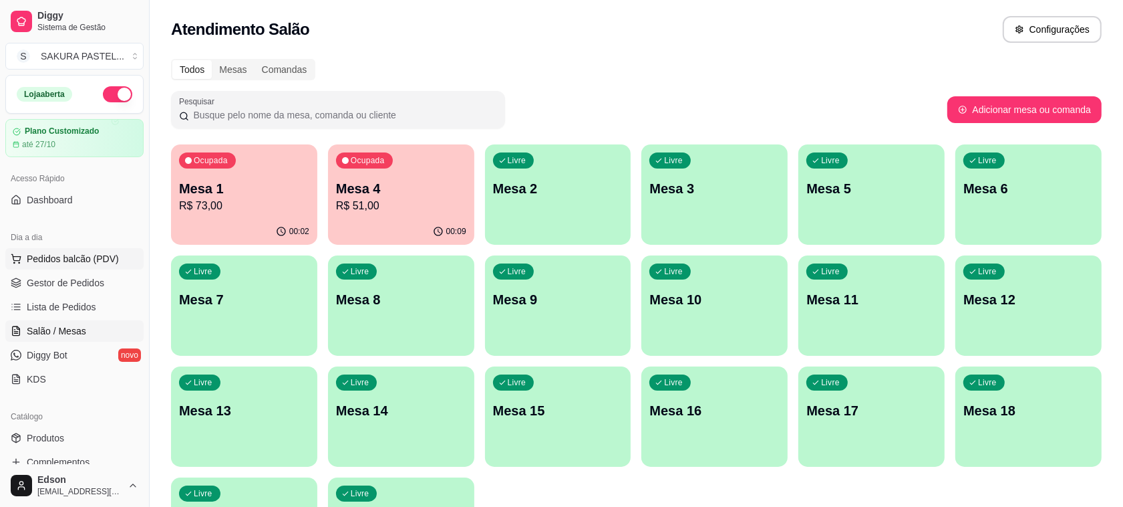
click at [89, 261] on span "Pedidos balcão (PDV)" at bounding box center [73, 258] width 92 height 13
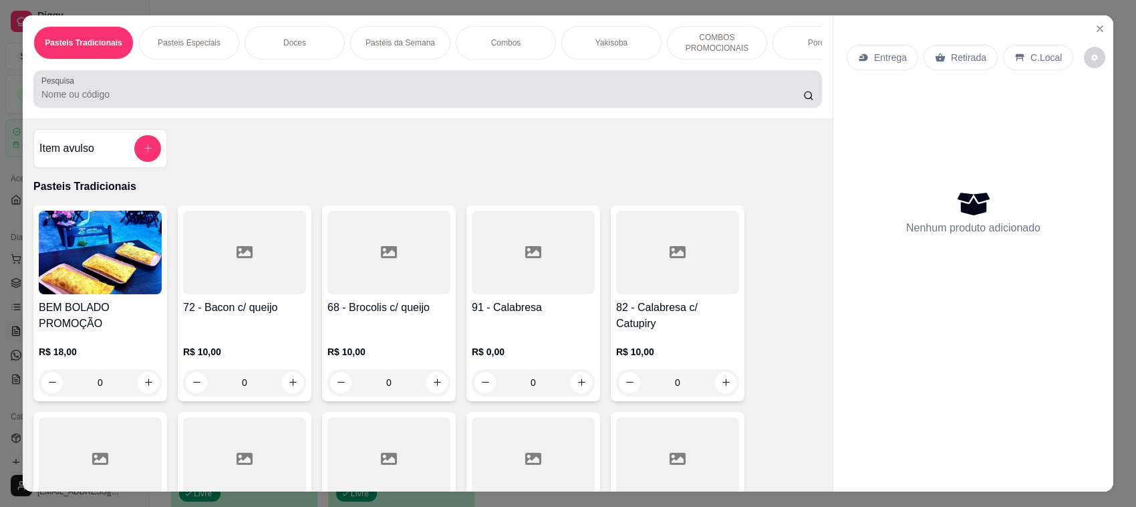
click at [283, 101] on input "Pesquisa" at bounding box center [422, 94] width 762 height 13
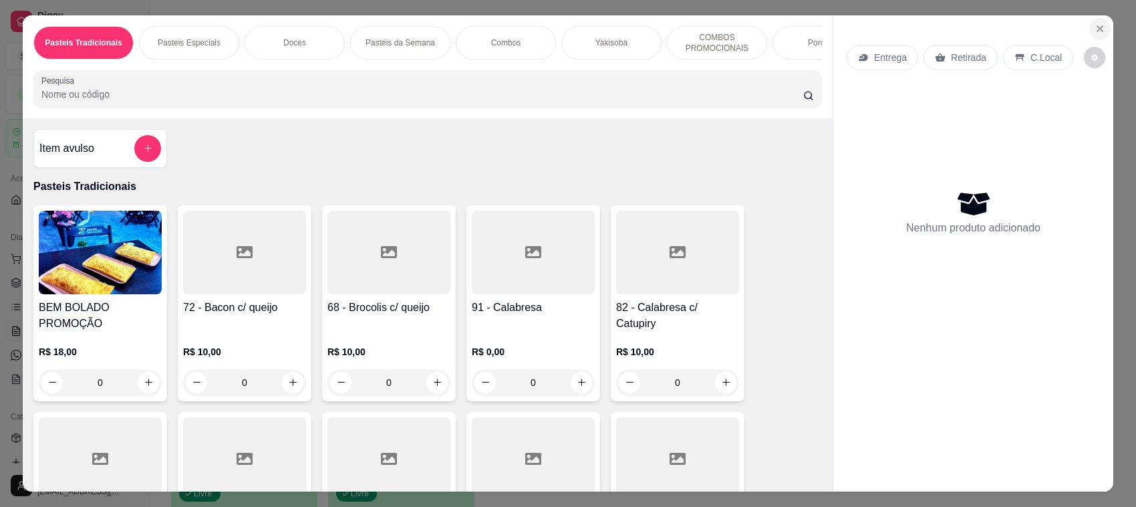
click at [1095, 24] on button "Close" at bounding box center [1099, 28] width 21 height 21
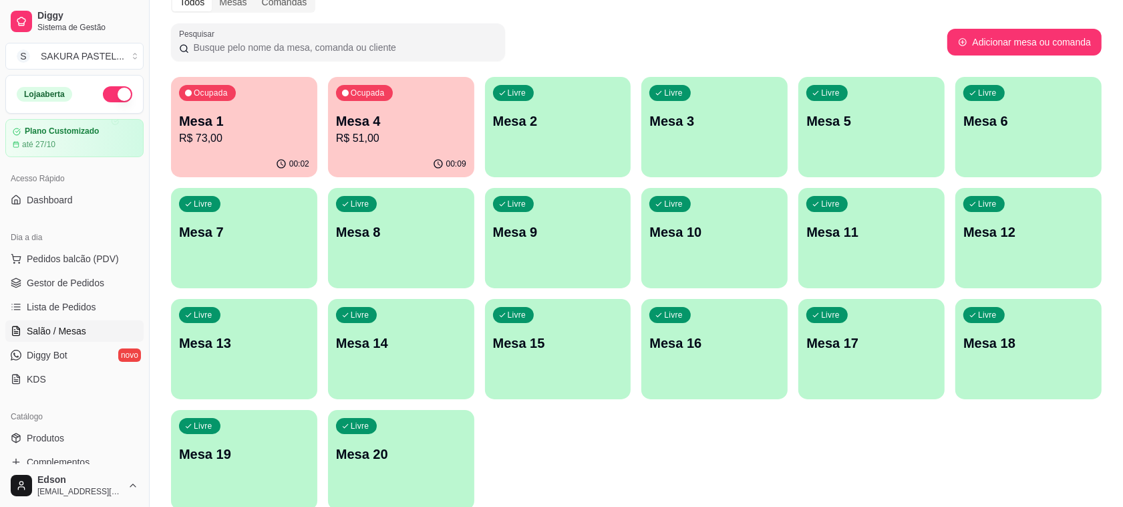
scroll to position [124, 0]
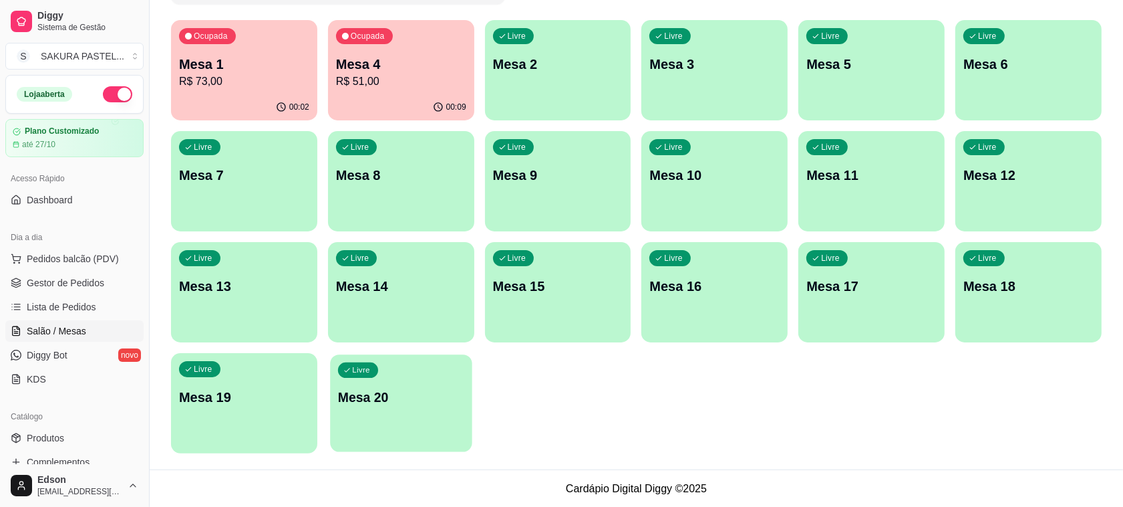
click at [411, 420] on div "Livre Mesa 20" at bounding box center [401, 395] width 142 height 82
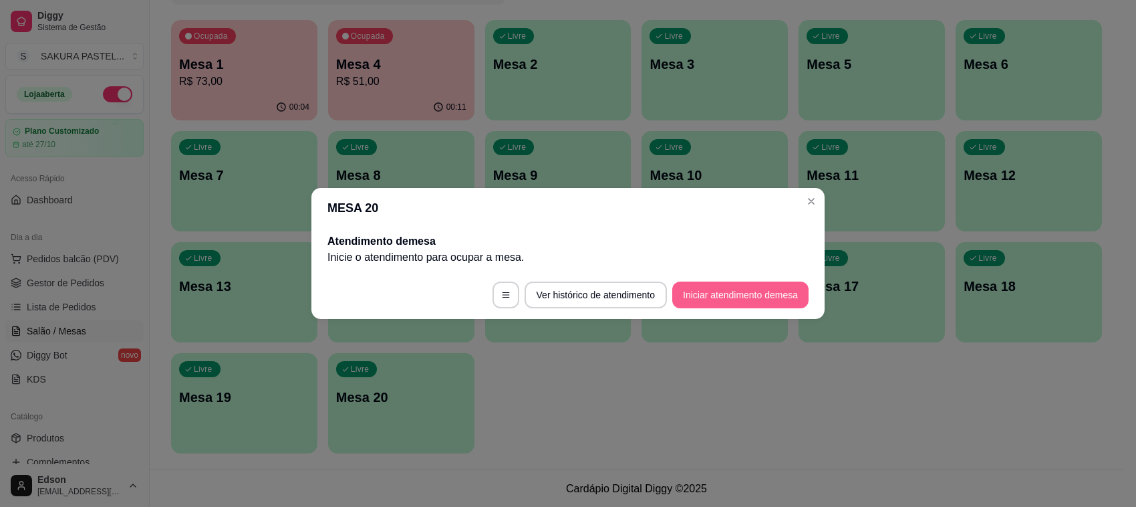
click at [745, 303] on button "Iniciar atendimento de mesa" at bounding box center [740, 294] width 136 height 27
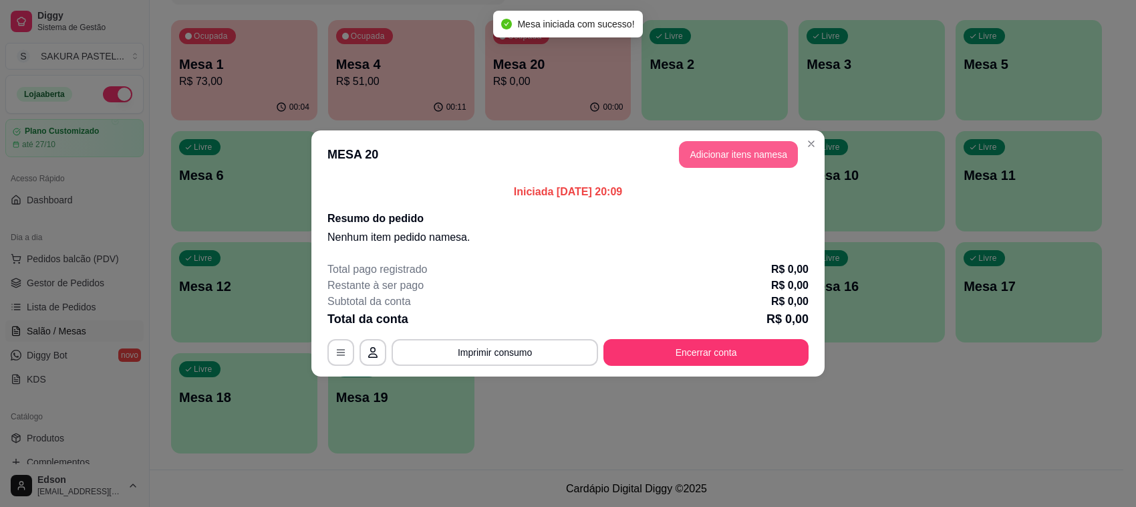
click at [729, 158] on button "Adicionar itens na mesa" at bounding box center [738, 154] width 119 height 27
click at [265, 108] on div "Pesquisa" at bounding box center [427, 88] width 789 height 37
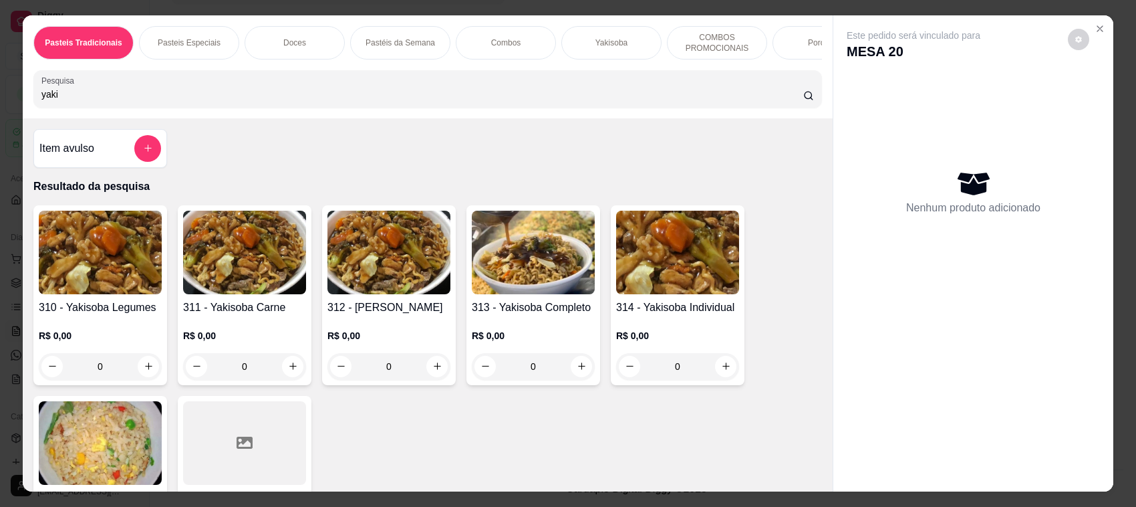
type input "yaki"
click at [522, 294] on img at bounding box center [533, 252] width 123 height 84
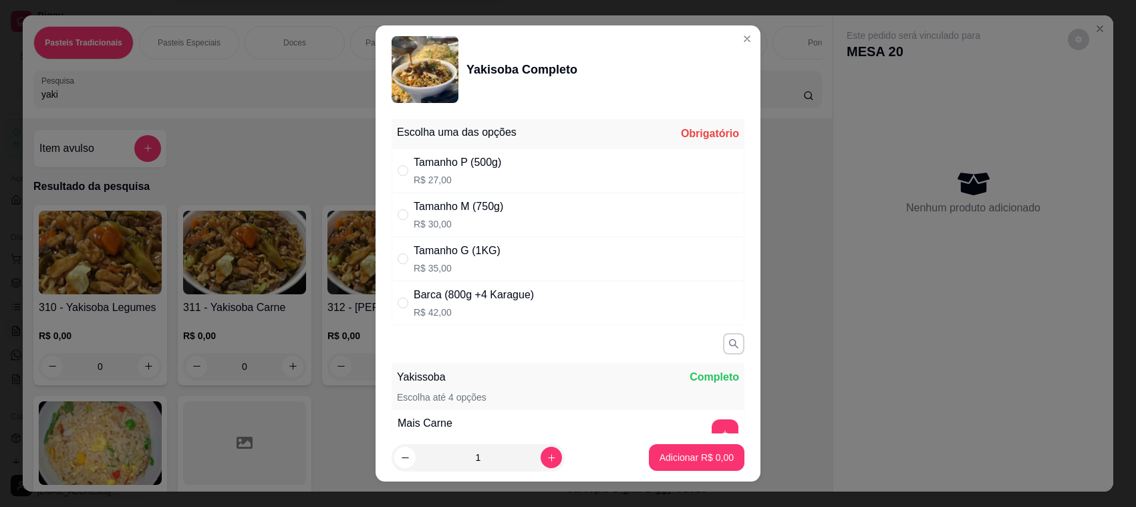
click at [482, 162] on div "Tamanho P (500g)" at bounding box center [458, 162] width 88 height 16
radio input "true"
click at [645, 463] on button "Adicionar R$ 27,00" at bounding box center [694, 457] width 98 height 26
type input "1"
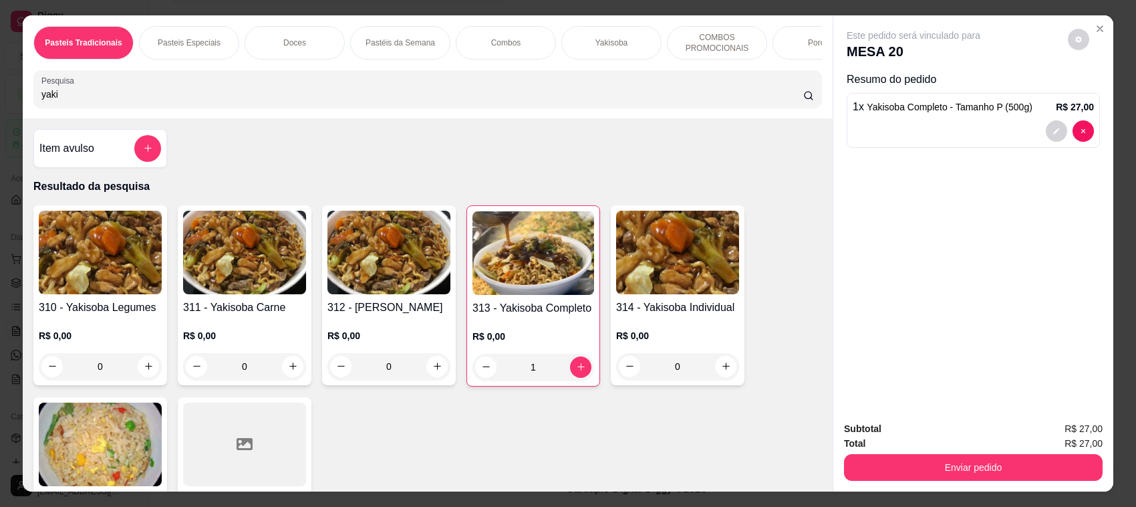
click at [263, 101] on input "yaki" at bounding box center [422, 94] width 762 height 13
click at [262, 101] on input "yaki" at bounding box center [422, 94] width 762 height 13
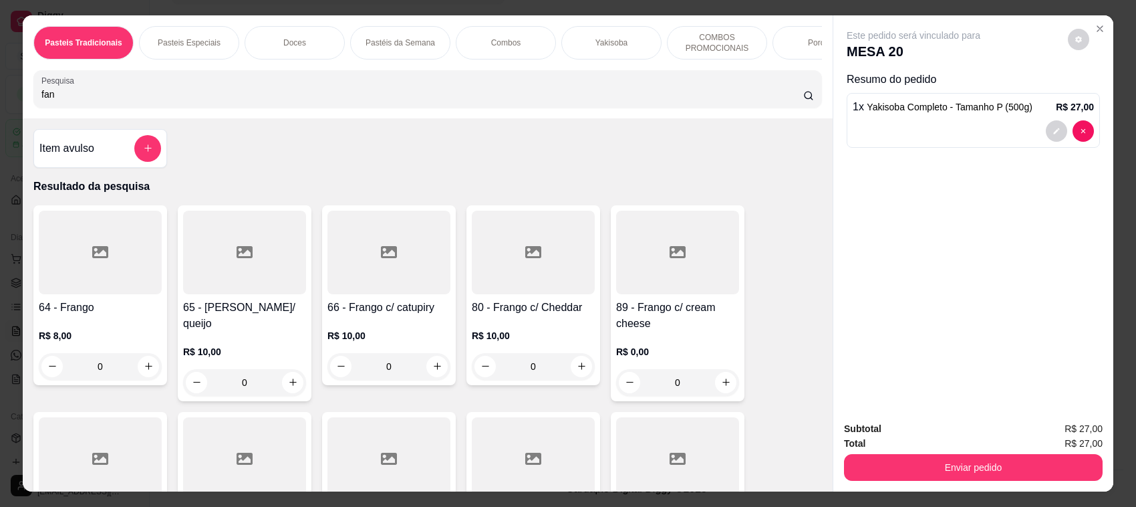
type input "fant"
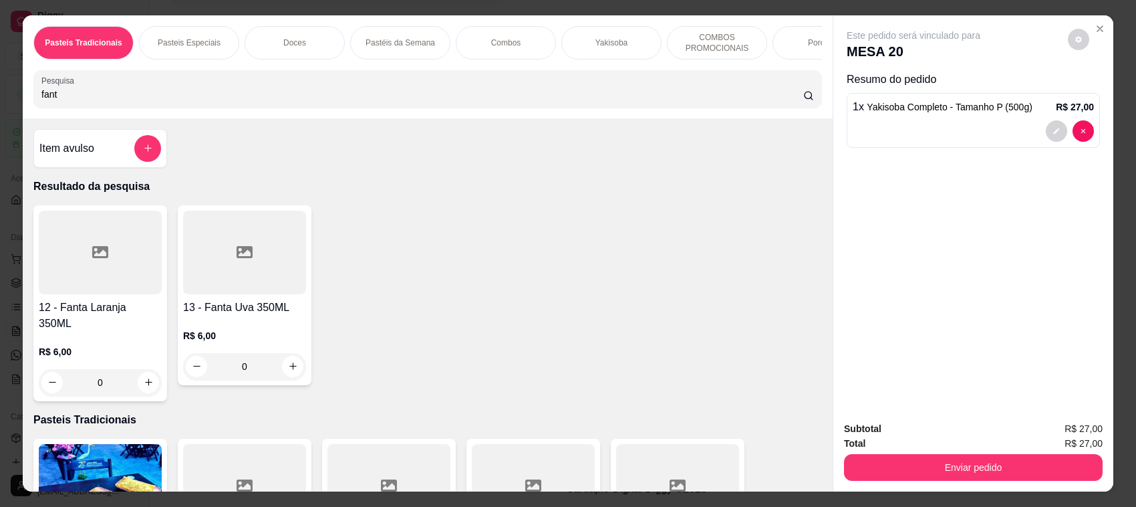
click at [255, 101] on input "fant" at bounding box center [422, 94] width 762 height 13
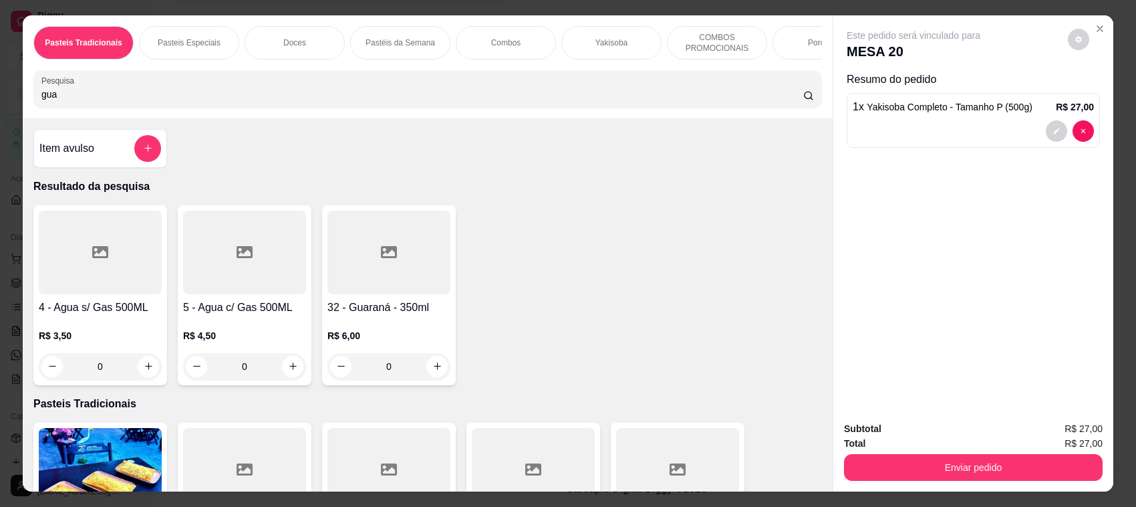
type input "gua"
click at [396, 279] on div at bounding box center [388, 252] width 123 height 84
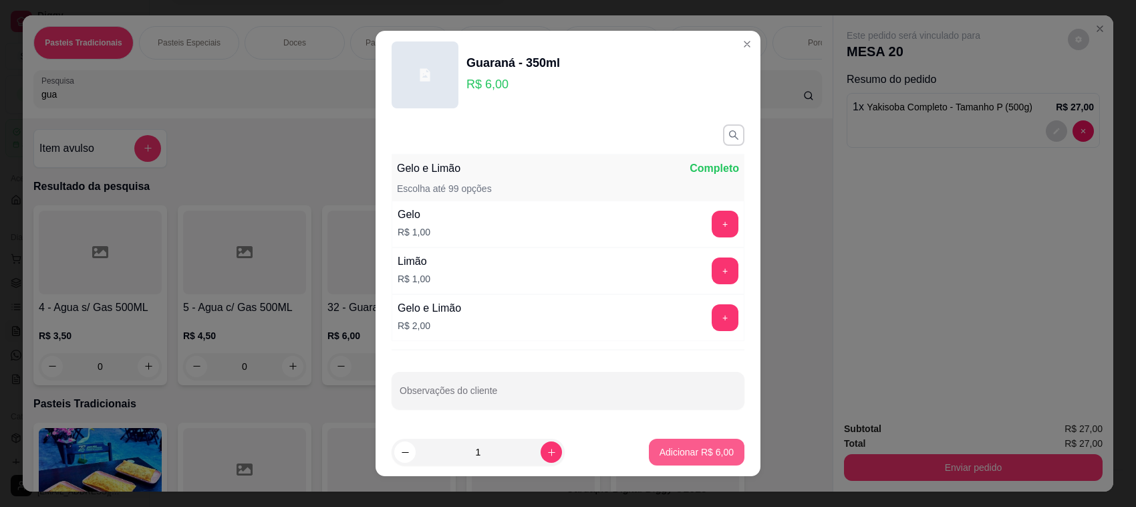
click at [686, 446] on p "Adicionar R$ 6,00" at bounding box center [697, 451] width 74 height 13
type input "1"
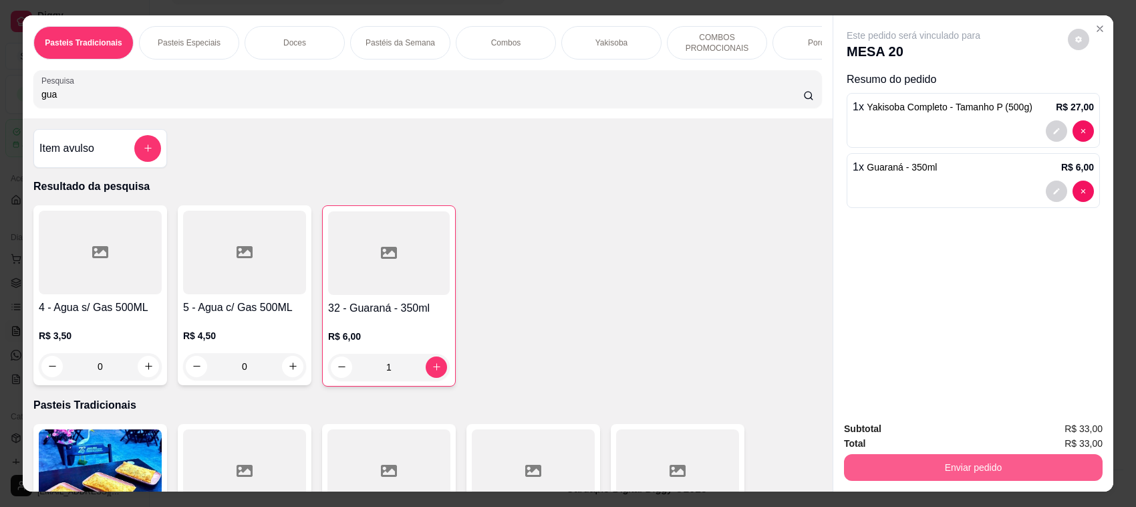
click at [1000, 456] on button "Enviar pedido" at bounding box center [973, 467] width 259 height 27
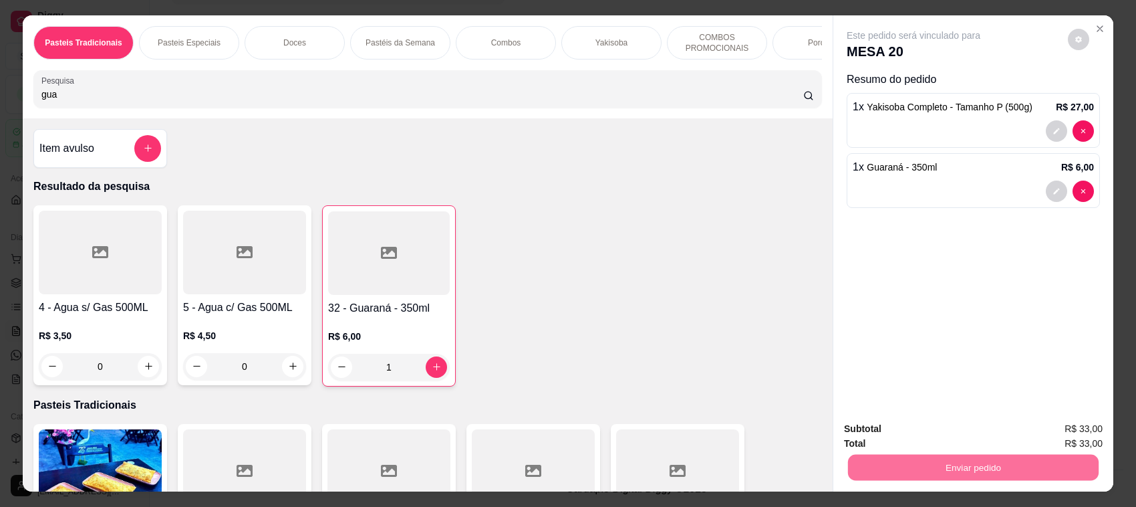
click at [1095, 432] on button "Enviar pedido" at bounding box center [1067, 434] width 76 height 25
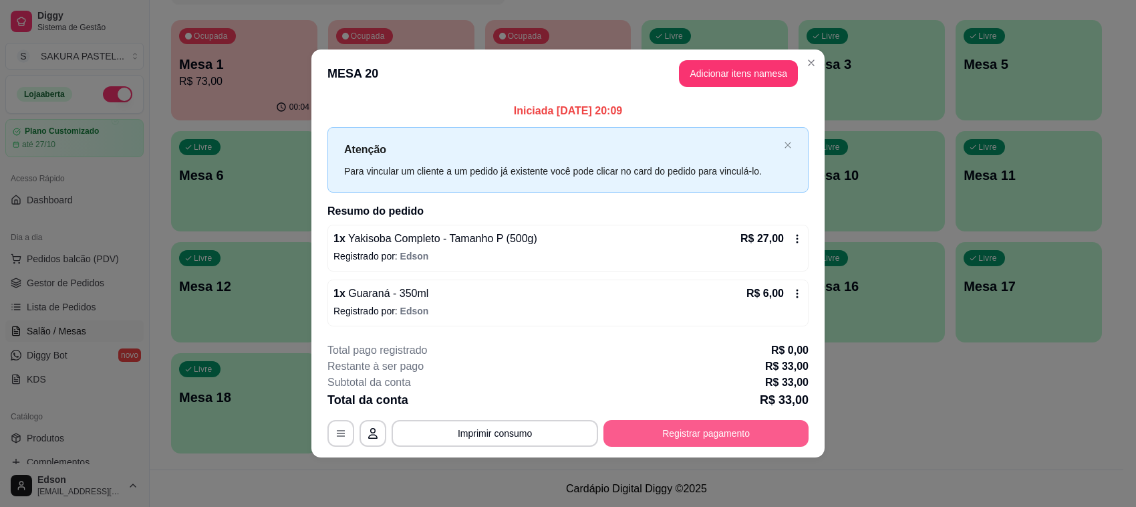
click at [697, 430] on button "Registrar pagamento" at bounding box center [705, 433] width 205 height 27
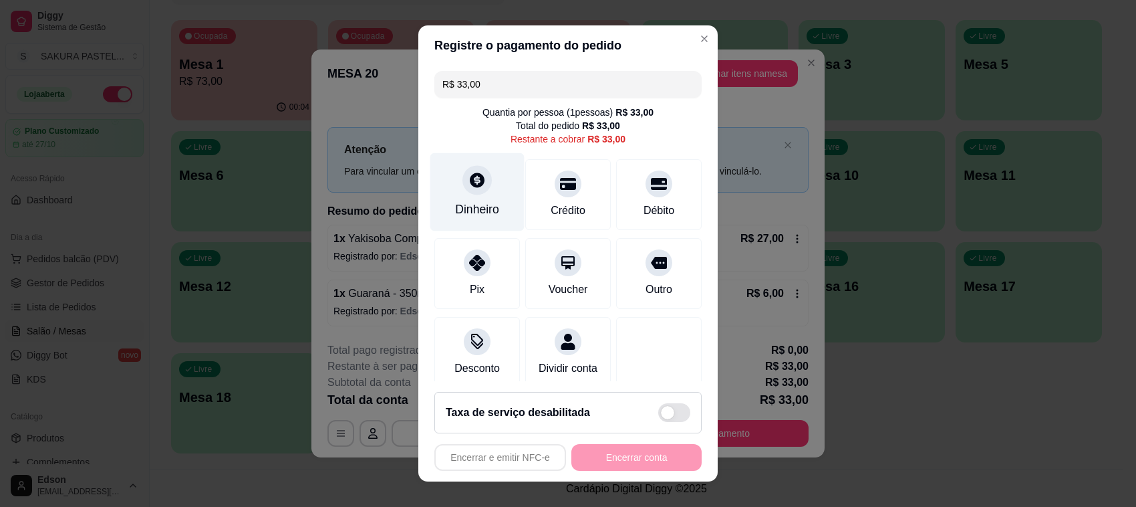
click at [481, 201] on div "Dinheiro" at bounding box center [477, 192] width 94 height 78
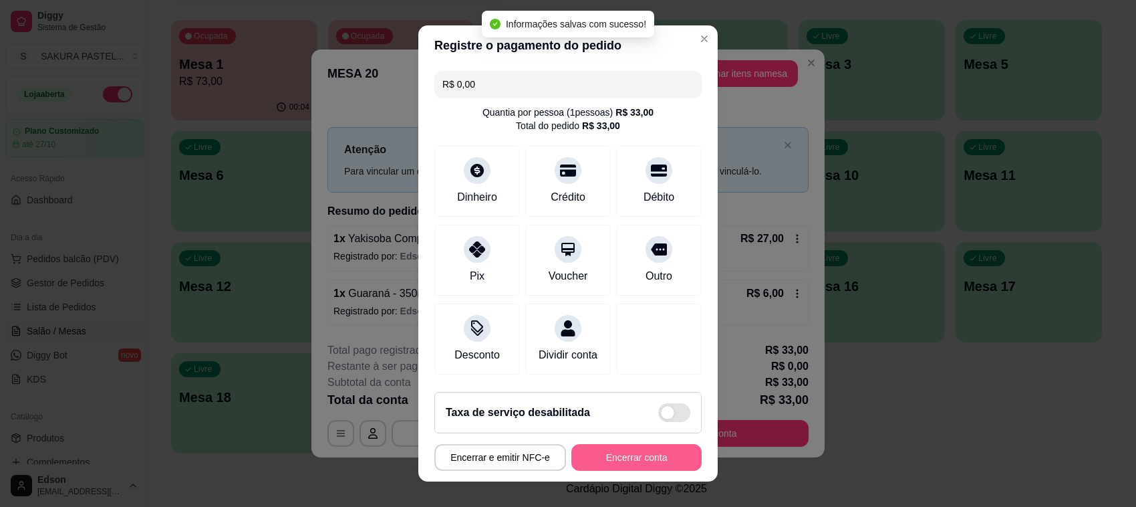
type input "R$ 0,00"
click at [656, 462] on button "Encerrar conta" at bounding box center [636, 457] width 130 height 27
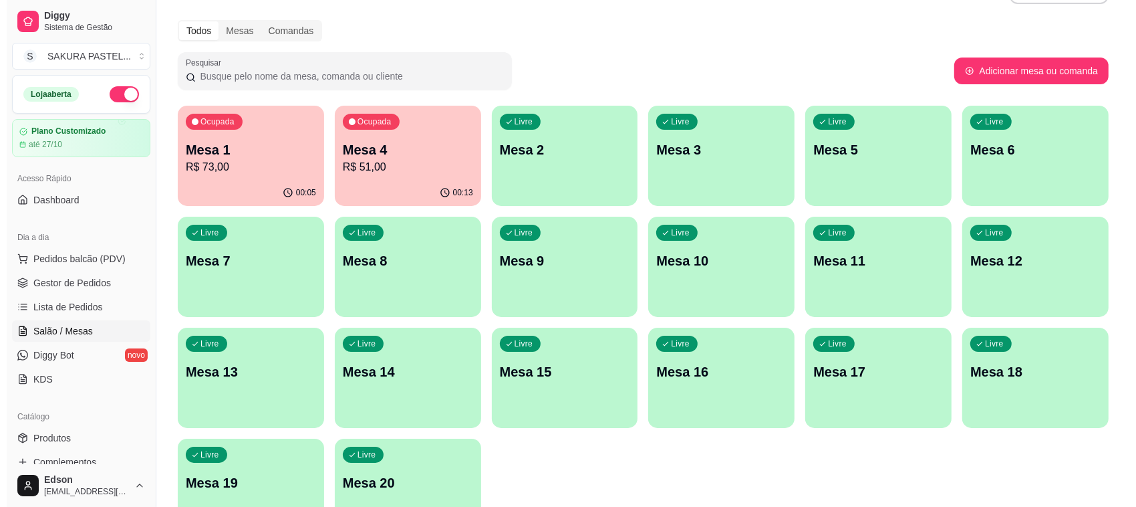
scroll to position [0, 0]
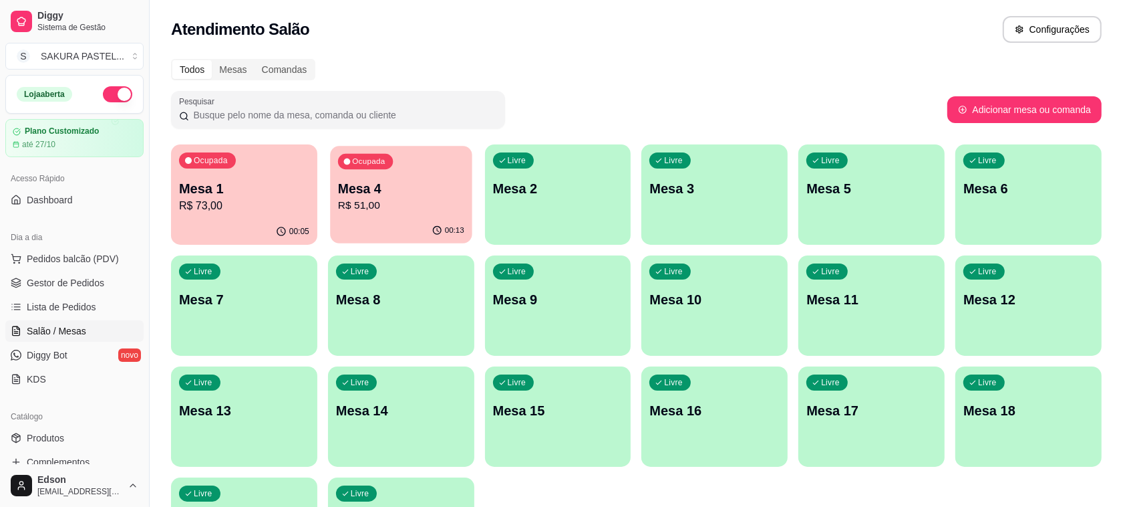
click at [410, 205] on p "R$ 51,00" at bounding box center [401, 205] width 126 height 15
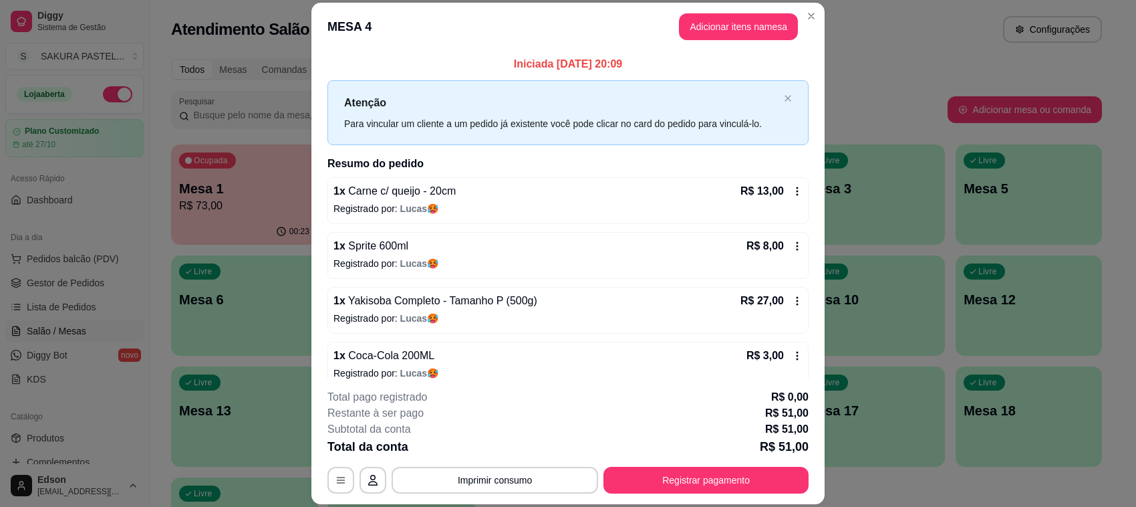
scroll to position [15, 0]
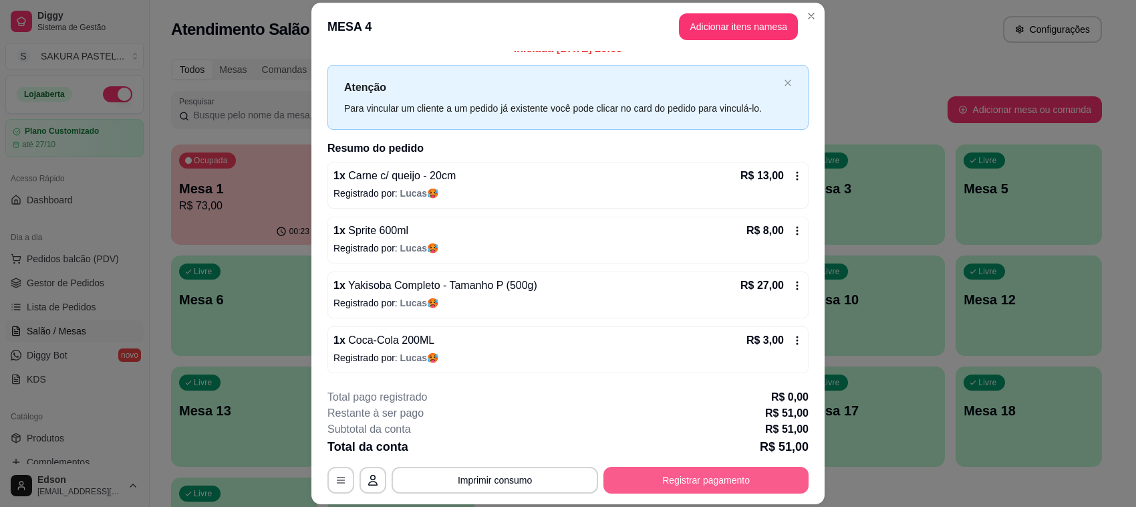
click at [752, 480] on button "Registrar pagamento" at bounding box center [705, 479] width 205 height 27
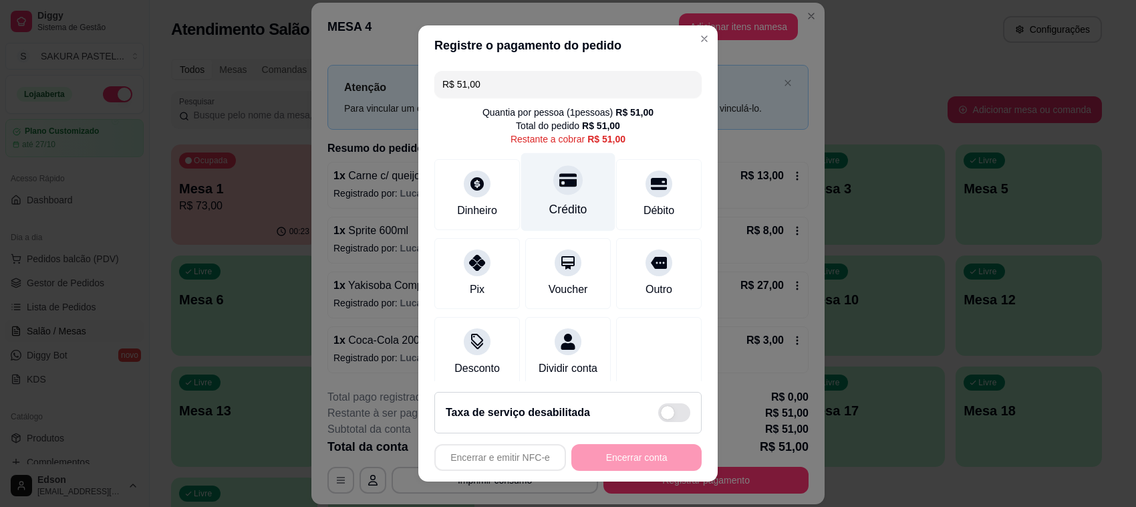
click at [571, 202] on div "Crédito" at bounding box center [568, 192] width 94 height 78
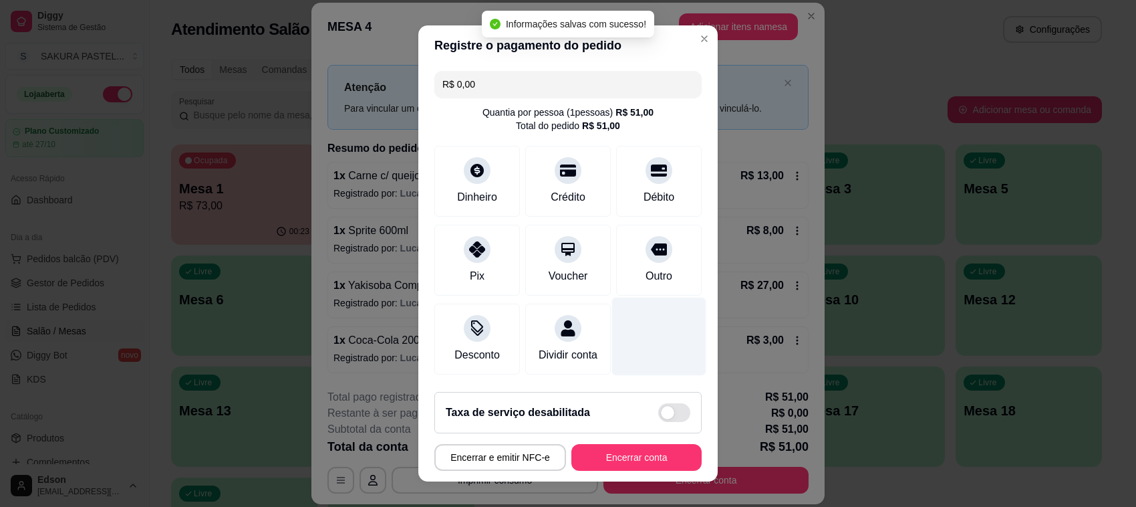
scroll to position [84, 0]
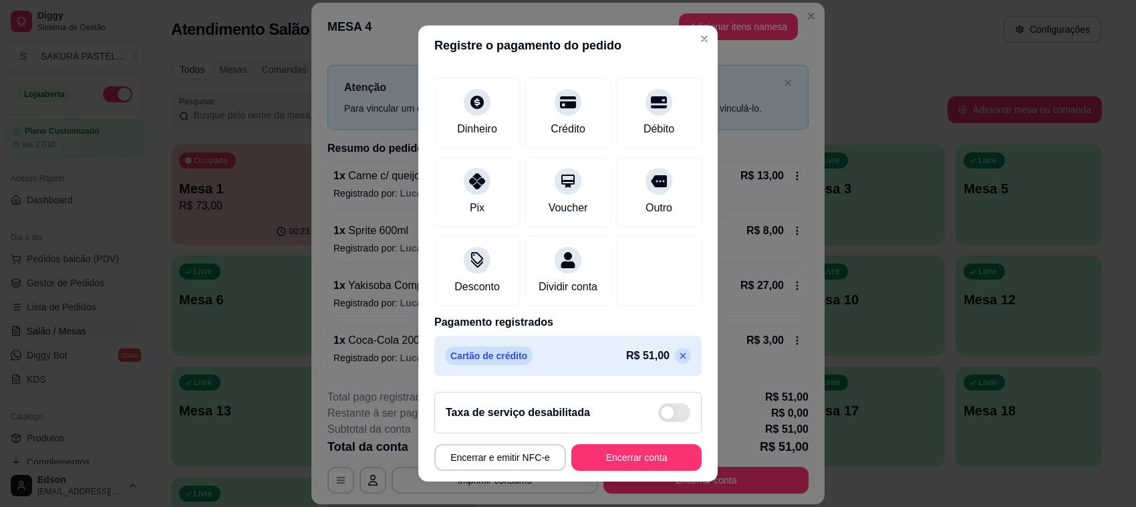
click at [675, 363] on p at bounding box center [683, 355] width 16 height 16
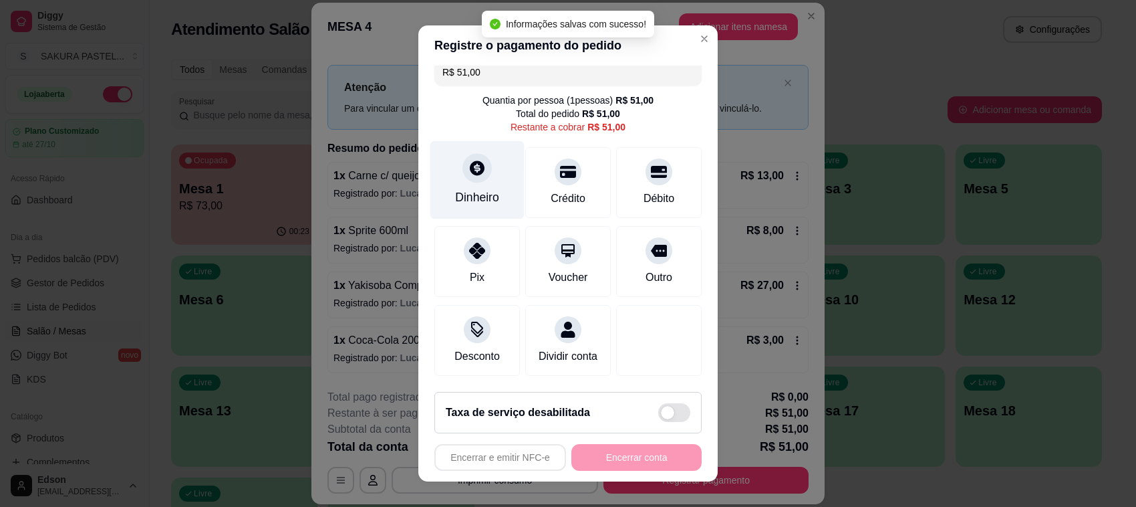
scroll to position [28, 0]
click at [462, 197] on div "Dinheiro" at bounding box center [477, 180] width 94 height 78
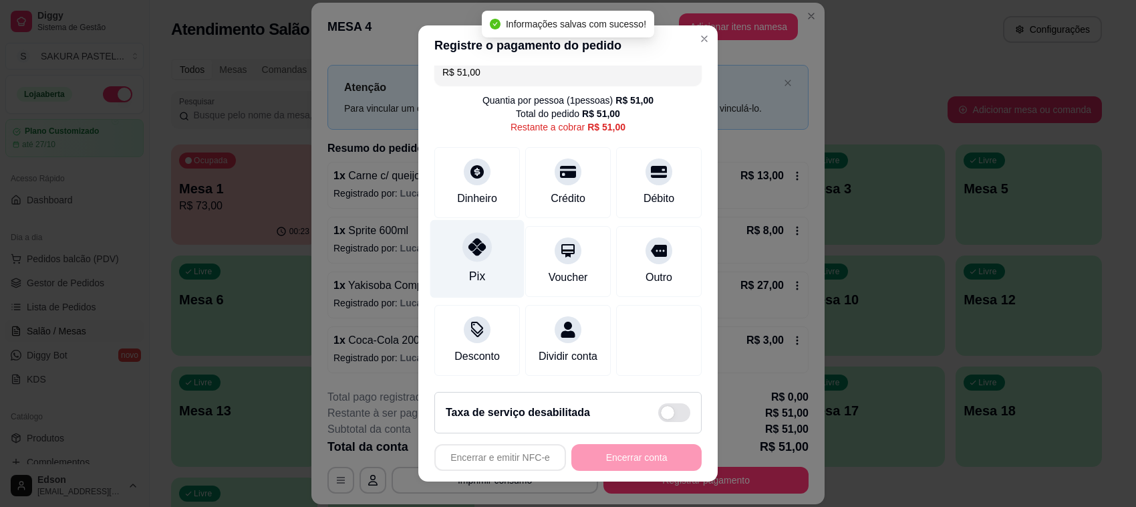
click at [462, 245] on div at bounding box center [476, 246] width 29 height 29
type input "R$ 0,00"
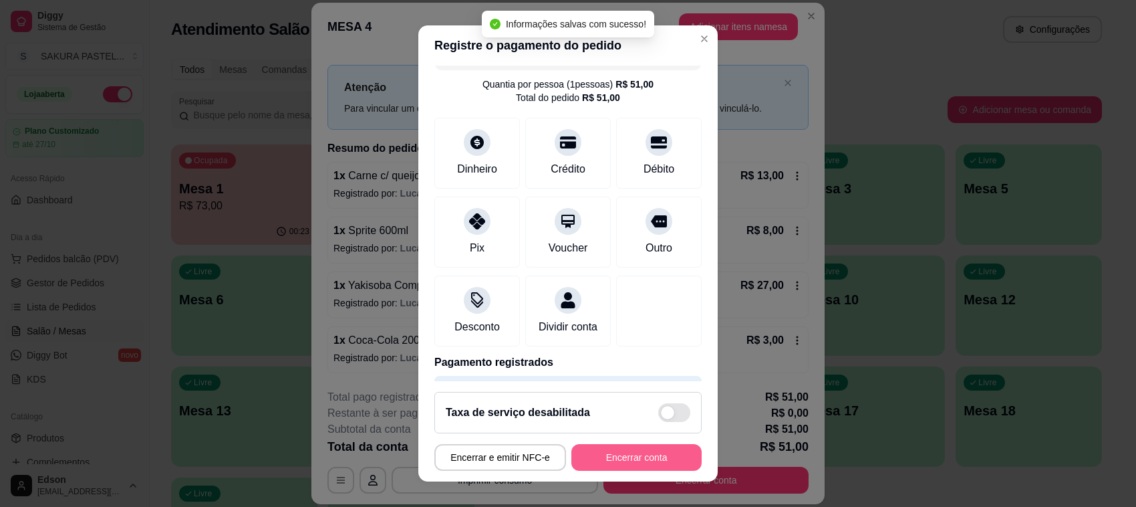
click at [611, 449] on button "Encerrar conta" at bounding box center [636, 457] width 130 height 27
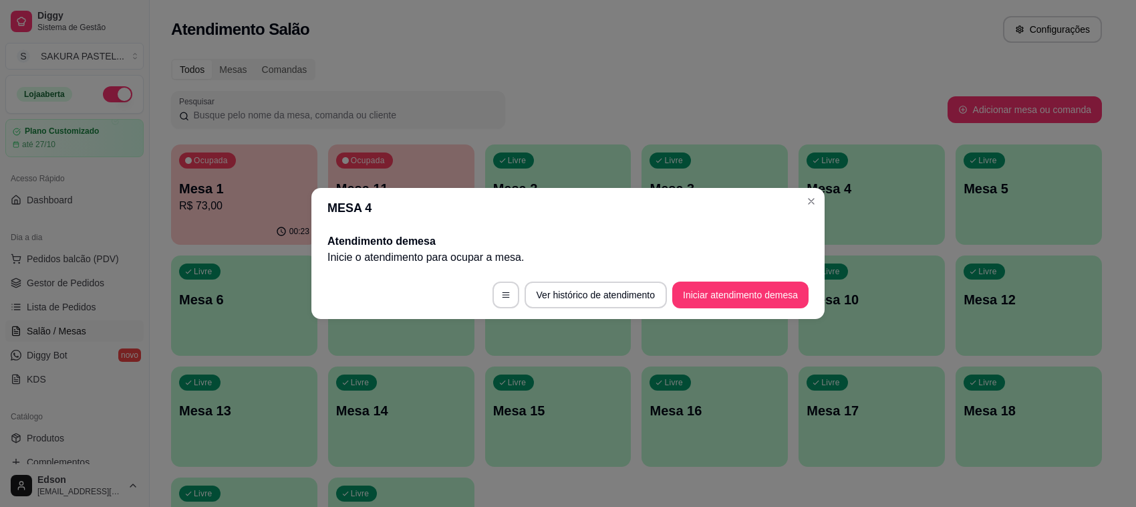
scroll to position [0, 0]
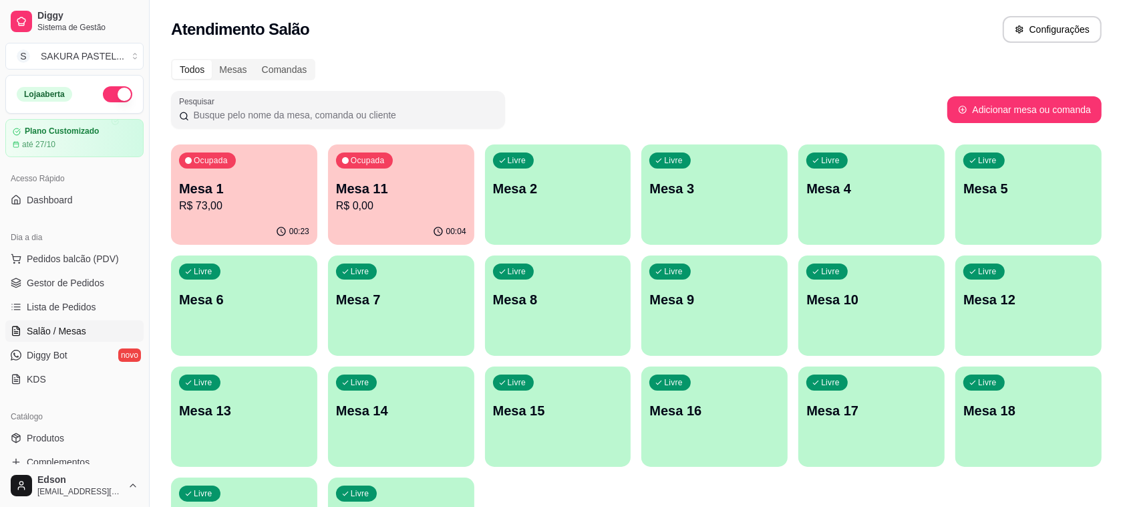
click at [223, 174] on div "Ocupada Mesa 1 R$ 73,00" at bounding box center [244, 181] width 146 height 74
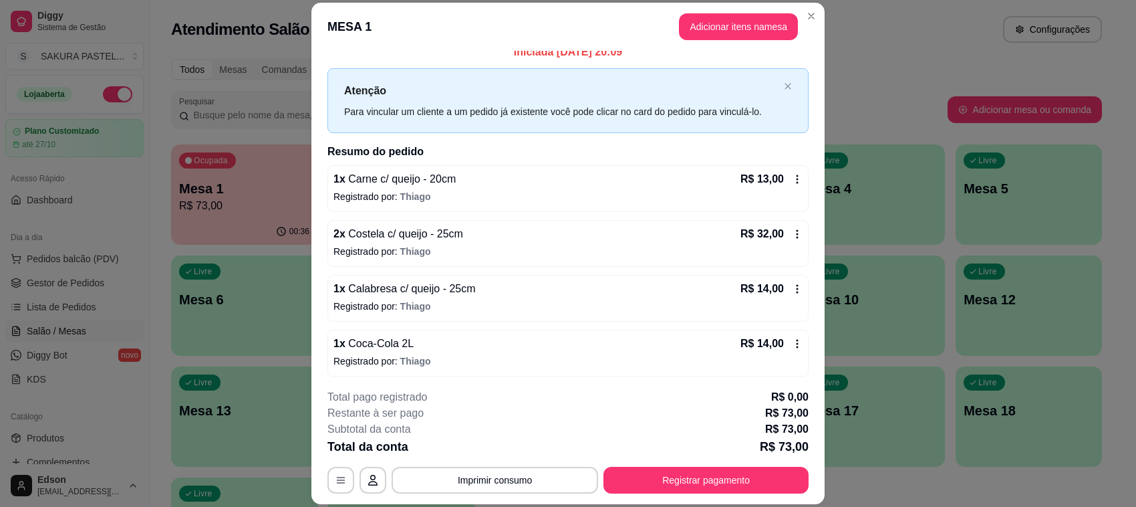
scroll to position [15, 0]
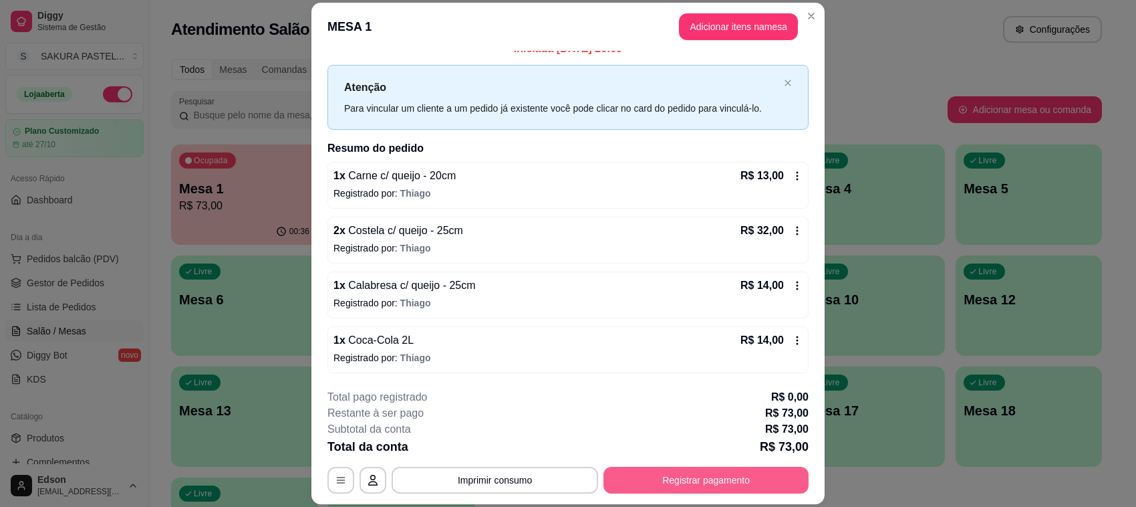
click at [756, 469] on button "Registrar pagamento" at bounding box center [705, 479] width 205 height 27
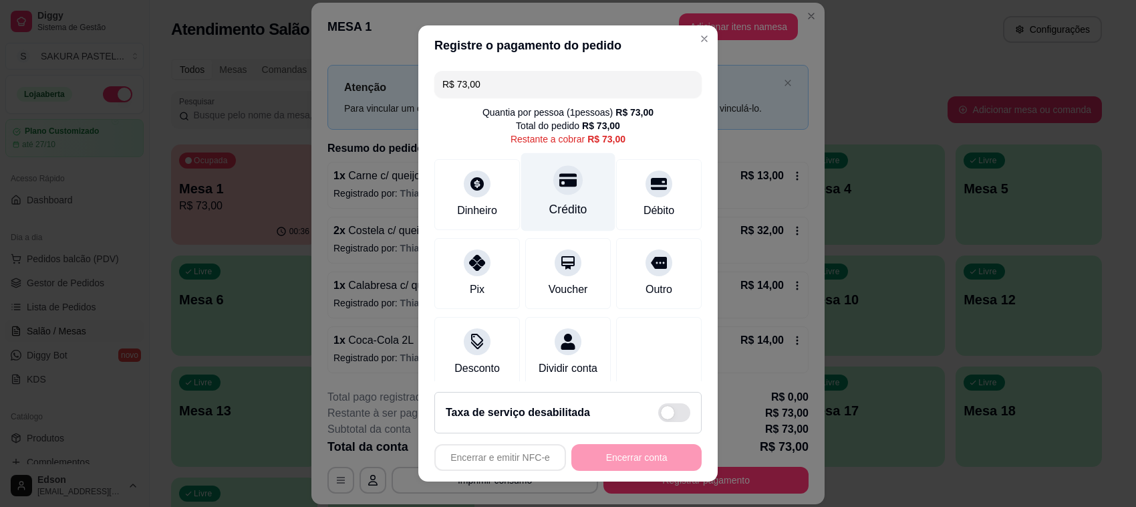
click at [555, 208] on div "Crédito" at bounding box center [568, 208] width 38 height 17
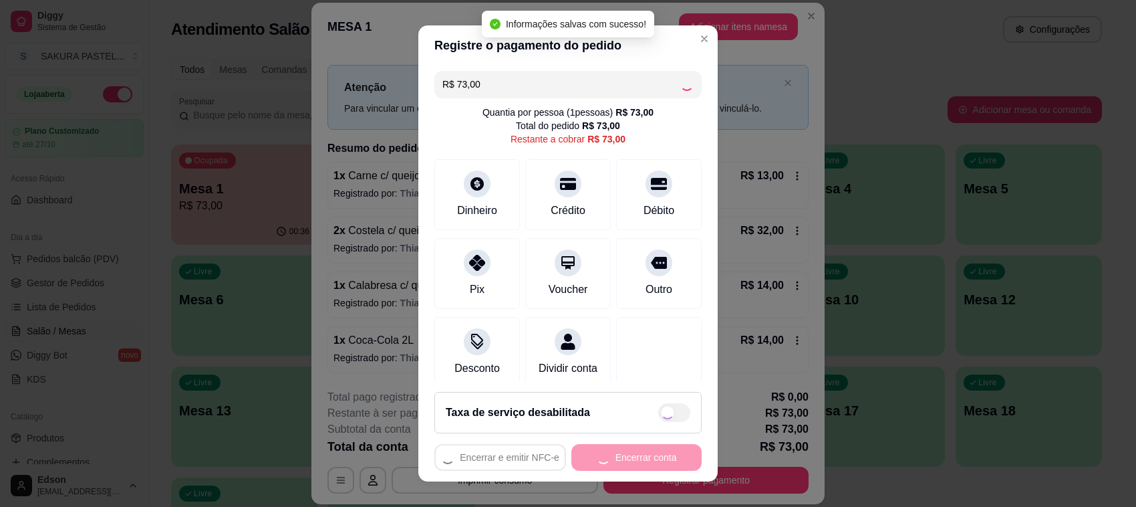
type input "R$ 0,00"
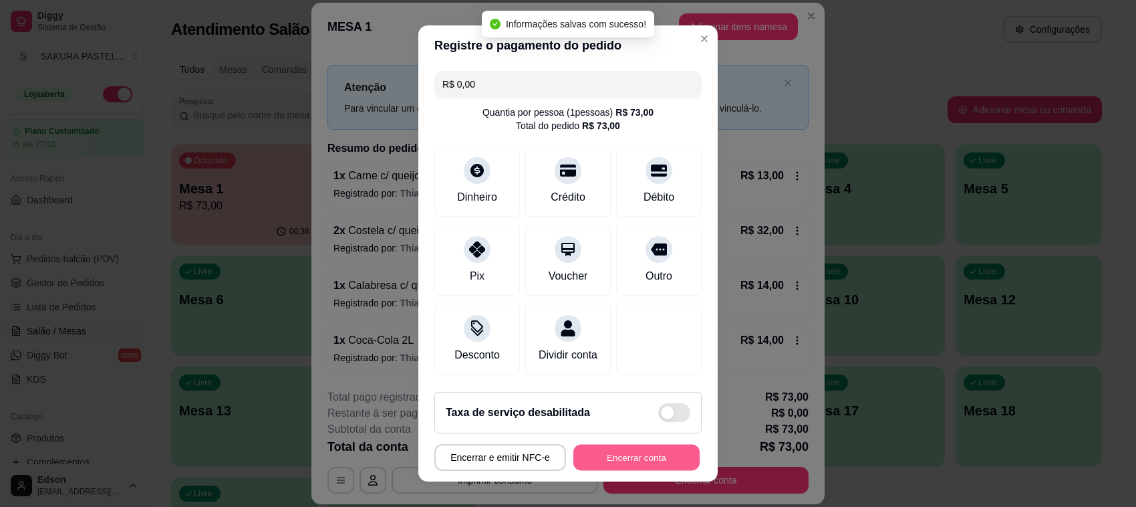
click at [643, 449] on button "Encerrar conta" at bounding box center [636, 457] width 126 height 26
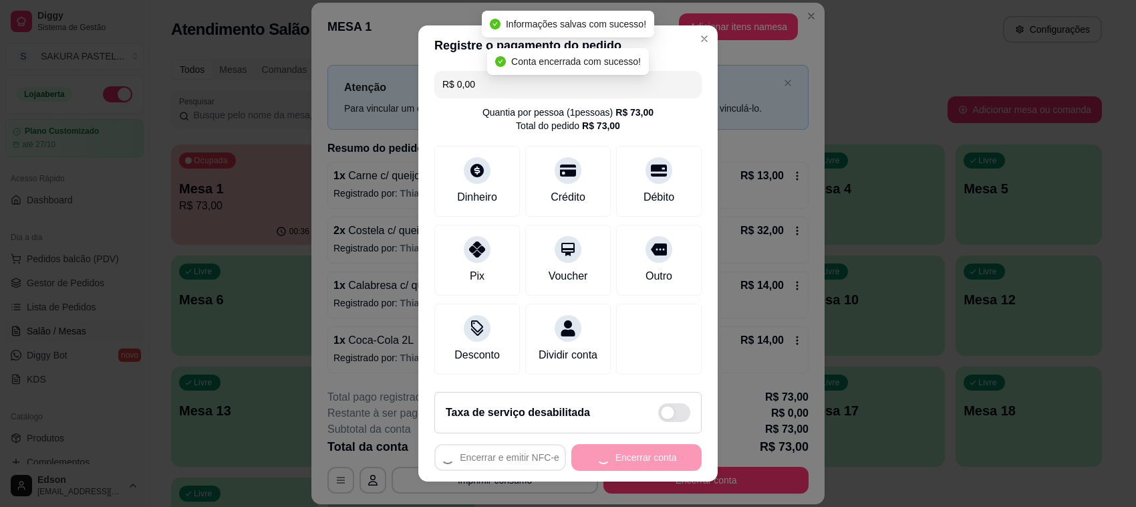
scroll to position [0, 0]
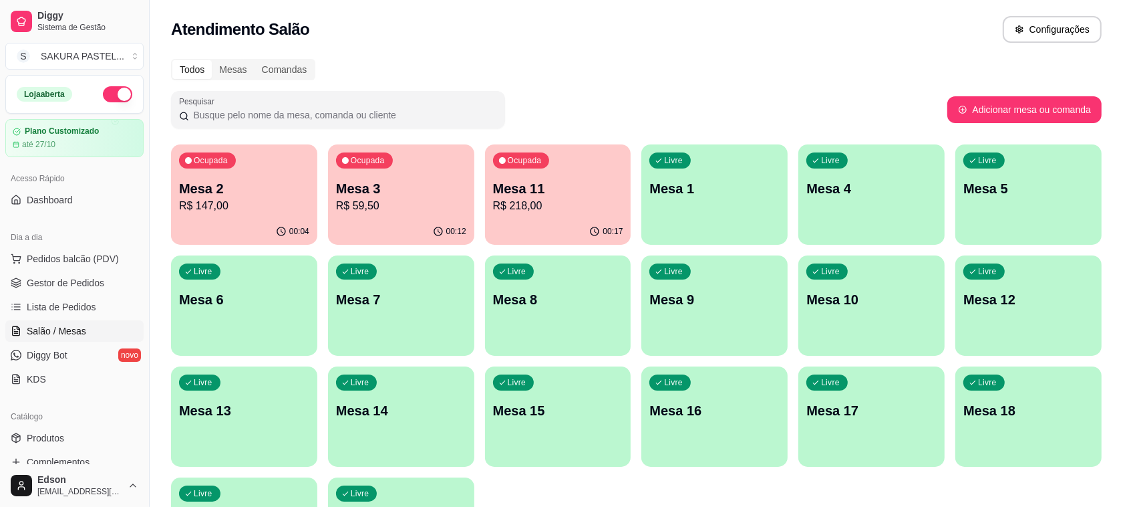
click at [547, 227] on div "00:17" at bounding box center [558, 232] width 146 height 26
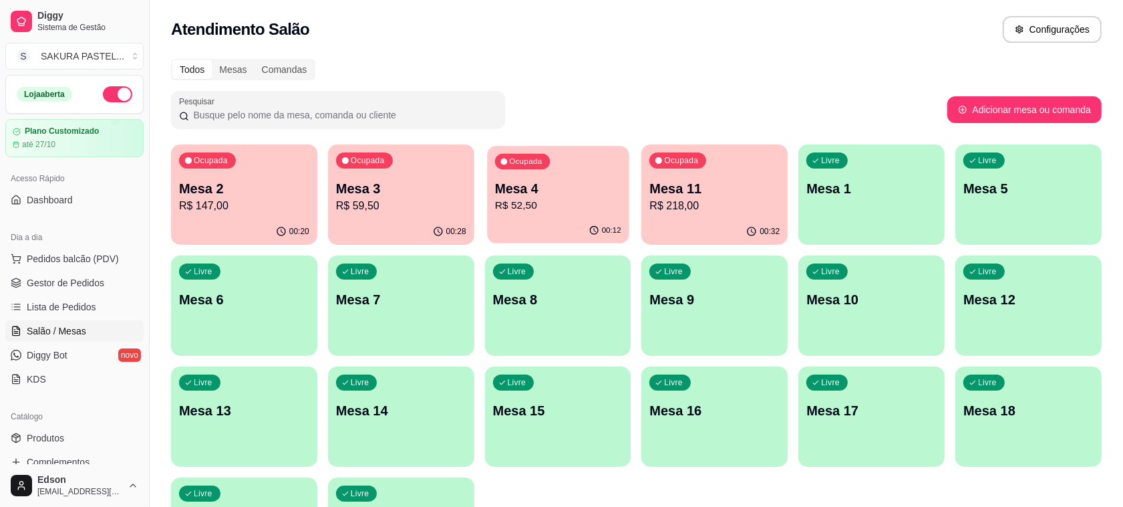
click at [592, 196] on p "Mesa 4" at bounding box center [558, 189] width 126 height 18
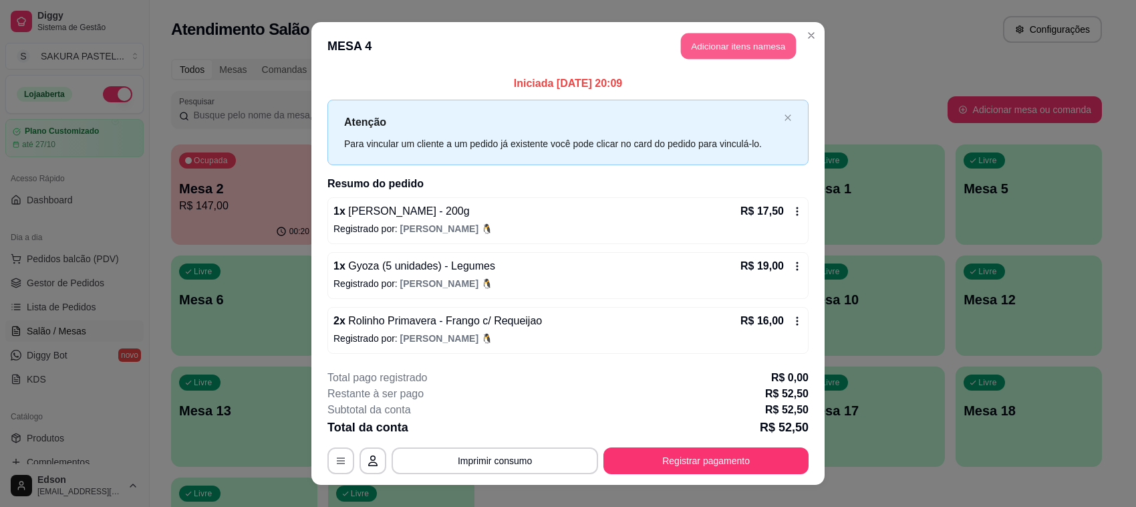
click at [765, 40] on button "Adicionar itens na mesa" at bounding box center [738, 46] width 115 height 26
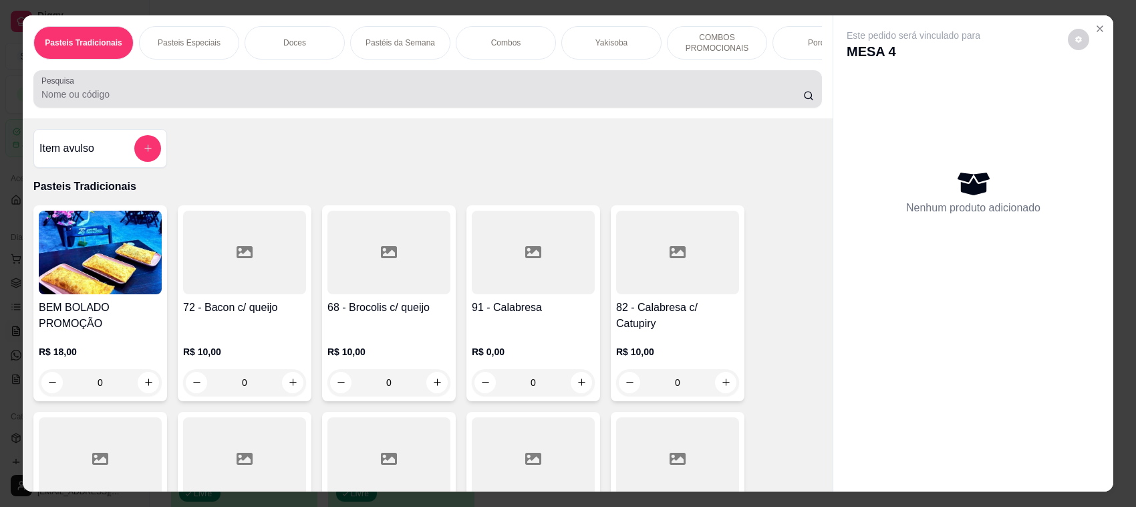
click at [328, 102] on div at bounding box center [427, 89] width 772 height 27
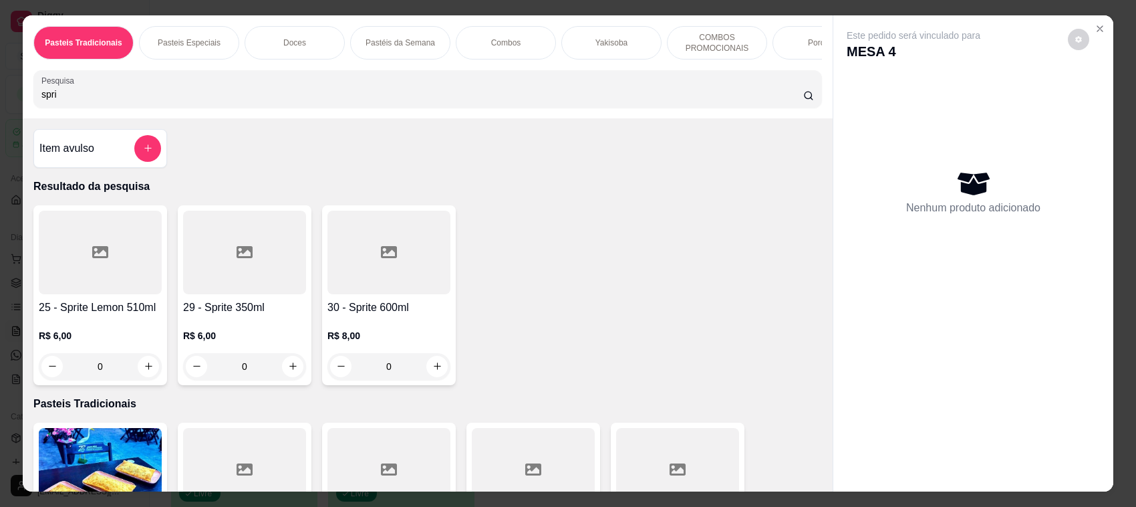
type input "spri"
click at [142, 378] on div "0" at bounding box center [100, 366] width 123 height 27
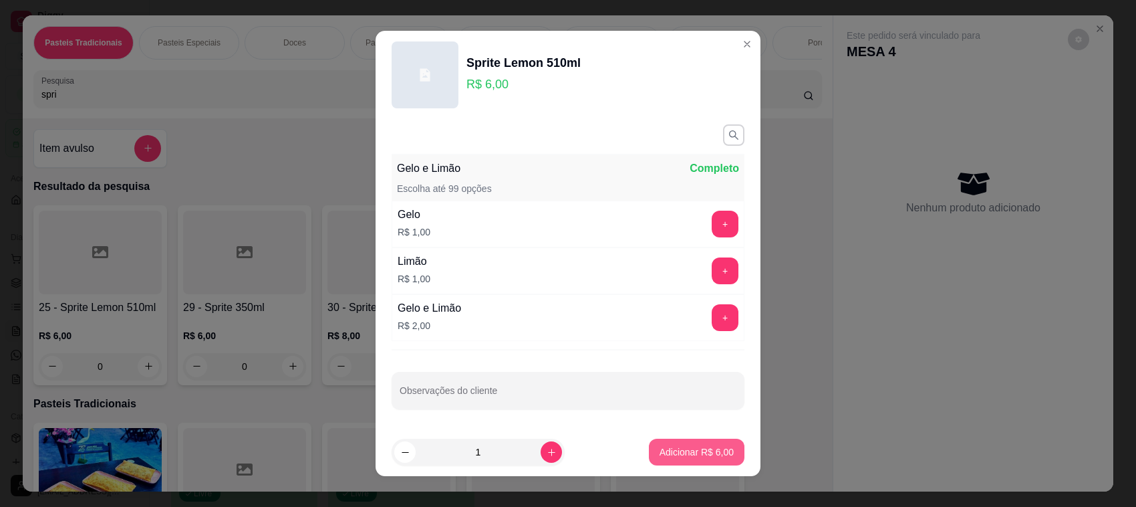
click at [652, 442] on button "Adicionar R$ 6,00" at bounding box center [697, 451] width 96 height 27
type input "1"
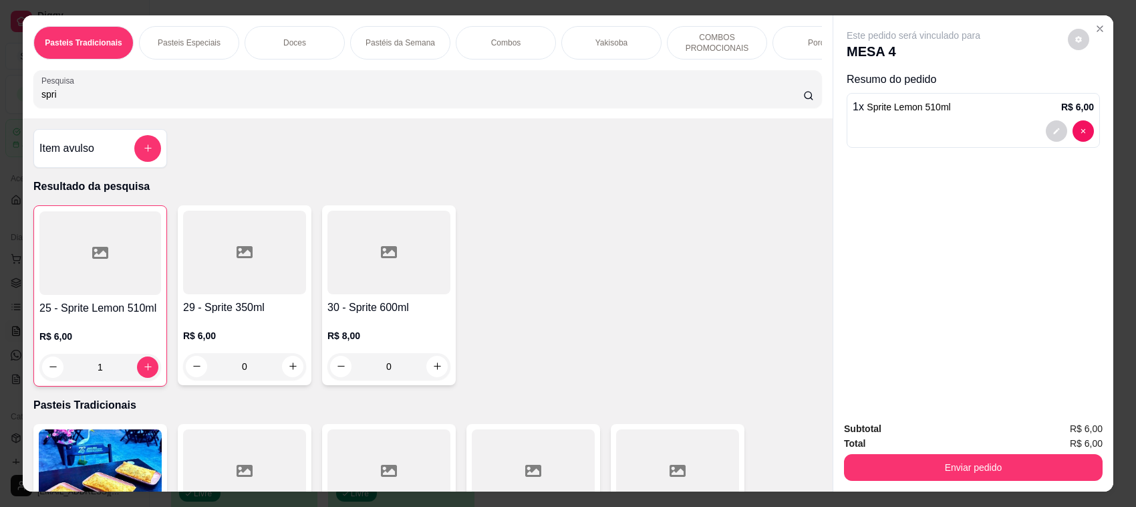
click at [971, 466] on button "Enviar pedido" at bounding box center [973, 467] width 259 height 27
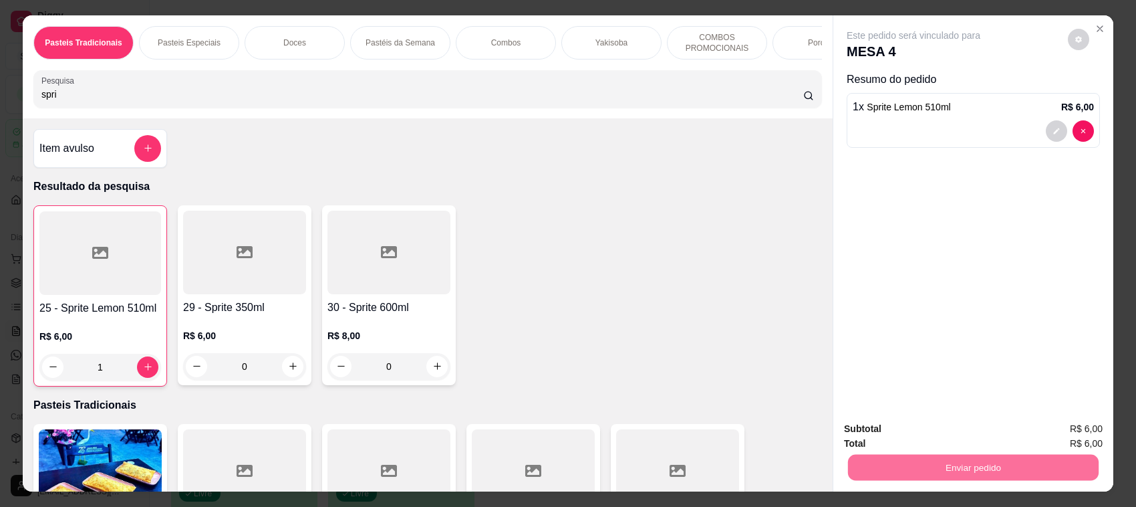
click at [1078, 436] on button "Enviar pedido" at bounding box center [1067, 434] width 74 height 25
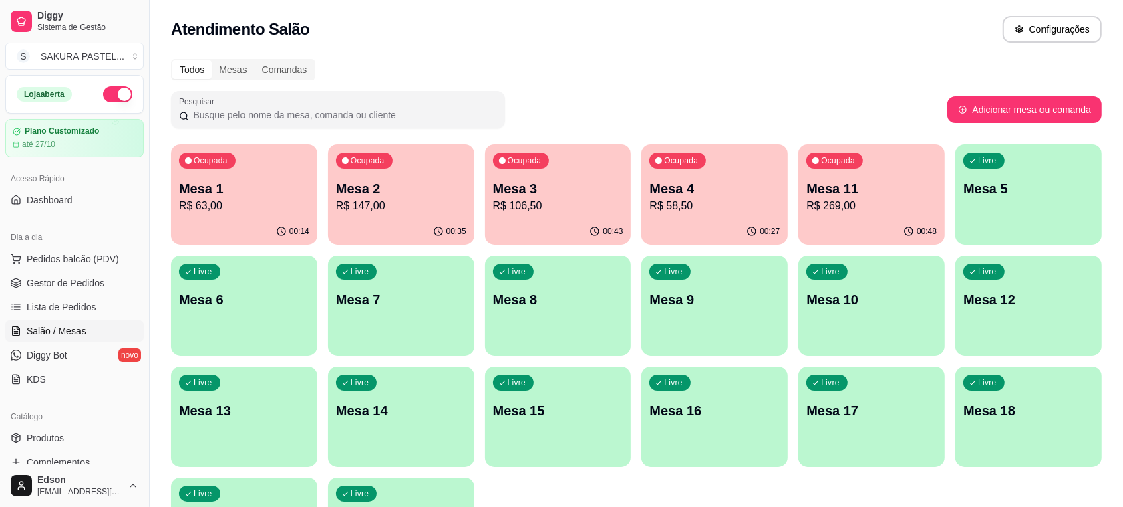
click at [733, 191] on p "Mesa 4" at bounding box center [715, 188] width 130 height 19
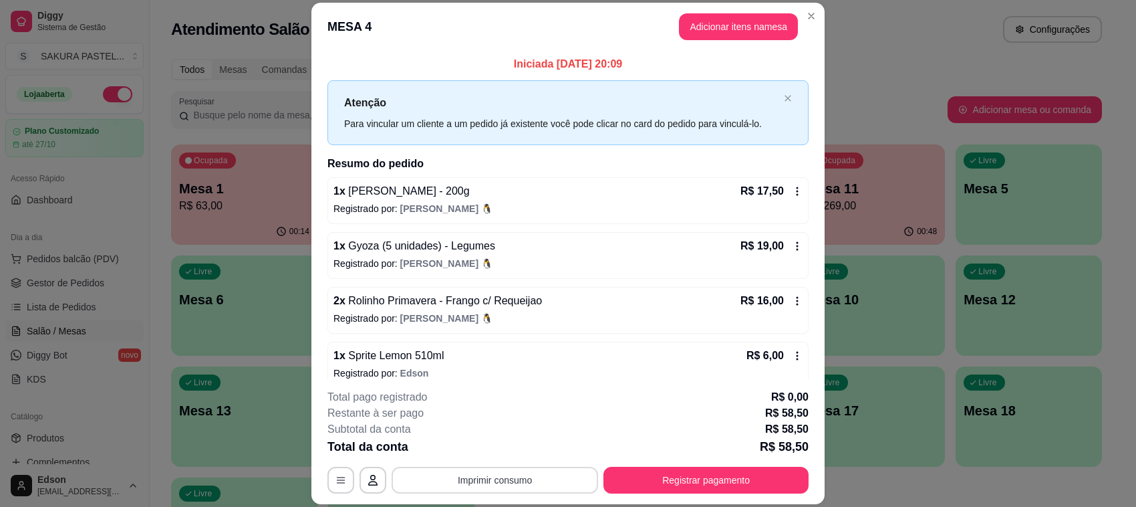
click at [539, 476] on button "Imprimir consumo" at bounding box center [495, 479] width 206 height 27
click at [698, 231] on div "1 x [PERSON_NAME] - 200g R$ 17,50 Registrado por: [PERSON_NAME] 🐧 1 x Gyoza (5 …" at bounding box center [567, 282] width 481 height 211
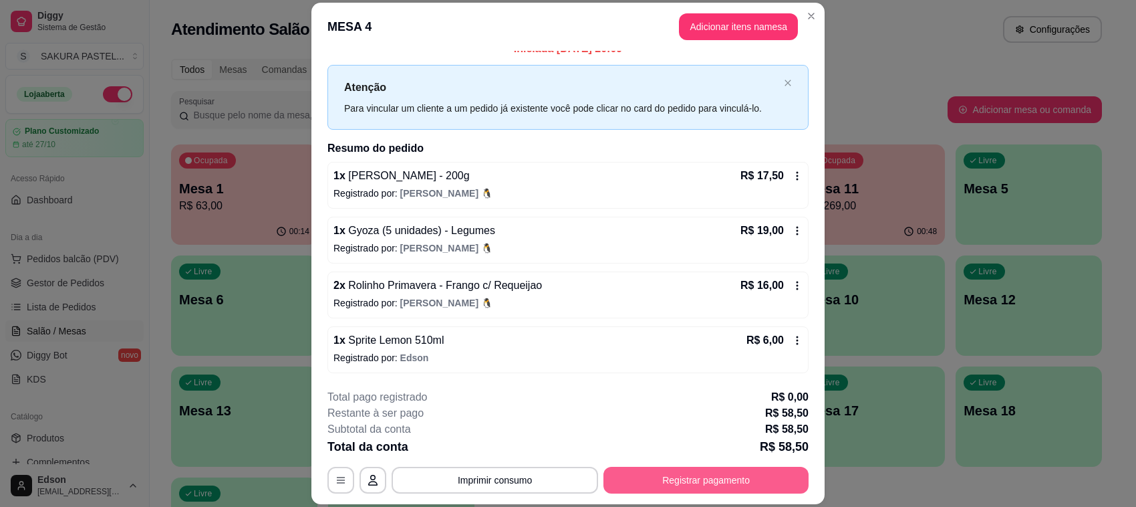
click at [719, 486] on button "Registrar pagamento" at bounding box center [705, 479] width 205 height 27
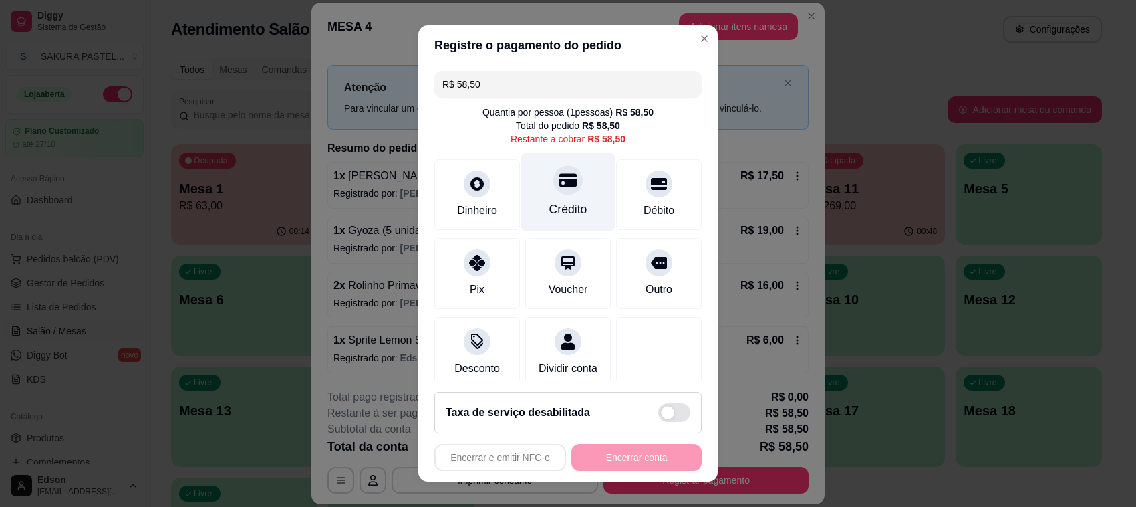
click at [543, 197] on div "Crédito" at bounding box center [568, 192] width 94 height 78
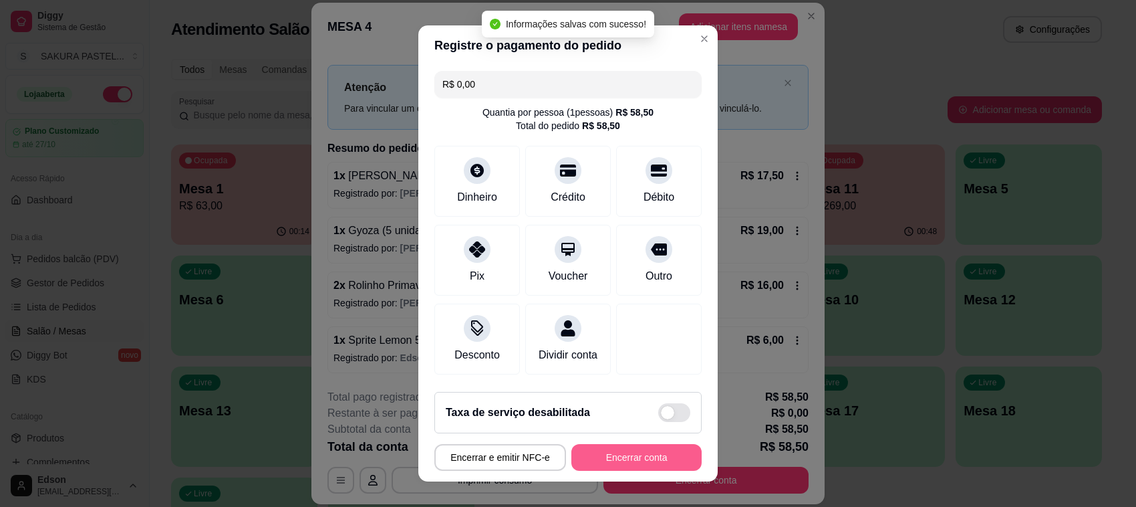
type input "R$ 0,00"
click at [644, 453] on button "Encerrar conta" at bounding box center [636, 457] width 126 height 26
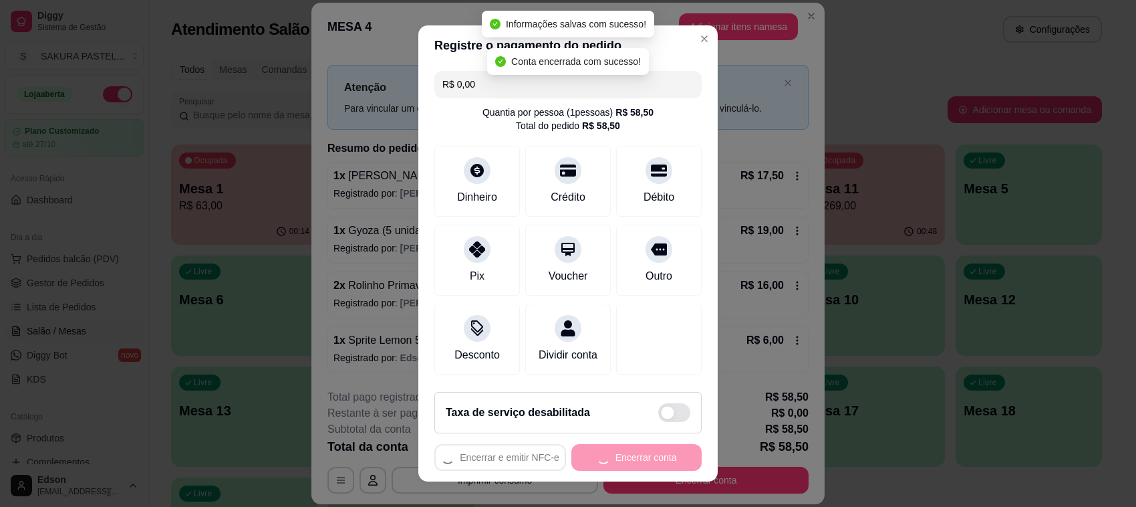
scroll to position [0, 0]
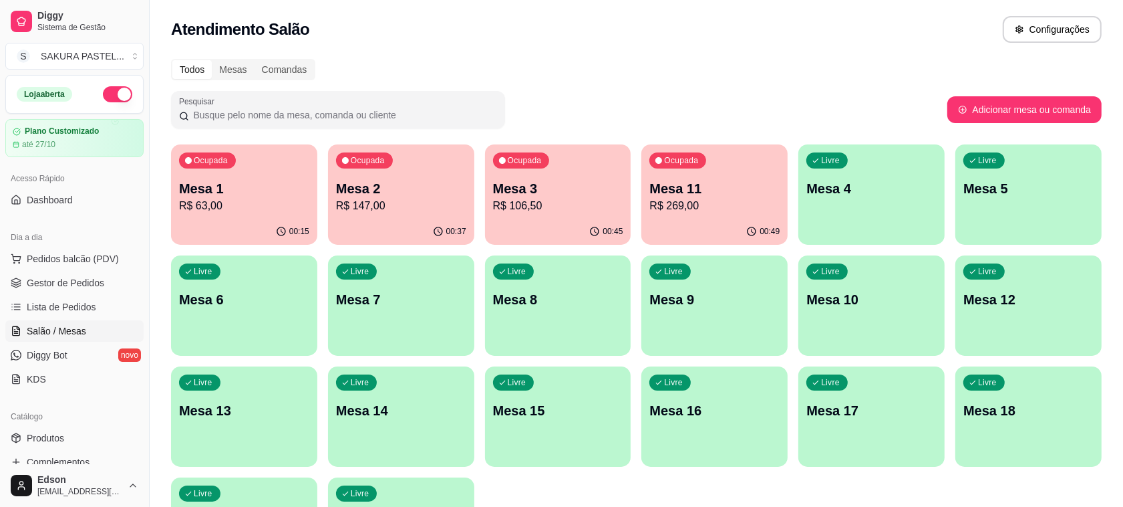
click at [536, 228] on div "00:45" at bounding box center [558, 232] width 146 height 26
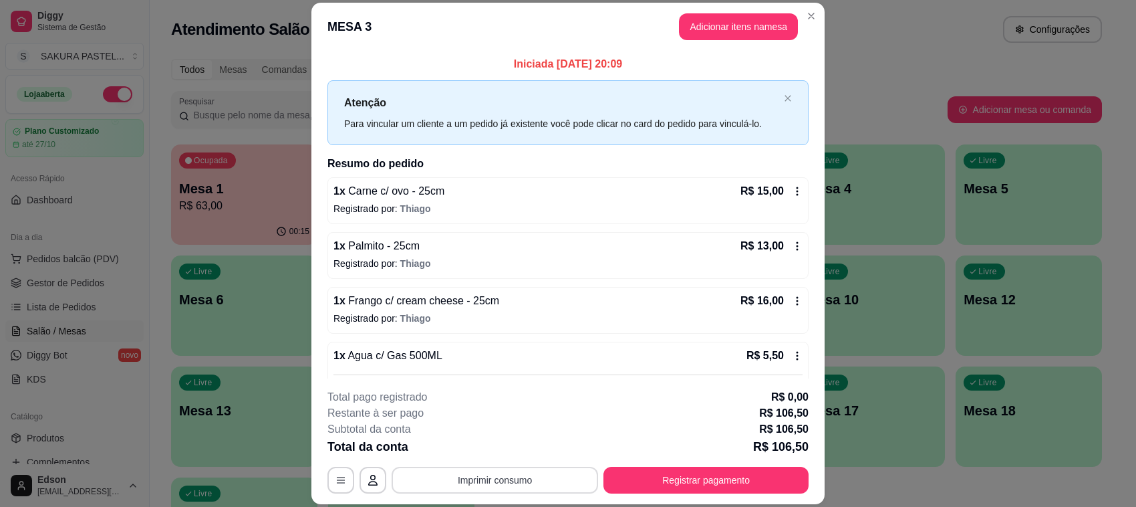
click at [536, 482] on button "Imprimir consumo" at bounding box center [495, 479] width 206 height 27
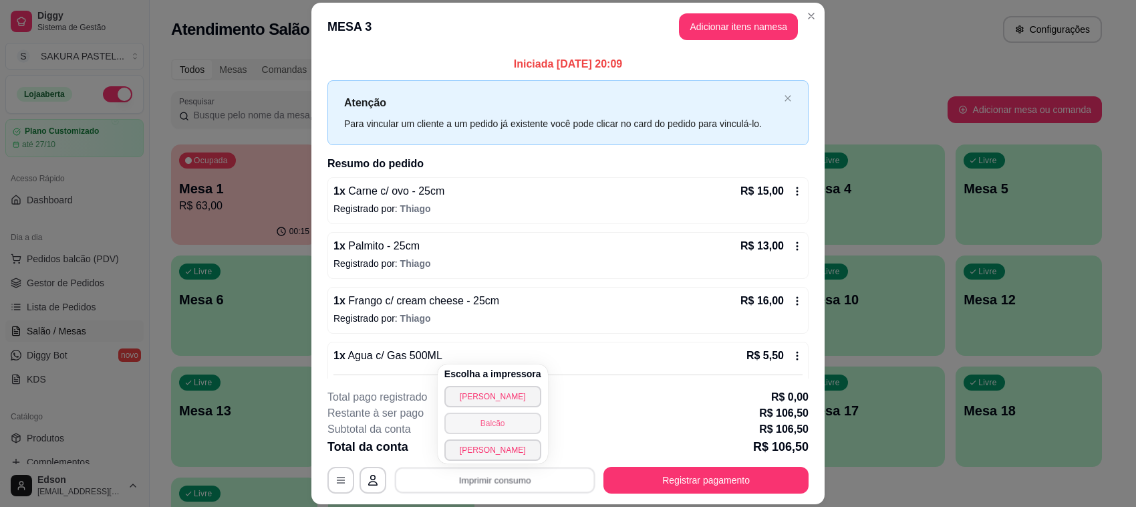
click at [519, 424] on button "Balcão" at bounding box center [492, 422] width 97 height 21
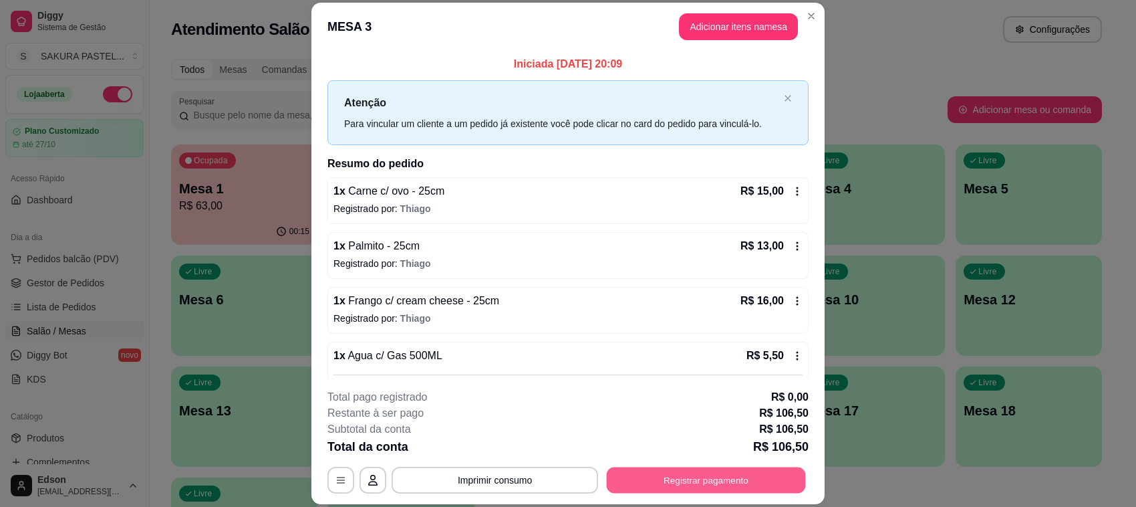
click at [735, 488] on button "Registrar pagamento" at bounding box center [706, 480] width 199 height 26
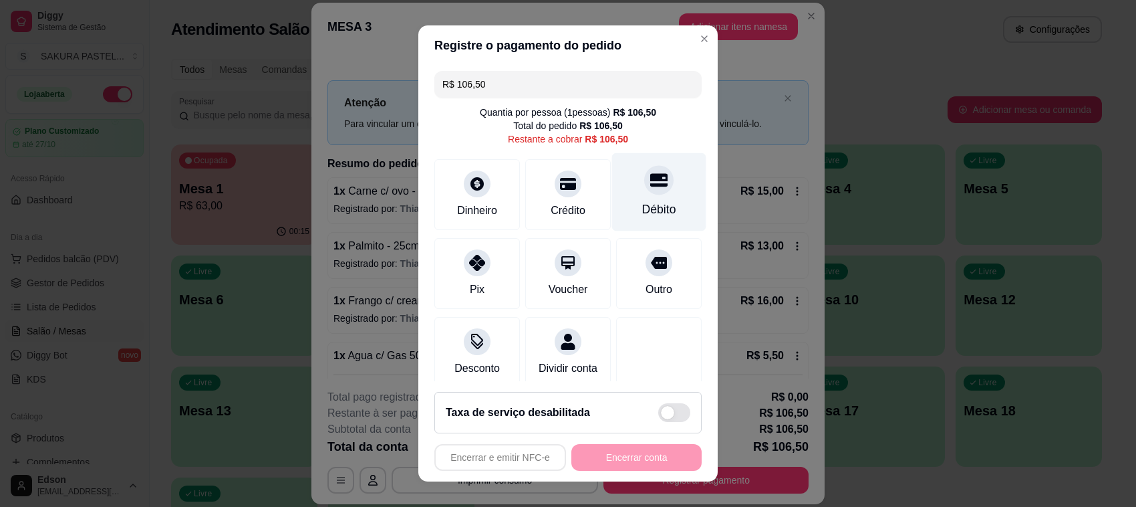
click at [640, 195] on div "Débito" at bounding box center [659, 192] width 94 height 78
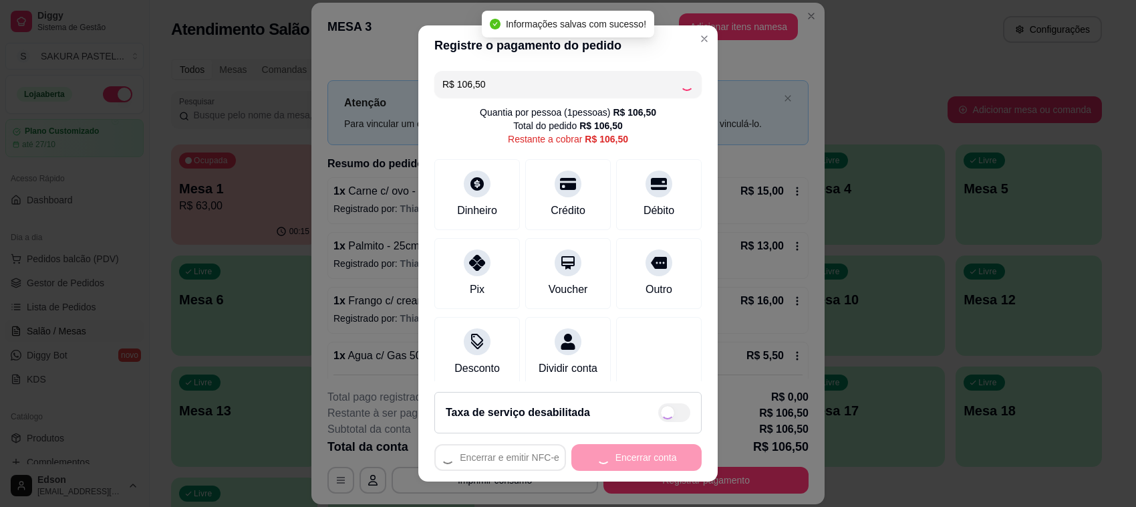
click at [648, 458] on div "Encerrar e emitir NFC-e Encerrar conta" at bounding box center [567, 457] width 267 height 27
type input "R$ 0,00"
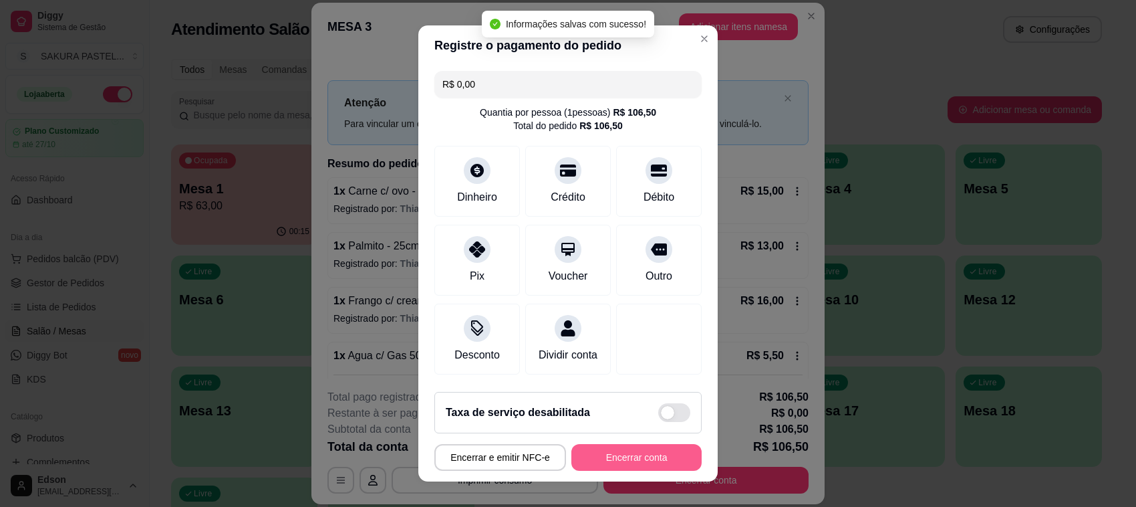
click at [648, 458] on button "Encerrar conta" at bounding box center [636, 457] width 130 height 27
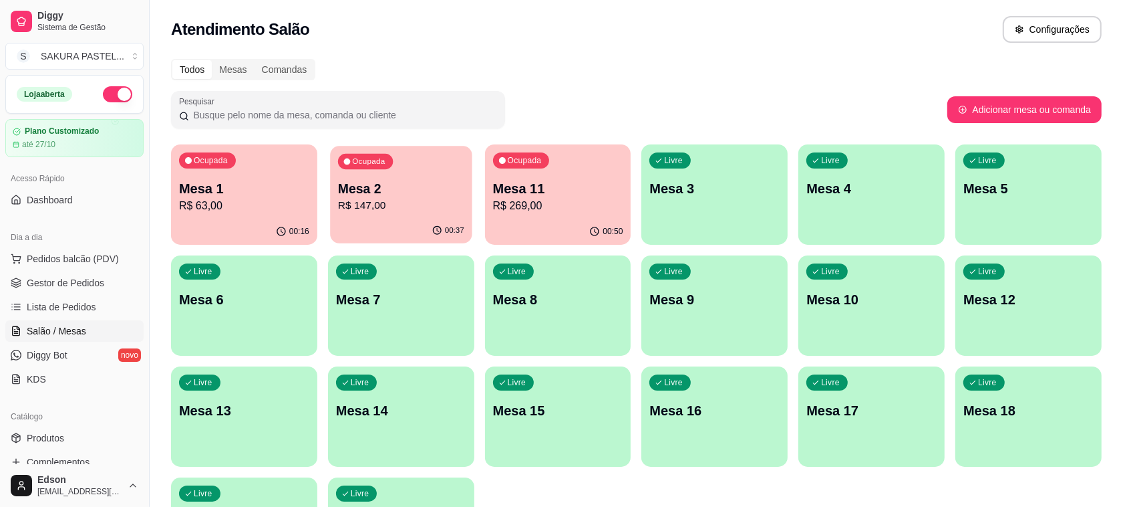
click at [415, 223] on div "00:37" at bounding box center [401, 230] width 142 height 25
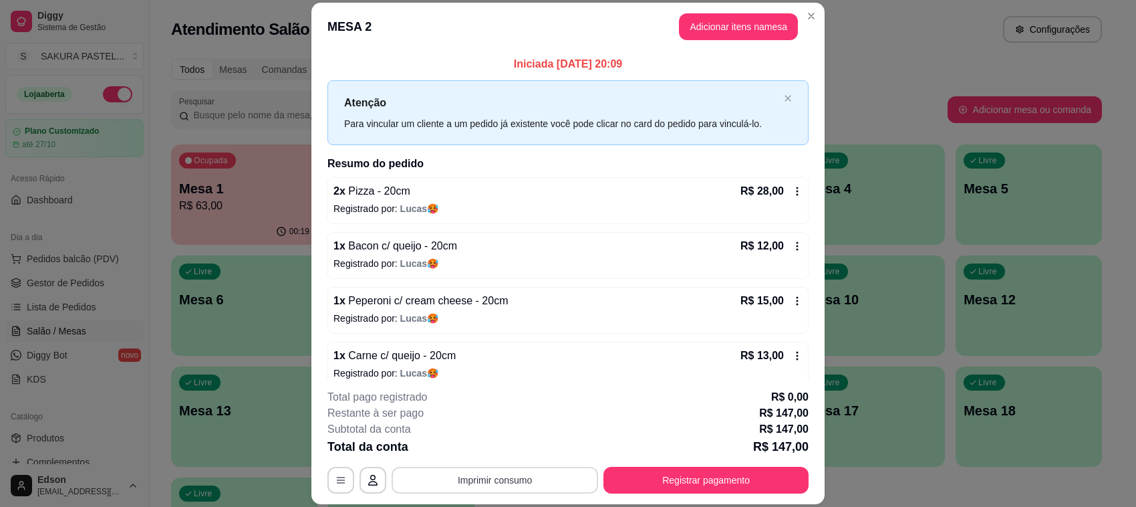
click at [519, 494] on footer "**********" at bounding box center [567, 441] width 513 height 126
click at [509, 476] on button "Imprimir consumo" at bounding box center [495, 480] width 200 height 26
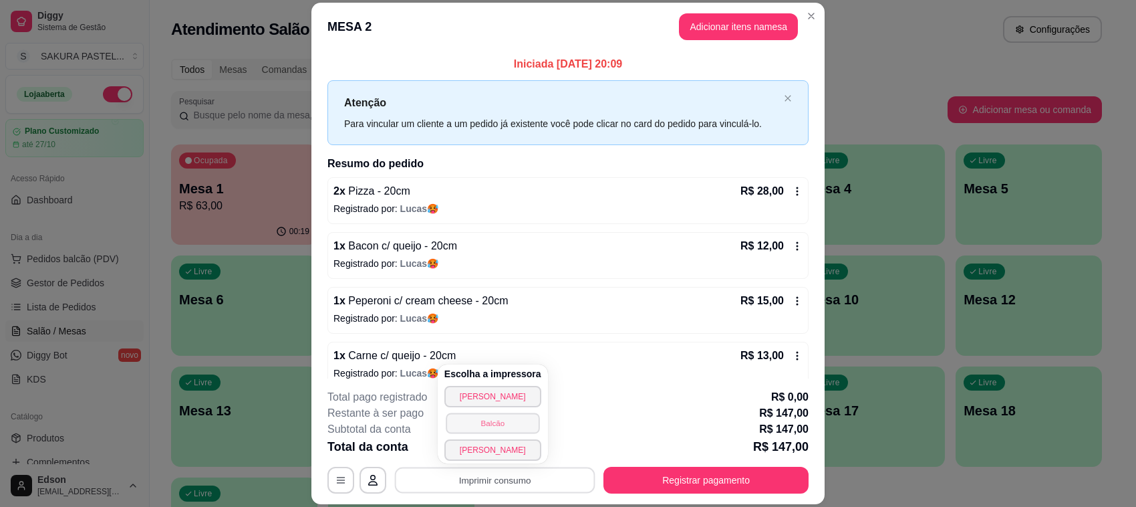
click at [505, 426] on button "Balcão" at bounding box center [493, 422] width 94 height 21
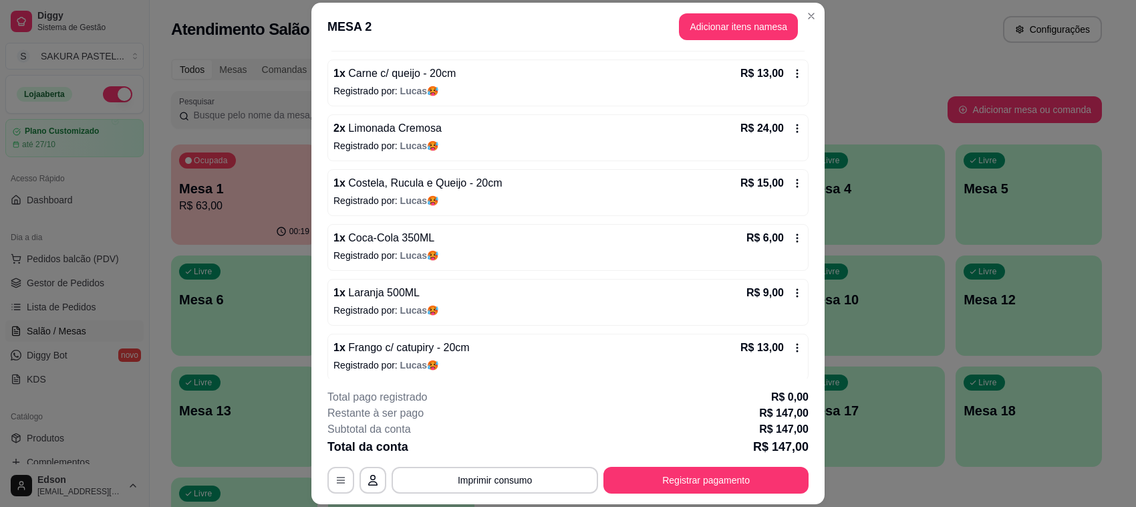
scroll to position [345, 0]
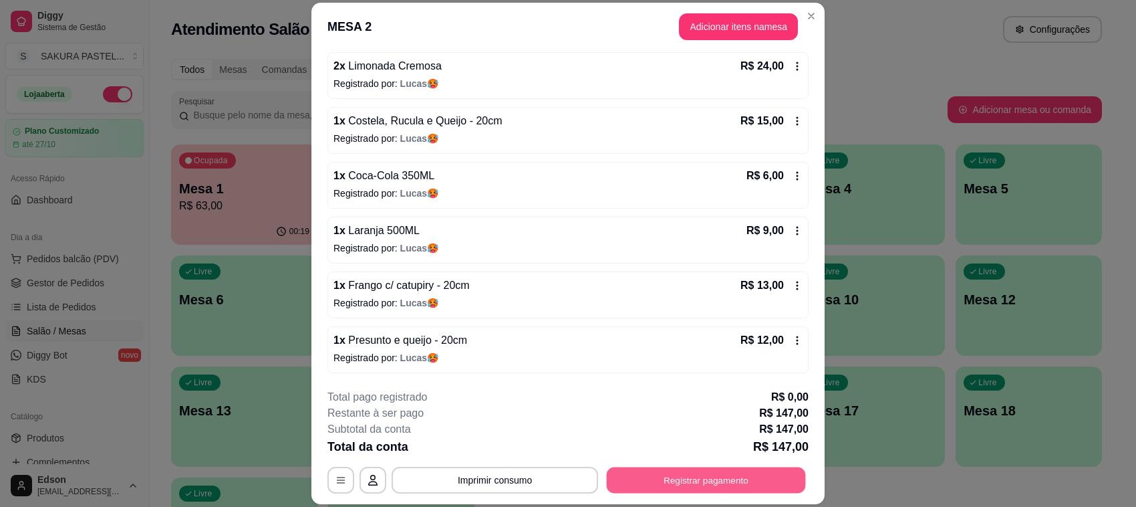
click at [685, 474] on button "Registrar pagamento" at bounding box center [706, 480] width 199 height 26
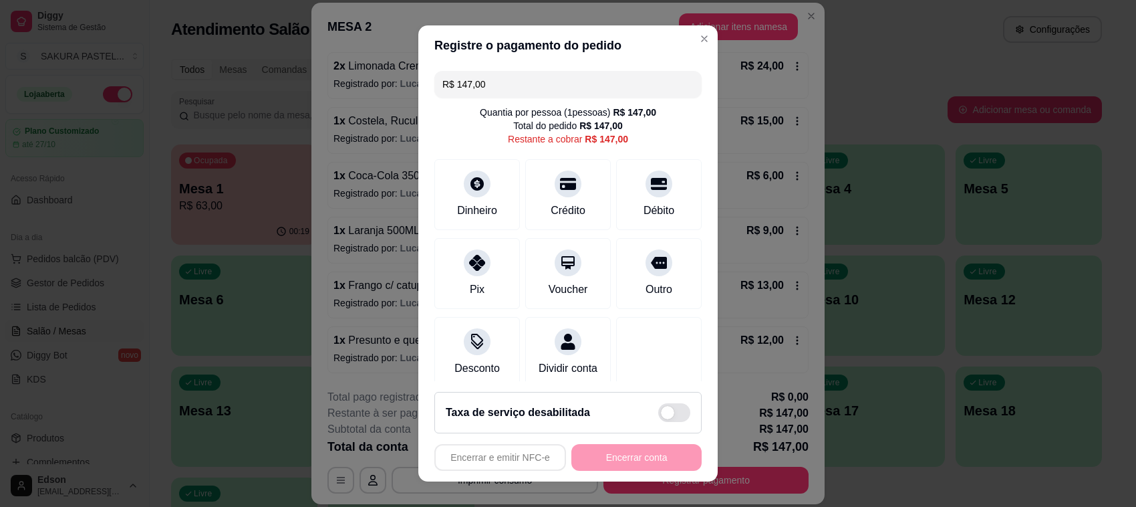
click at [585, 92] on input "R$ 147,00" at bounding box center [567, 84] width 251 height 27
click at [642, 209] on div "Débito" at bounding box center [659, 208] width 34 height 17
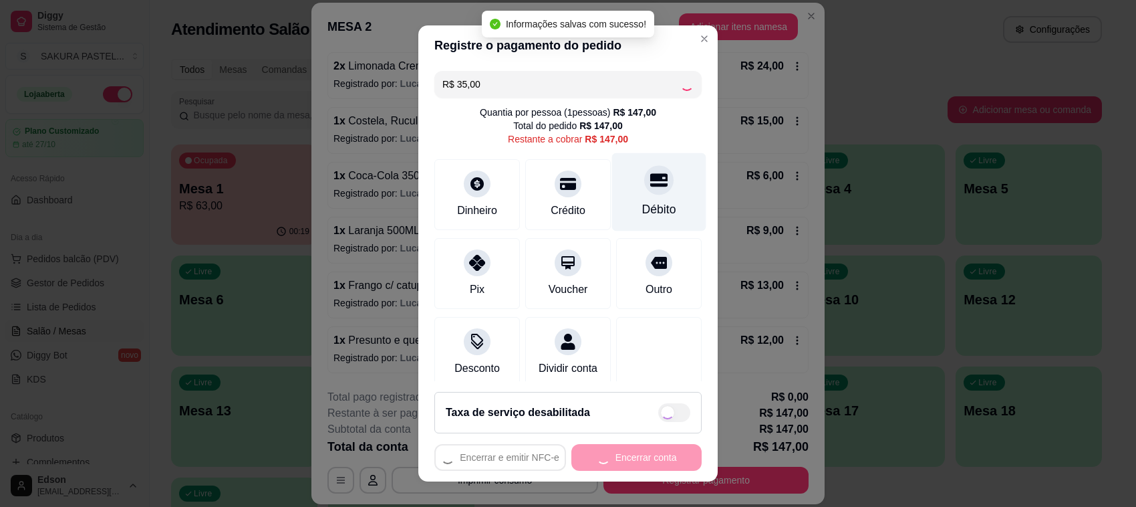
type input "R$ 112,00"
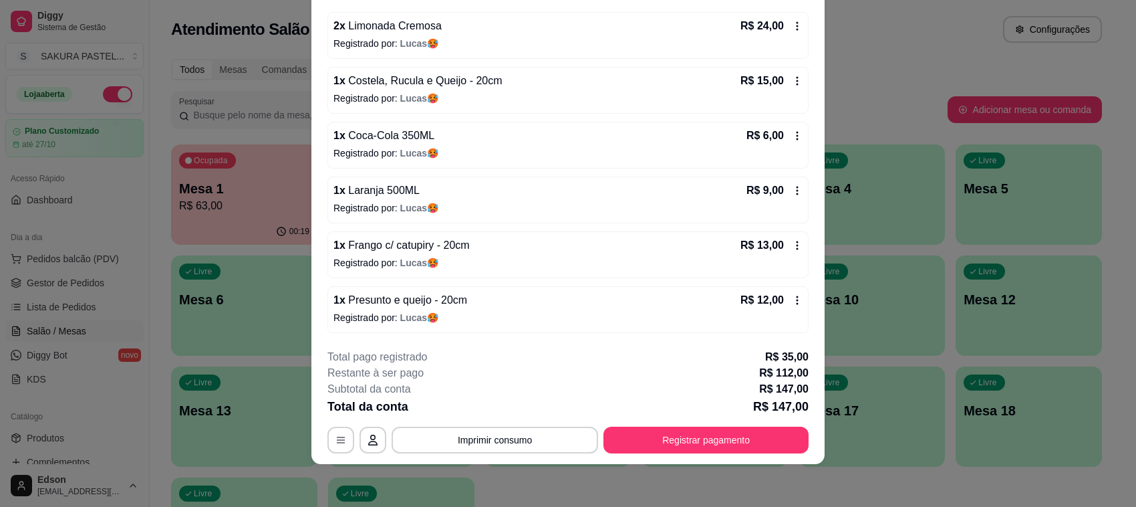
scroll to position [0, 0]
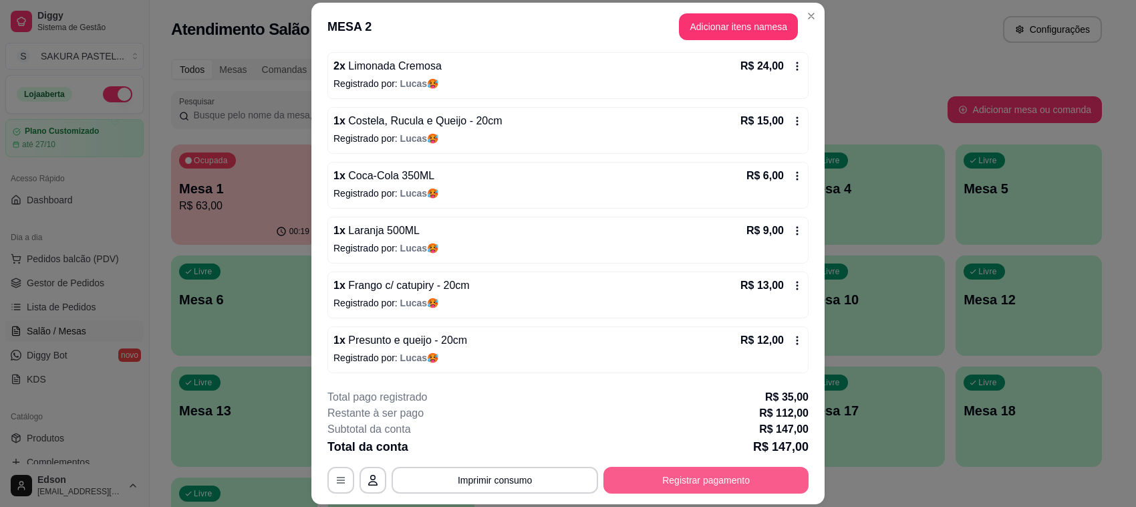
click at [665, 484] on button "Registrar pagamento" at bounding box center [705, 479] width 205 height 27
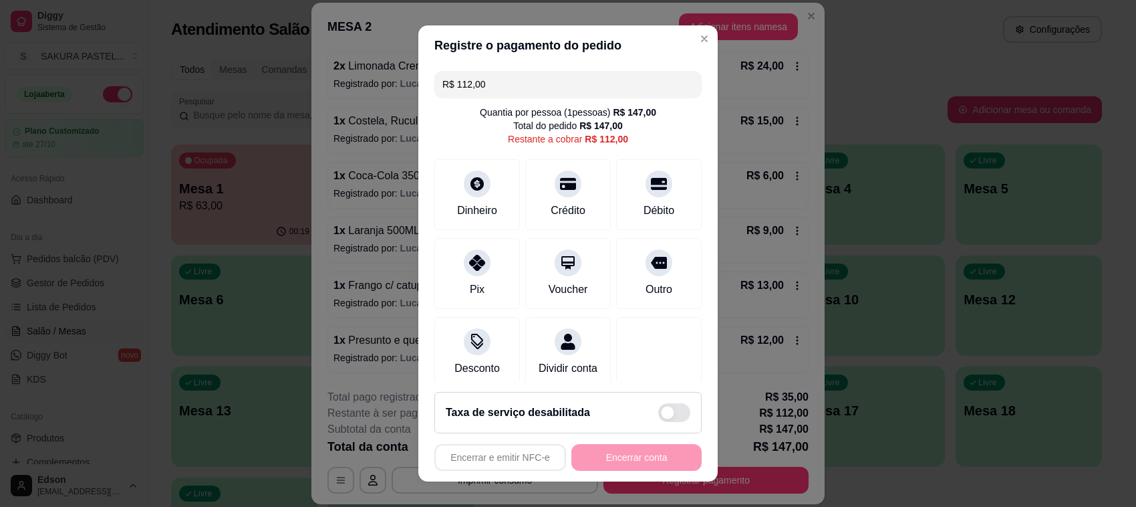
click at [494, 81] on input "R$ 112,00" at bounding box center [567, 84] width 251 height 27
click at [642, 201] on div "Débito" at bounding box center [659, 208] width 34 height 17
click at [565, 90] on input "R$ 77,00" at bounding box center [567, 84] width 251 height 27
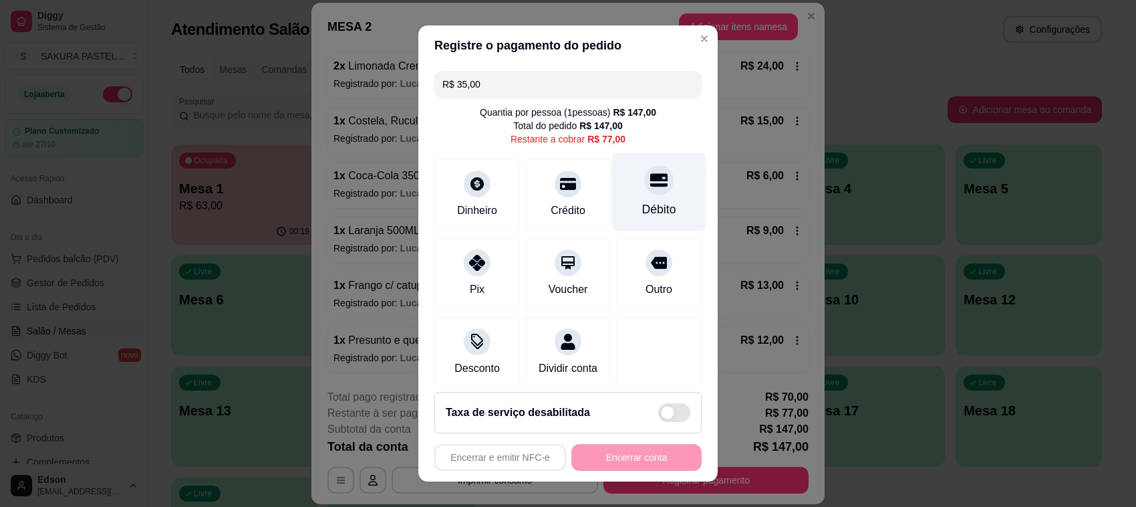
click at [650, 176] on icon at bounding box center [658, 179] width 17 height 13
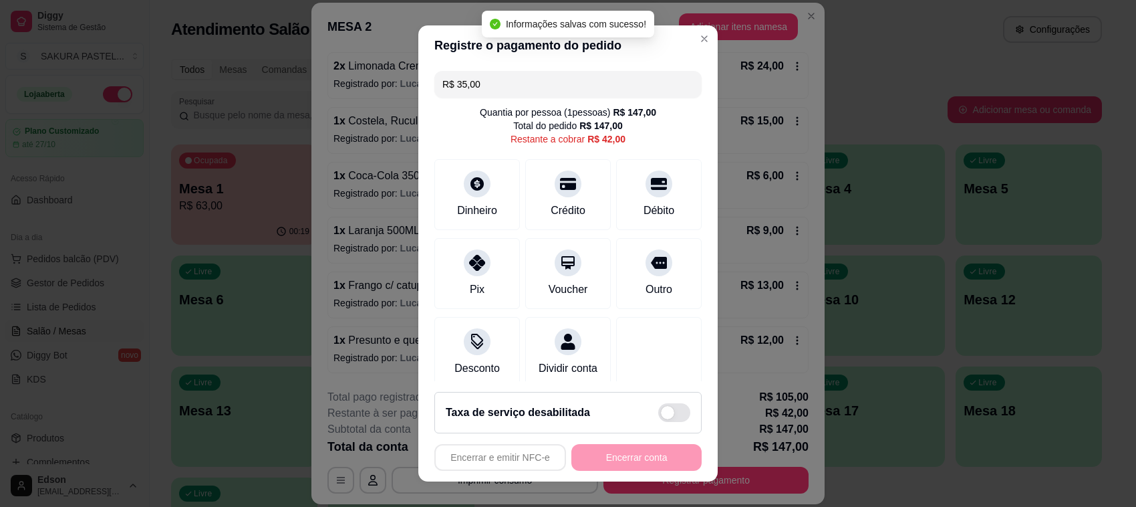
type input "R$ 42,00"
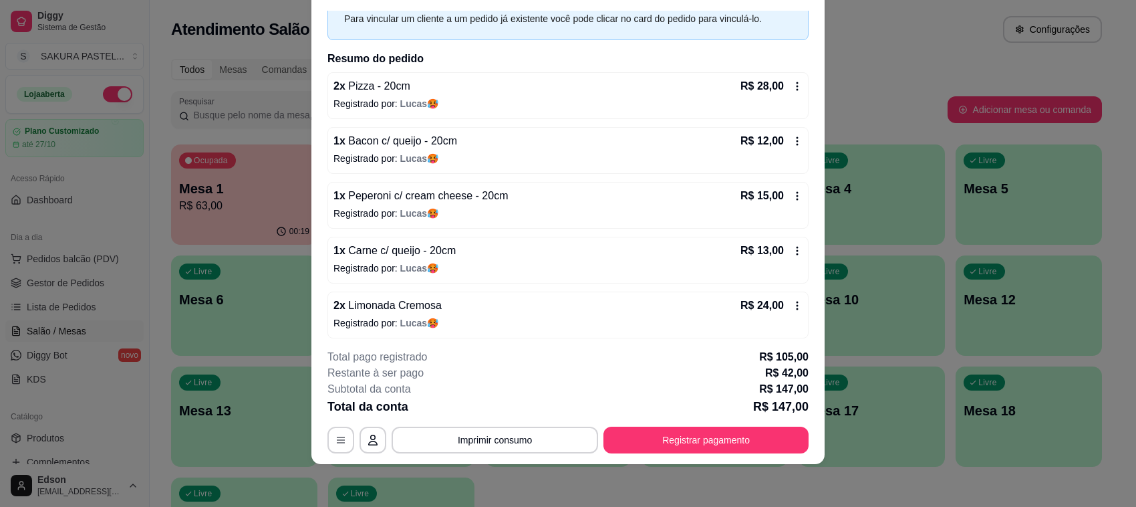
scroll to position [58, 0]
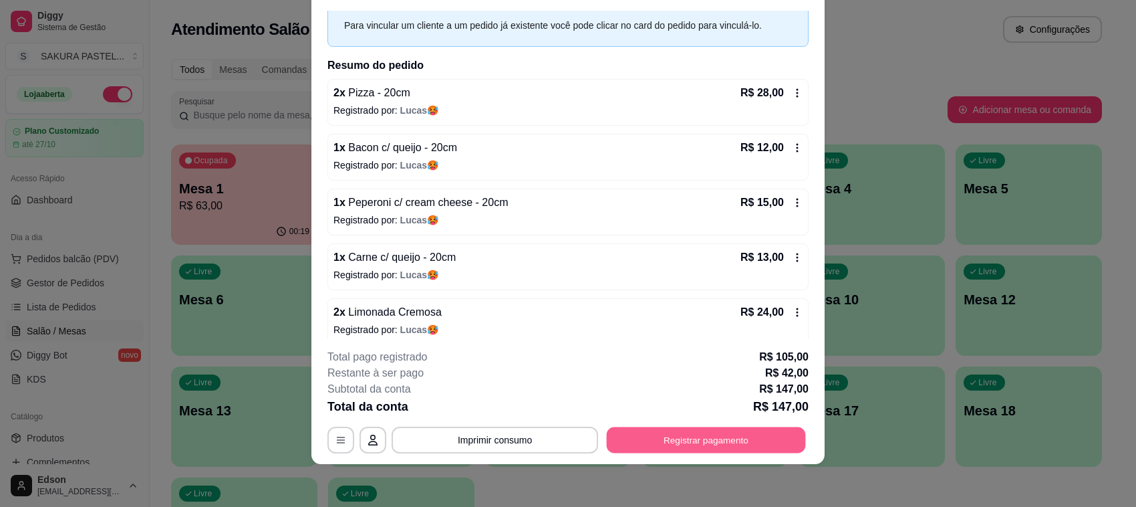
click at [690, 441] on button "Registrar pagamento" at bounding box center [706, 440] width 199 height 26
click at [743, 435] on button "Registrar pagamento" at bounding box center [705, 439] width 205 height 27
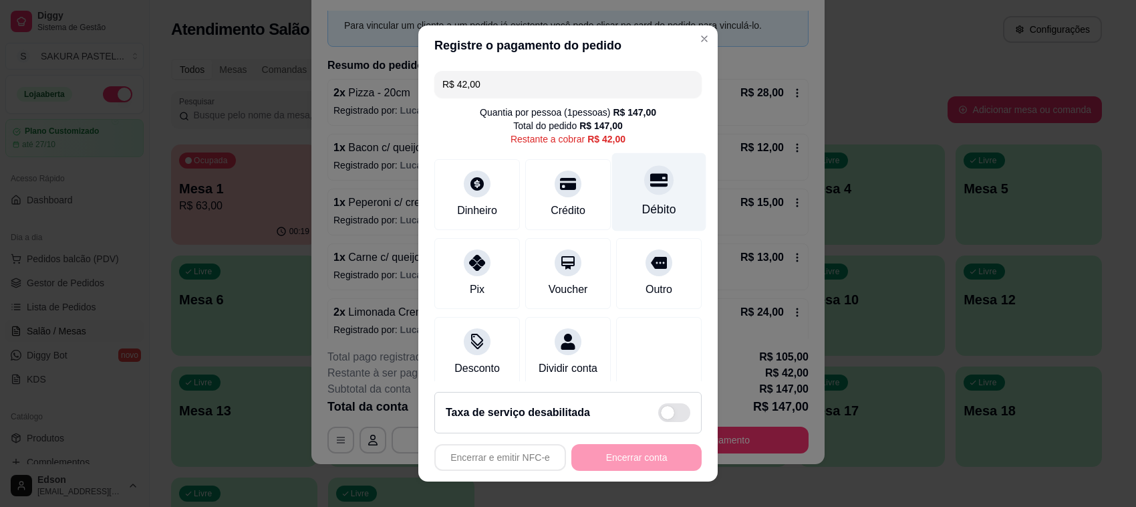
click at [650, 178] on icon at bounding box center [658, 179] width 17 height 13
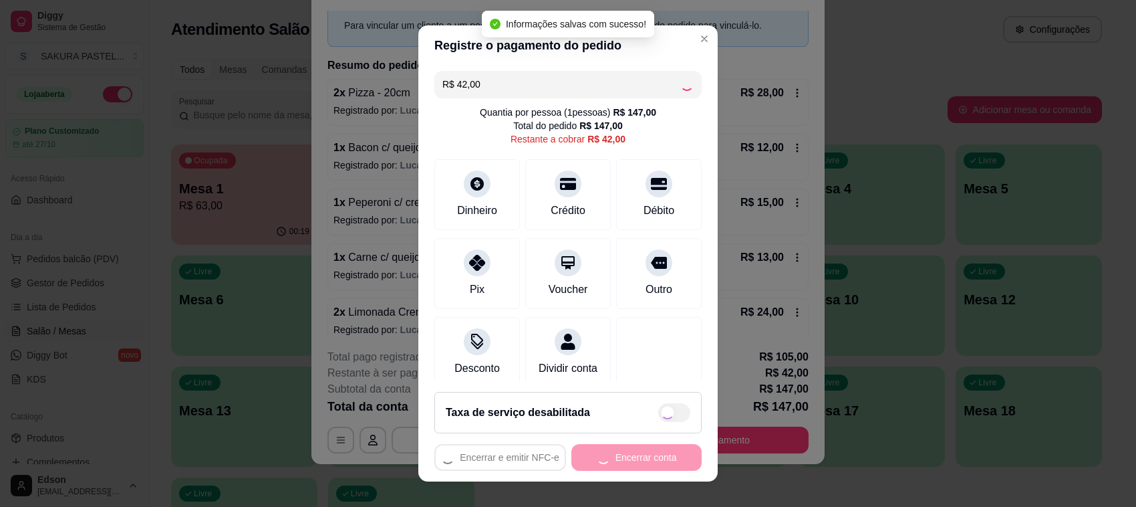
type input "R$ 0,00"
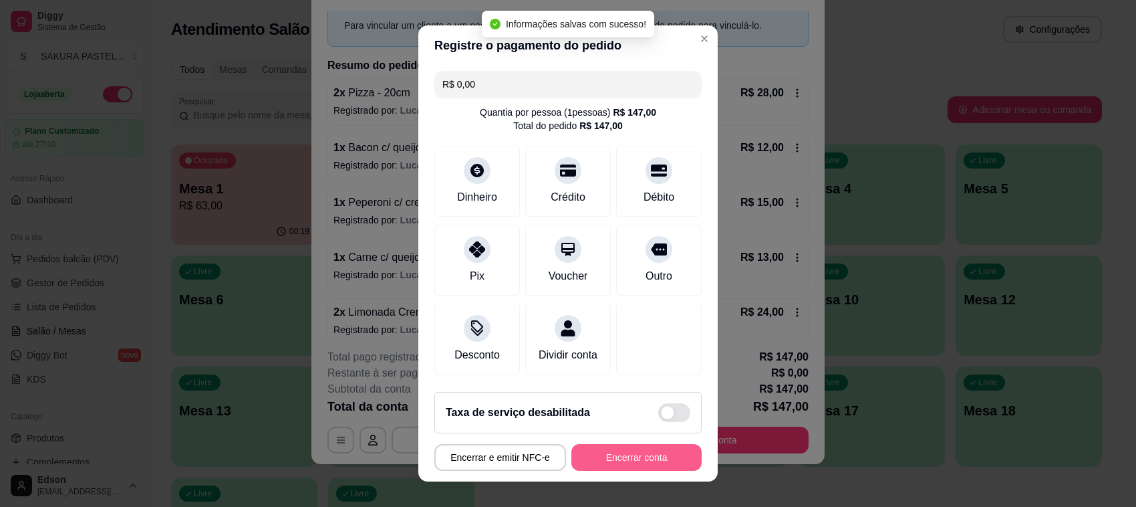
click at [642, 463] on button "Encerrar conta" at bounding box center [636, 457] width 130 height 27
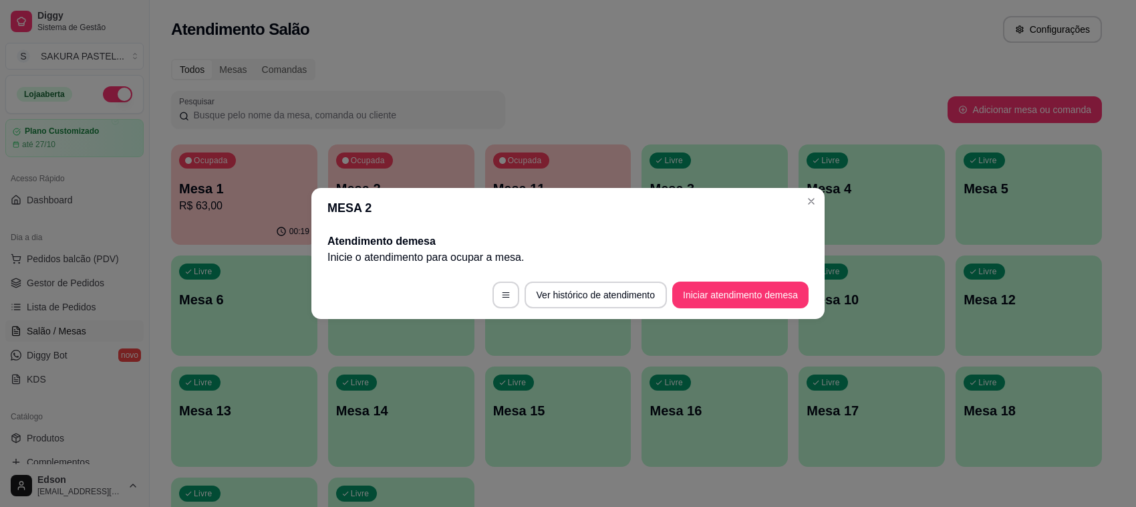
scroll to position [0, 0]
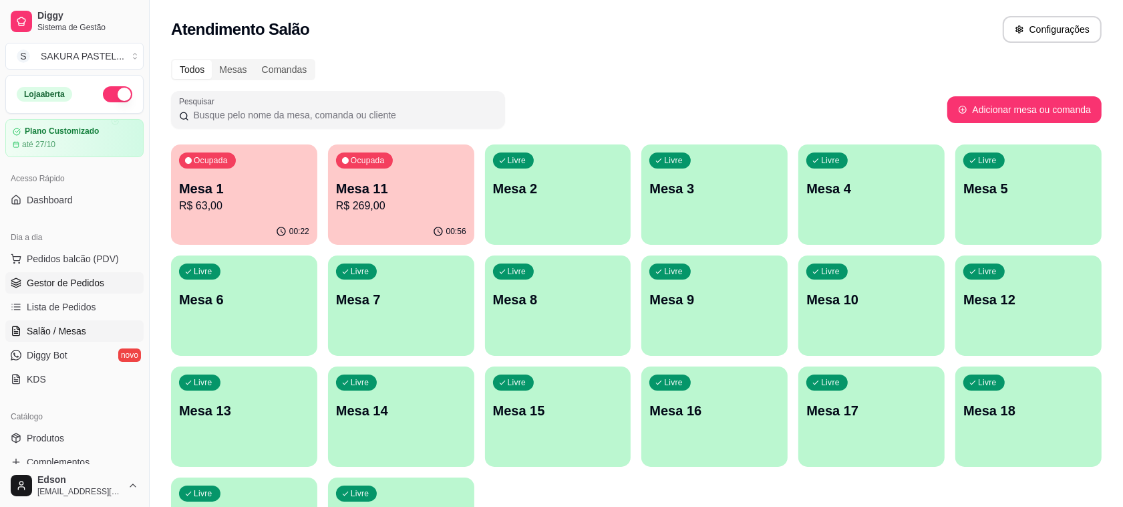
click at [90, 281] on span "Gestor de Pedidos" at bounding box center [66, 282] width 78 height 13
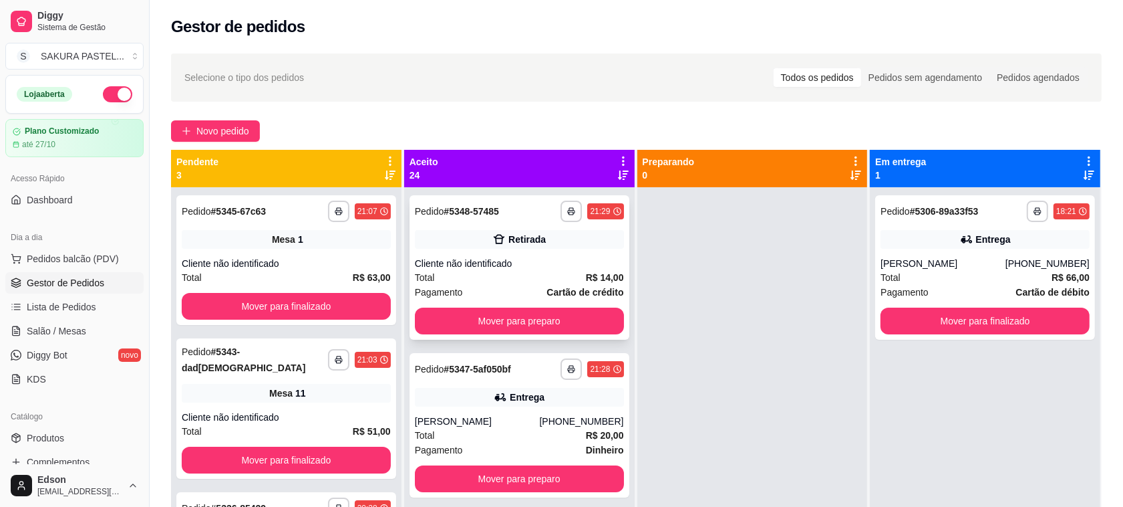
click at [549, 265] on div "Cliente não identificado" at bounding box center [519, 263] width 209 height 13
click at [101, 315] on link "Lista de Pedidos" at bounding box center [74, 306] width 138 height 21
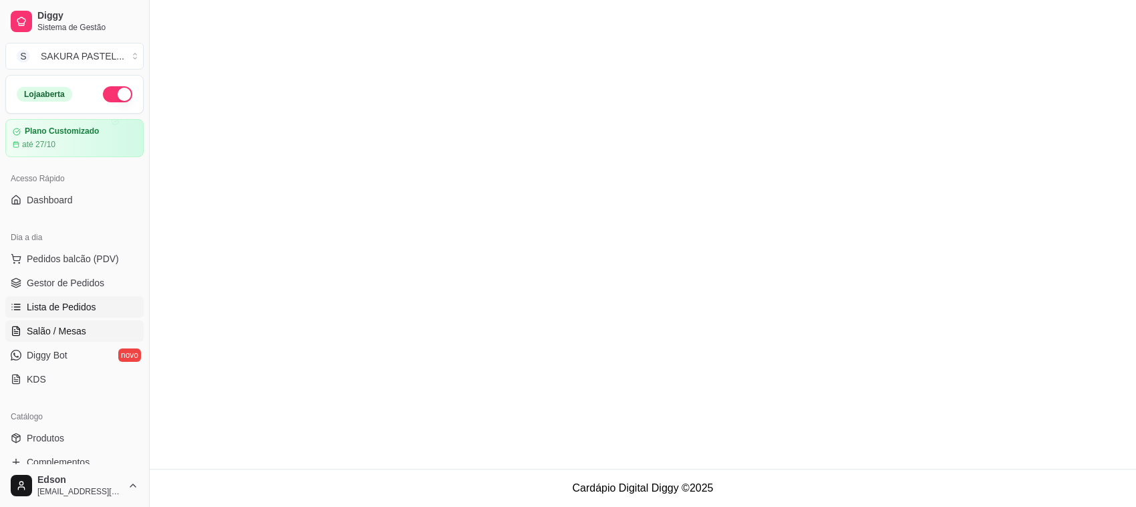
click at [89, 332] on link "Salão / Mesas" at bounding box center [74, 330] width 138 height 21
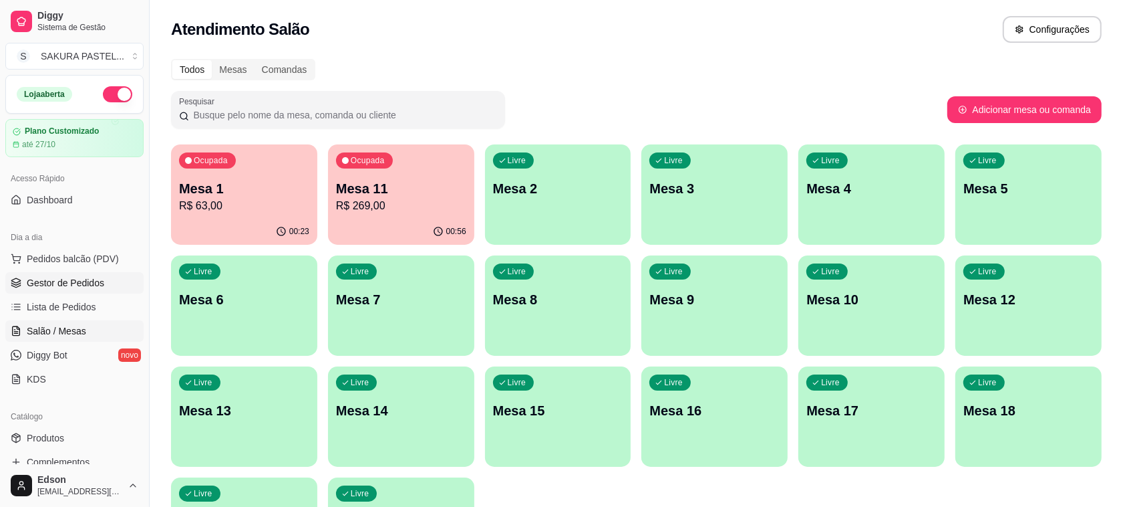
click at [65, 292] on link "Gestor de Pedidos" at bounding box center [74, 282] width 138 height 21
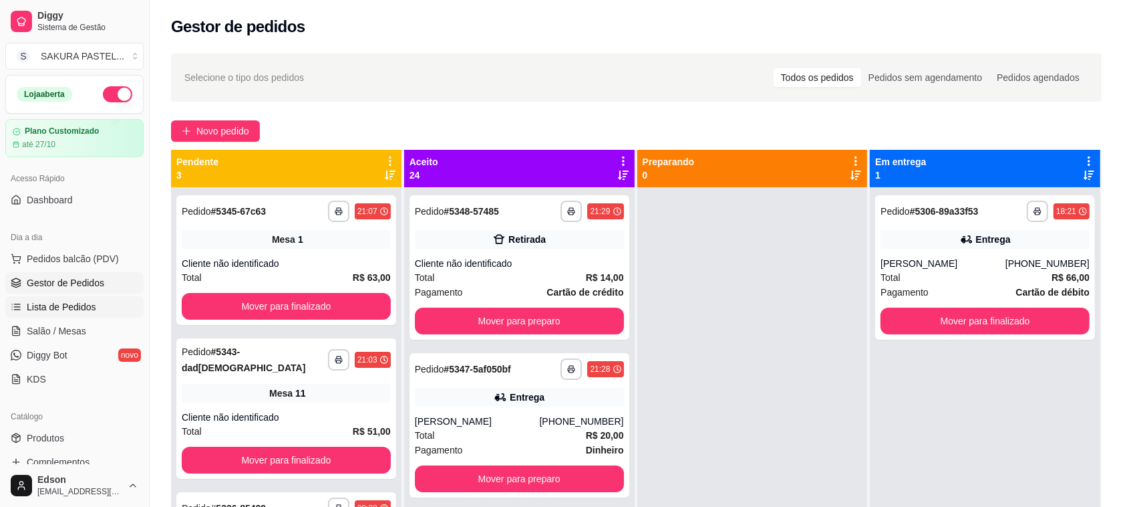
click at [71, 305] on span "Lista de Pedidos" at bounding box center [61, 306] width 69 height 13
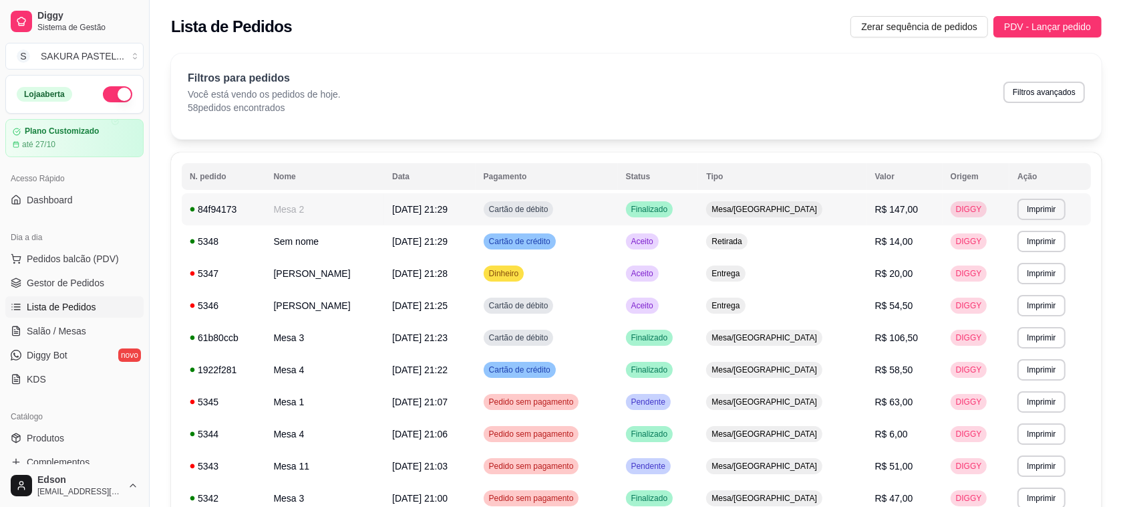
click at [345, 212] on td "Mesa 2" at bounding box center [324, 209] width 119 height 32
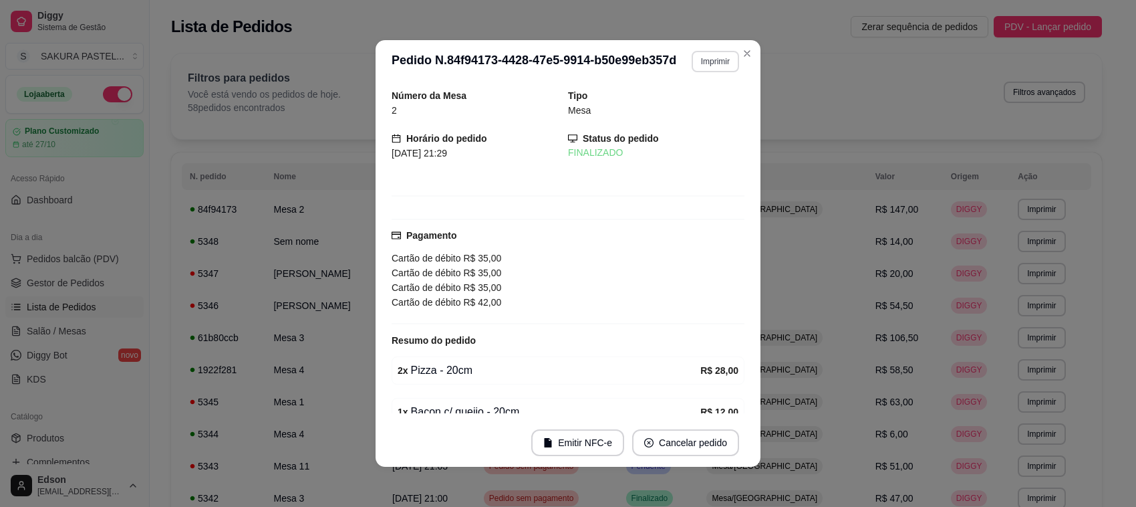
click at [707, 63] on button "Imprimir" at bounding box center [715, 61] width 47 height 21
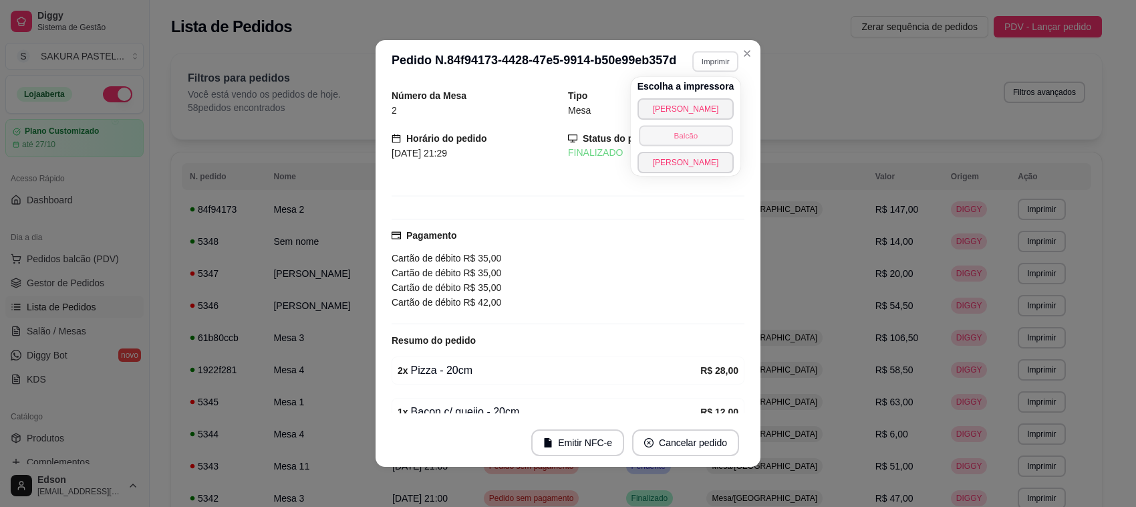
click at [706, 137] on button "Balcão" at bounding box center [686, 135] width 94 height 21
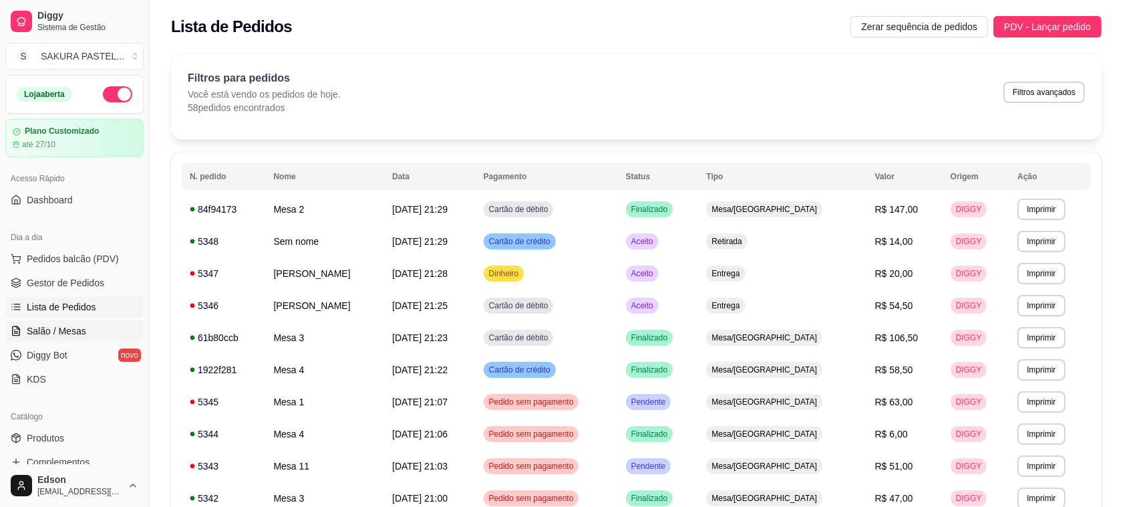
click at [50, 332] on span "Salão / Mesas" at bounding box center [56, 330] width 59 height 13
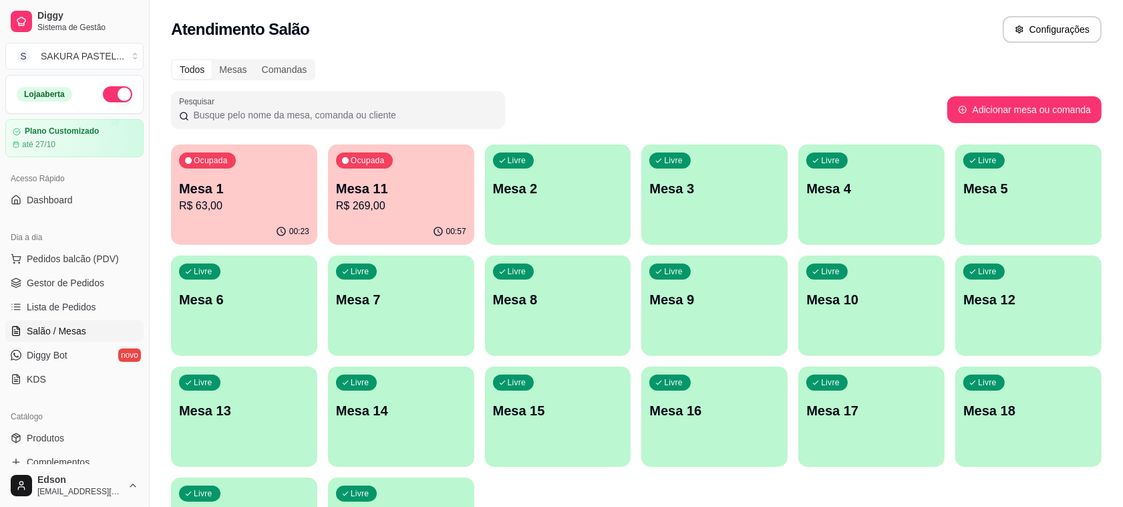
click at [423, 204] on p "R$ 269,00" at bounding box center [401, 206] width 130 height 16
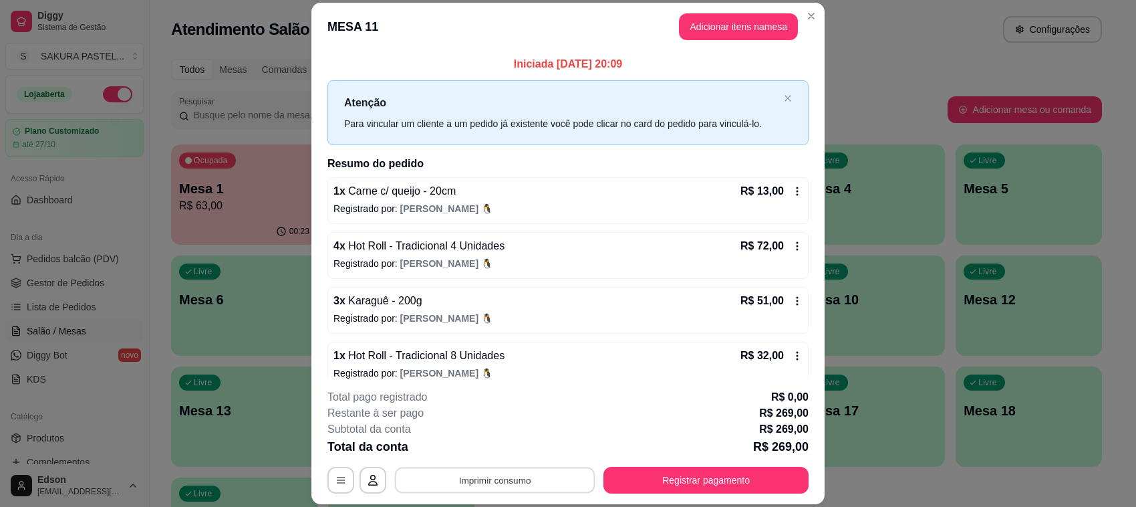
click at [522, 473] on button "Imprimir consumo" at bounding box center [495, 480] width 200 height 26
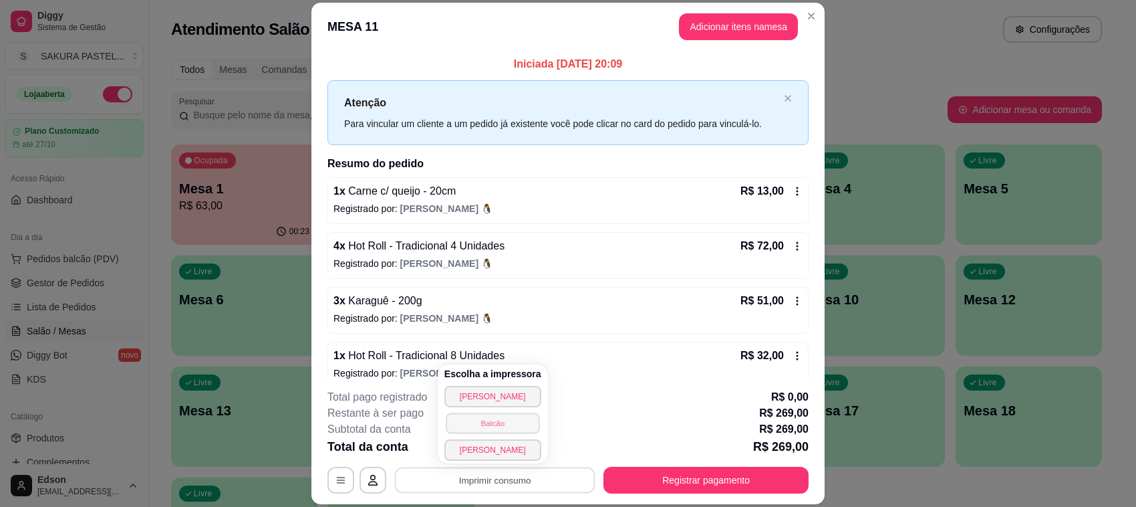
click at [493, 428] on button "Balcão" at bounding box center [493, 422] width 94 height 21
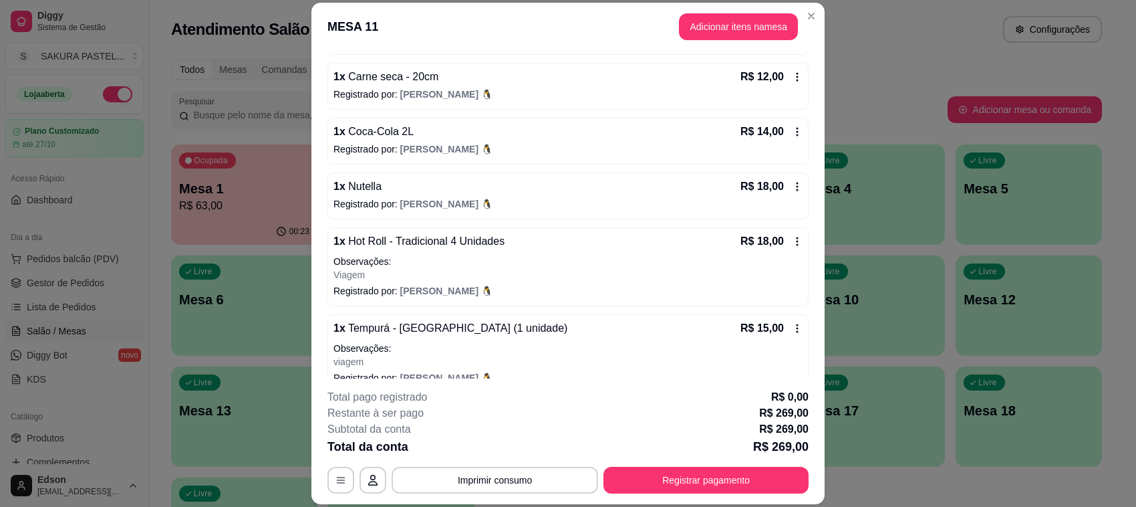
scroll to position [575, 0]
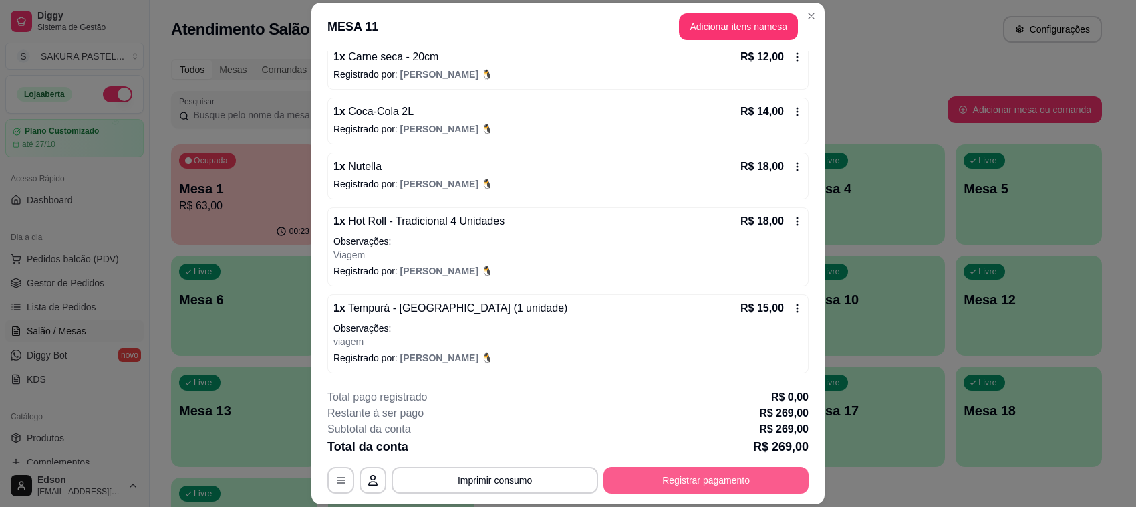
click at [660, 479] on button "Registrar pagamento" at bounding box center [705, 479] width 205 height 27
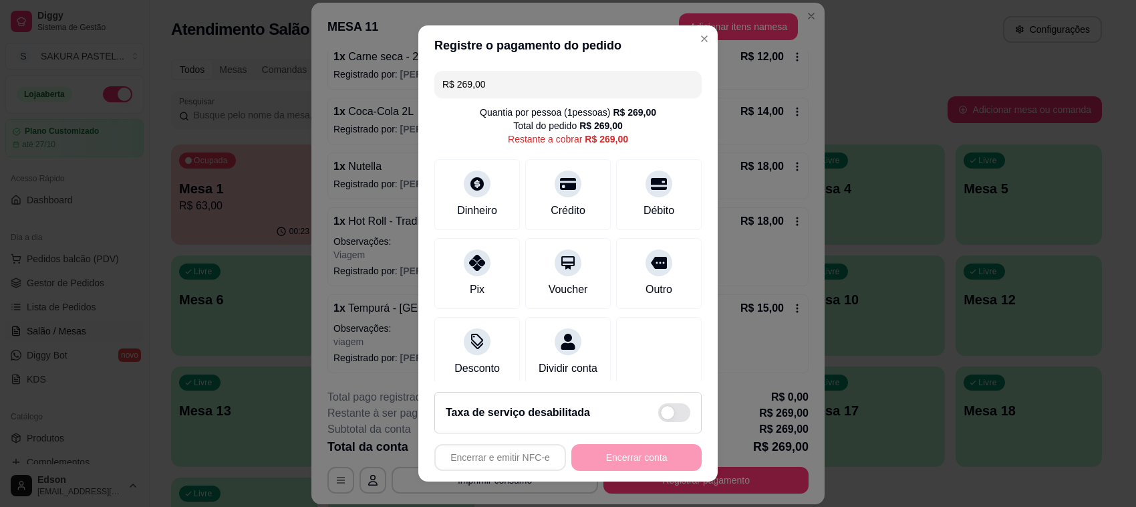
click at [482, 89] on input "R$ 269,00" at bounding box center [567, 84] width 251 height 27
click at [645, 190] on div "Débito" at bounding box center [659, 192] width 94 height 78
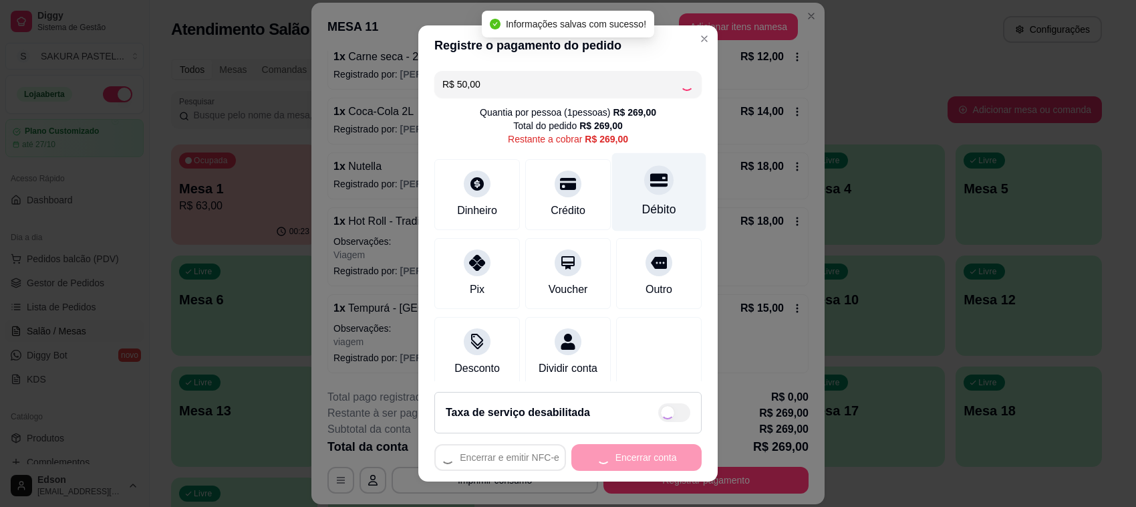
type input "R$ 219,00"
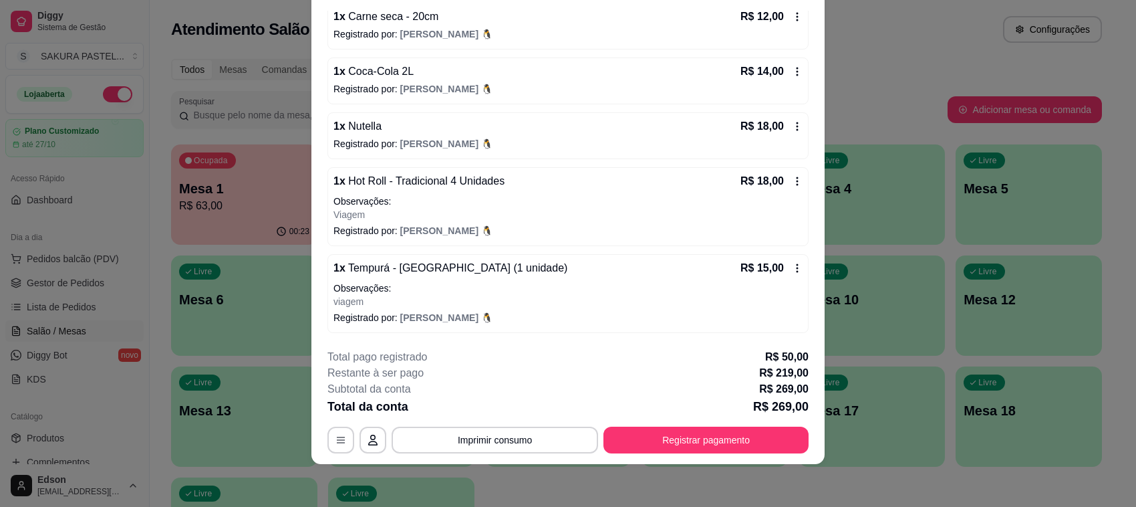
scroll to position [288, 0]
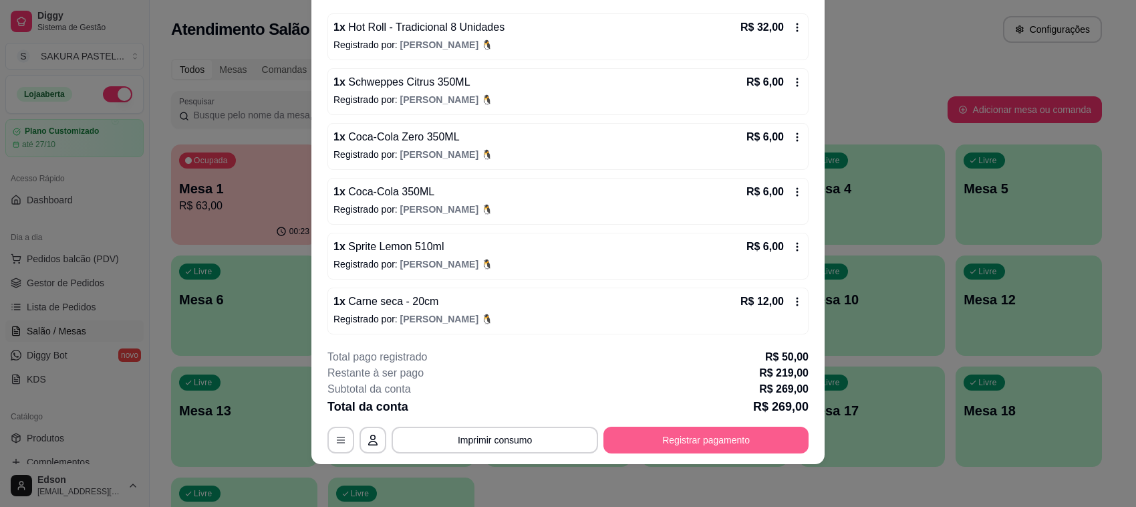
click at [670, 436] on button "Registrar pagamento" at bounding box center [705, 439] width 205 height 27
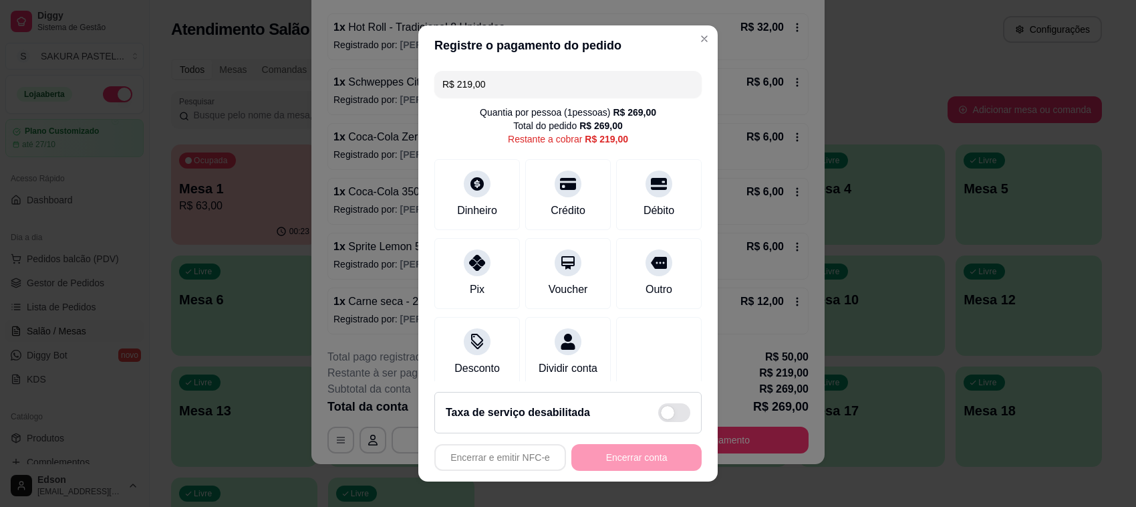
click at [521, 81] on input "R$ 219,00" at bounding box center [567, 84] width 251 height 27
click at [650, 168] on div "Débito" at bounding box center [659, 192] width 94 height 78
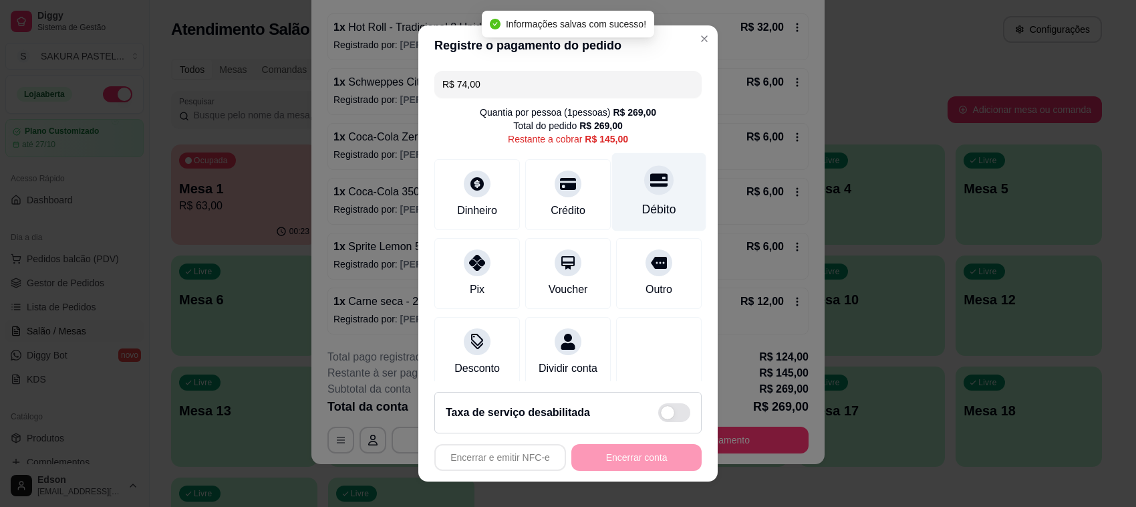
type input "R$ 145,00"
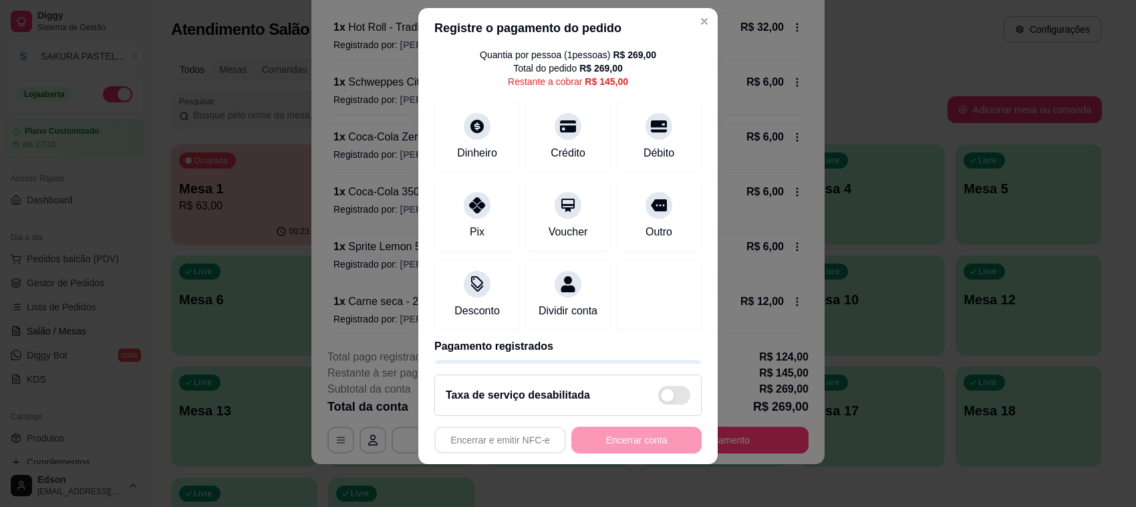
scroll to position [0, 0]
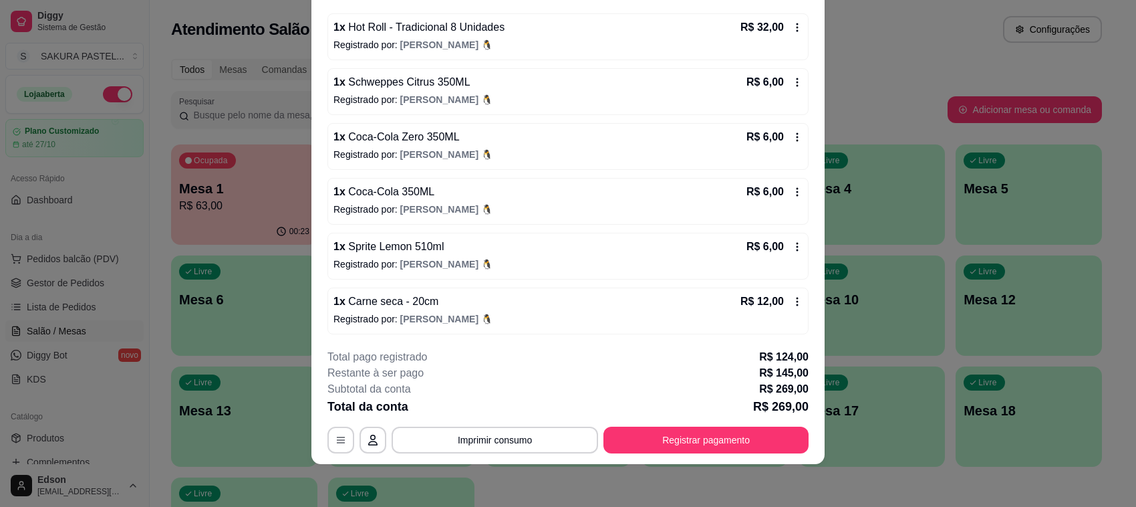
click at [690, 446] on button "Registrar pagamento" at bounding box center [705, 439] width 205 height 27
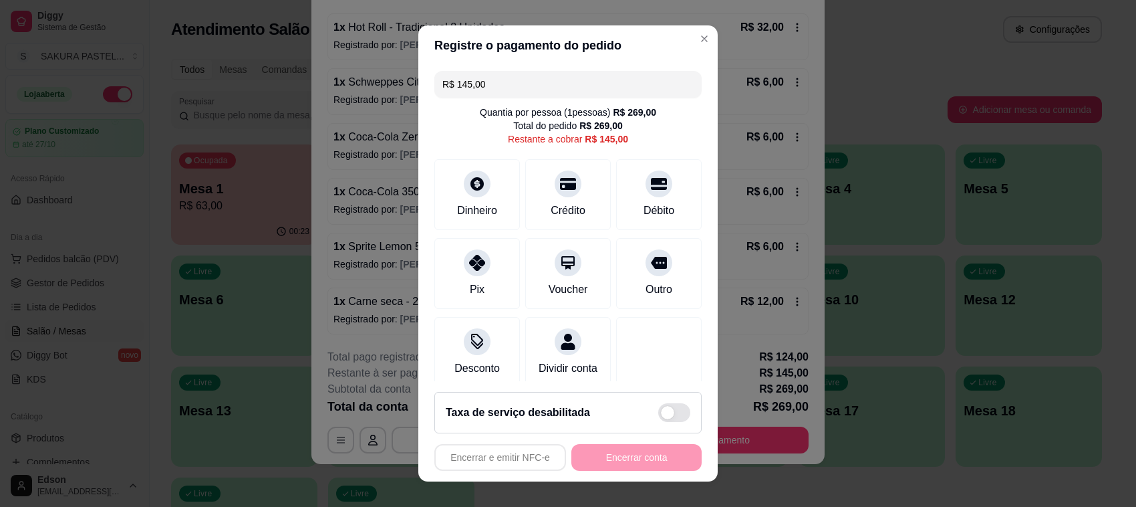
click at [528, 76] on input "R$ 145,00" at bounding box center [567, 84] width 251 height 27
click at [650, 180] on icon at bounding box center [658, 179] width 17 height 13
click at [549, 78] on input "R$ 84,00" at bounding box center [567, 84] width 251 height 27
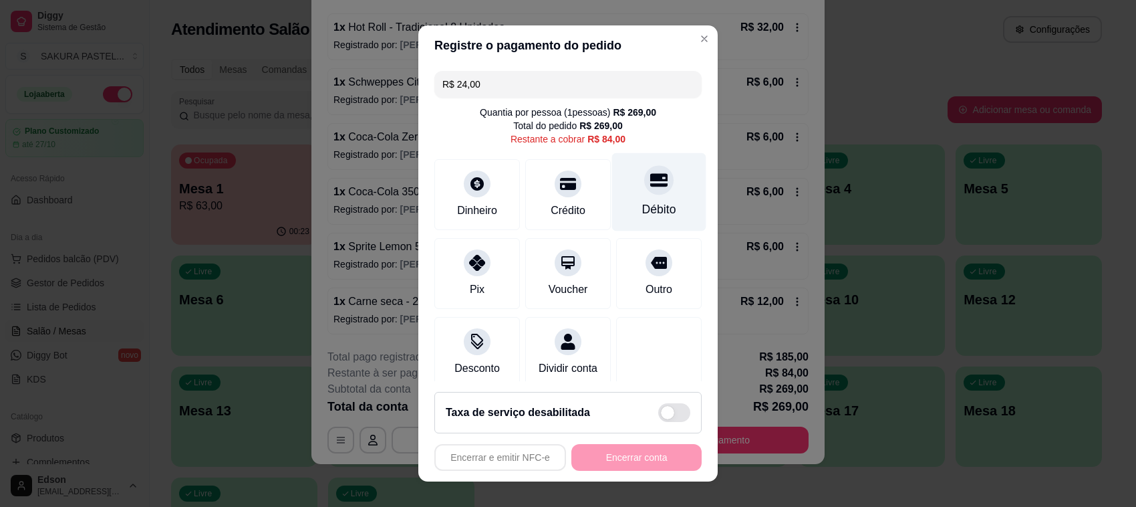
click at [644, 171] on div at bounding box center [658, 179] width 29 height 29
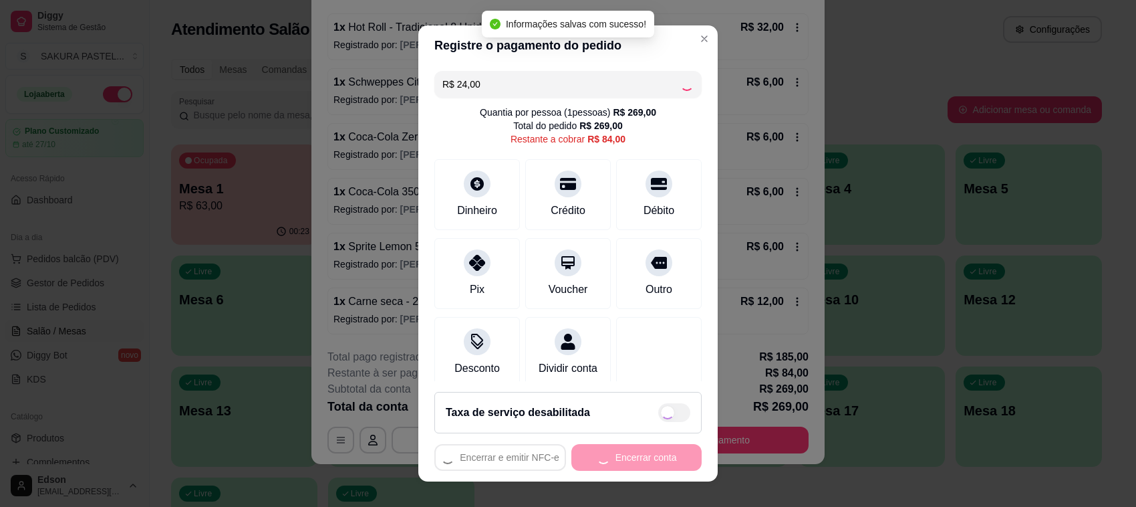
type input "R$ 60,00"
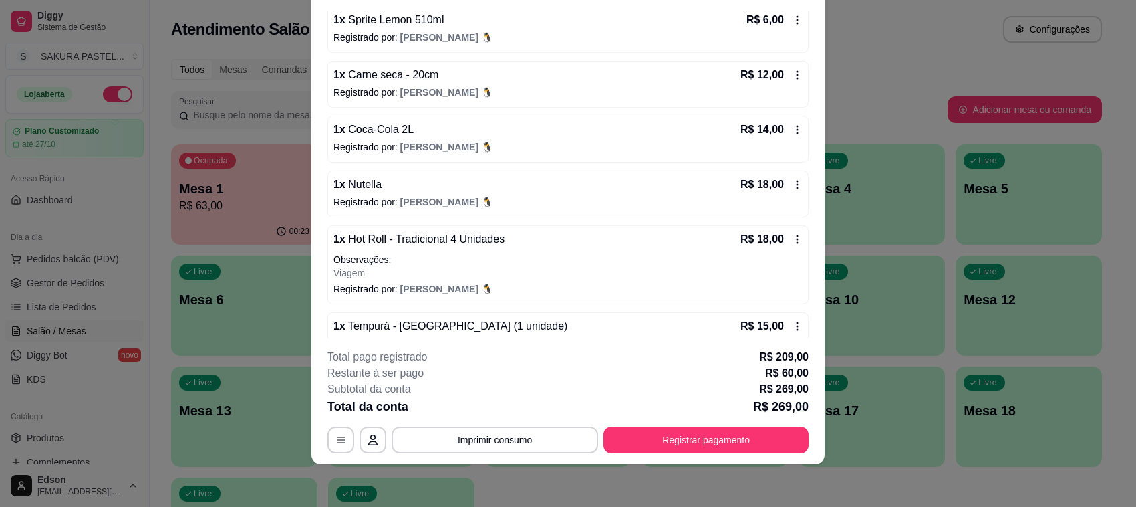
scroll to position [575, 0]
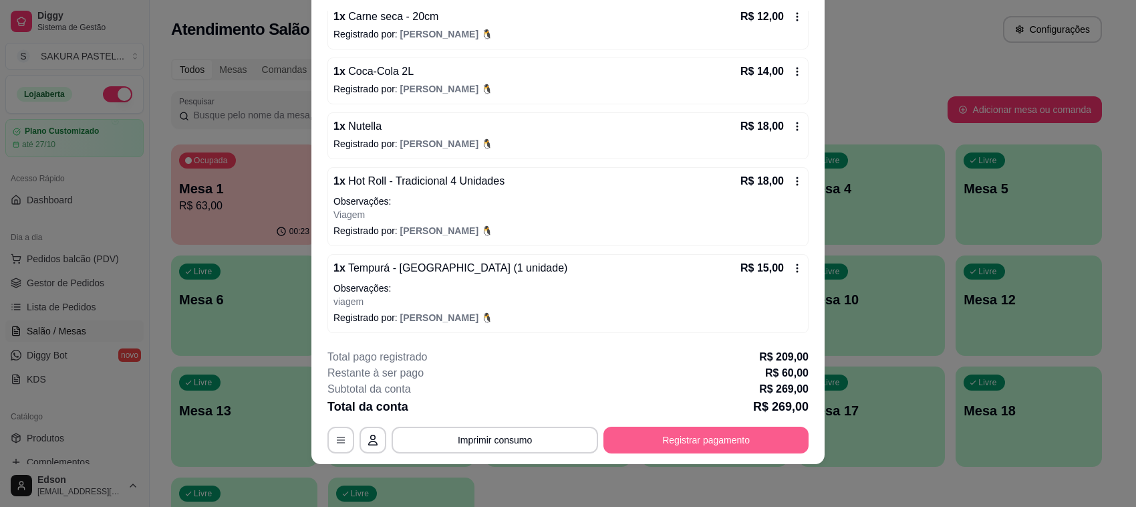
click at [759, 439] on button "Registrar pagamento" at bounding box center [705, 439] width 205 height 27
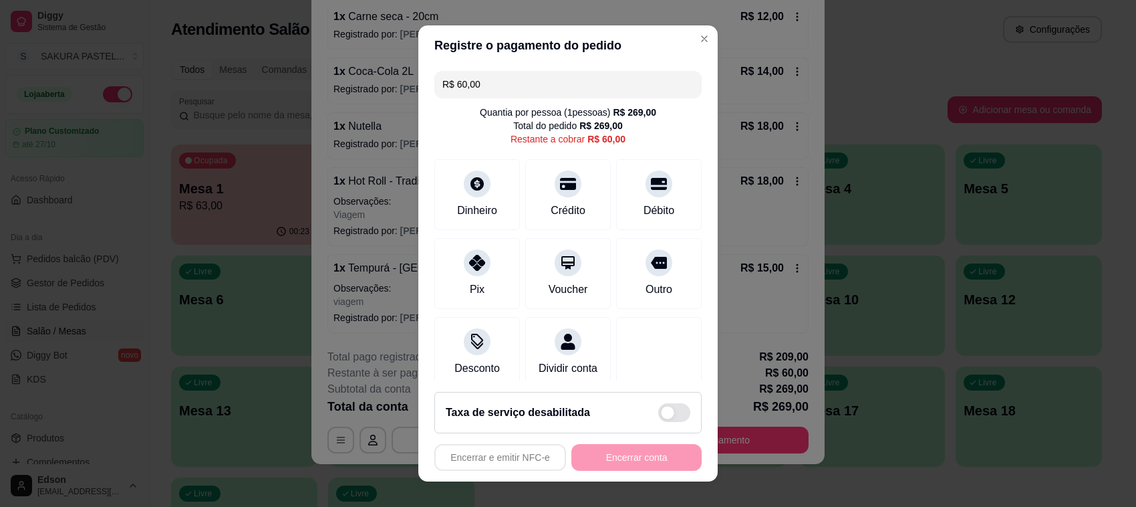
click at [579, 74] on input "R$ 60,00" at bounding box center [567, 84] width 251 height 27
click at [650, 186] on icon at bounding box center [658, 179] width 17 height 13
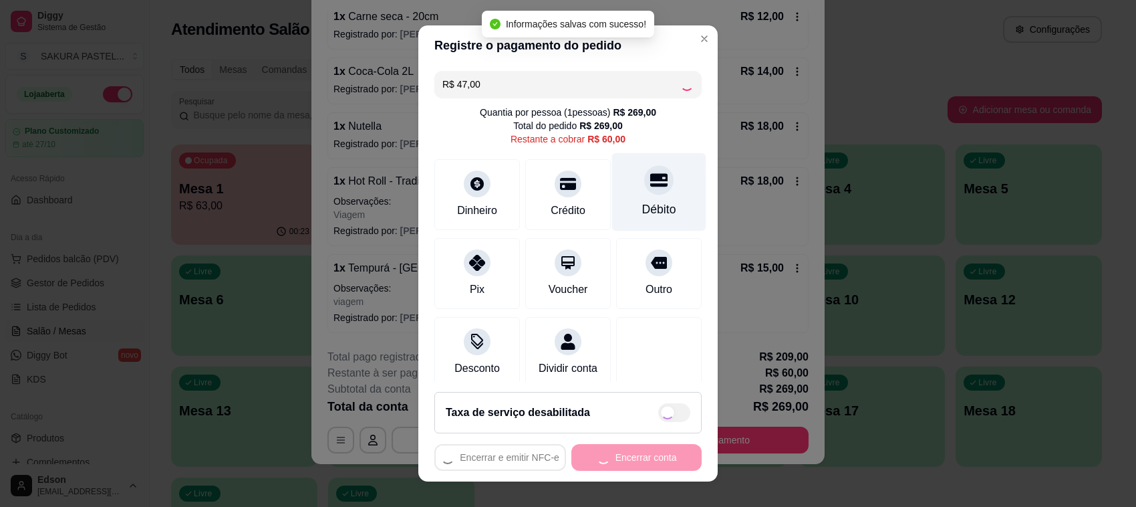
type input "R$ 13,00"
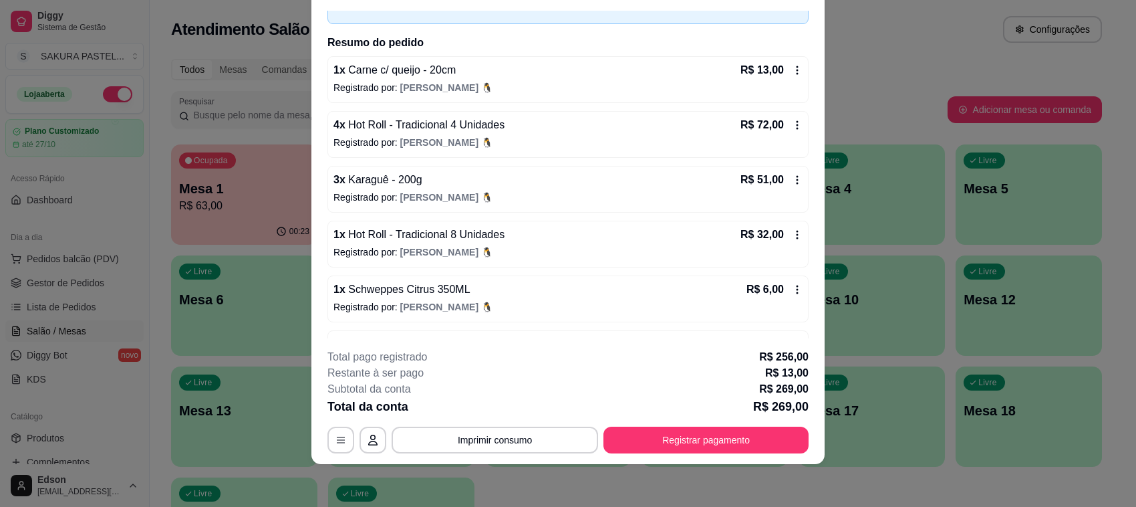
scroll to position [65, 0]
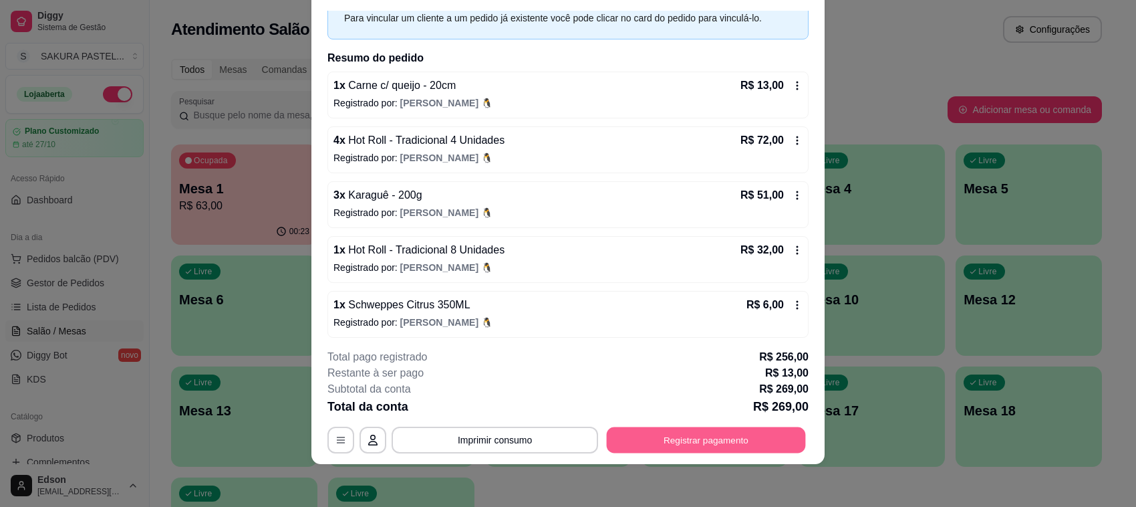
click at [775, 445] on button "Registrar pagamento" at bounding box center [706, 440] width 199 height 26
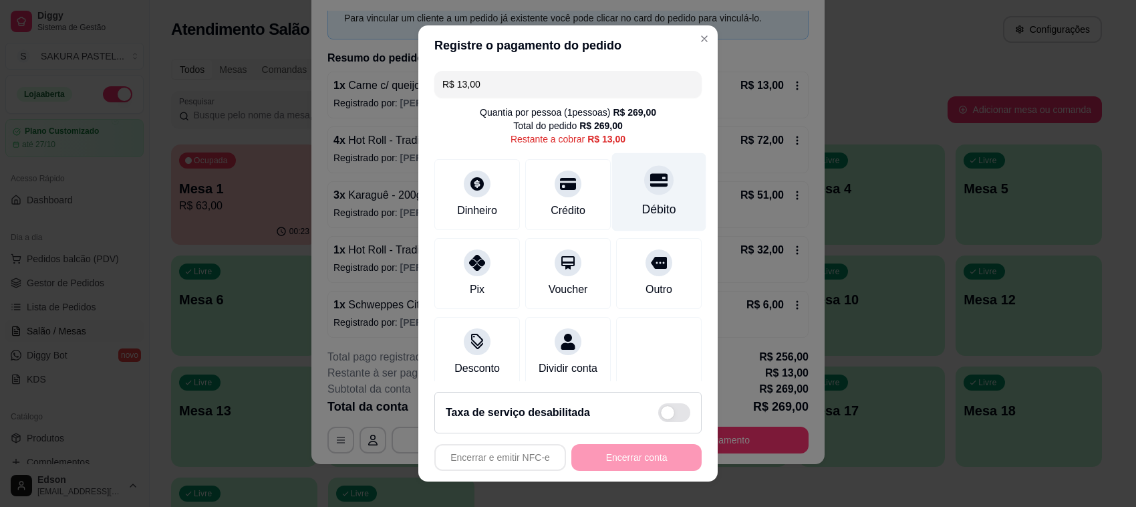
click at [638, 170] on div "Débito" at bounding box center [659, 192] width 94 height 78
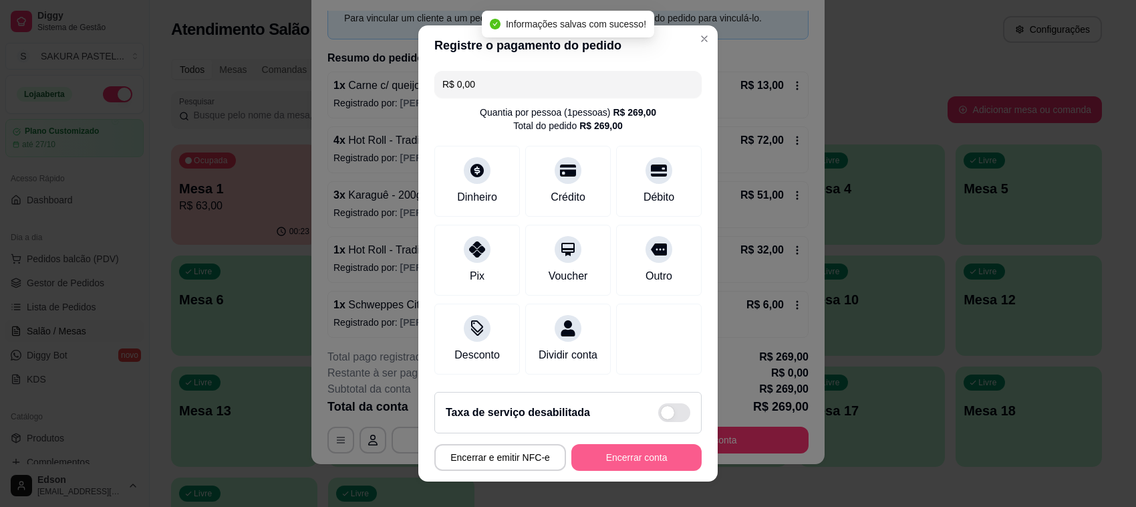
type input "R$ 0,00"
click at [630, 458] on button "Encerrar conta" at bounding box center [636, 457] width 130 height 27
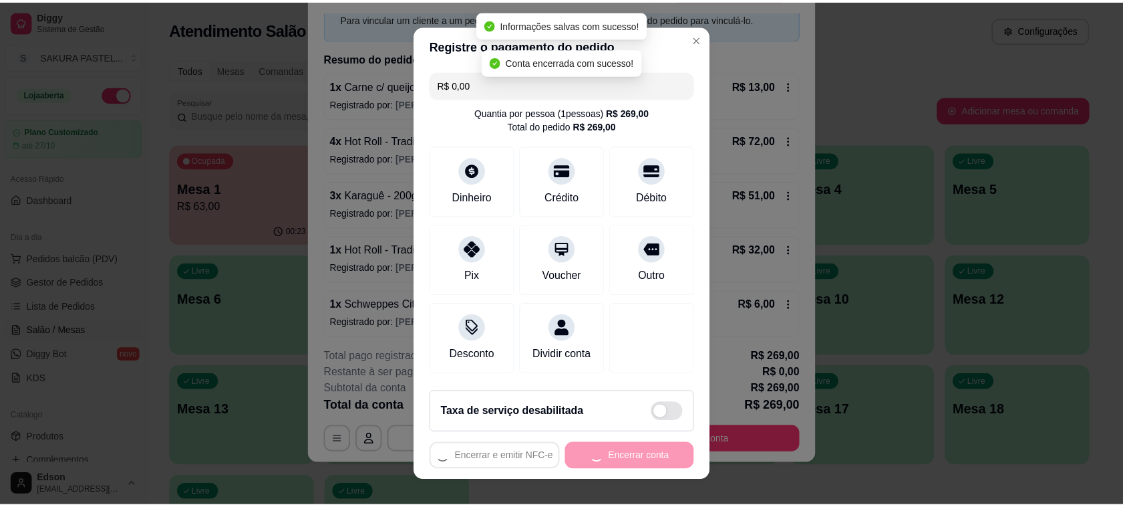
scroll to position [0, 0]
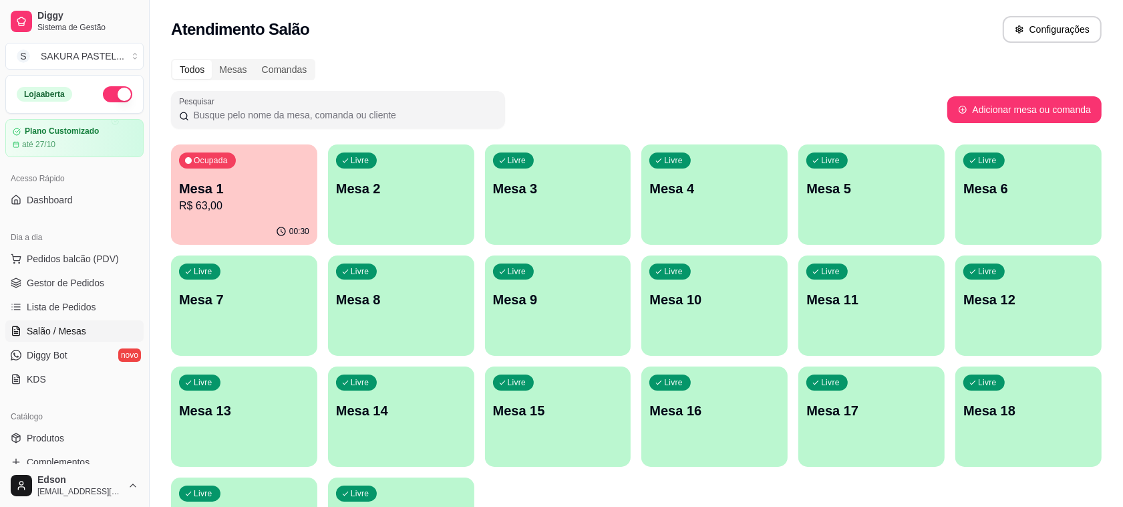
click at [255, 212] on p "R$ 63,00" at bounding box center [244, 206] width 130 height 16
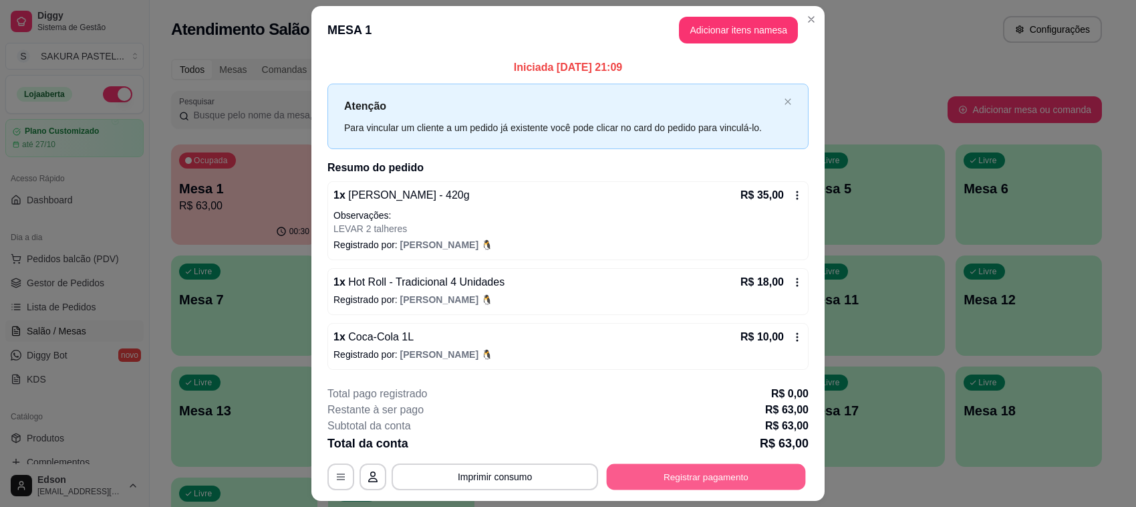
click at [729, 476] on button "Registrar pagamento" at bounding box center [706, 476] width 199 height 26
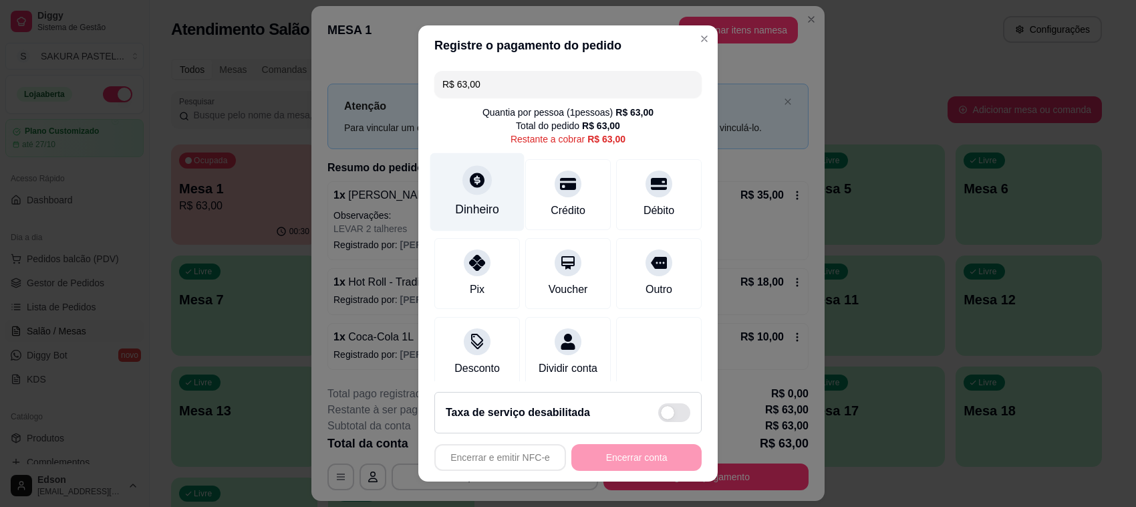
click at [471, 188] on div at bounding box center [476, 179] width 29 height 29
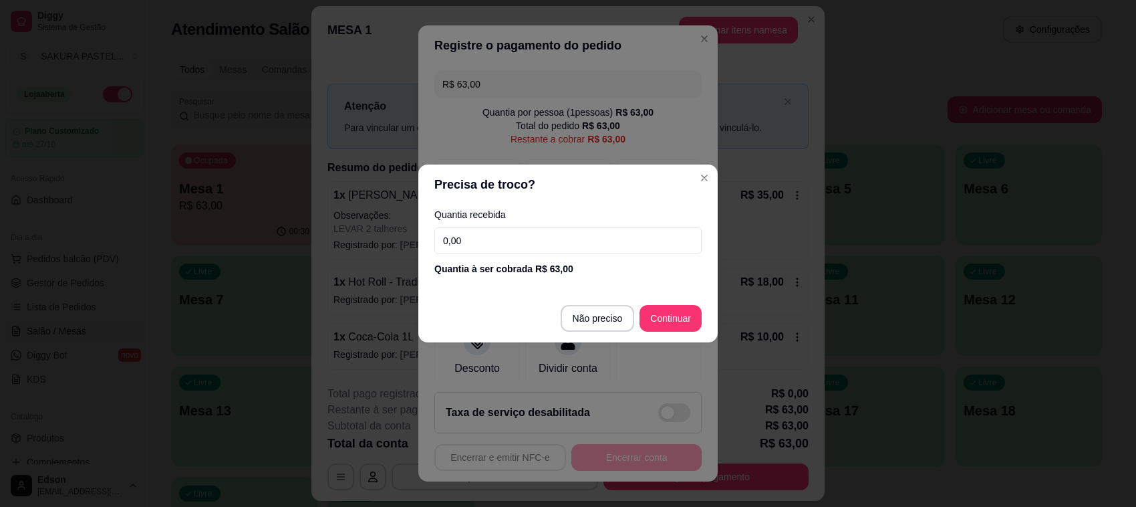
click at [532, 273] on div "Quantia à ser cobrada R$ 63,00" at bounding box center [567, 268] width 267 height 13
click at [519, 257] on div "Quantia recebida 0,00 Quantia à ser cobrada R$ 63,00" at bounding box center [567, 242] width 299 height 76
click at [519, 248] on input "0,00" at bounding box center [567, 240] width 267 height 27
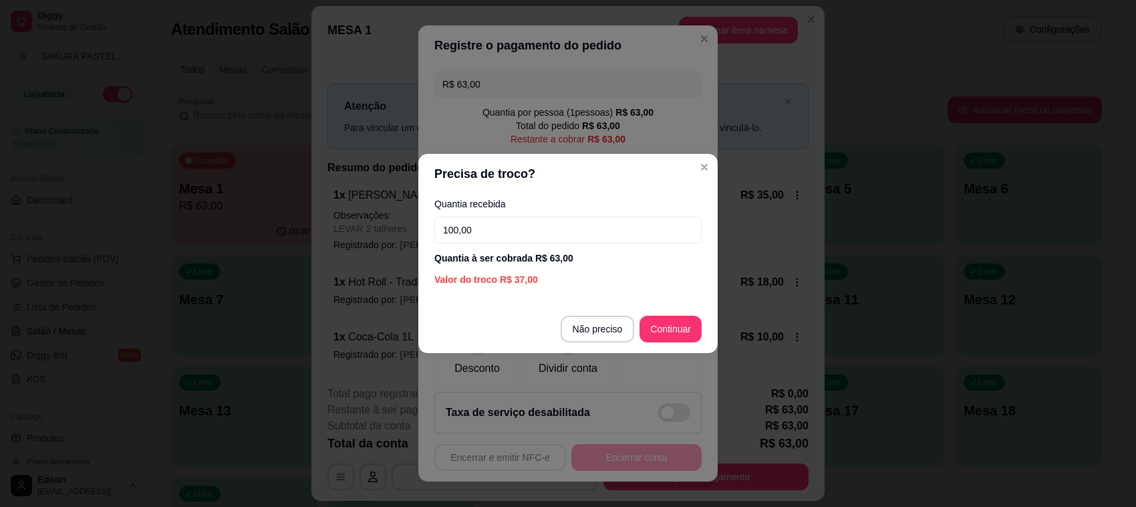
type input "100,00"
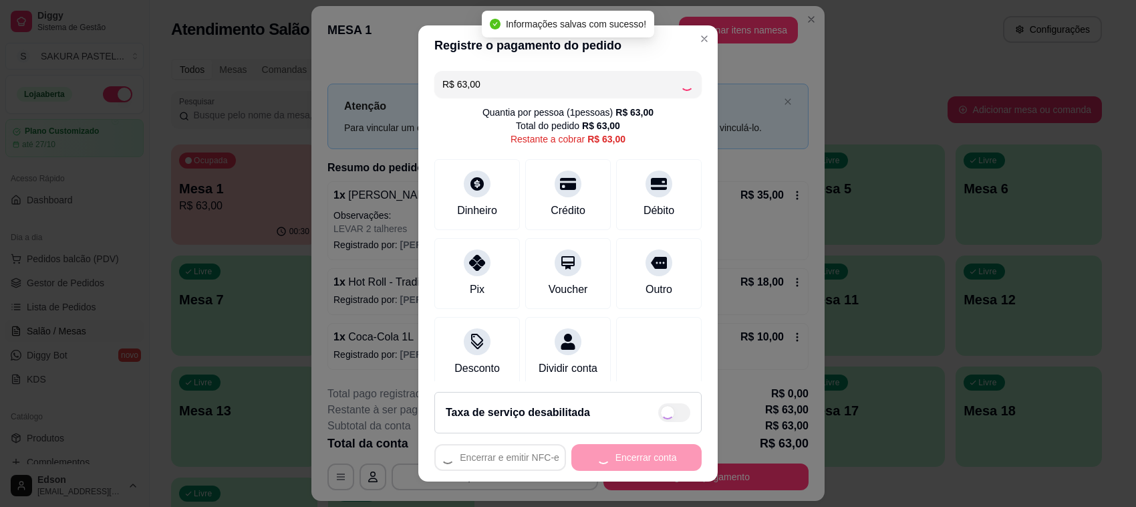
type input "R$ 0,00"
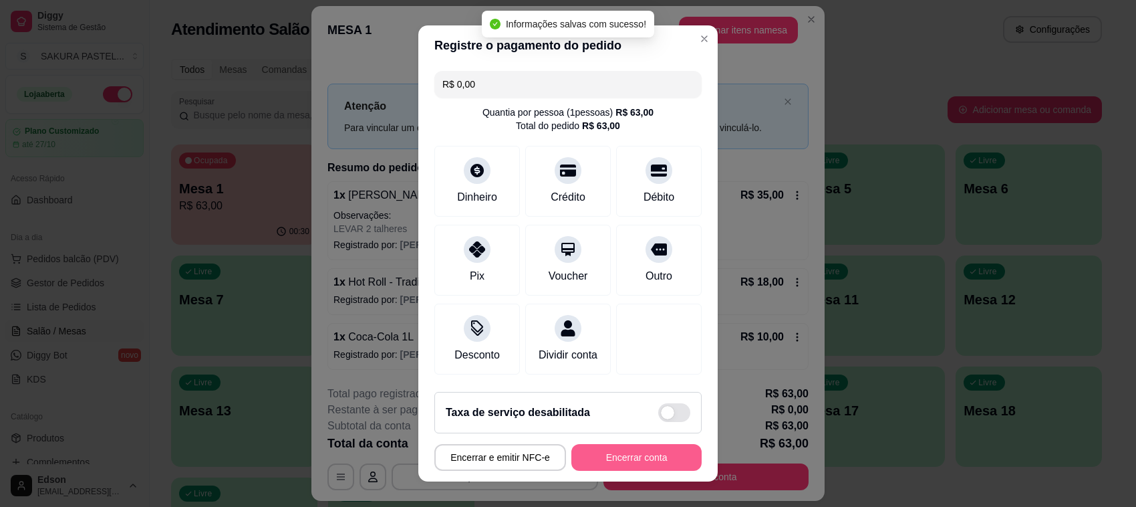
click at [640, 456] on button "Encerrar conta" at bounding box center [636, 457] width 130 height 27
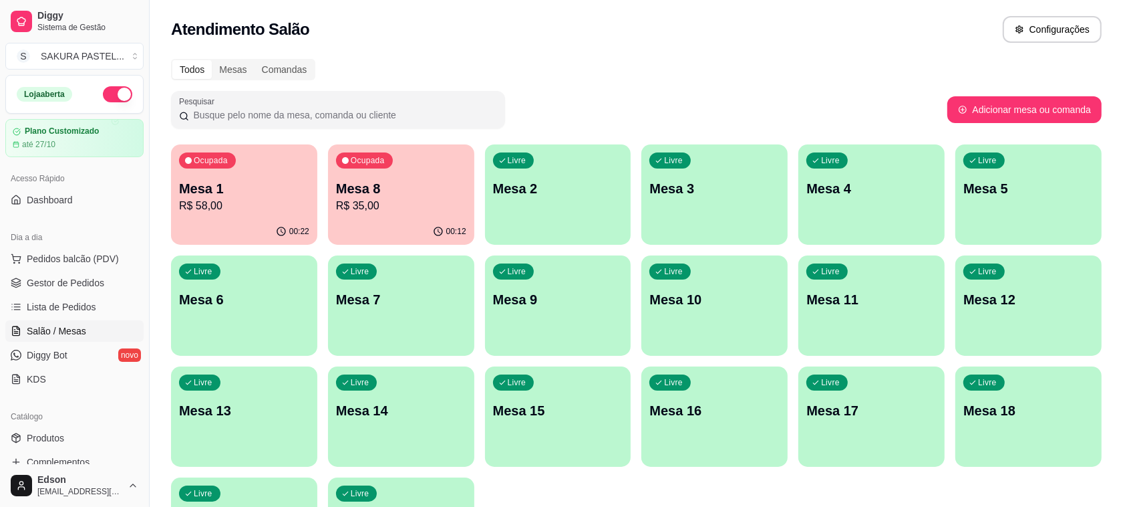
click at [75, 245] on div "Dia a dia" at bounding box center [74, 237] width 138 height 21
drag, startPoint x: 82, startPoint y: 255, endPoint x: 151, endPoint y: 197, distance: 90.1
click at [84, 256] on span "Pedidos balcão (PDV)" at bounding box center [73, 258] width 92 height 13
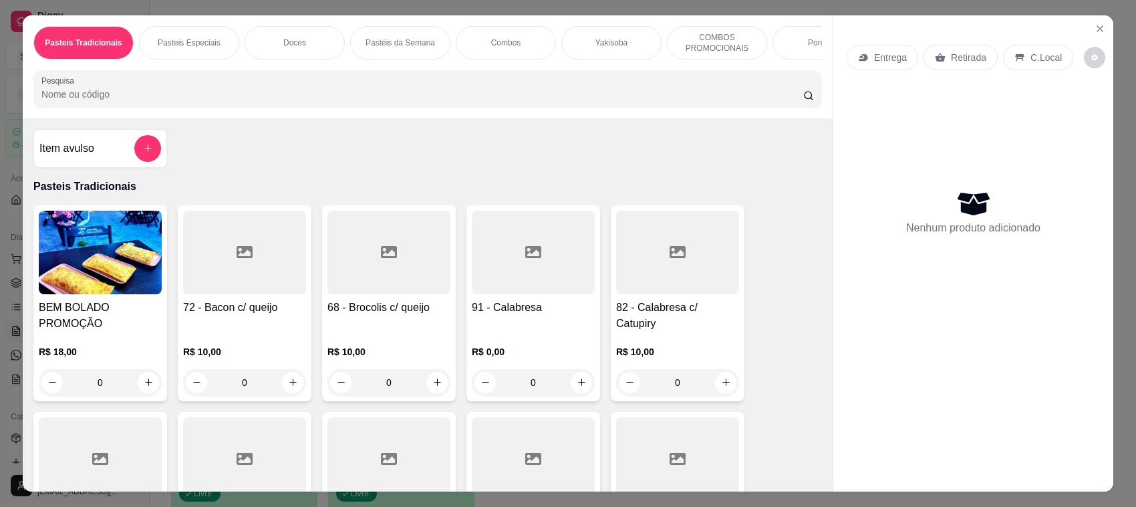
click at [416, 101] on input "Pesquisa" at bounding box center [422, 94] width 762 height 13
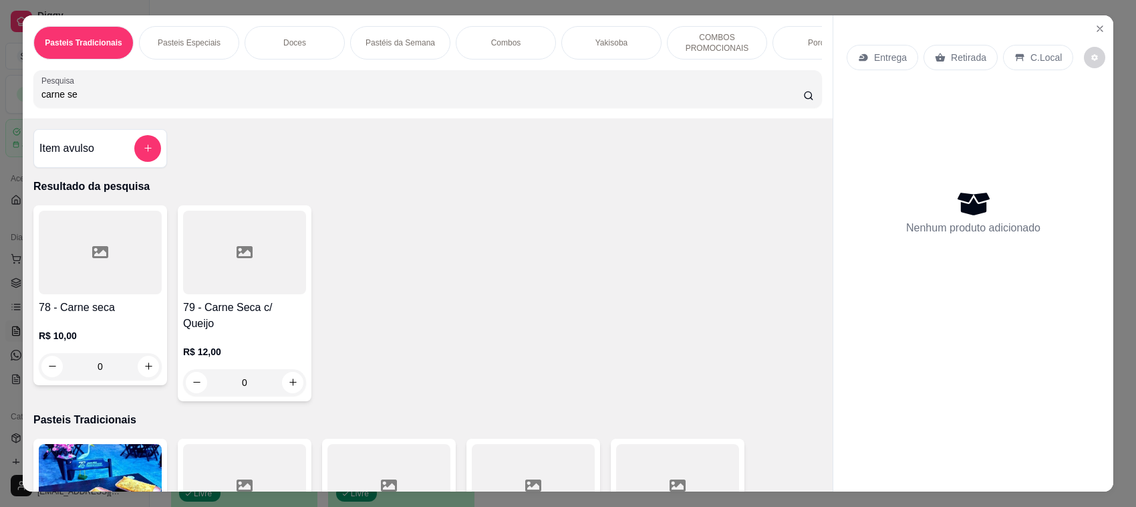
type input "carne se"
click at [237, 259] on icon at bounding box center [245, 252] width 16 height 16
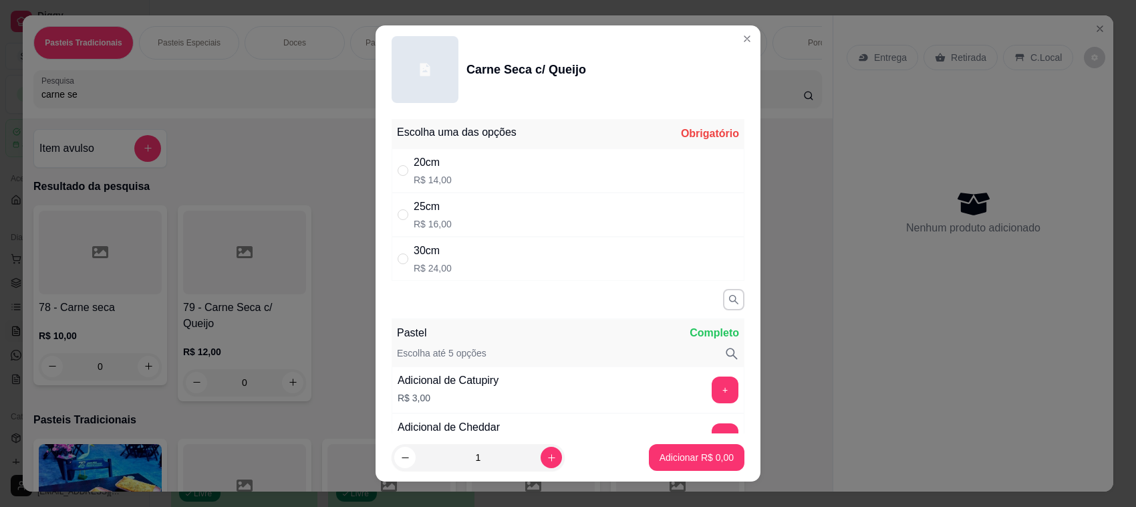
click at [503, 207] on div "25cm R$ 16,00" at bounding box center [568, 214] width 353 height 44
radio input "true"
click at [525, 468] on div "1" at bounding box center [478, 457] width 168 height 27
click at [542, 458] on button "increase-product-quantity" at bounding box center [551, 457] width 21 height 21
type input "2"
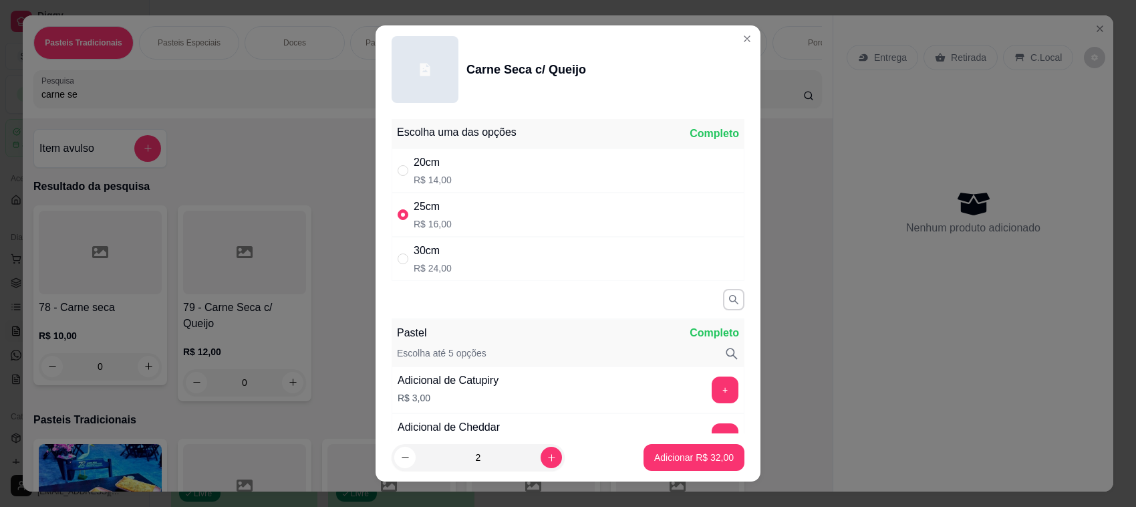
click at [488, 184] on div "20cm R$ 14,00" at bounding box center [568, 170] width 353 height 44
radio input "true"
radio input "false"
click at [673, 458] on p "Adicionar R$ 28,00" at bounding box center [694, 456] width 80 height 13
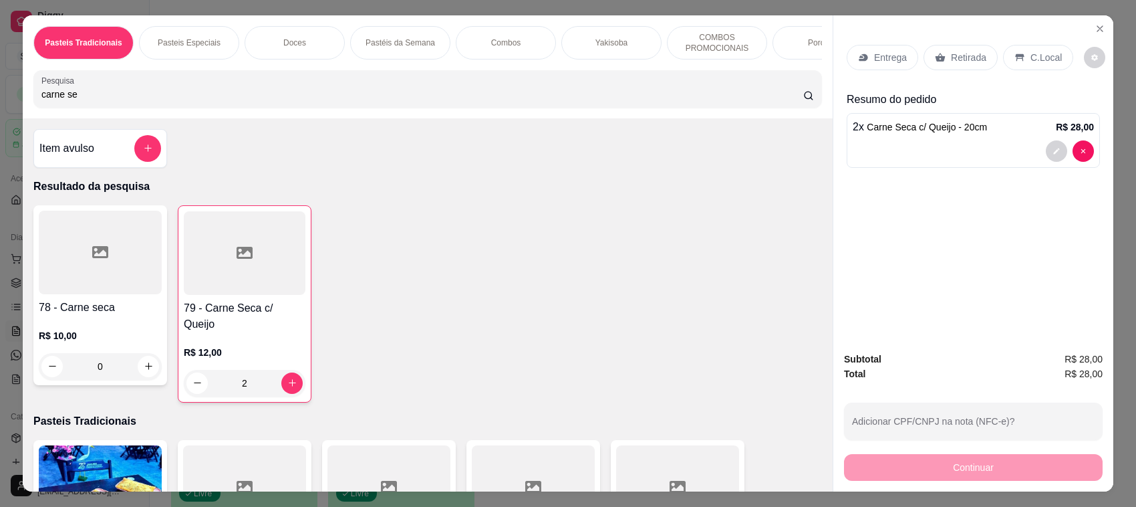
type input "2"
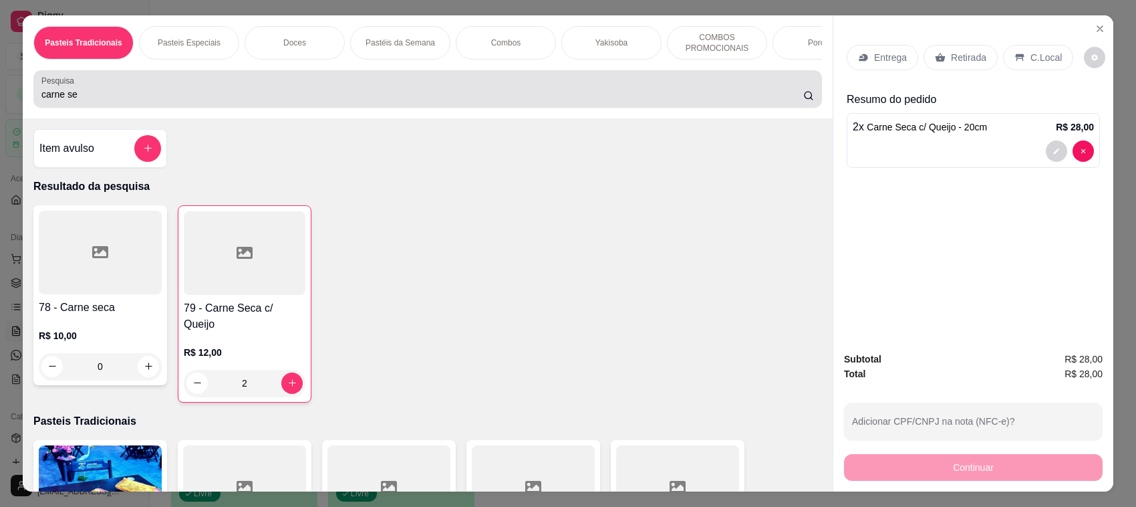
click at [208, 97] on div "carne se" at bounding box center [427, 89] width 772 height 27
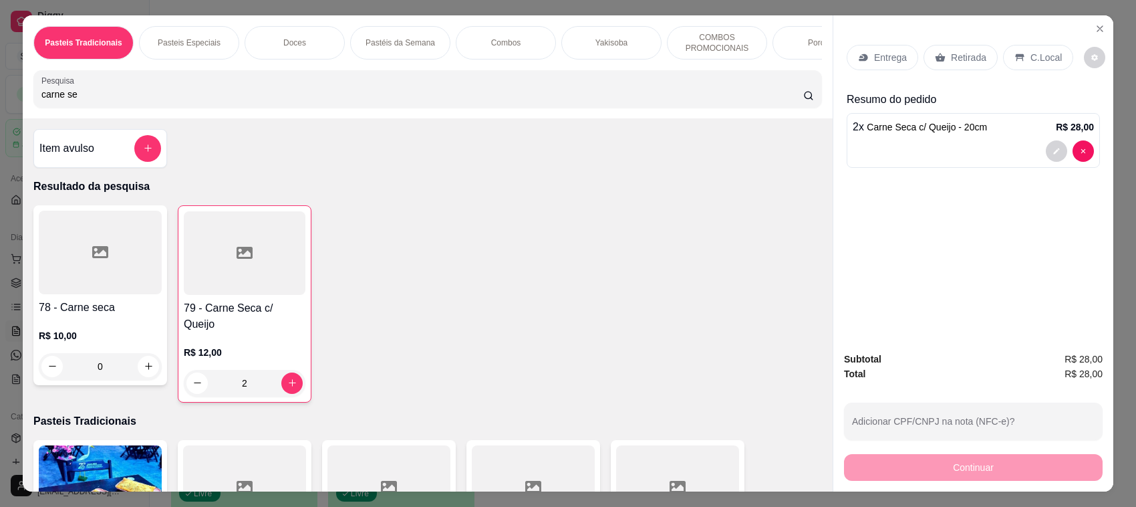
click at [208, 97] on div "carne se" at bounding box center [427, 89] width 772 height 27
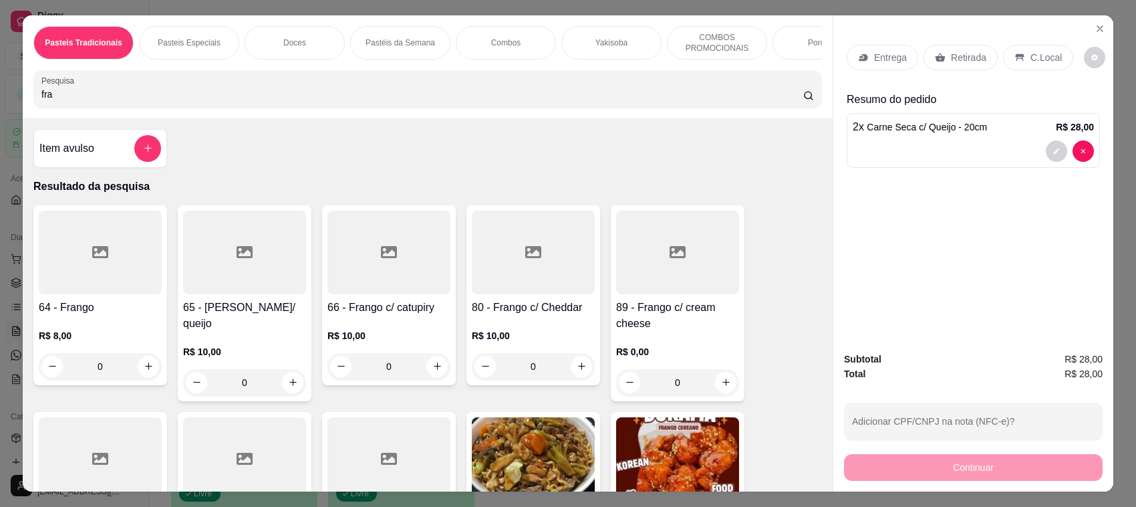
type input "fra"
click at [368, 314] on h4 "66 - Frango c/ catupiry" at bounding box center [388, 307] width 123 height 16
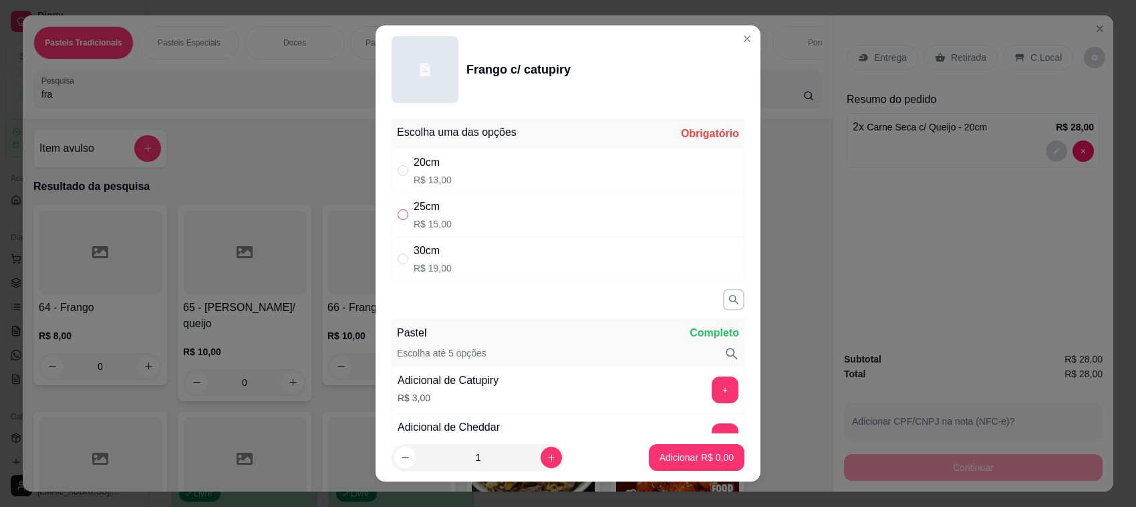
click at [398, 217] on input "" at bounding box center [403, 214] width 11 height 11
radio input "true"
click at [687, 459] on p "Adicionar R$ 15,00" at bounding box center [694, 456] width 80 height 13
type input "1"
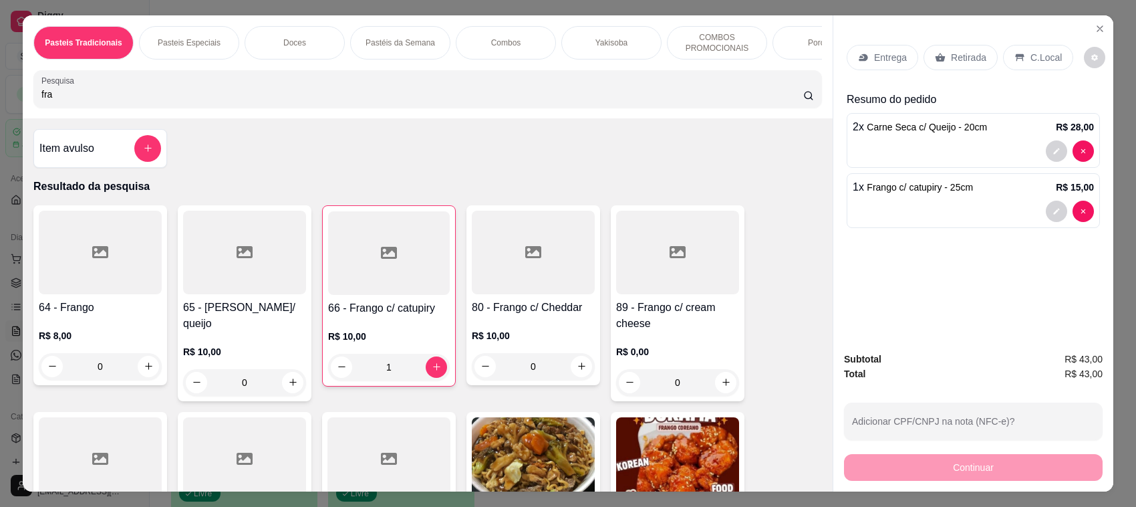
click at [1052, 149] on icon "decrease-product-quantity" at bounding box center [1056, 151] width 8 height 8
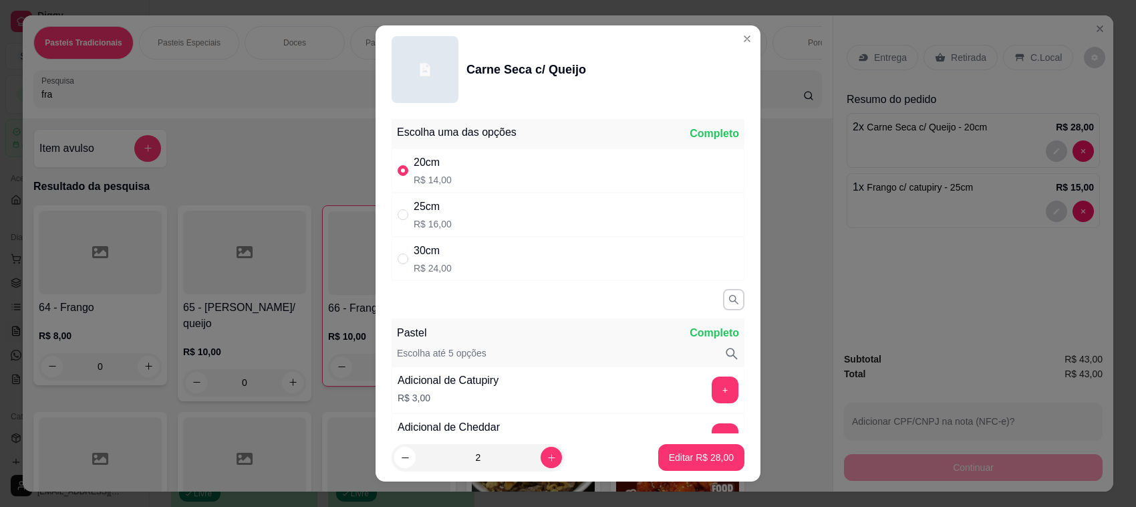
click at [523, 224] on div "25cm R$ 16,00" at bounding box center [568, 214] width 353 height 44
radio input "false"
radio input "true"
click at [664, 464] on button "Editar R$ 32,00" at bounding box center [702, 457] width 84 height 26
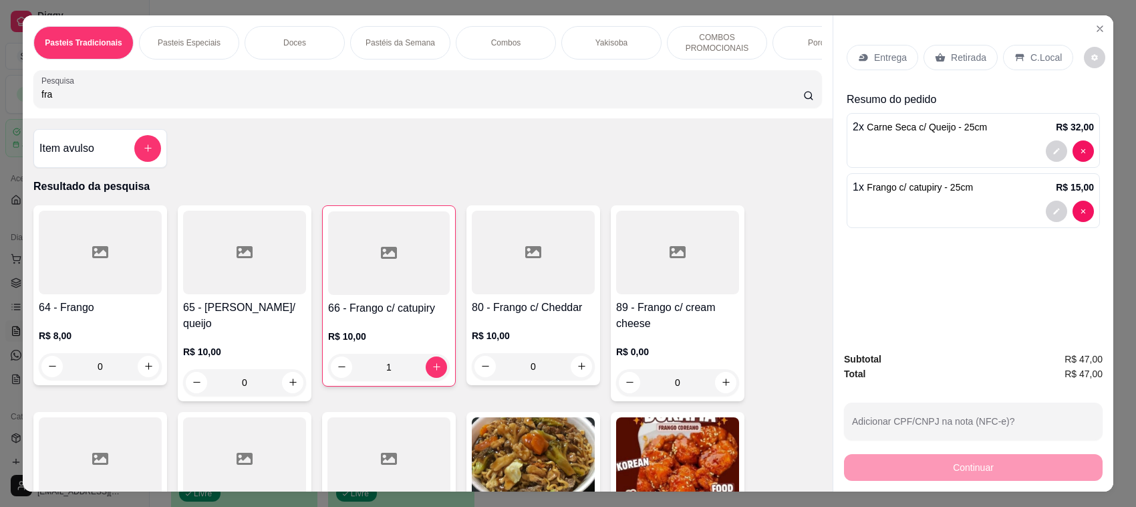
click at [954, 65] on div "Retirada" at bounding box center [961, 57] width 74 height 25
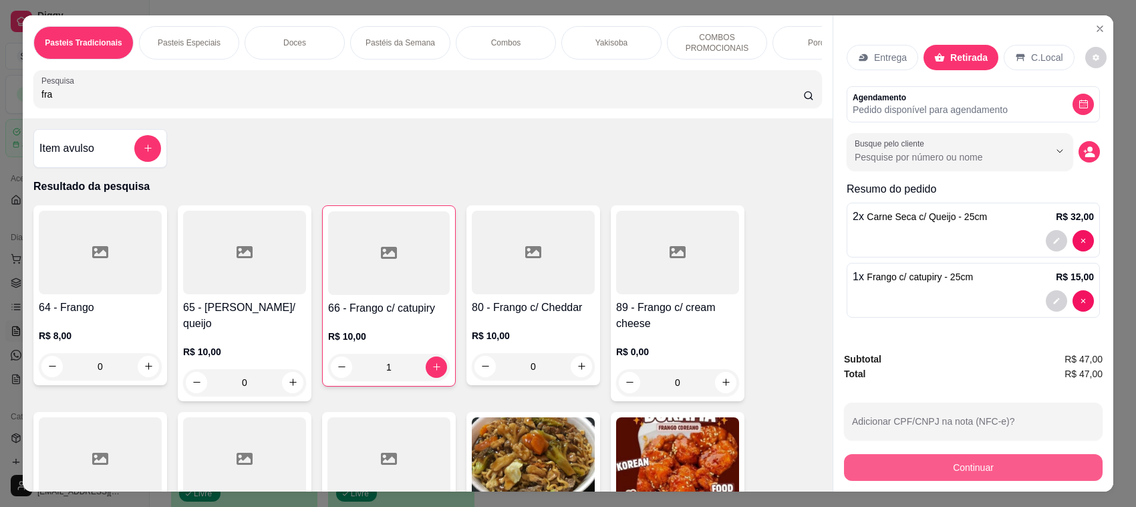
click at [905, 476] on button "Continuar" at bounding box center [973, 467] width 259 height 27
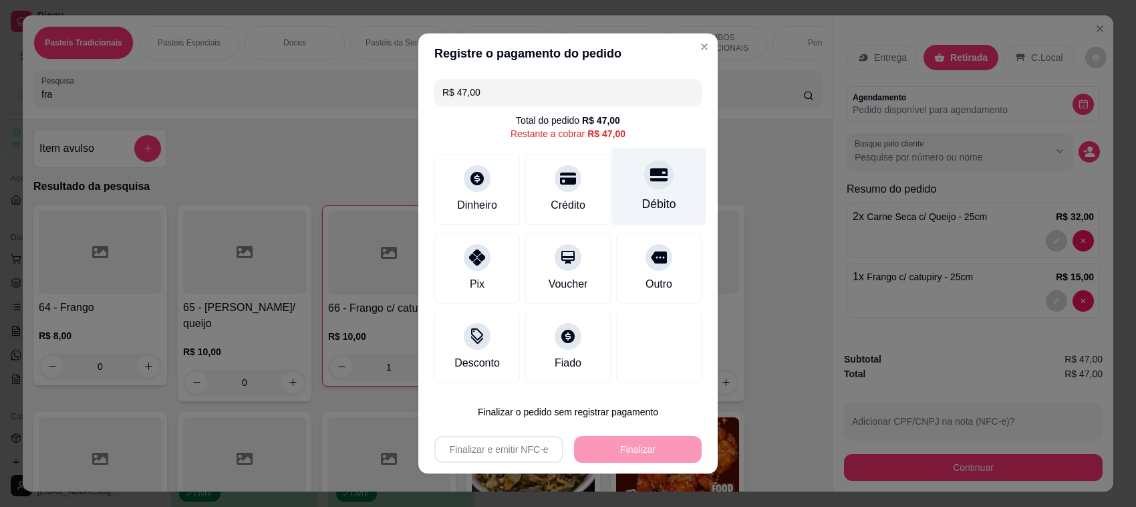
click at [633, 189] on div "Débito" at bounding box center [659, 187] width 94 height 78
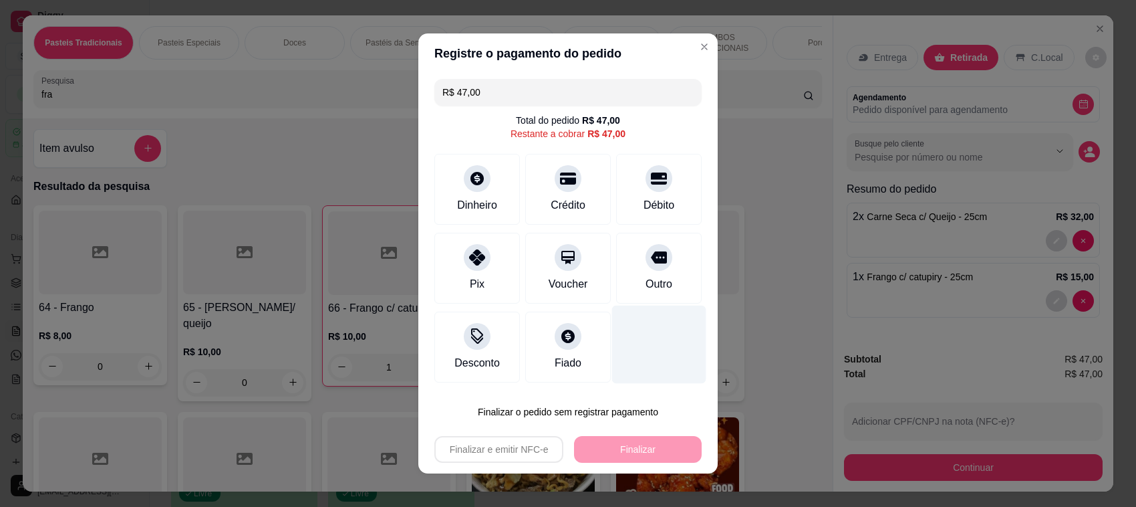
type input "R$ 0,00"
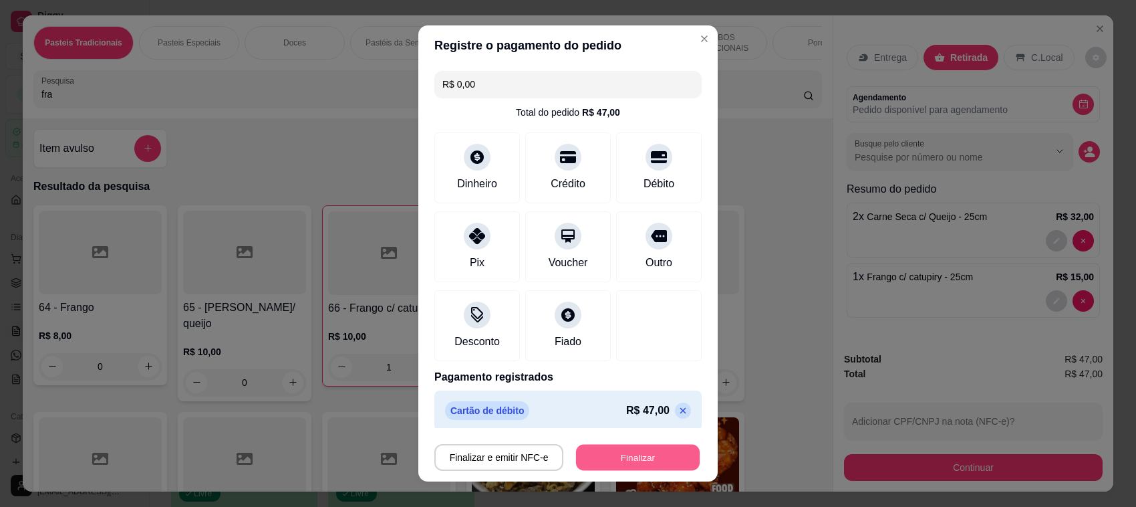
click at [623, 460] on button "Finalizar" at bounding box center [638, 457] width 124 height 26
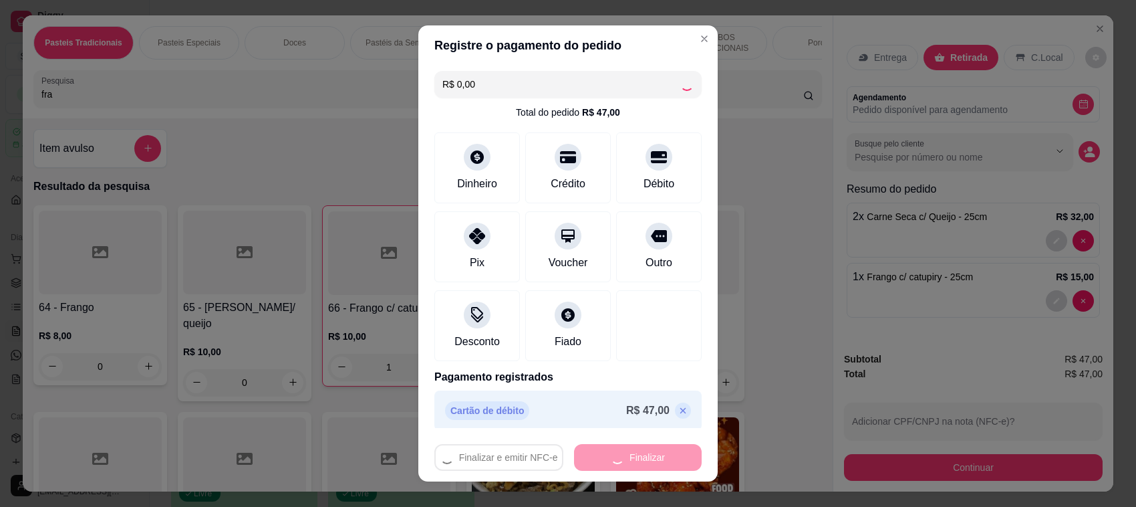
type input "0"
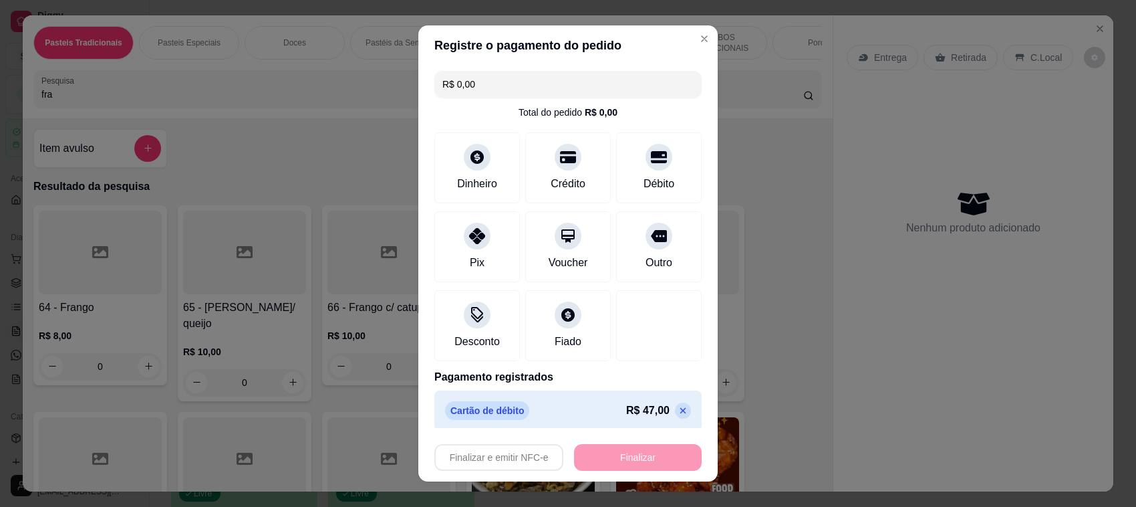
type input "-R$ 47,00"
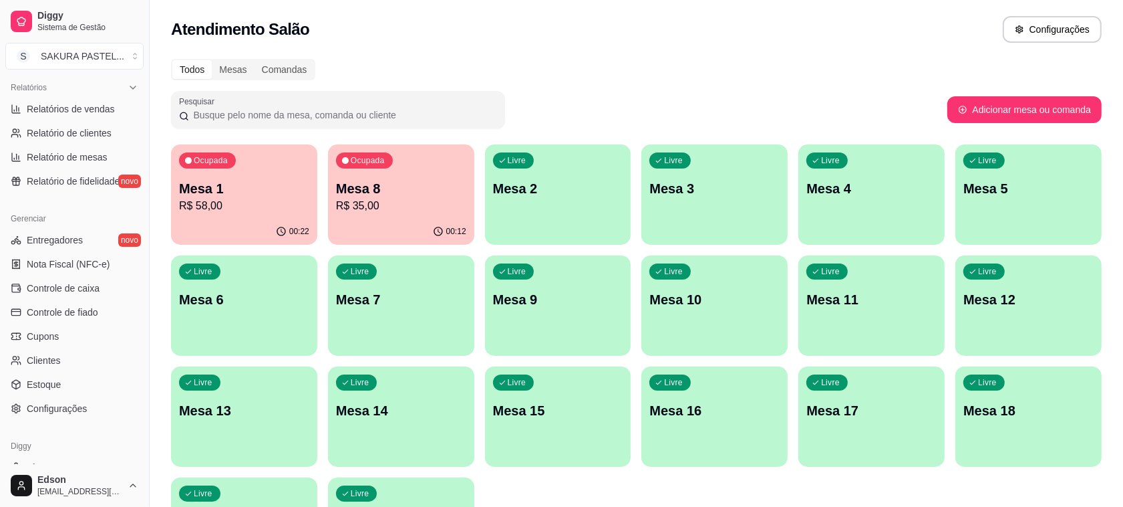
scroll to position [408, 0]
click at [101, 315] on link "Controle de fiado" at bounding box center [74, 315] width 138 height 21
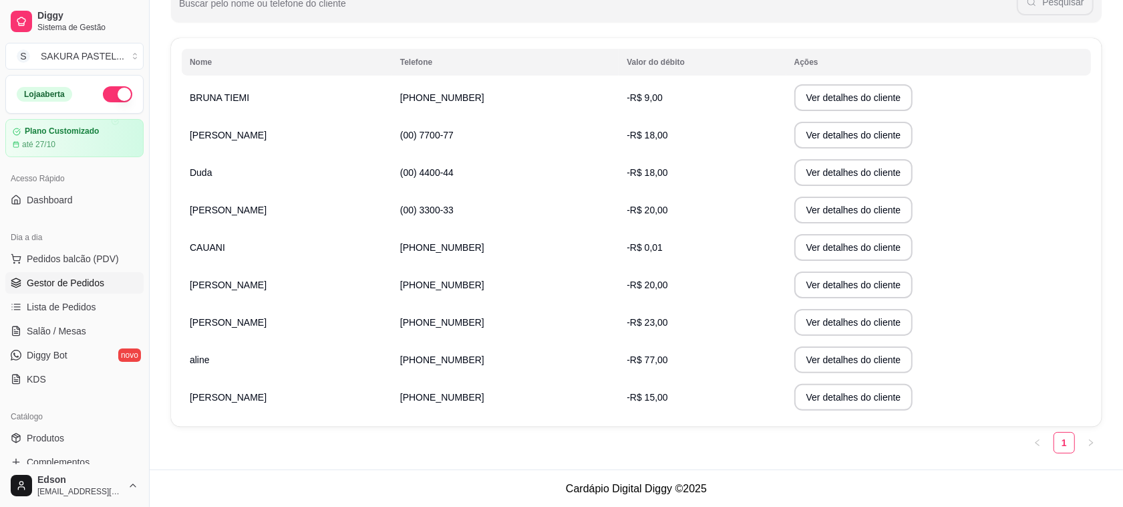
click at [81, 291] on link "Gestor de Pedidos" at bounding box center [74, 282] width 138 height 21
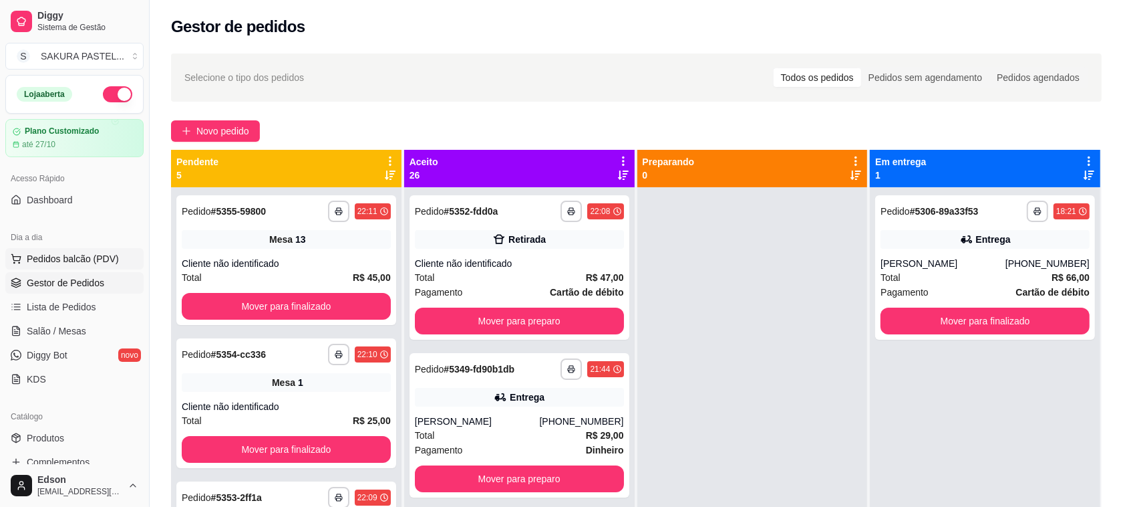
click at [128, 255] on button "Pedidos balcão (PDV)" at bounding box center [74, 258] width 138 height 21
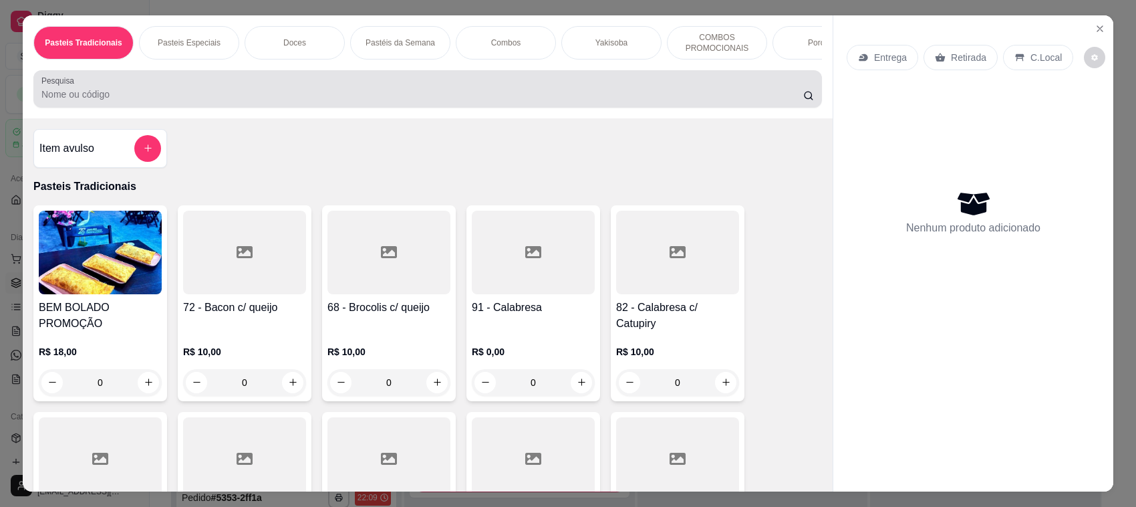
click at [318, 89] on div at bounding box center [427, 89] width 772 height 27
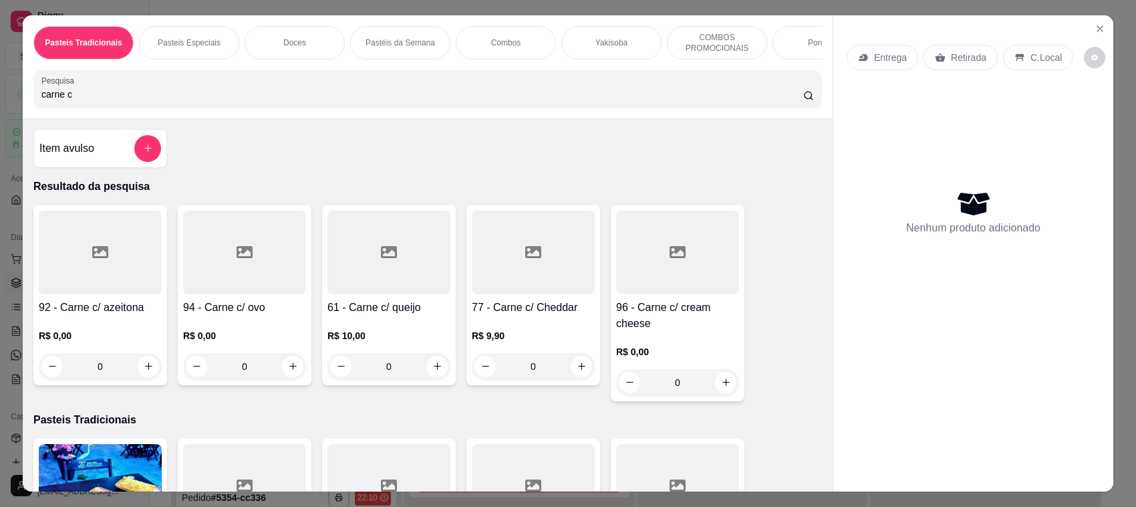
type input "carne c"
click at [633, 272] on div at bounding box center [677, 252] width 123 height 84
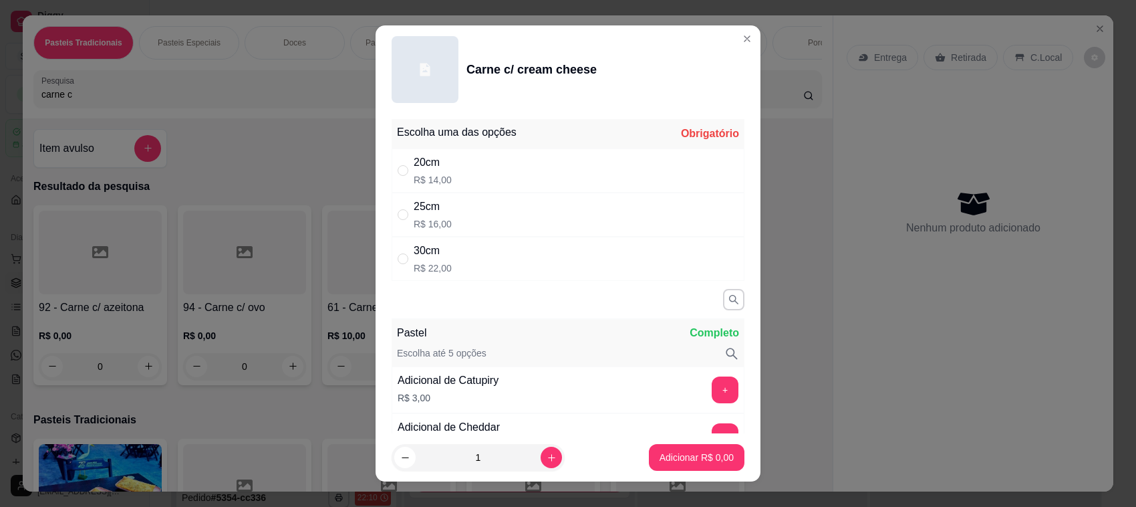
click at [432, 271] on p "R$ 22,00" at bounding box center [433, 267] width 38 height 13
radio input "true"
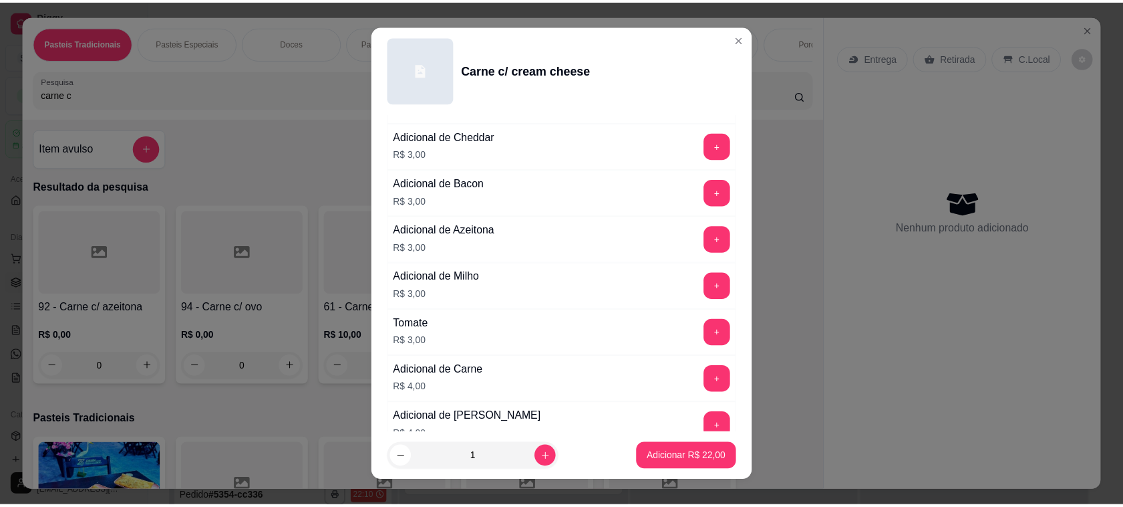
scroll to position [279, 0]
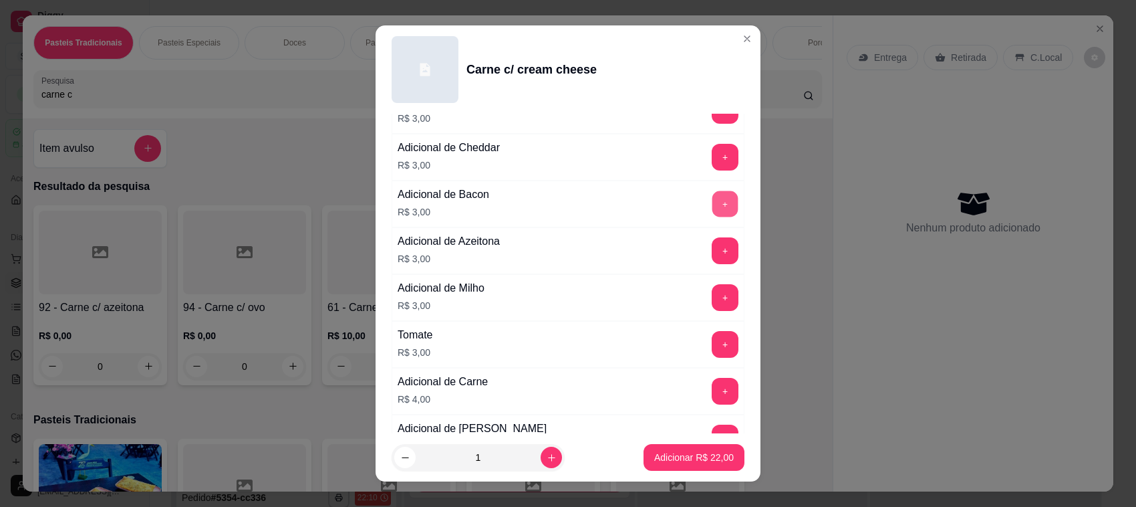
click at [712, 212] on button "+" at bounding box center [725, 204] width 26 height 26
click at [680, 468] on button "Adicionar R$ 25,00" at bounding box center [694, 457] width 101 height 27
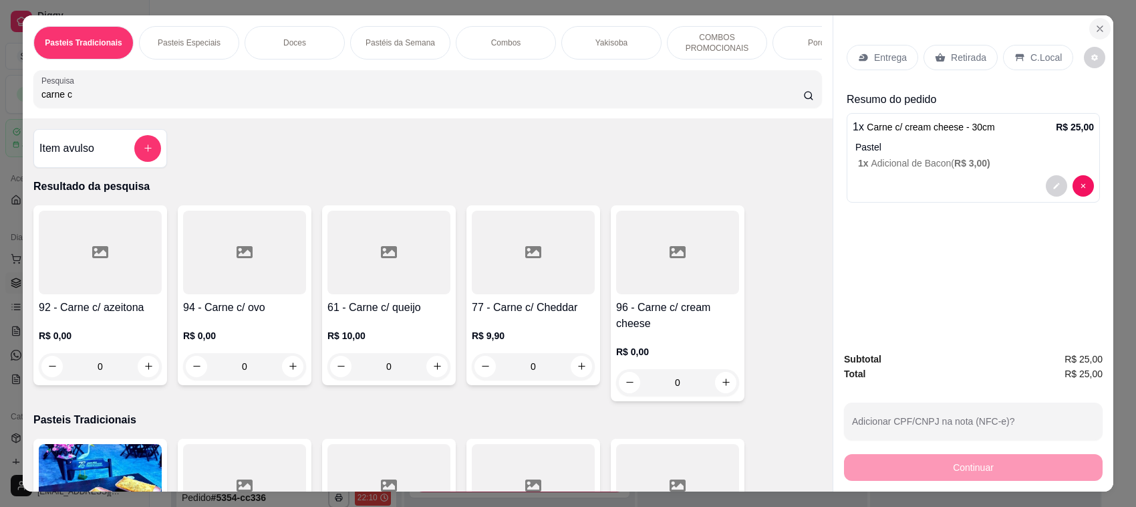
click at [1096, 30] on icon "Close" at bounding box center [1100, 28] width 11 height 11
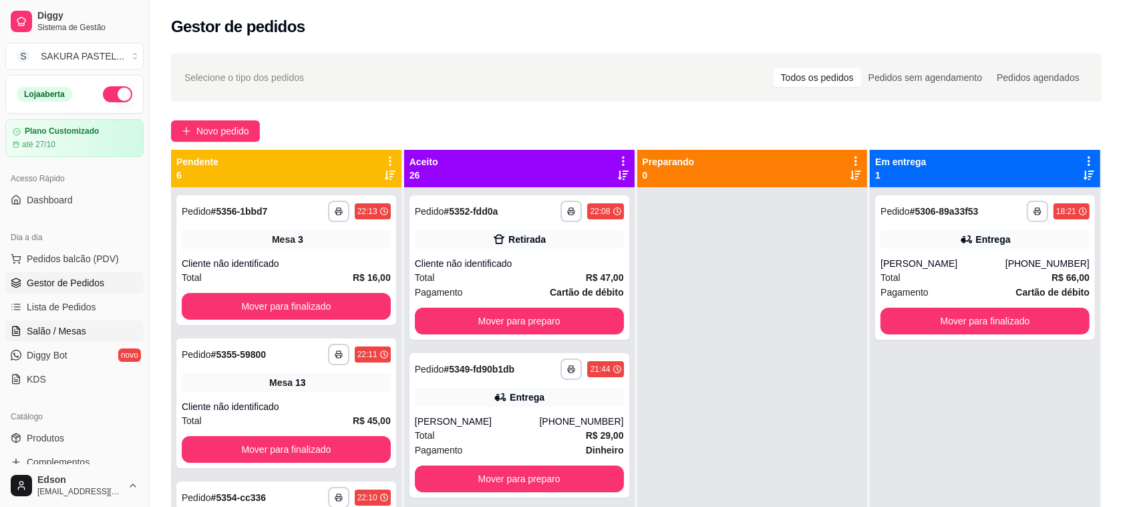
click at [87, 329] on link "Salão / Mesas" at bounding box center [74, 330] width 138 height 21
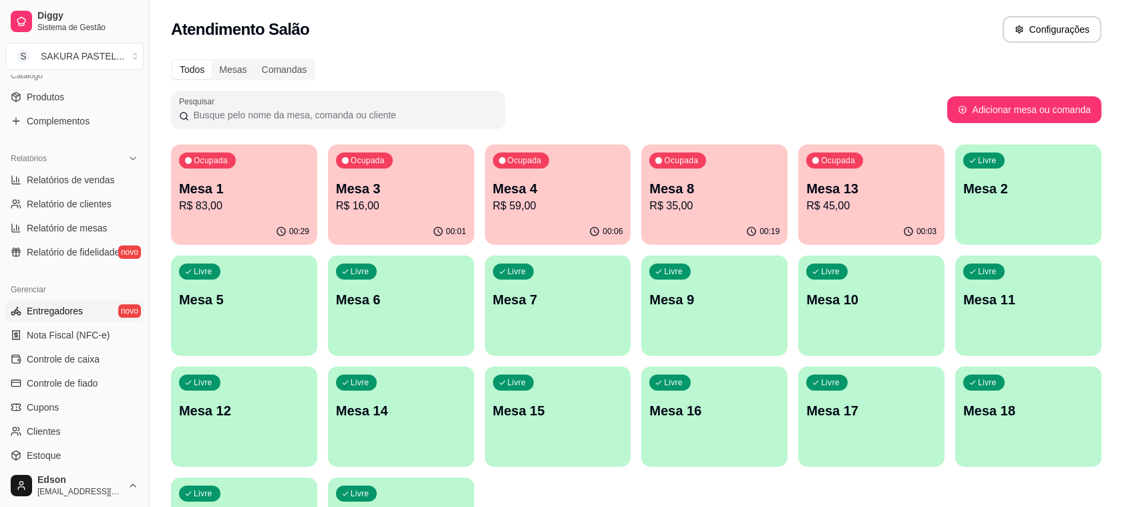
scroll to position [454, 0]
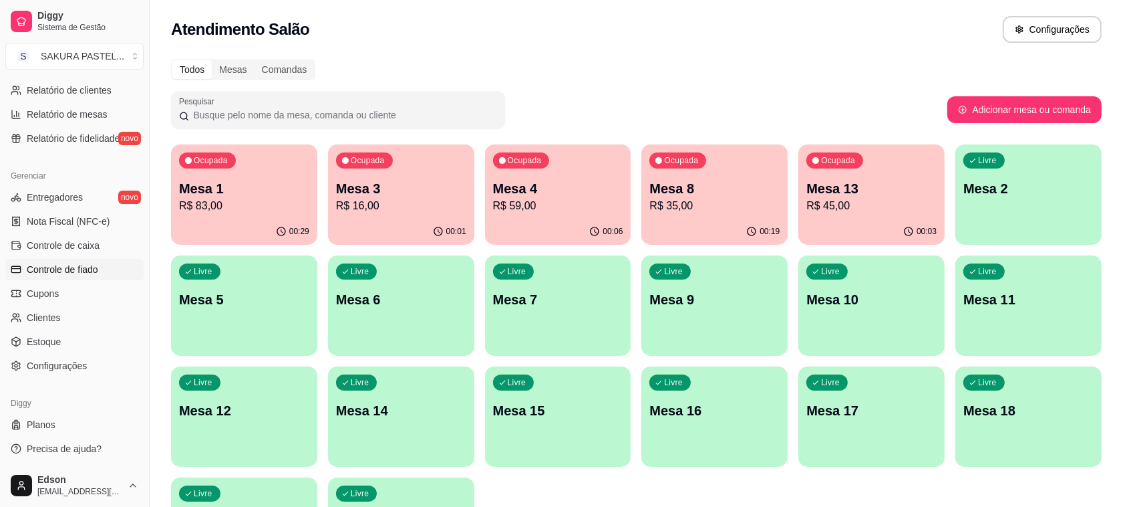
click at [104, 268] on link "Controle de fiado" at bounding box center [74, 269] width 138 height 21
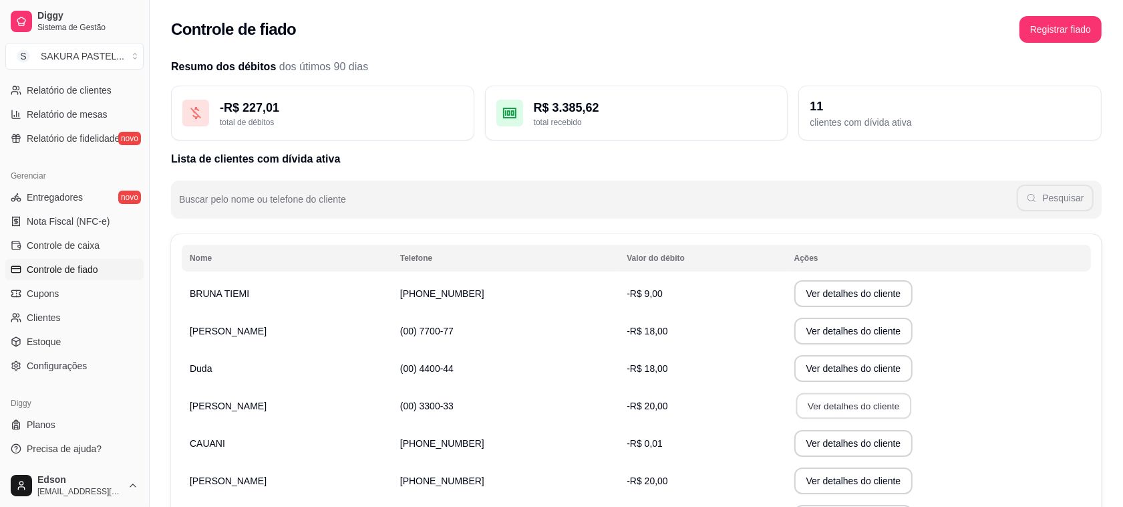
click at [847, 402] on button "Ver detalhes do cliente" at bounding box center [853, 406] width 115 height 26
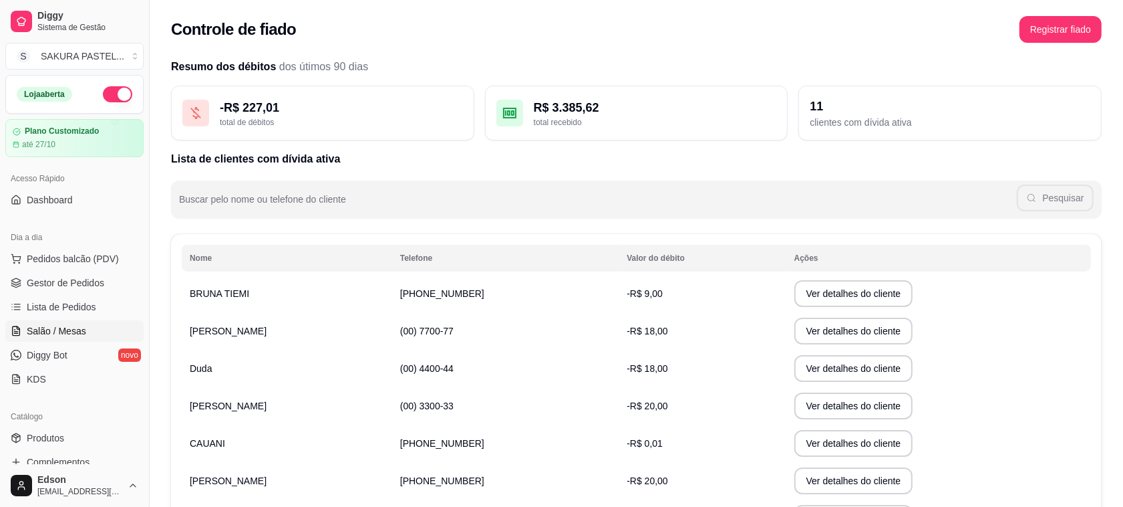
click at [94, 323] on link "Salão / Mesas" at bounding box center [74, 330] width 138 height 21
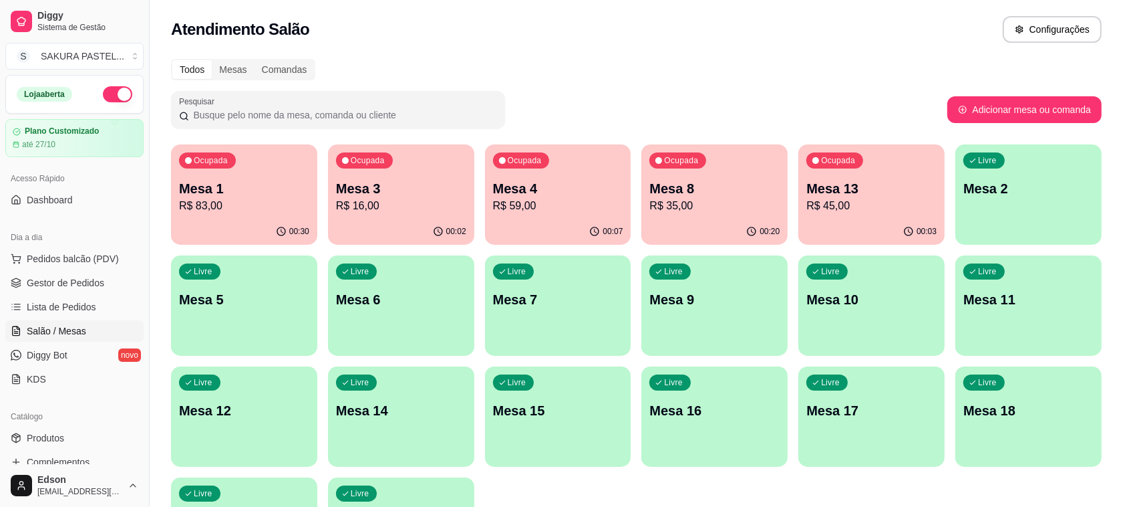
click at [846, 221] on div "00:03" at bounding box center [872, 232] width 146 height 26
click at [668, 182] on p "Mesa 8" at bounding box center [715, 188] width 130 height 19
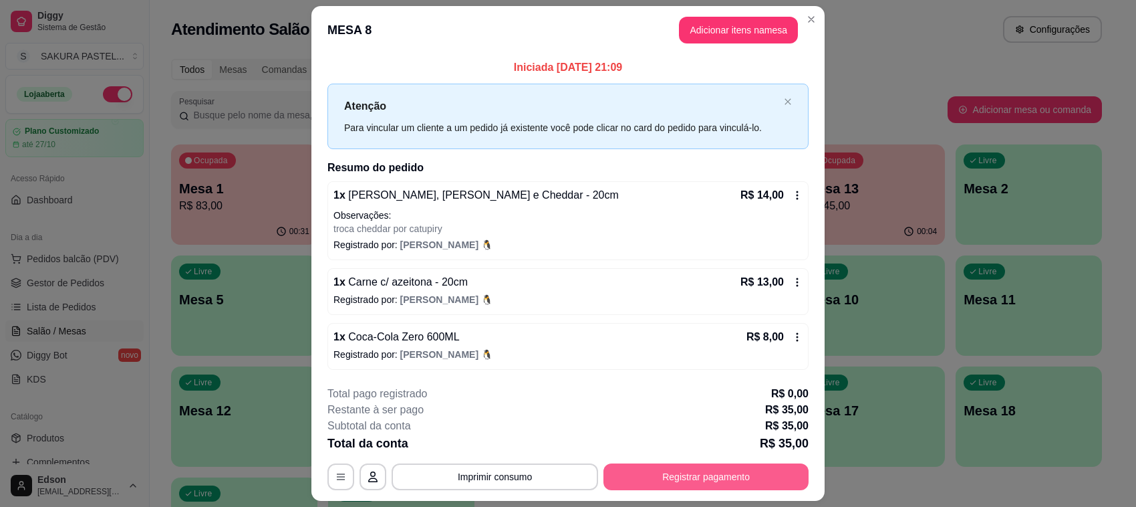
click at [673, 484] on button "Registrar pagamento" at bounding box center [705, 476] width 205 height 27
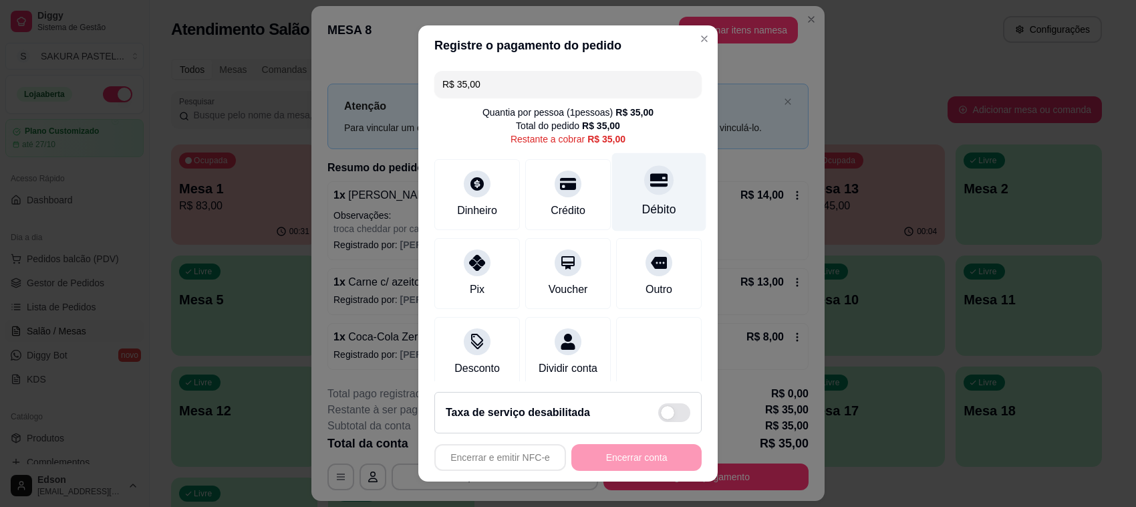
click at [642, 212] on div "Débito" at bounding box center [659, 208] width 34 height 17
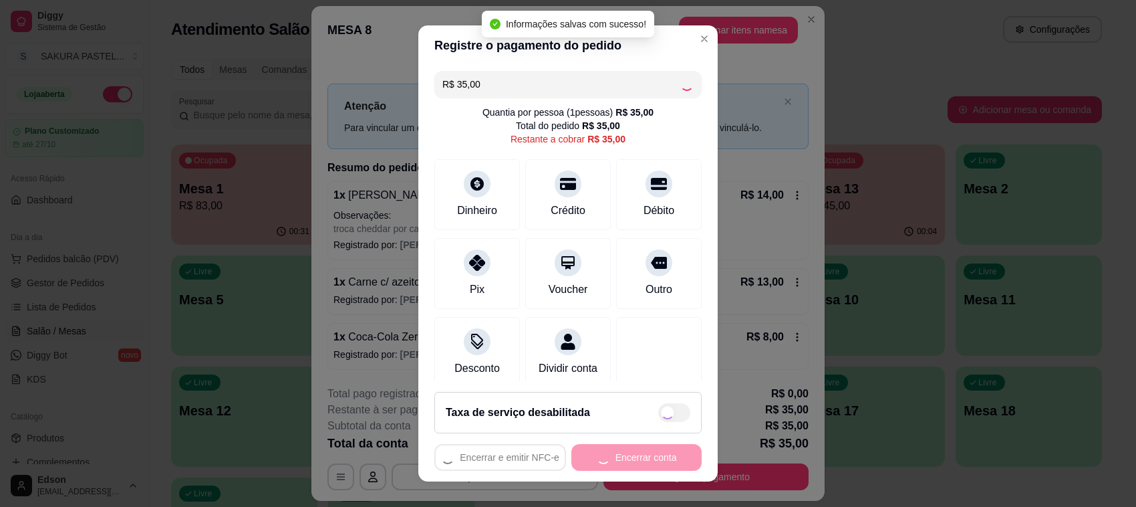
type input "R$ 0,00"
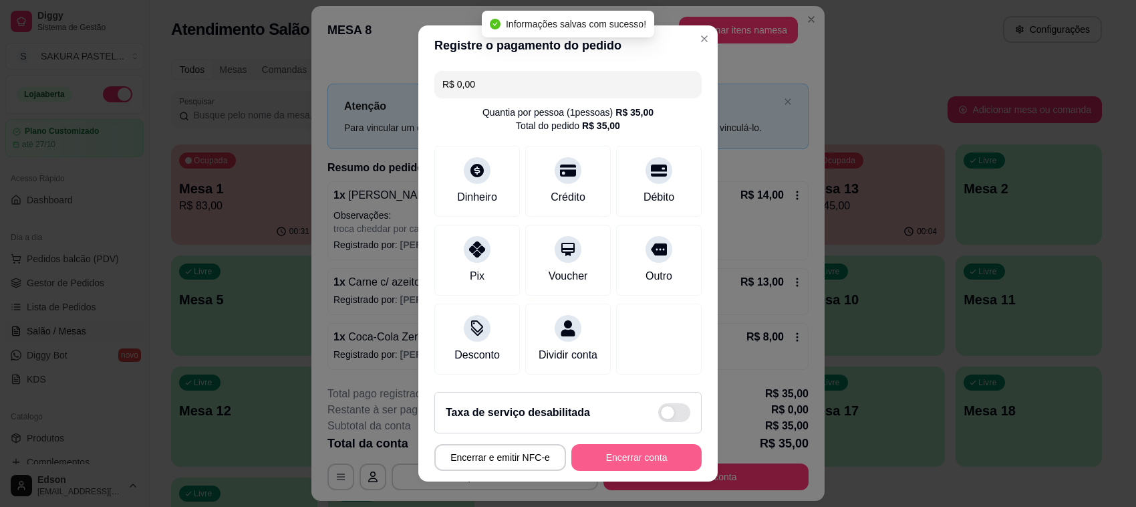
click at [632, 454] on button "Encerrar conta" at bounding box center [636, 457] width 130 height 27
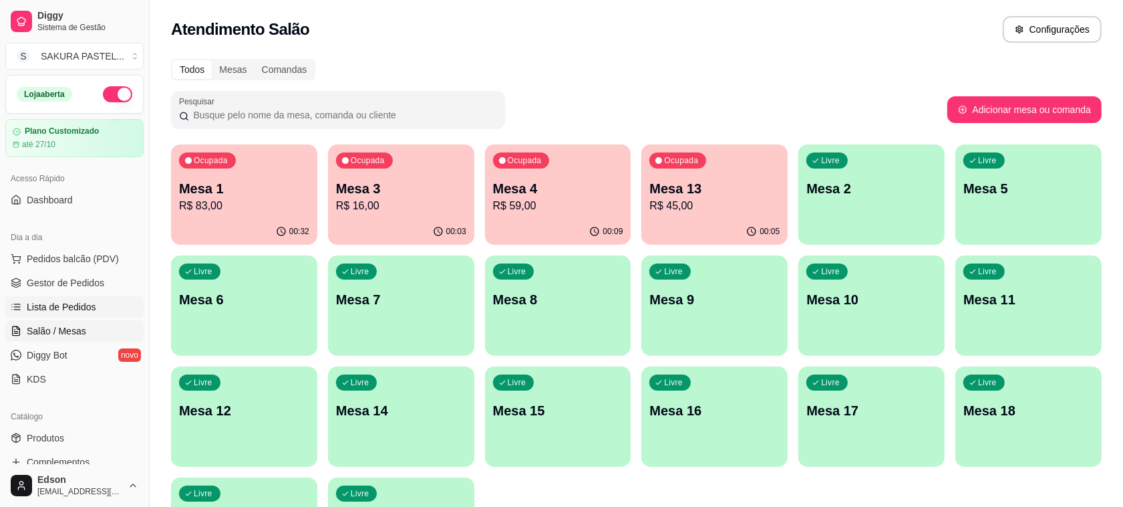
click at [92, 305] on span "Lista de Pedidos" at bounding box center [61, 306] width 69 height 13
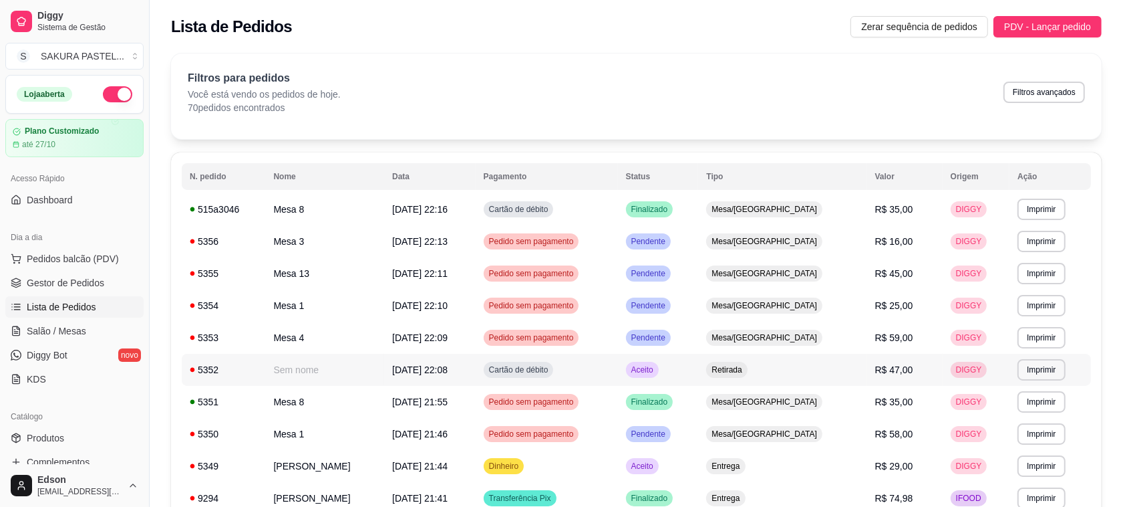
scroll to position [443, 0]
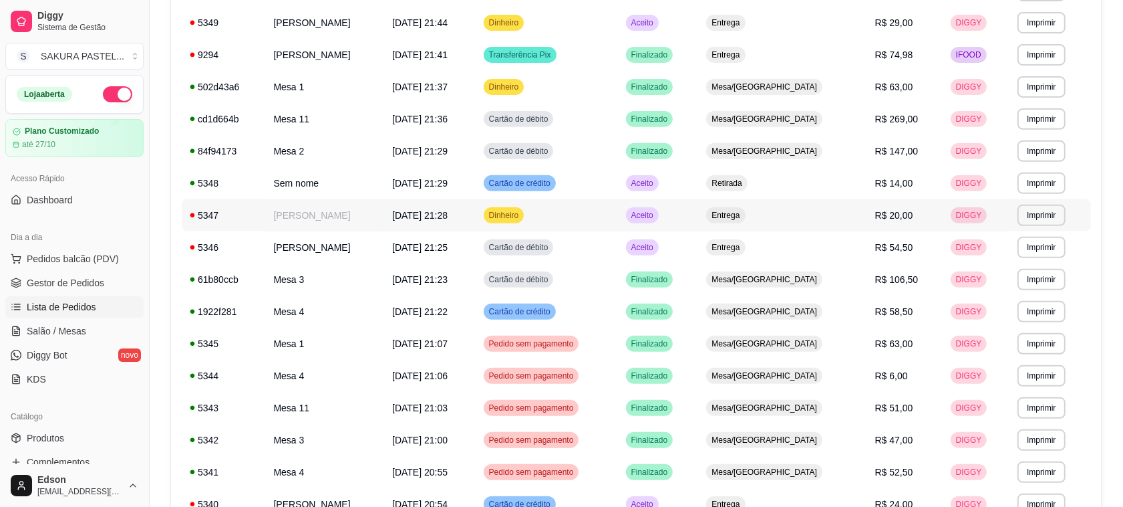
click at [685, 219] on td "Aceito" at bounding box center [658, 215] width 81 height 32
click at [476, 251] on td "[DATE] 21:25" at bounding box center [430, 247] width 92 height 32
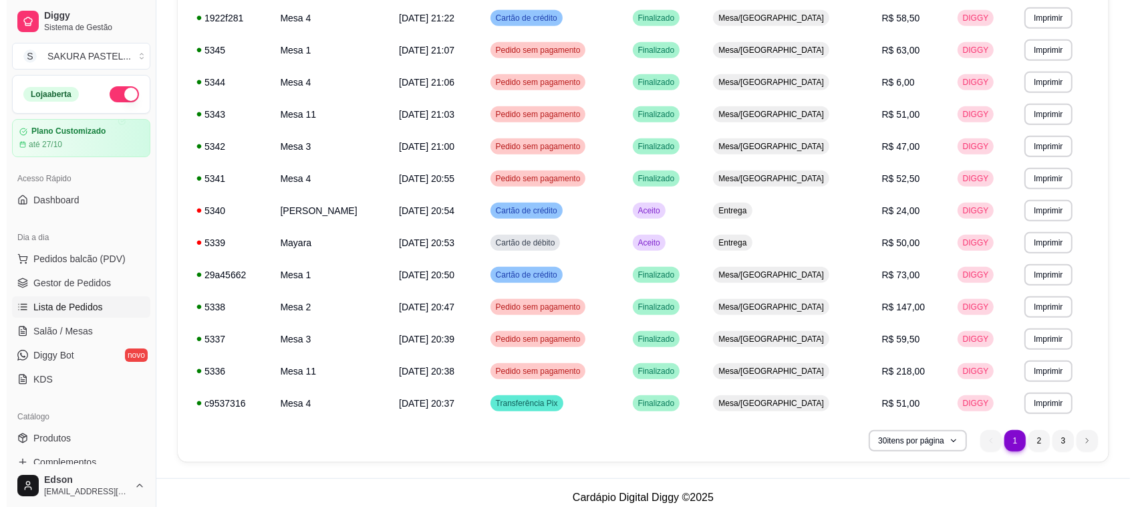
scroll to position [745, 0]
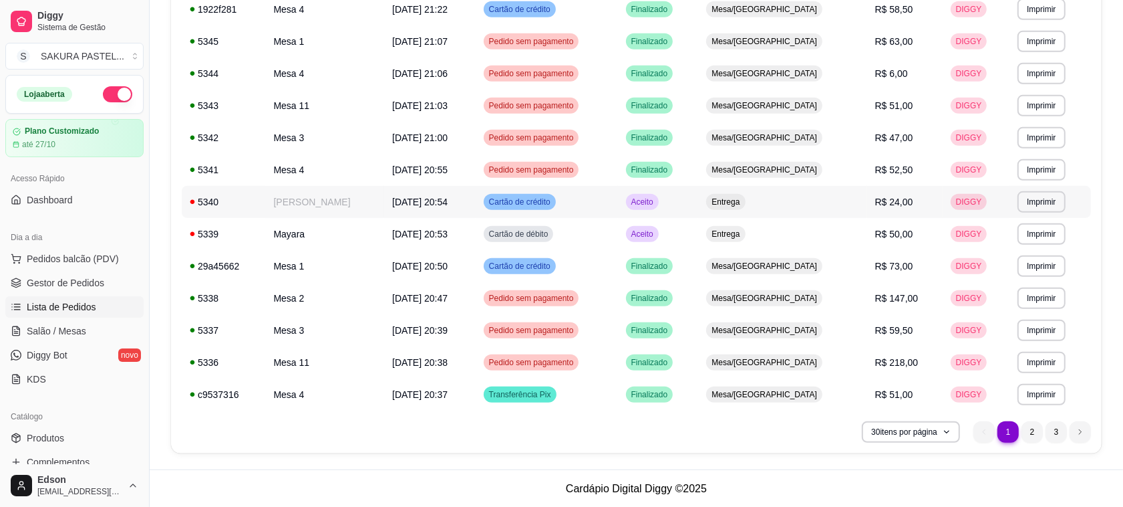
click at [476, 208] on td "[DATE] 20:54" at bounding box center [430, 202] width 92 height 32
click at [1030, 436] on li "2" at bounding box center [1032, 431] width 21 height 21
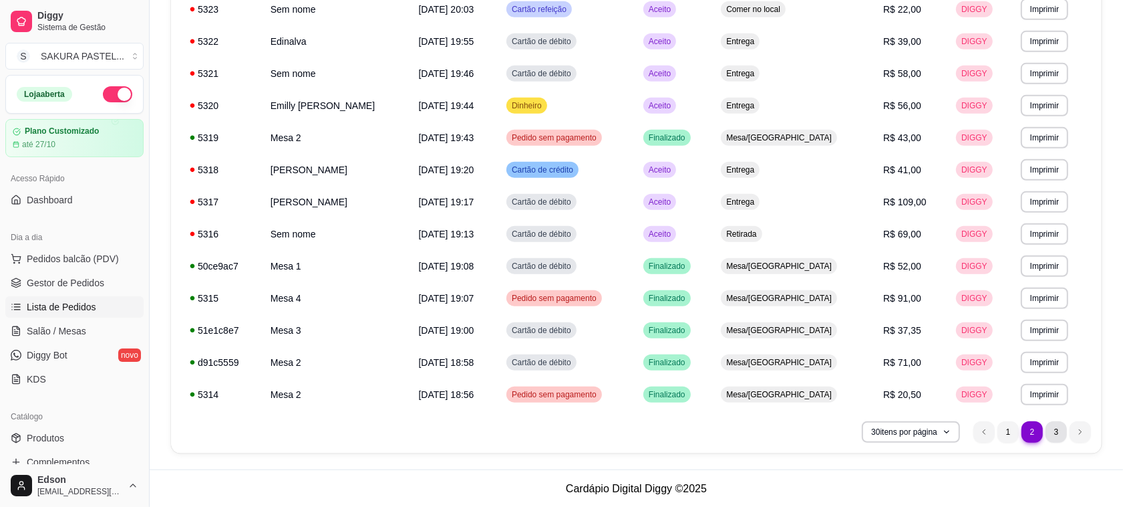
click at [1054, 431] on li "3" at bounding box center [1056, 431] width 21 height 21
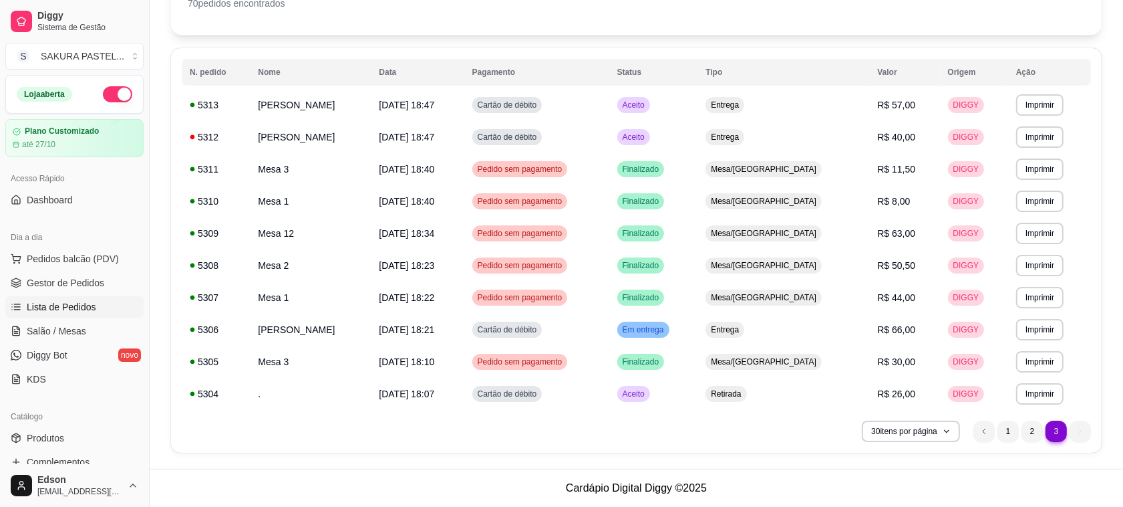
scroll to position [104, 0]
click at [1026, 432] on li "2" at bounding box center [1032, 431] width 21 height 21
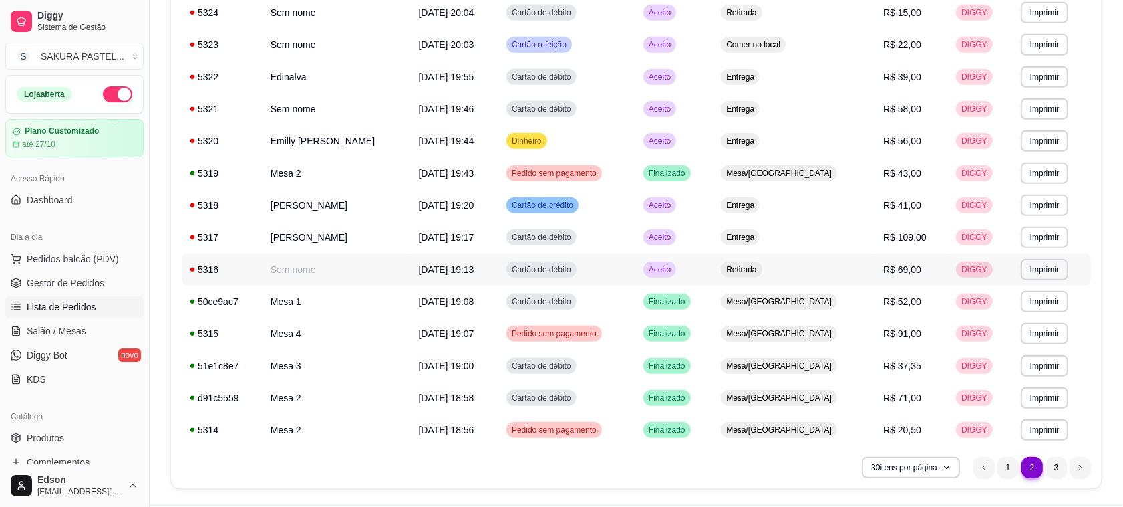
scroll to position [745, 0]
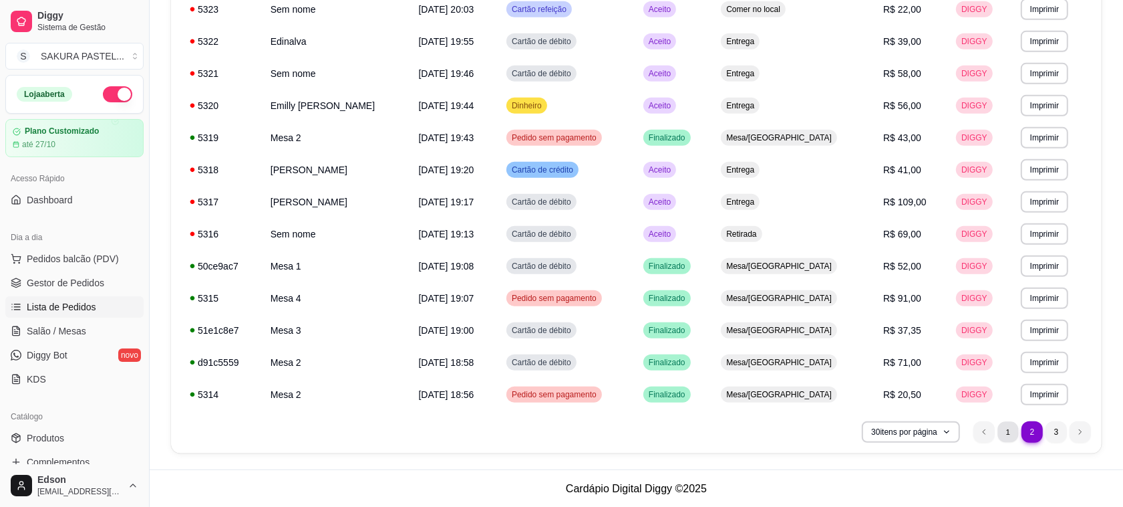
click at [1009, 426] on li "1" at bounding box center [1008, 431] width 21 height 21
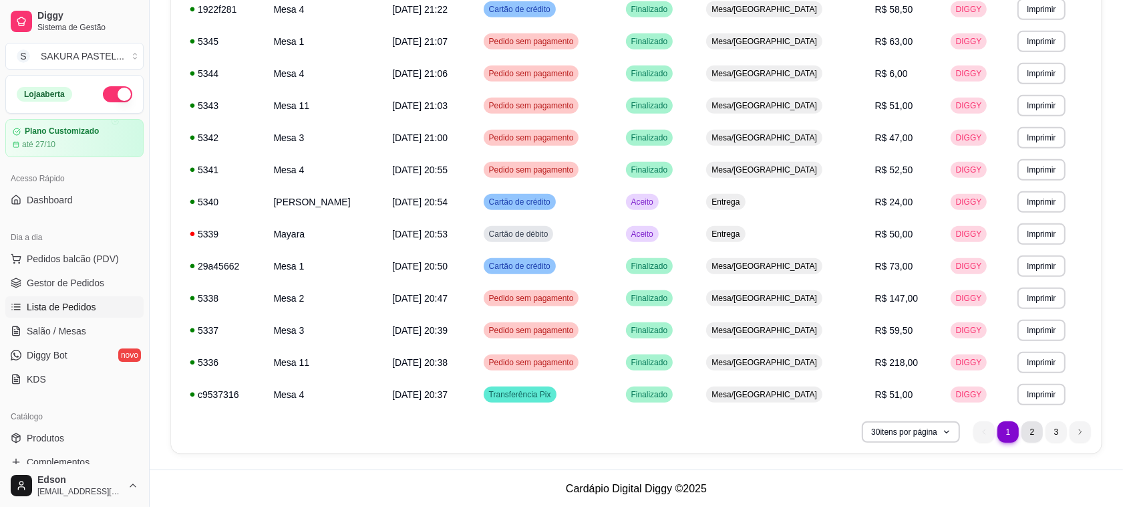
click at [1024, 433] on li "2" at bounding box center [1032, 431] width 21 height 21
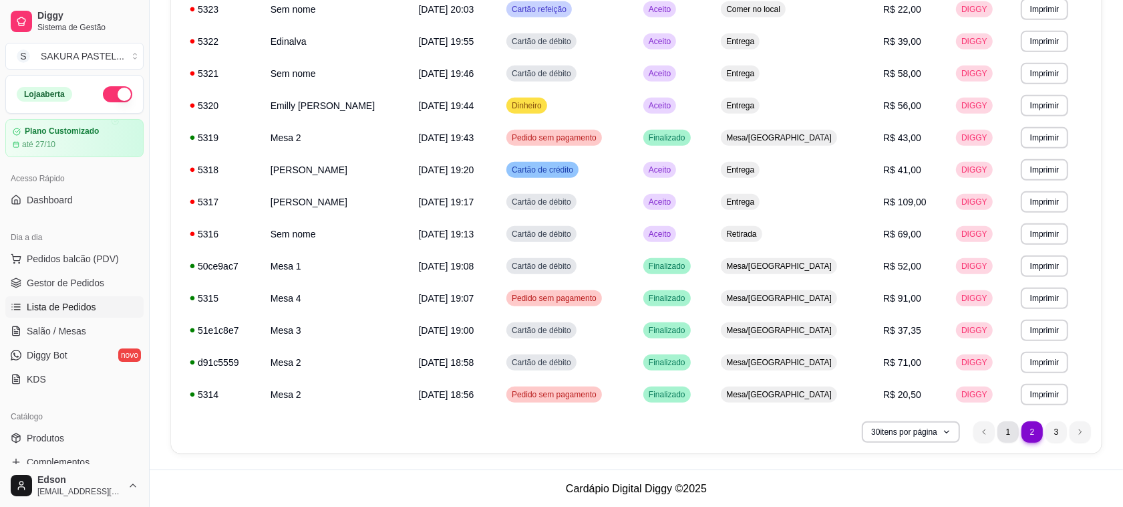
click at [1004, 425] on li "1" at bounding box center [1008, 431] width 21 height 21
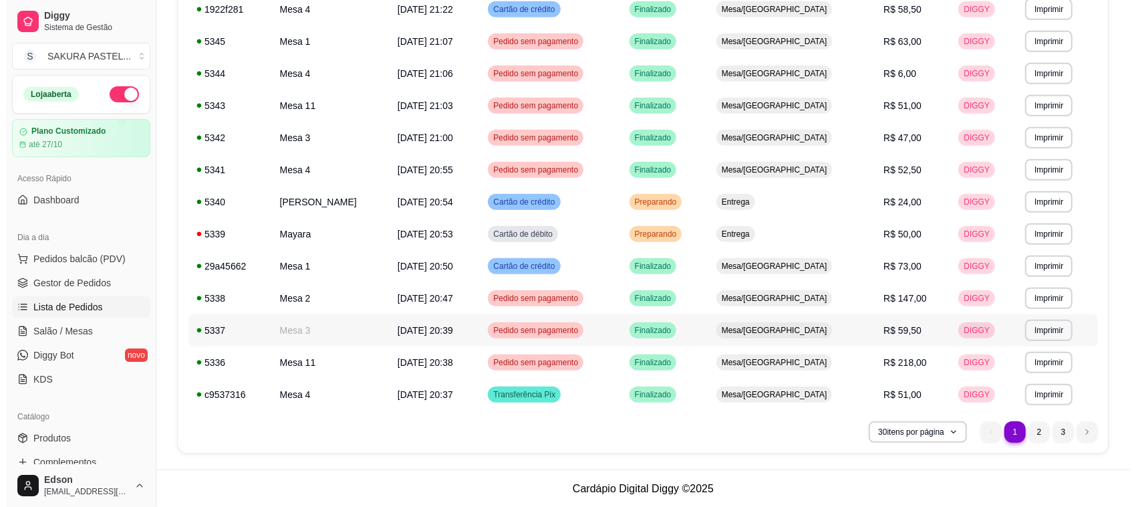
scroll to position [301, 0]
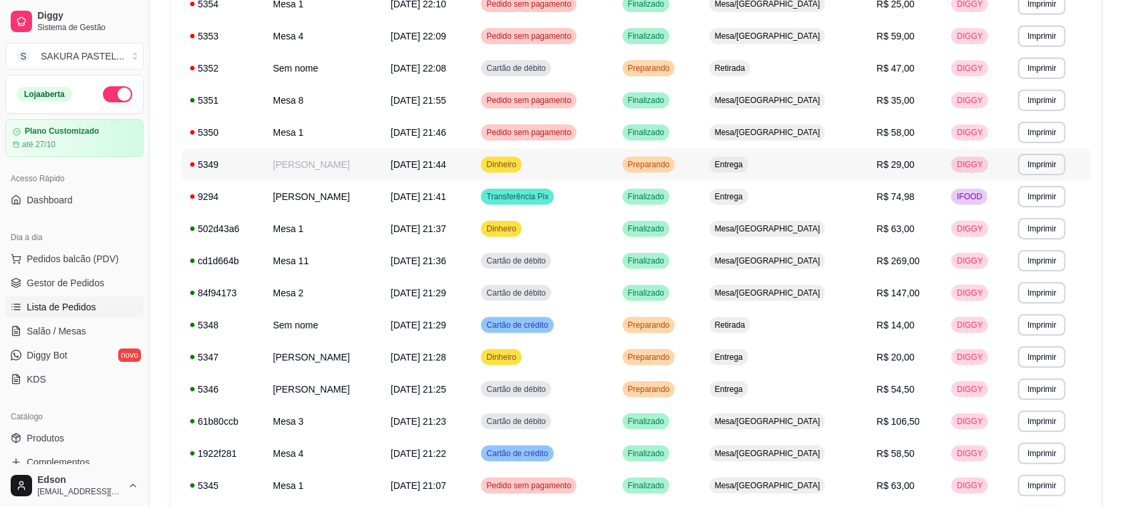
click at [314, 171] on td "[PERSON_NAME]" at bounding box center [324, 164] width 118 height 32
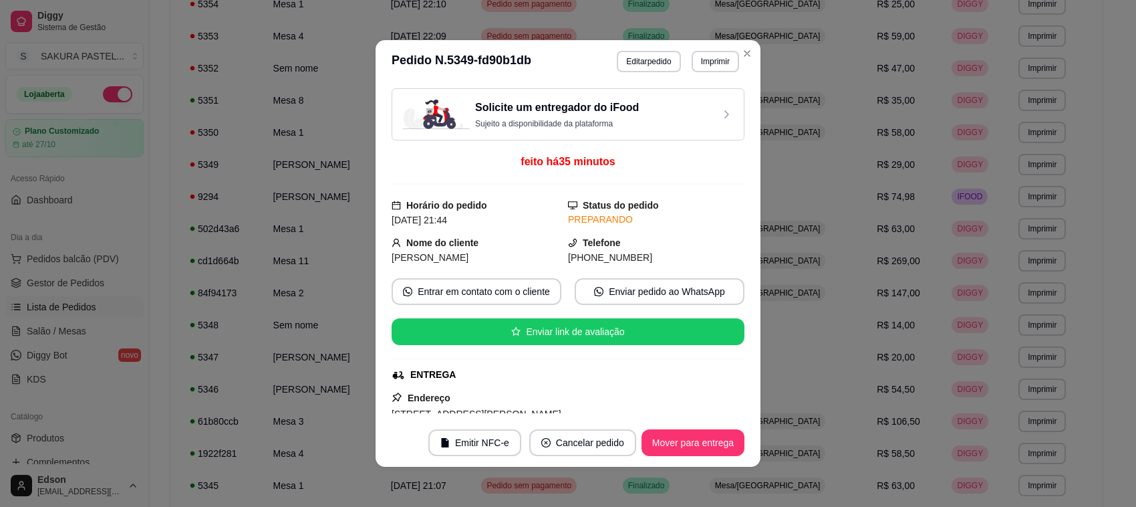
scroll to position [284, 0]
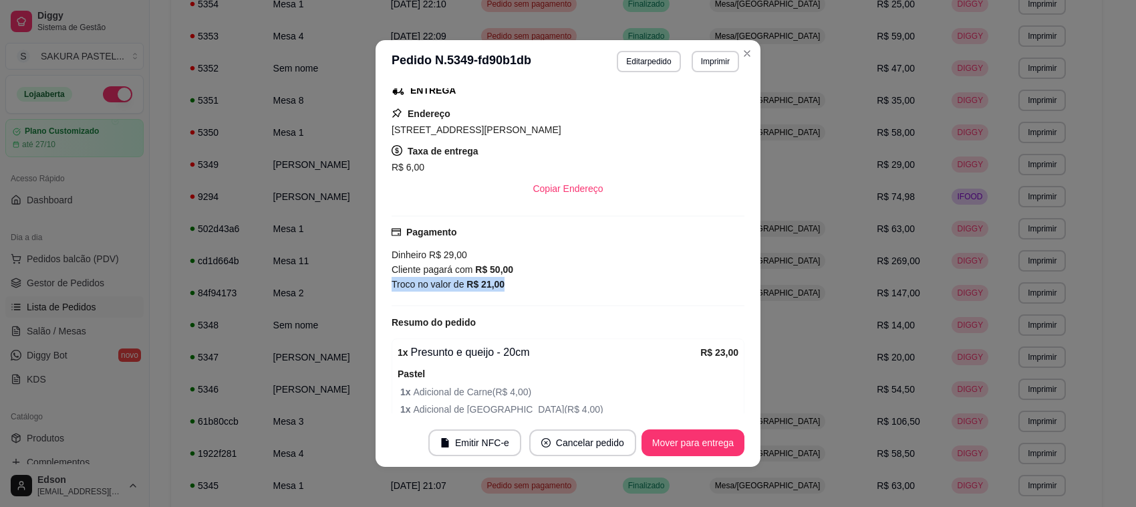
drag, startPoint x: 738, startPoint y: 286, endPoint x: 736, endPoint y: 301, distance: 15.5
click at [737, 301] on div "Solicite um entregador do iFood Sujeito a disponibilidade da plataforma feito h…" at bounding box center [568, 250] width 385 height 335
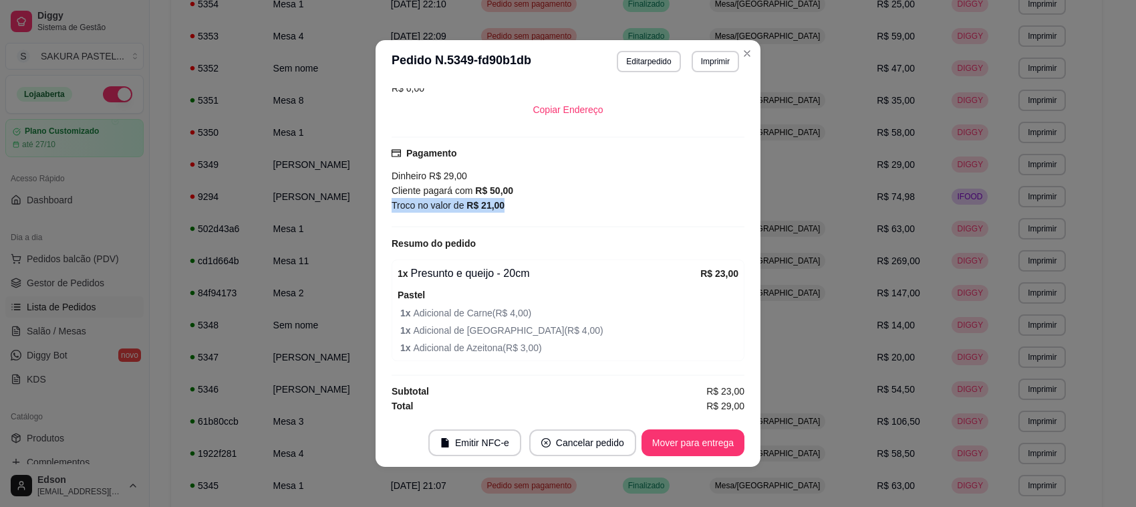
scroll to position [385, 0]
click at [676, 346] on span "1 x Adicional de Azeitona ( R$ 3,00 )" at bounding box center [569, 347] width 338 height 15
drag, startPoint x: 738, startPoint y: 321, endPoint x: 736, endPoint y: 311, distance: 11.0
click at [736, 311] on div "Solicite um entregador do iFood Sujeito a disponibilidade da plataforma feito h…" at bounding box center [568, 250] width 385 height 335
click at [662, 146] on div "Pagamento Dinheiro R$ 29,00 Cliente pagará com R$ 50,00 Troco no valor de R$ 21…" at bounding box center [568, 179] width 353 height 67
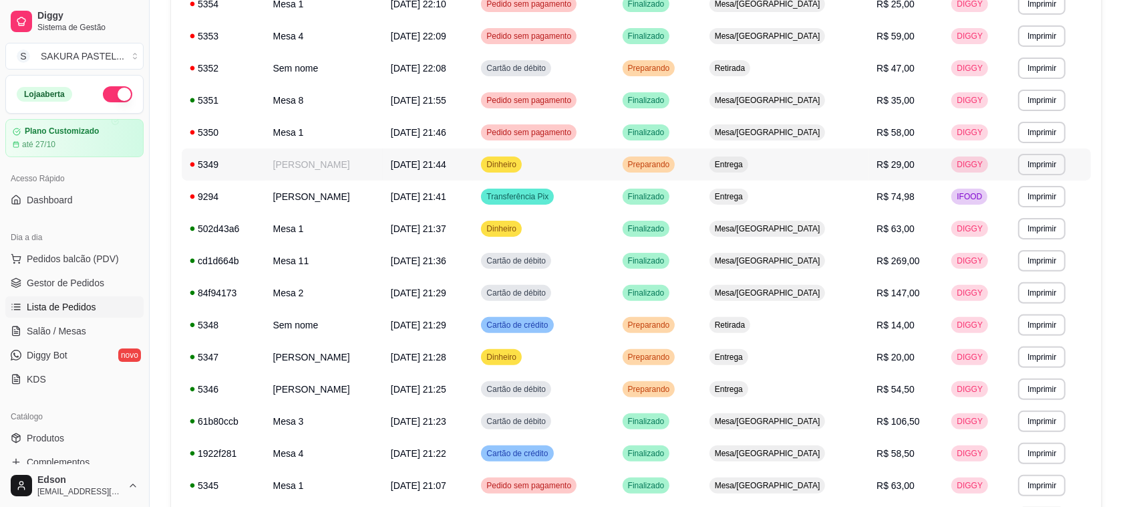
scroll to position [0, 0]
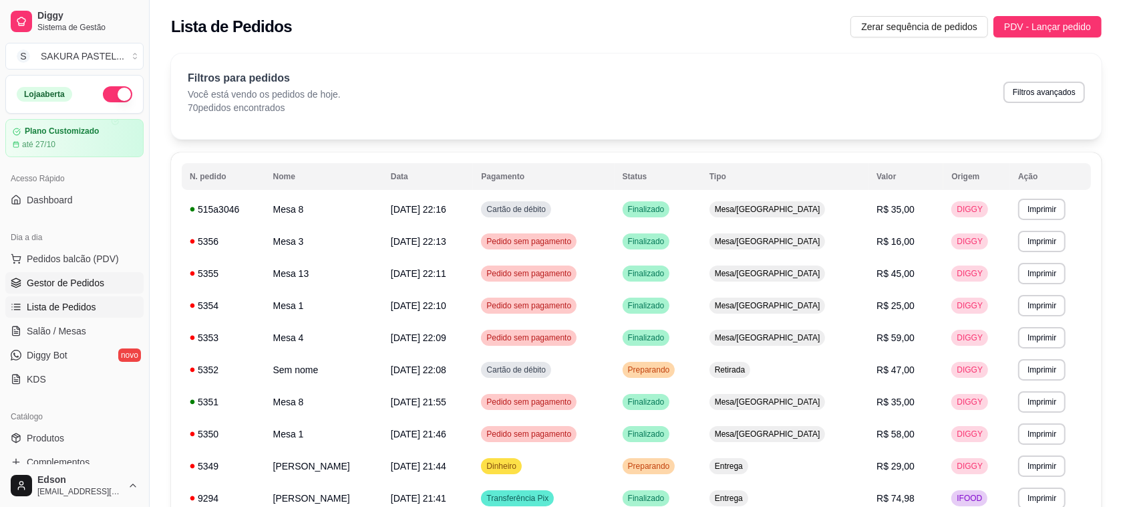
click at [61, 281] on span "Gestor de Pedidos" at bounding box center [66, 282] width 78 height 13
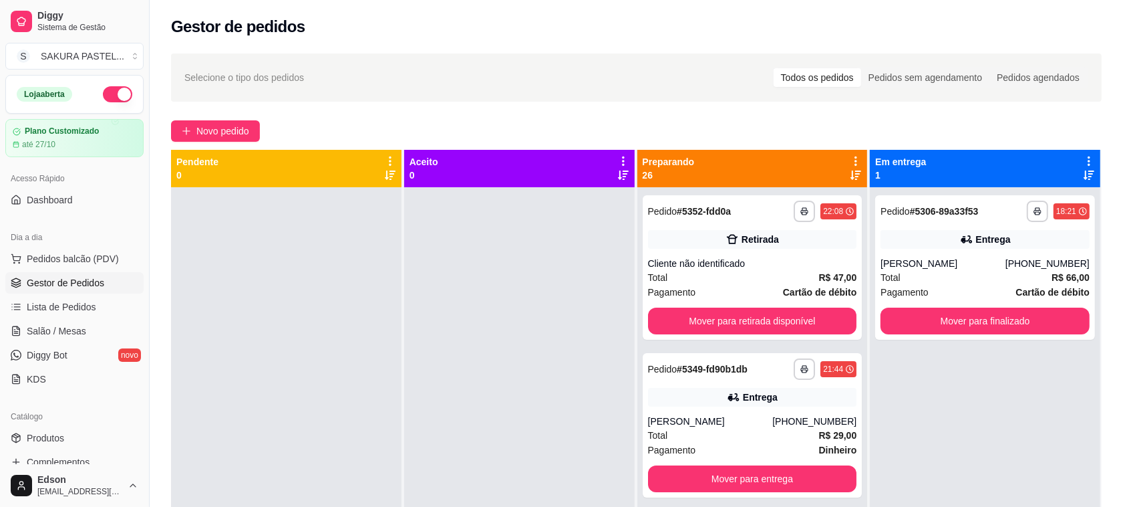
click at [850, 162] on icon at bounding box center [856, 161] width 12 height 12
click at [730, 212] on span "Com essa opção você tem a opção de mover todos os pedidos que estão em uma etap…" at bounding box center [765, 201] width 158 height 25
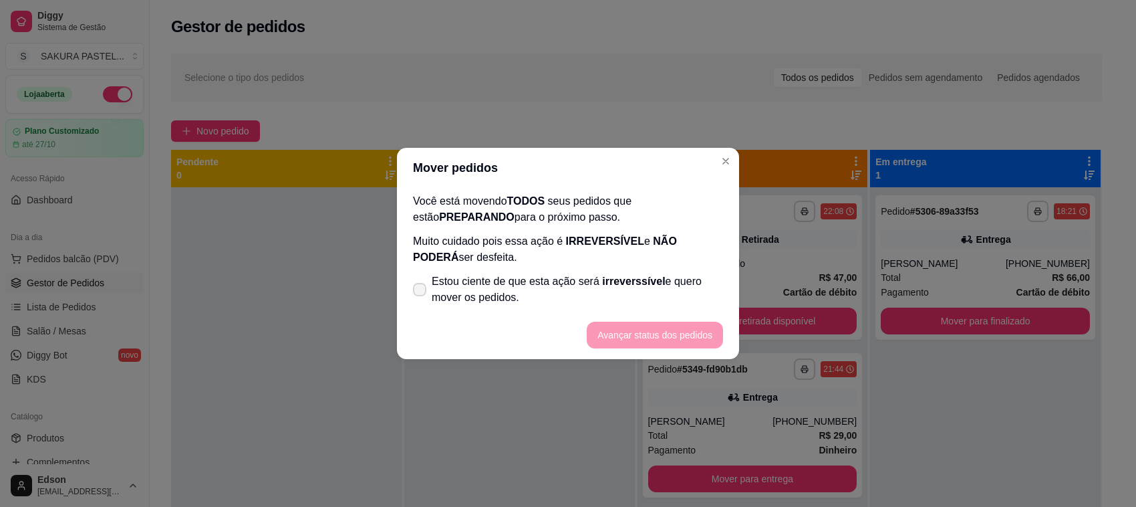
click at [489, 278] on span "Estou ciente de que esta ação será irreverssível e quero mover os pedidos." at bounding box center [577, 289] width 291 height 32
click at [421, 292] on input "Estou ciente de que esta ação será irreverssível e quero mover os pedidos." at bounding box center [416, 296] width 9 height 9
checkbox input "true"
click at [697, 343] on button "Avançar status dos pedidos" at bounding box center [655, 334] width 136 height 27
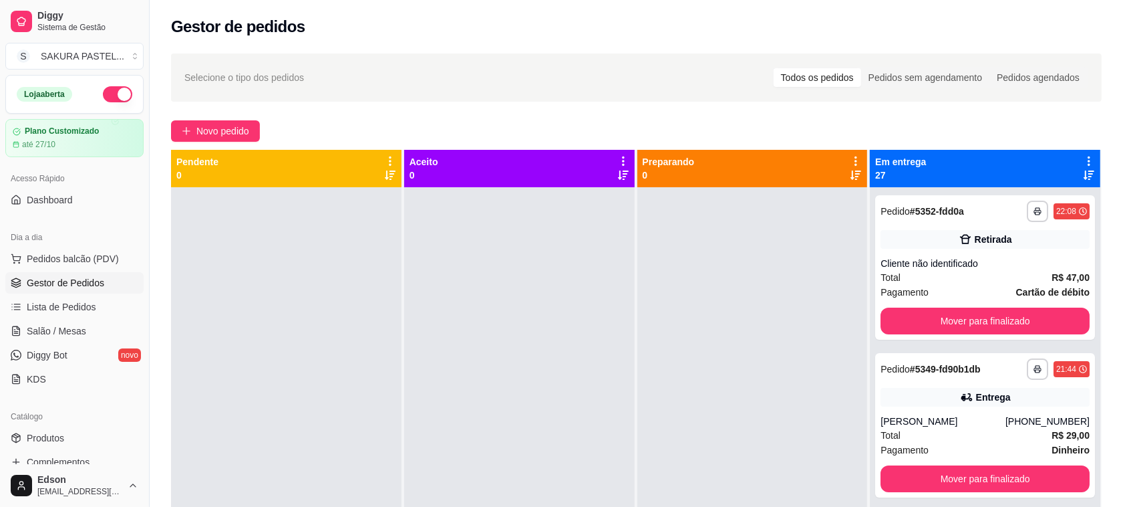
click at [1083, 161] on icon at bounding box center [1089, 161] width 12 height 12
click at [870, 210] on div "**********" at bounding box center [985, 440] width 231 height 507
click at [1083, 160] on icon at bounding box center [1089, 161] width 12 height 12
click at [992, 184] on div "Mover pedidos de etapa Com essa opção você tem a opção de mover todos os pedido…" at bounding box center [995, 196] width 158 height 36
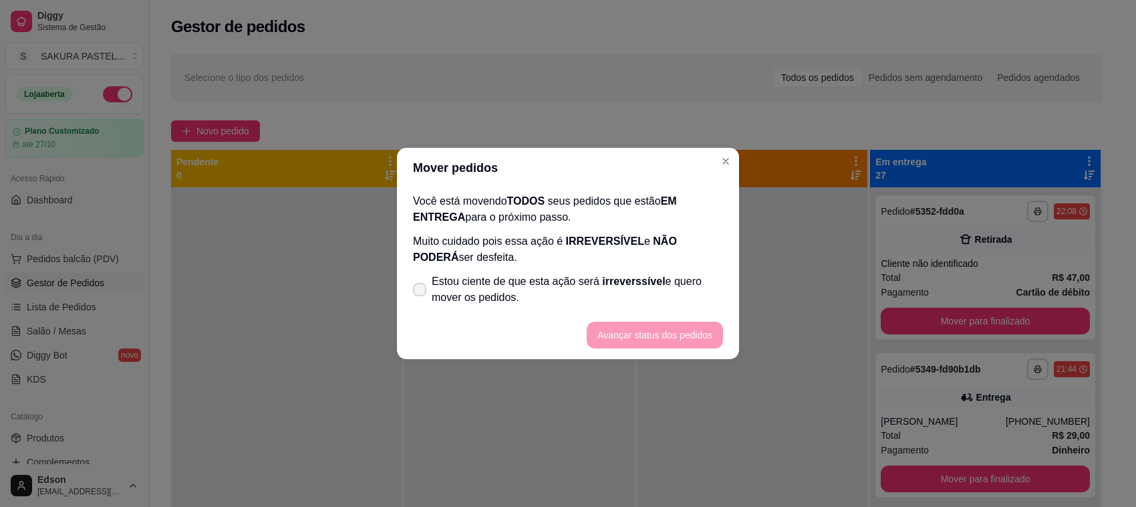
click at [567, 291] on span "Estou ciente de que esta ação será irreverssível e quero mover os pedidos." at bounding box center [577, 289] width 291 height 32
click at [421, 292] on input "Estou ciente de que esta ação será irreverssível e quero mover os pedidos." at bounding box center [416, 296] width 9 height 9
checkbox input "true"
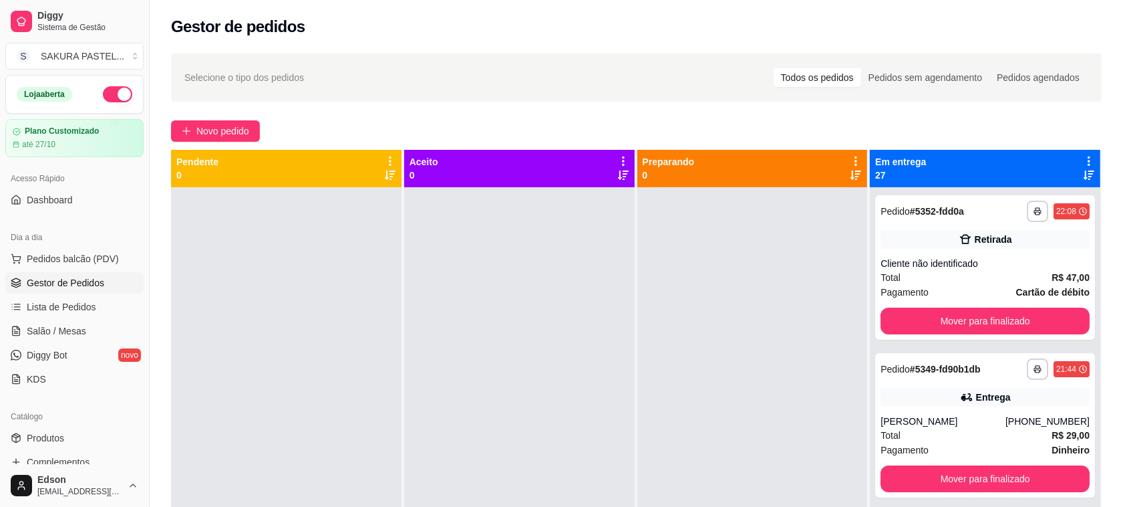
click at [687, 346] on div at bounding box center [752, 440] width 231 height 507
click at [1083, 160] on icon at bounding box center [1089, 161] width 12 height 12
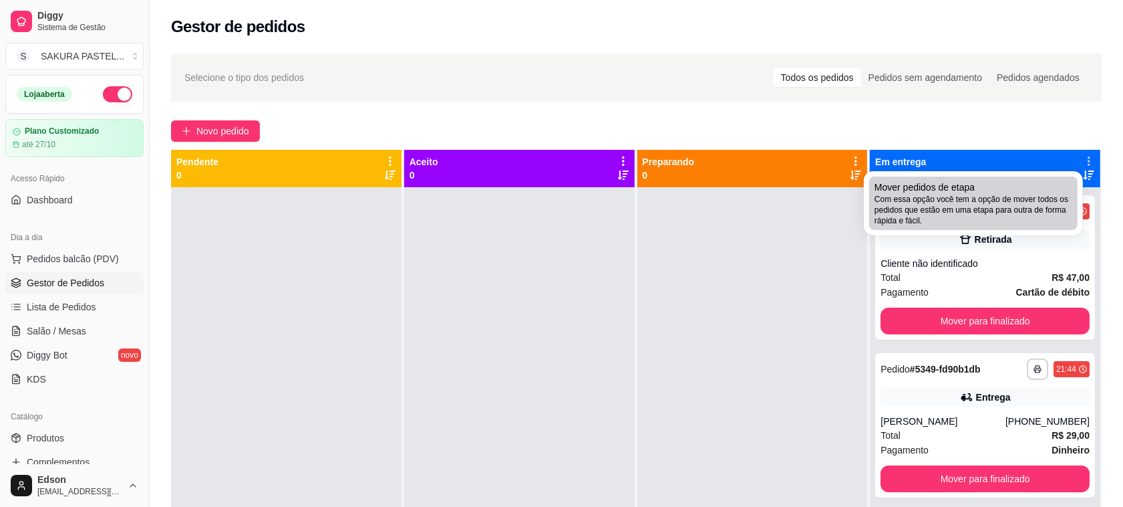
click at [996, 176] on li "Mover pedidos de etapa Com essa opção você tem a opção de mover todos os pedido…" at bounding box center [973, 202] width 208 height 53
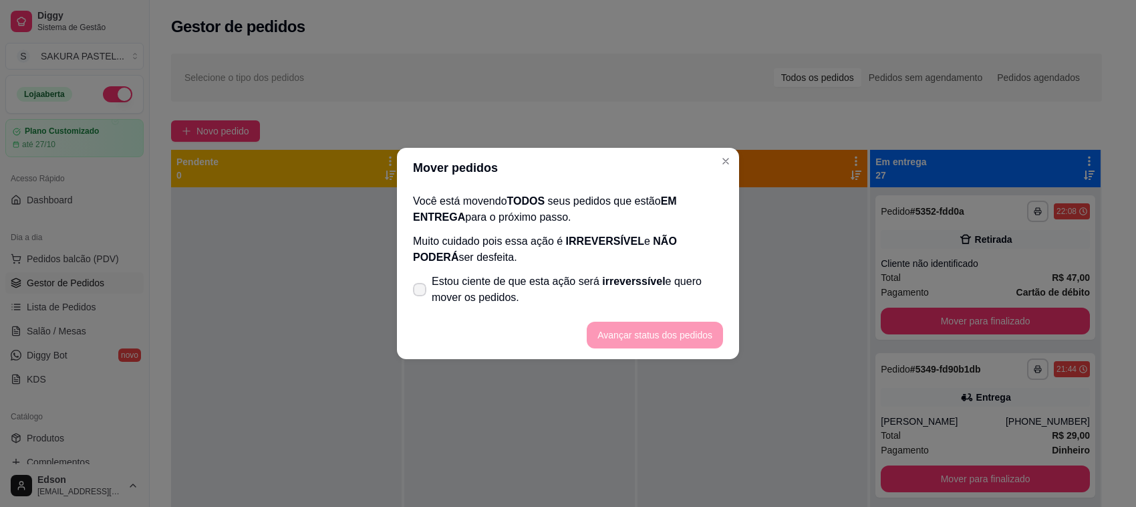
click at [679, 291] on span "Estou ciente de que esta ação será irreverssível e quero mover os pedidos." at bounding box center [577, 289] width 291 height 32
click at [421, 292] on input "Estou ciente de que esta ação será irreverssível e quero mover os pedidos." at bounding box center [416, 296] width 9 height 9
checkbox input "true"
click at [676, 315] on footer "Avançar status dos pedidos" at bounding box center [568, 335] width 342 height 48
click at [680, 329] on button "Avançar status dos pedidos" at bounding box center [655, 335] width 132 height 26
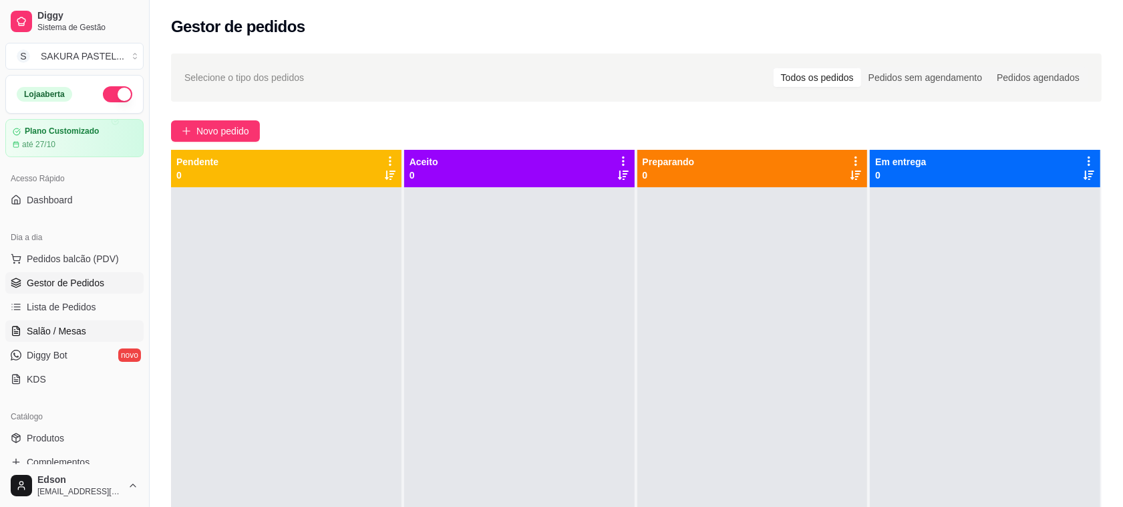
click at [92, 329] on link "Salão / Mesas" at bounding box center [74, 330] width 138 height 21
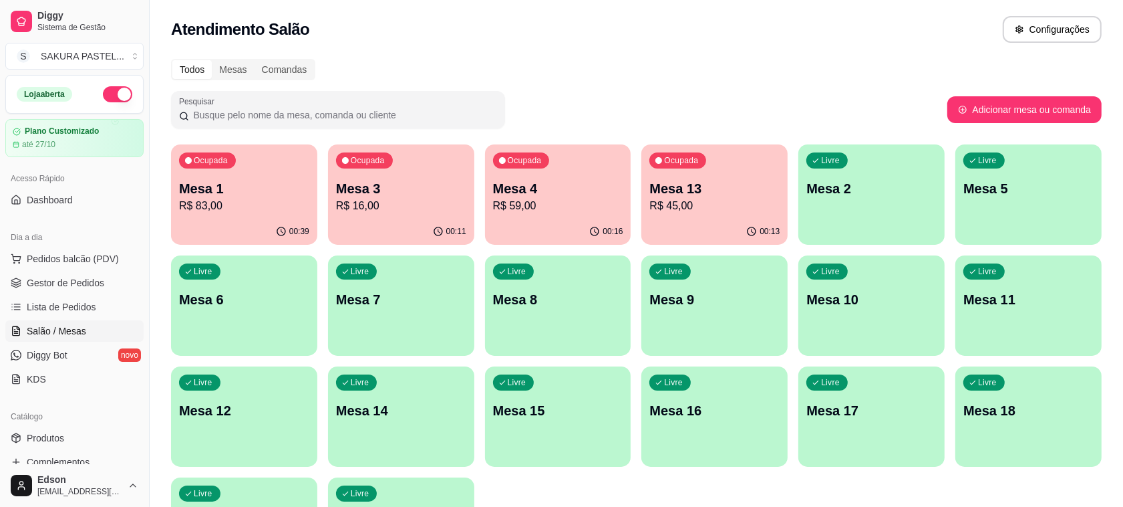
click at [104, 94] on button "button" at bounding box center [117, 94] width 29 height 16
click at [100, 284] on span "Gestor de Pedidos" at bounding box center [66, 282] width 78 height 13
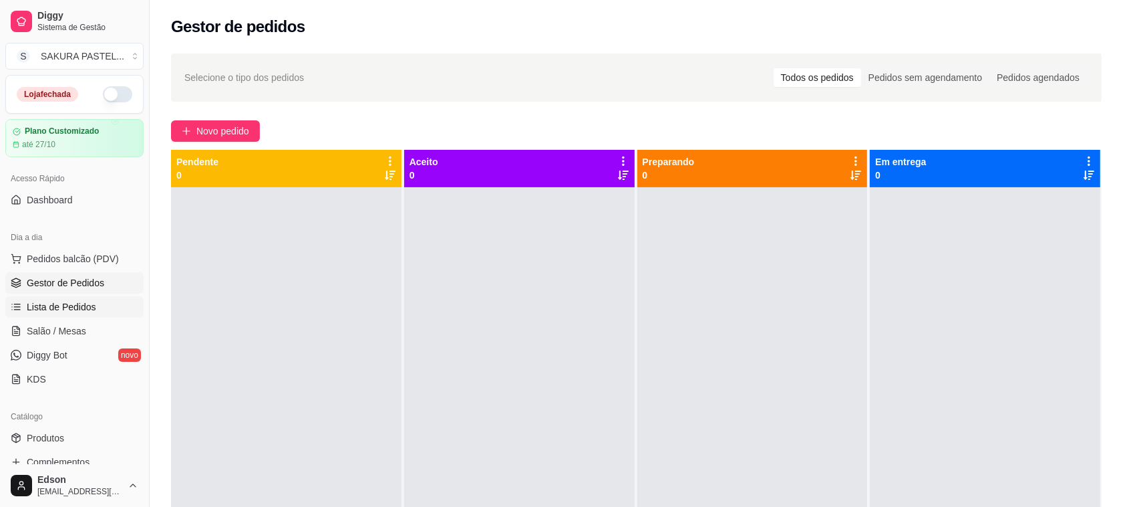
click at [99, 303] on link "Lista de Pedidos" at bounding box center [74, 306] width 138 height 21
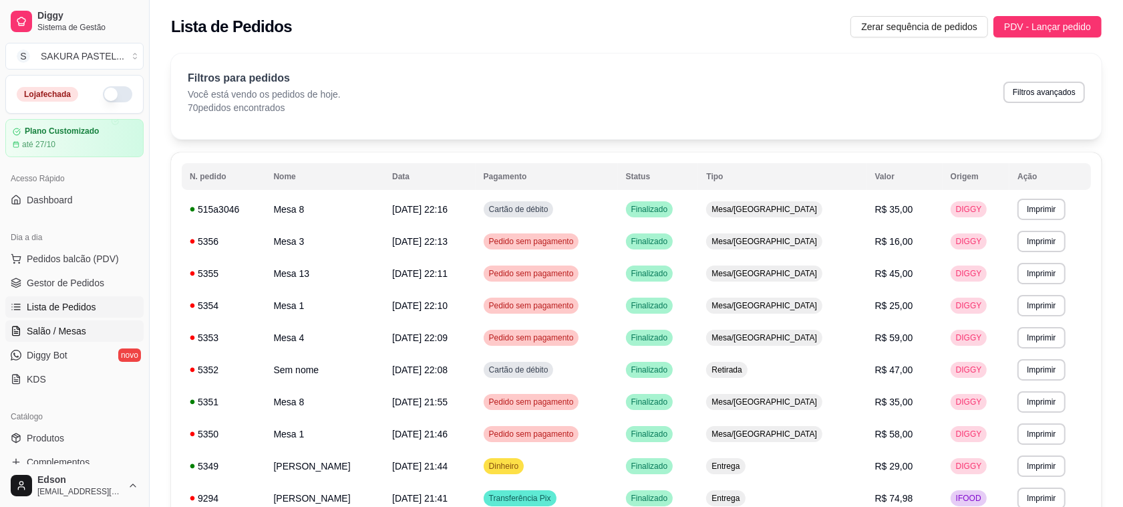
click at [92, 335] on link "Salão / Mesas" at bounding box center [74, 330] width 138 height 21
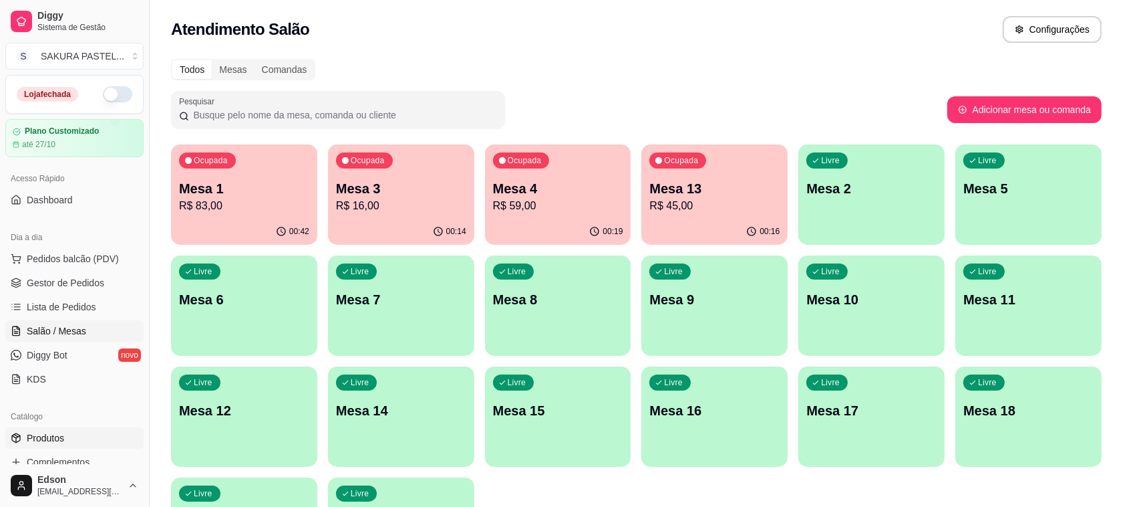
click at [79, 438] on link "Produtos" at bounding box center [74, 437] width 138 height 21
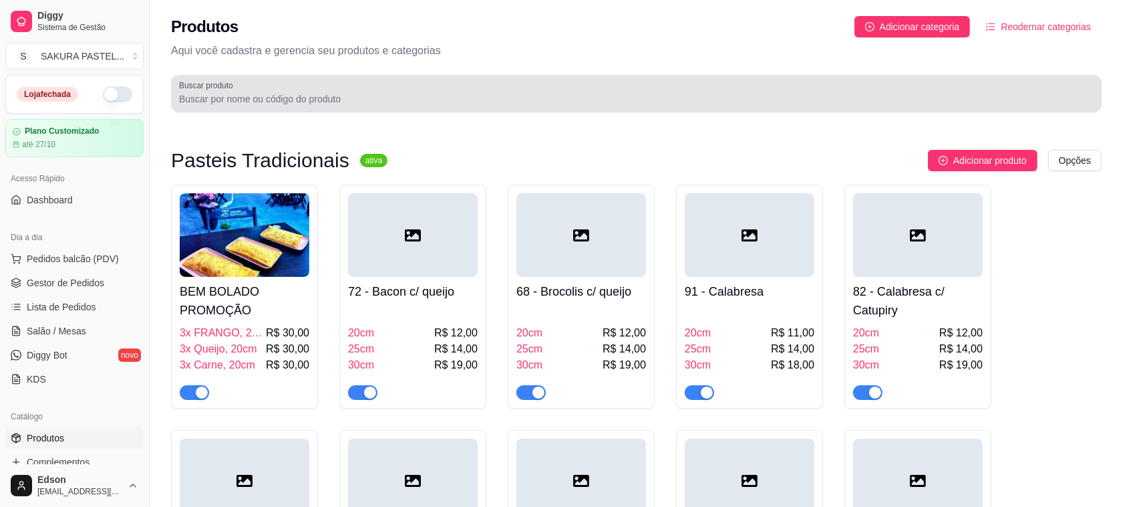
click at [314, 110] on div "Buscar produto" at bounding box center [636, 93] width 931 height 37
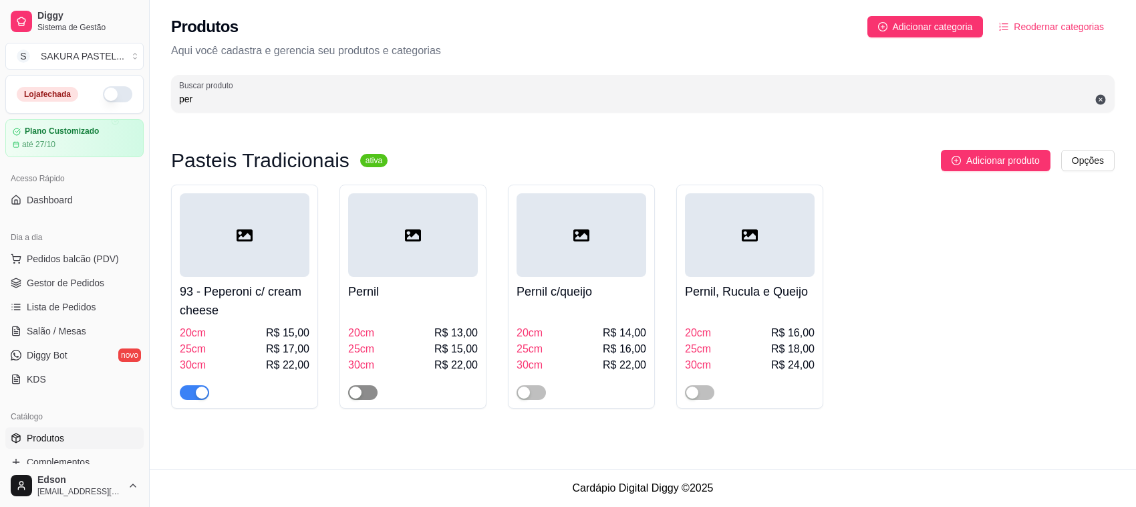
type input "per"
click at [368, 388] on span "button" at bounding box center [362, 392] width 29 height 15
click at [519, 392] on div "button" at bounding box center [524, 392] width 12 height 12
click at [686, 392] on div "button" at bounding box center [692, 392] width 12 height 12
click at [72, 200] on link "Dashboard" at bounding box center [74, 199] width 138 height 21
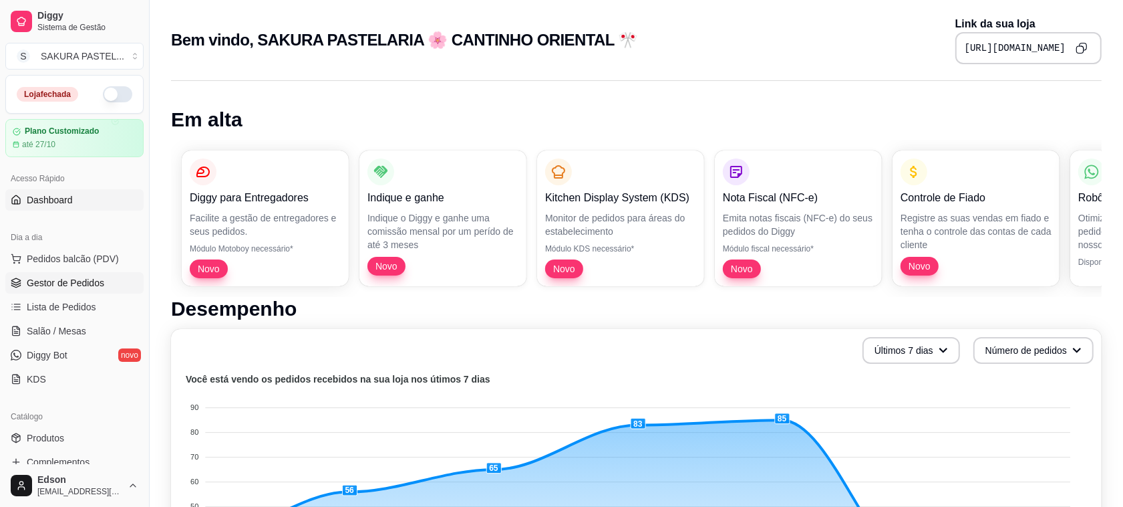
click at [82, 275] on link "Gestor de Pedidos" at bounding box center [74, 282] width 138 height 21
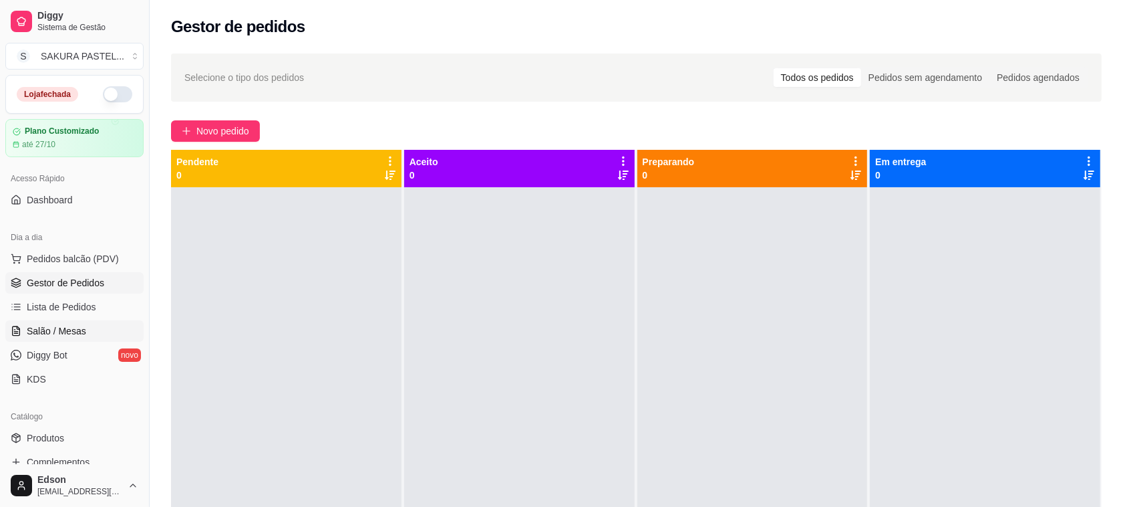
click at [53, 320] on link "Salão / Mesas" at bounding box center [74, 330] width 138 height 21
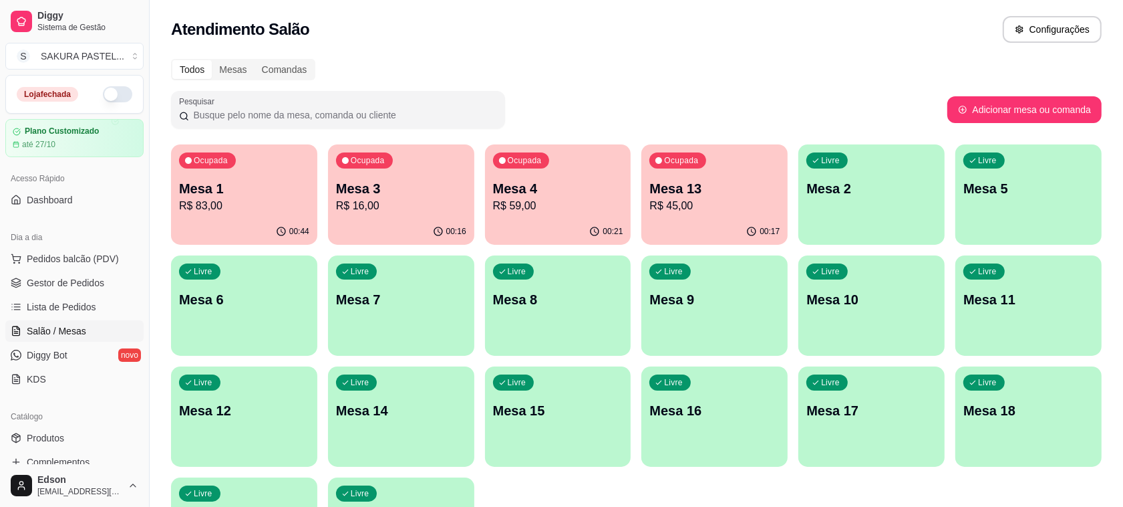
click at [267, 190] on p "Mesa 1" at bounding box center [244, 188] width 130 height 19
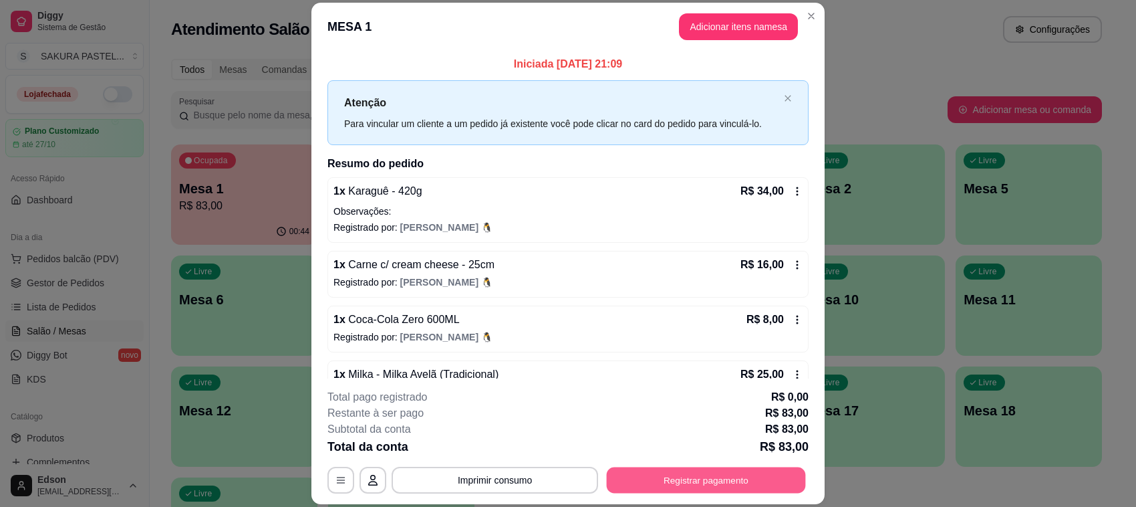
click at [710, 480] on button "Registrar pagamento" at bounding box center [706, 480] width 199 height 26
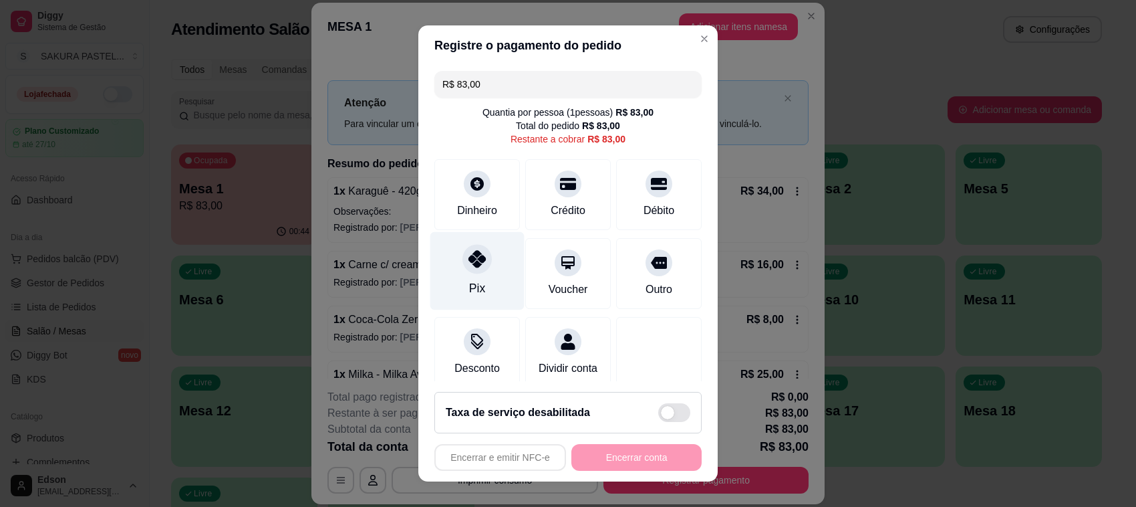
click at [470, 281] on div "Pix" at bounding box center [477, 287] width 16 height 17
type input "R$ 0,00"
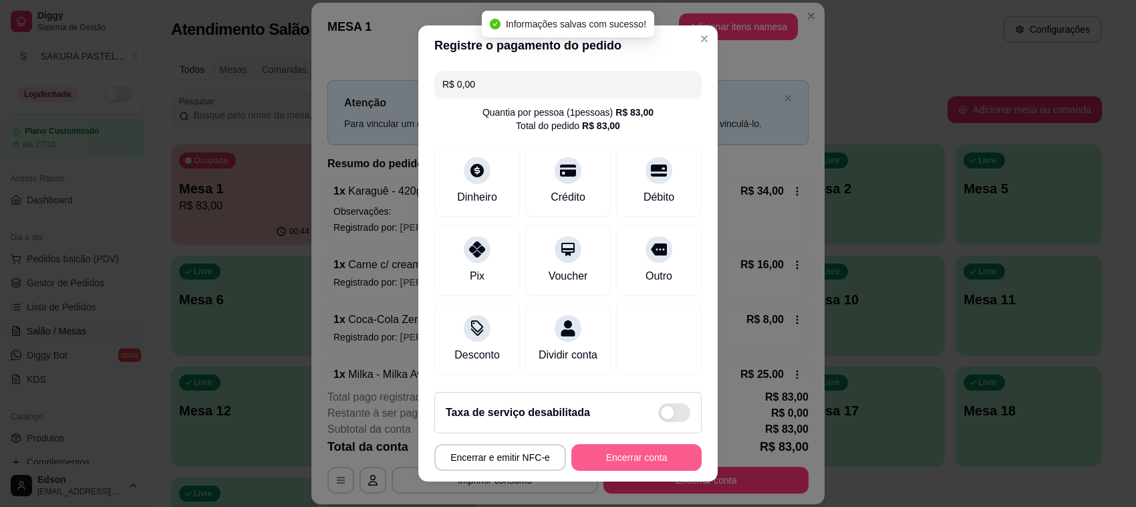
click at [629, 458] on button "Encerrar conta" at bounding box center [636, 457] width 130 height 27
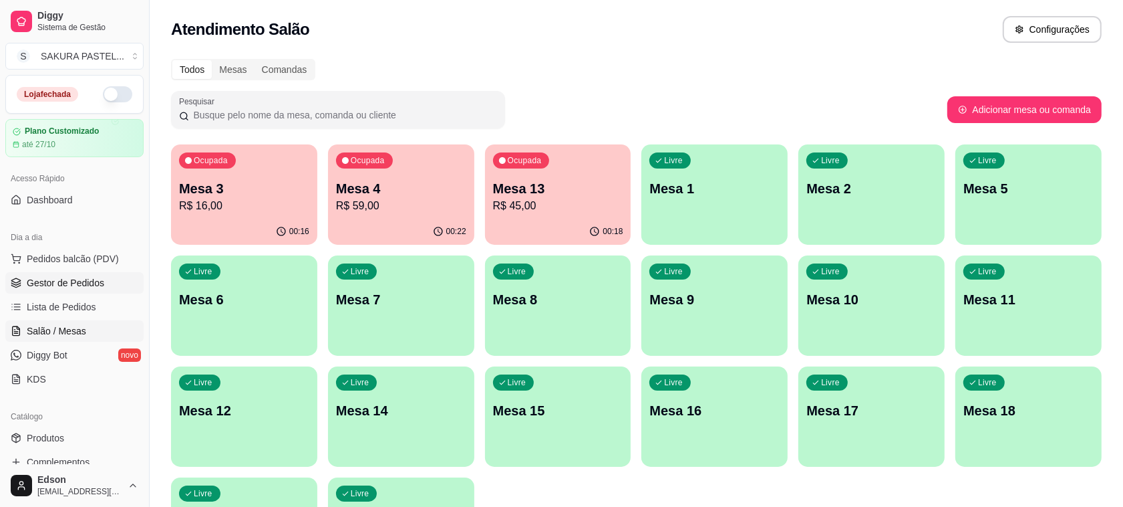
click at [104, 289] on link "Gestor de Pedidos" at bounding box center [74, 282] width 138 height 21
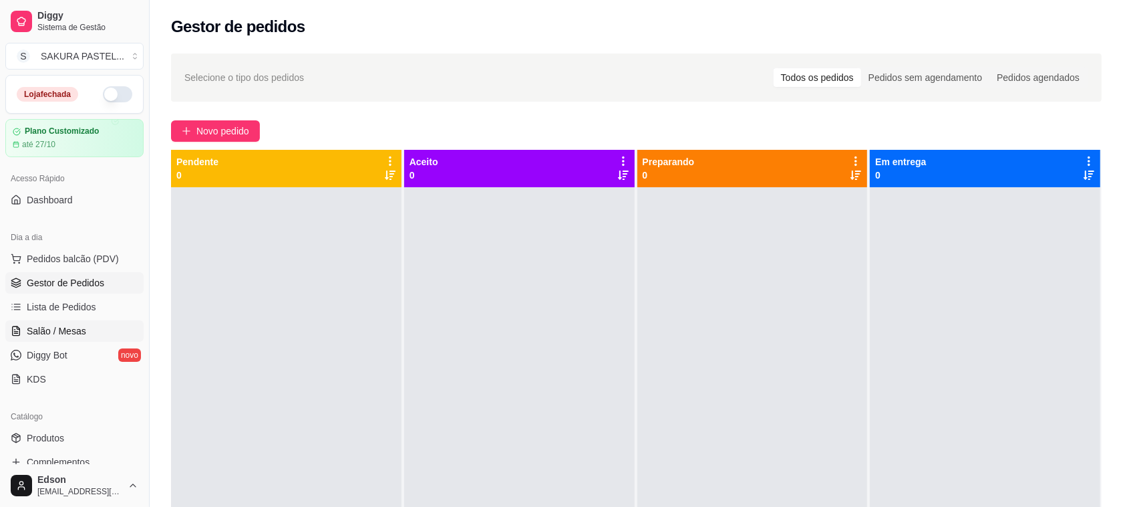
click at [92, 329] on link "Salão / Mesas" at bounding box center [74, 330] width 138 height 21
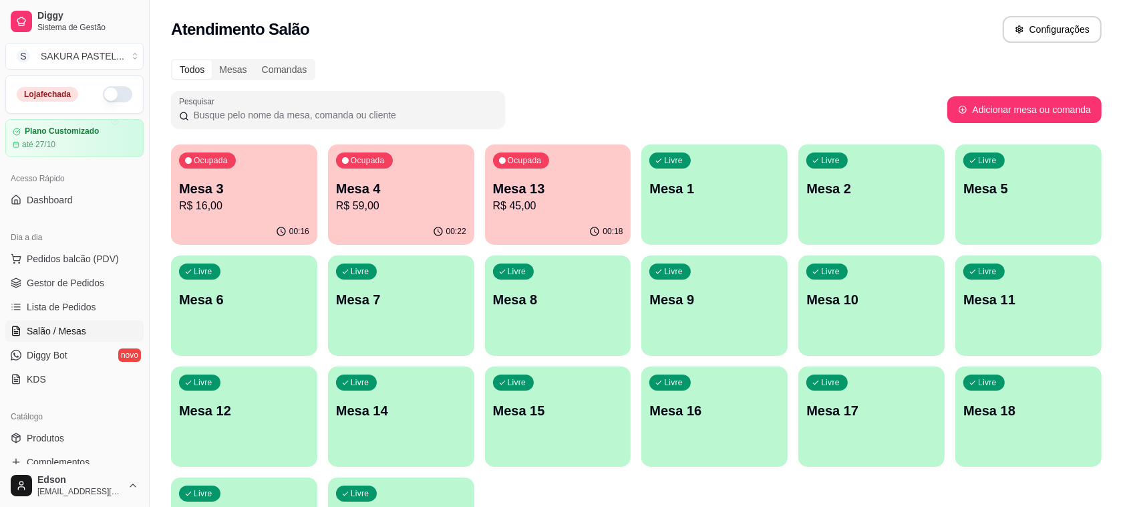
click at [555, 176] on div "Ocupada Mesa 13 R$ 45,00" at bounding box center [558, 181] width 146 height 74
click at [431, 215] on div "Ocupada Mesa 4 R$ 59,00" at bounding box center [401, 181] width 146 height 74
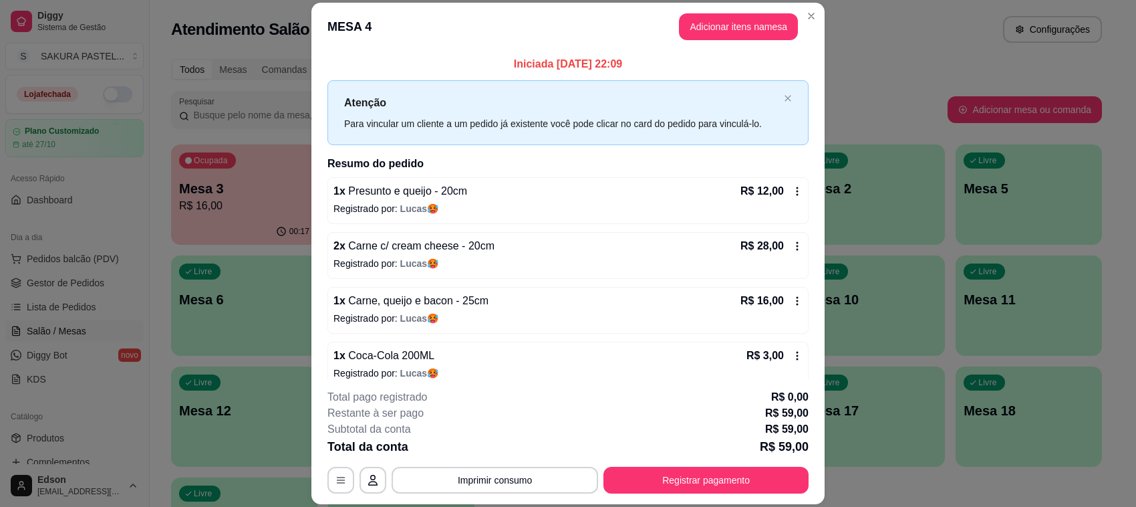
scroll to position [15, 0]
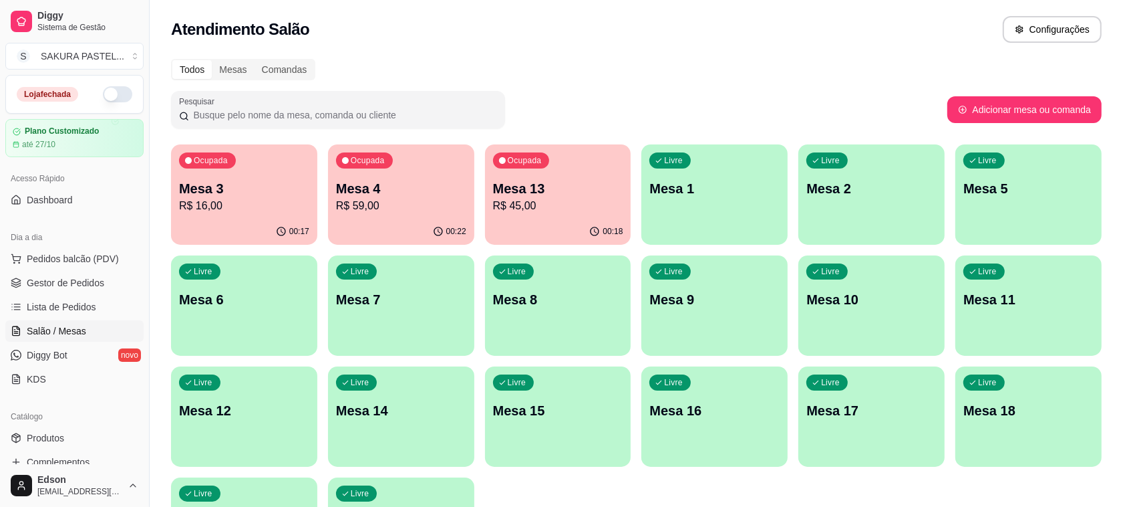
click at [275, 217] on div "Ocupada Mesa 3 R$ 16,00" at bounding box center [244, 181] width 146 height 74
click at [115, 277] on link "Gestor de Pedidos" at bounding box center [74, 282] width 138 height 21
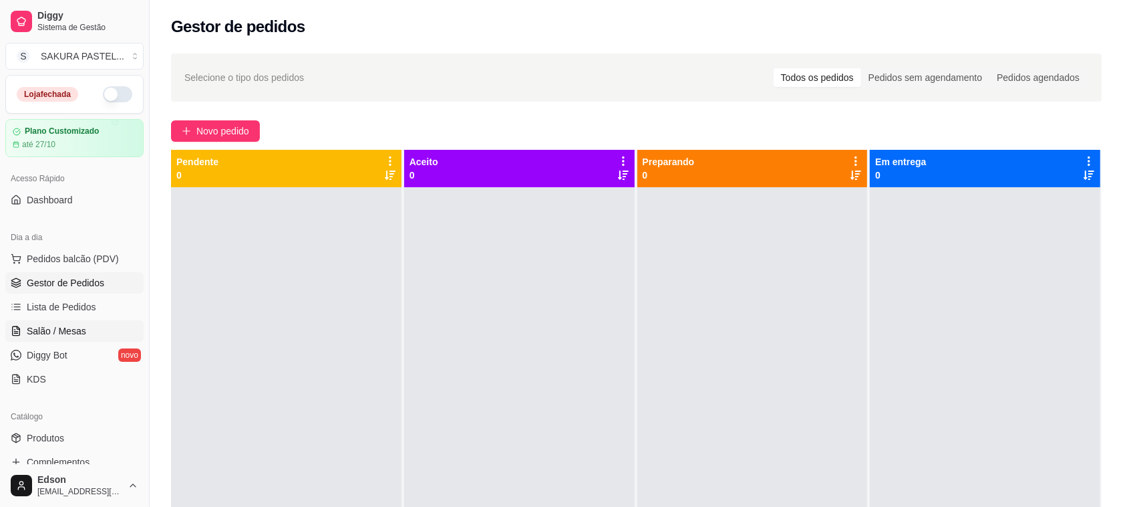
click at [80, 325] on span "Salão / Mesas" at bounding box center [56, 330] width 59 height 13
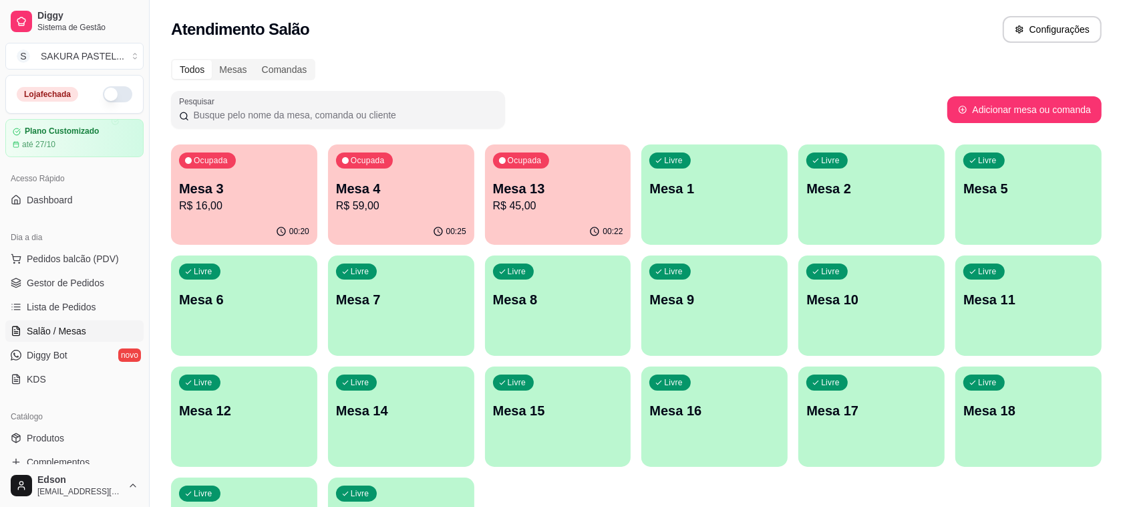
click at [454, 200] on p "R$ 59,00" at bounding box center [401, 206] width 130 height 16
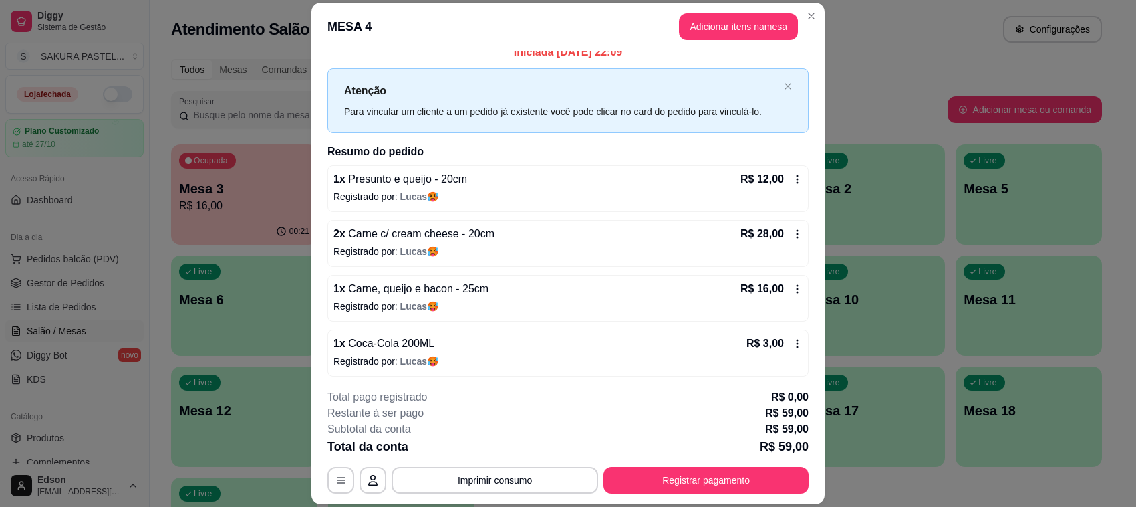
scroll to position [15, 0]
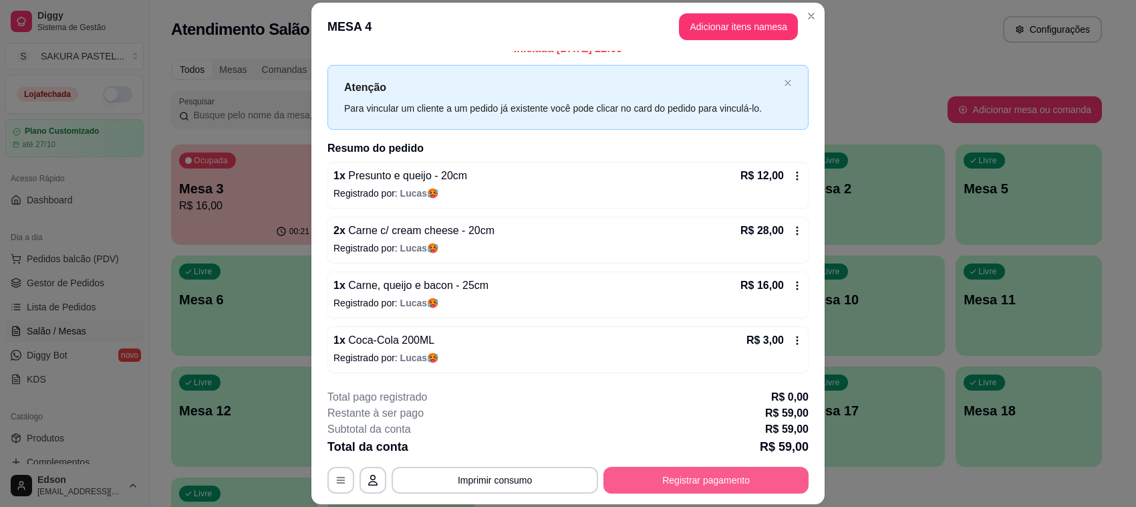
click at [702, 476] on button "Registrar pagamento" at bounding box center [705, 479] width 205 height 27
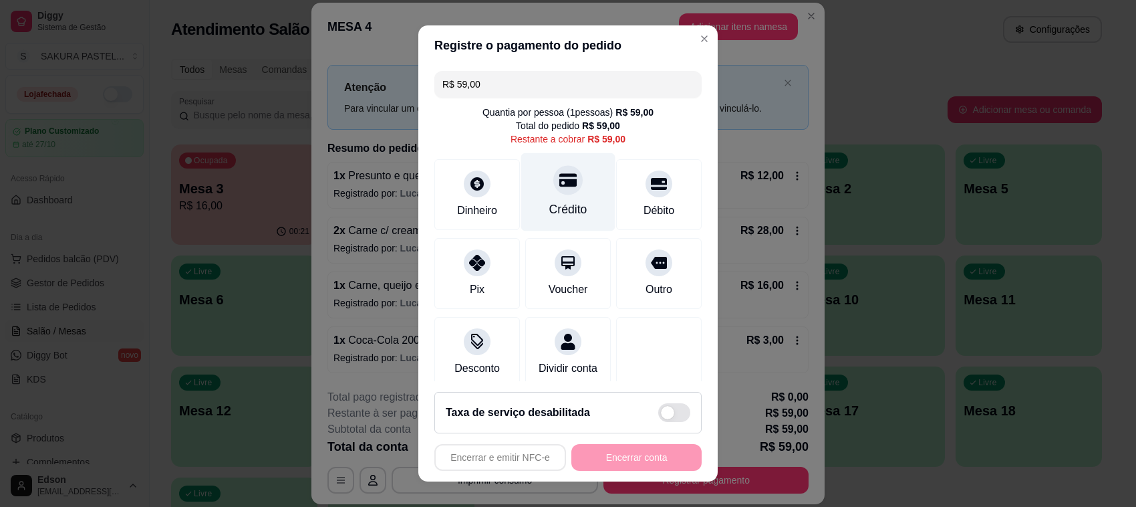
click at [561, 190] on div "Crédito" at bounding box center [568, 192] width 94 height 78
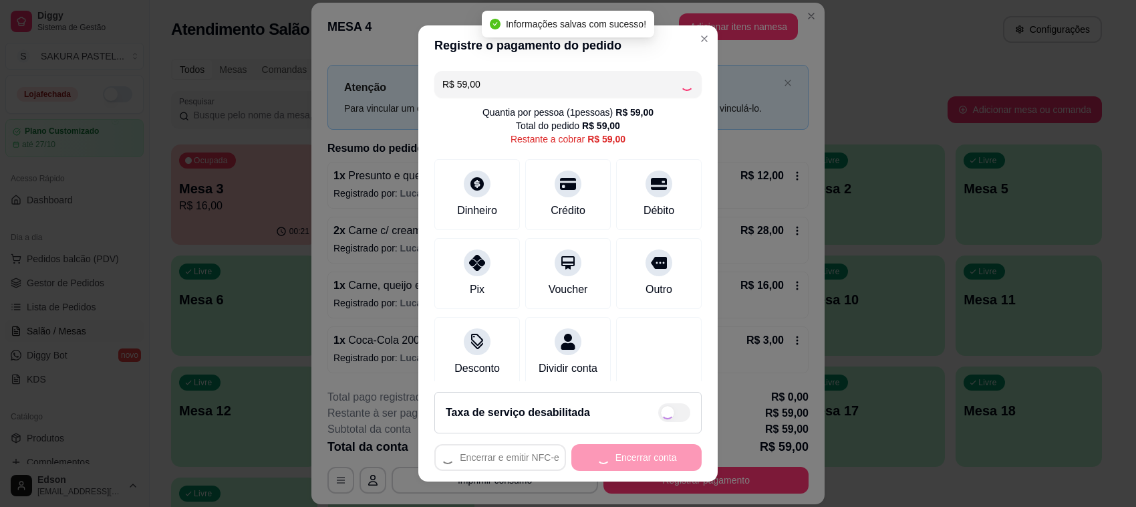
type input "R$ 0,00"
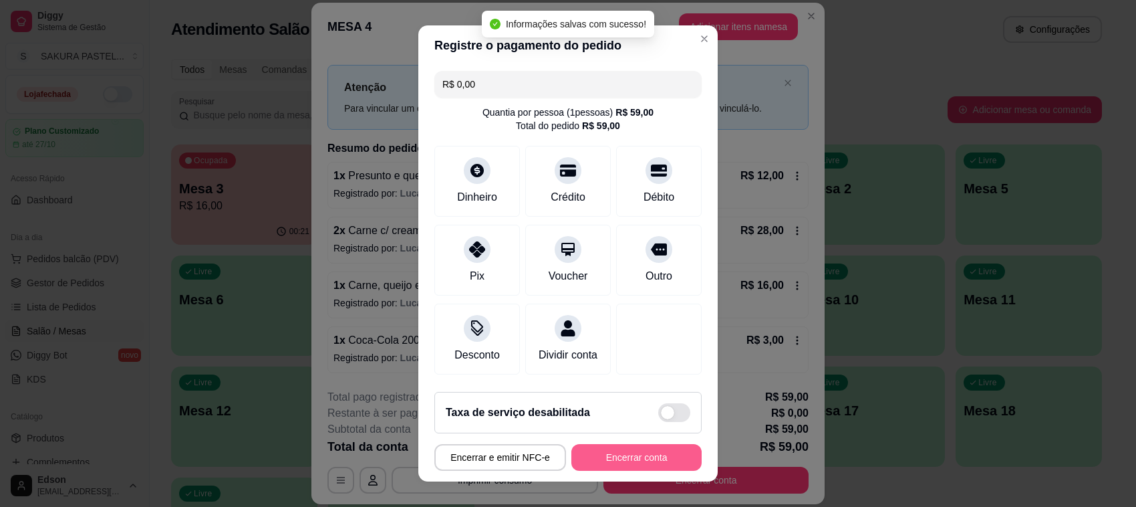
click at [623, 463] on button "Encerrar conta" at bounding box center [636, 457] width 130 height 27
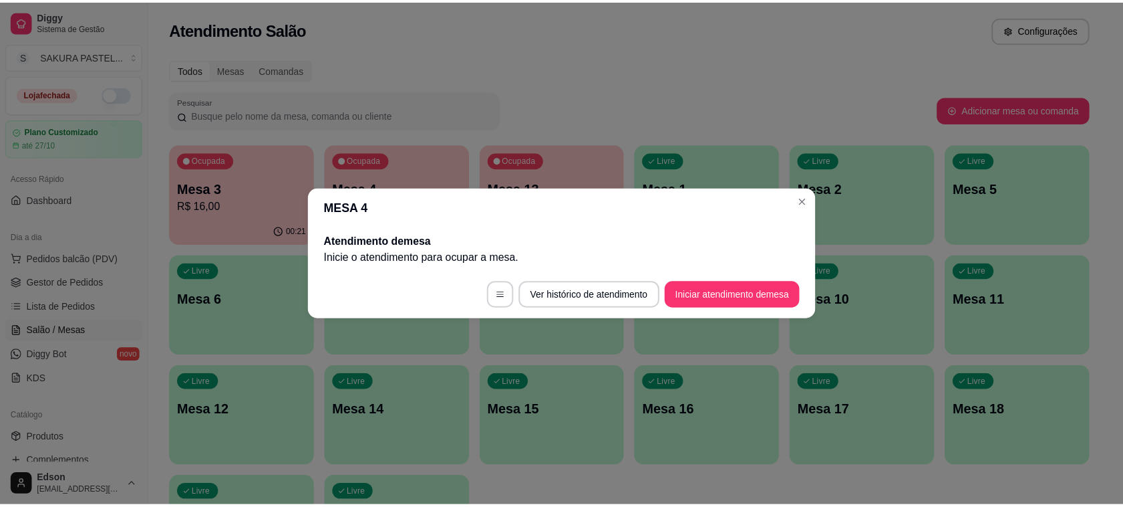
scroll to position [0, 0]
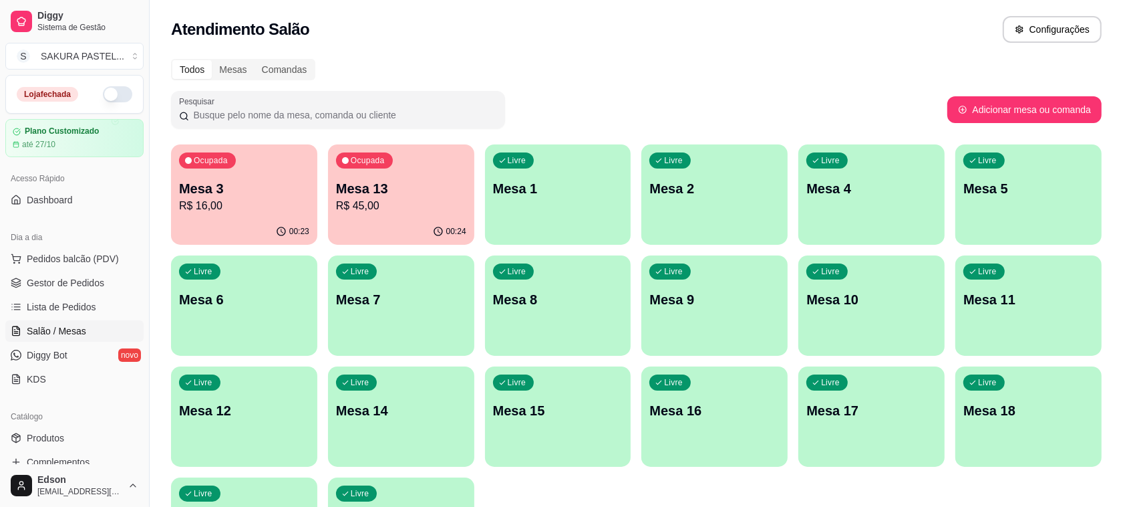
click at [400, 198] on p "R$ 45,00" at bounding box center [401, 206] width 130 height 16
click at [198, 194] on p "Mesa 3" at bounding box center [244, 188] width 130 height 19
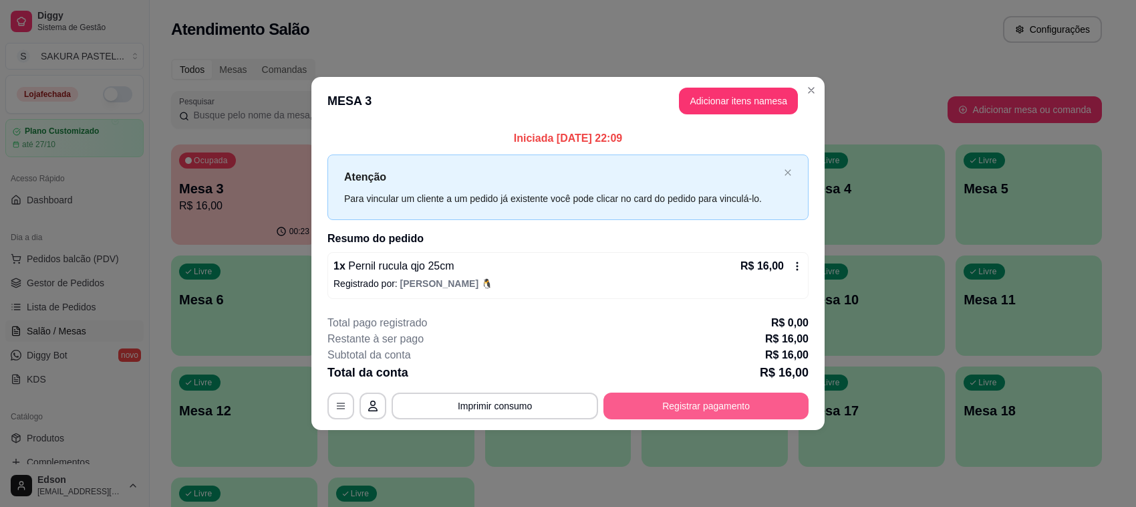
click at [713, 408] on button "Registrar pagamento" at bounding box center [705, 405] width 205 height 27
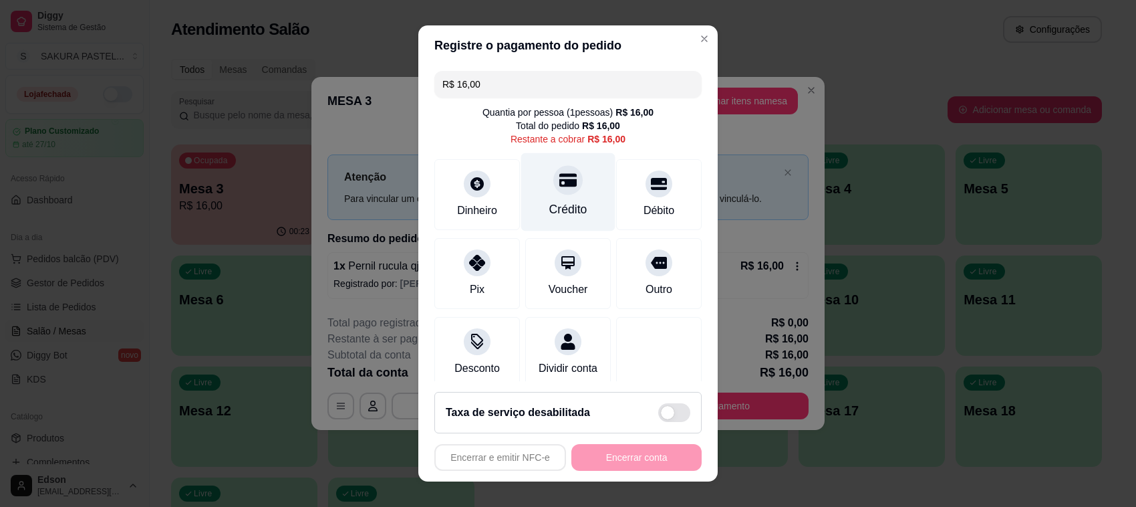
click at [559, 176] on icon at bounding box center [567, 179] width 17 height 17
click at [619, 455] on div "Encerrar e emitir NFC-e Encerrar conta" at bounding box center [567, 457] width 267 height 27
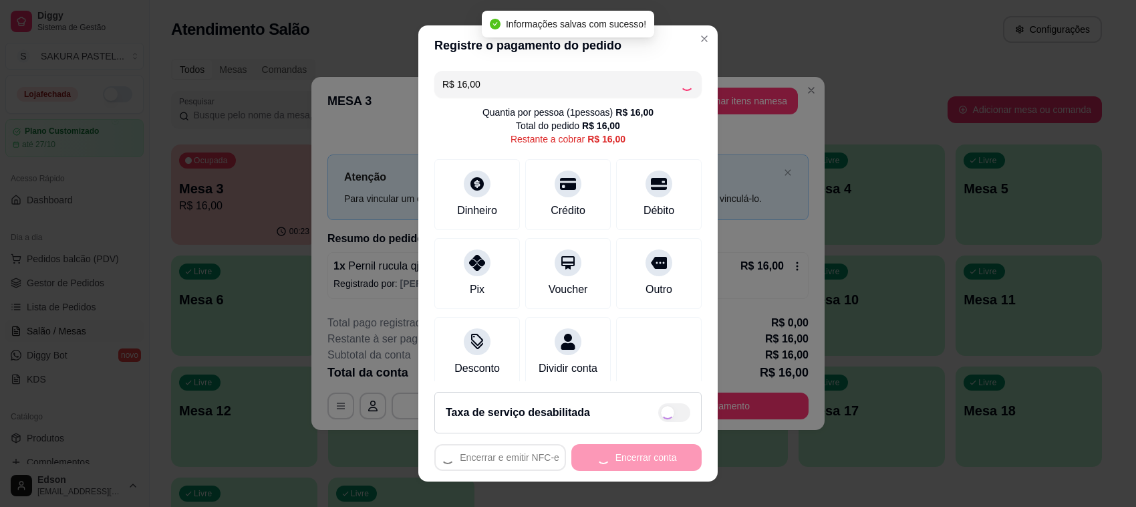
click at [619, 455] on div "Encerrar e emitir NFC-e Encerrar conta" at bounding box center [567, 457] width 267 height 27
type input "R$ 0,00"
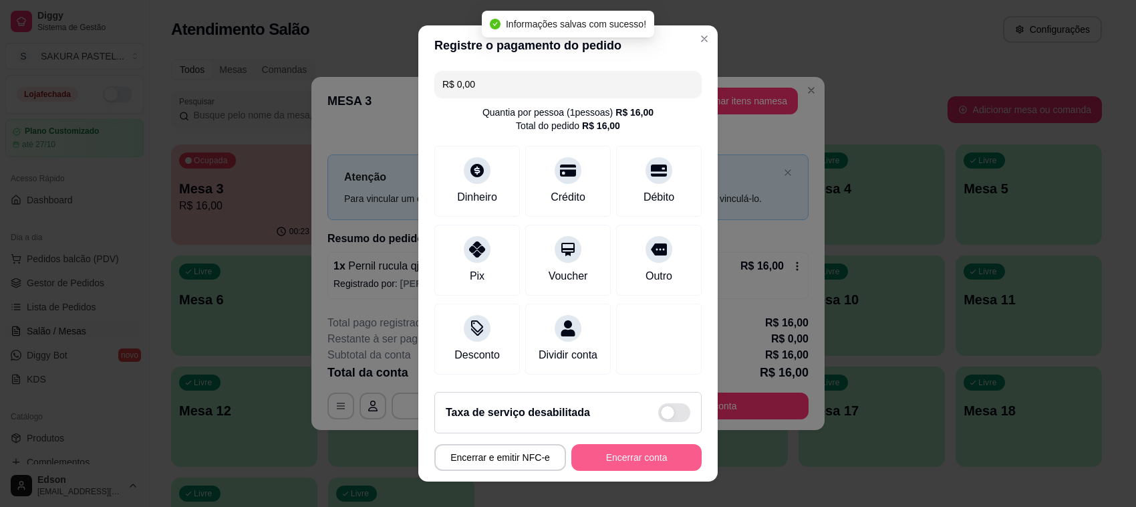
click at [621, 456] on button "Encerrar conta" at bounding box center [636, 457] width 130 height 27
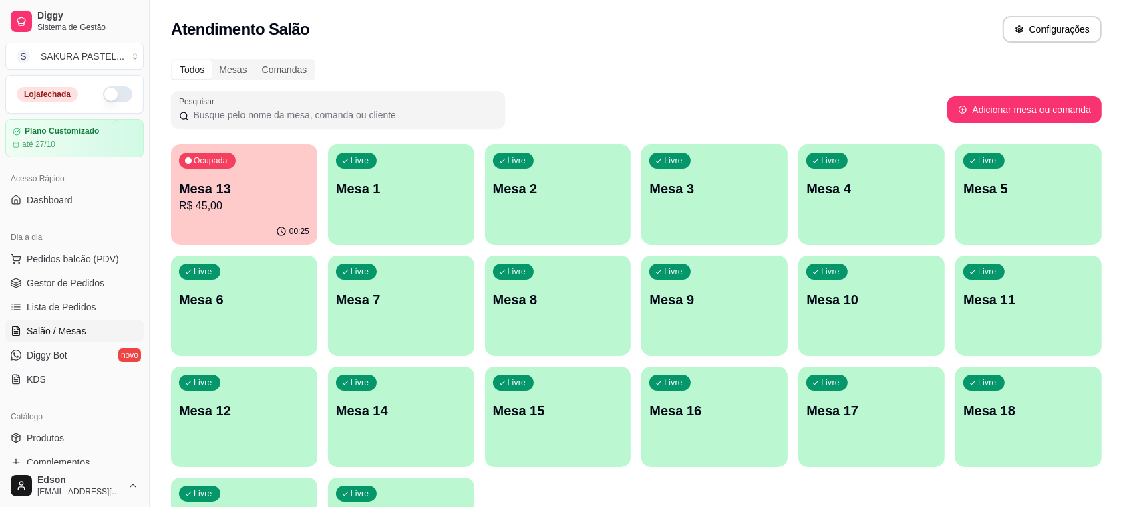
click at [273, 195] on p "Mesa 13" at bounding box center [244, 188] width 130 height 19
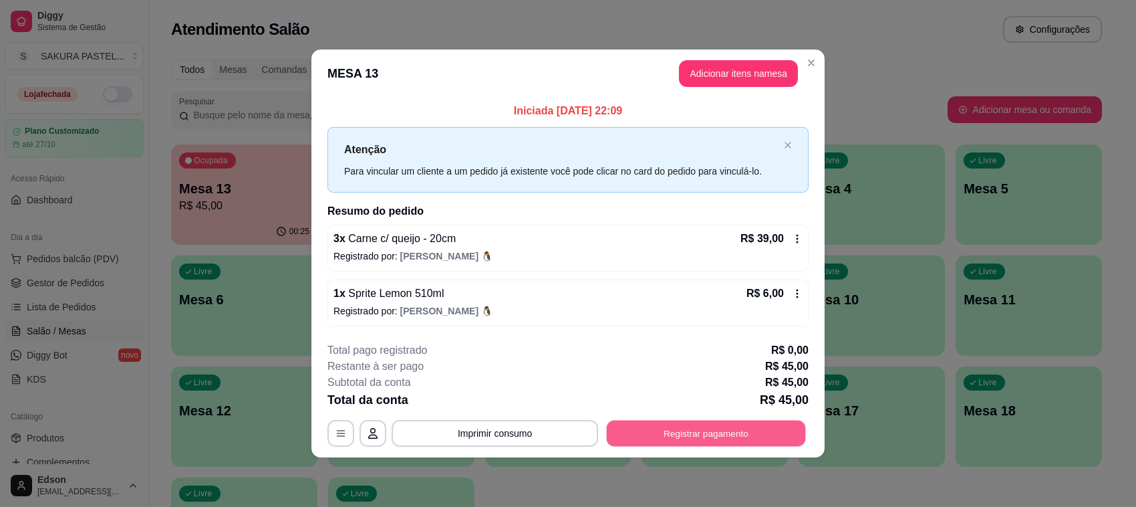
click at [757, 445] on button "Registrar pagamento" at bounding box center [706, 433] width 199 height 26
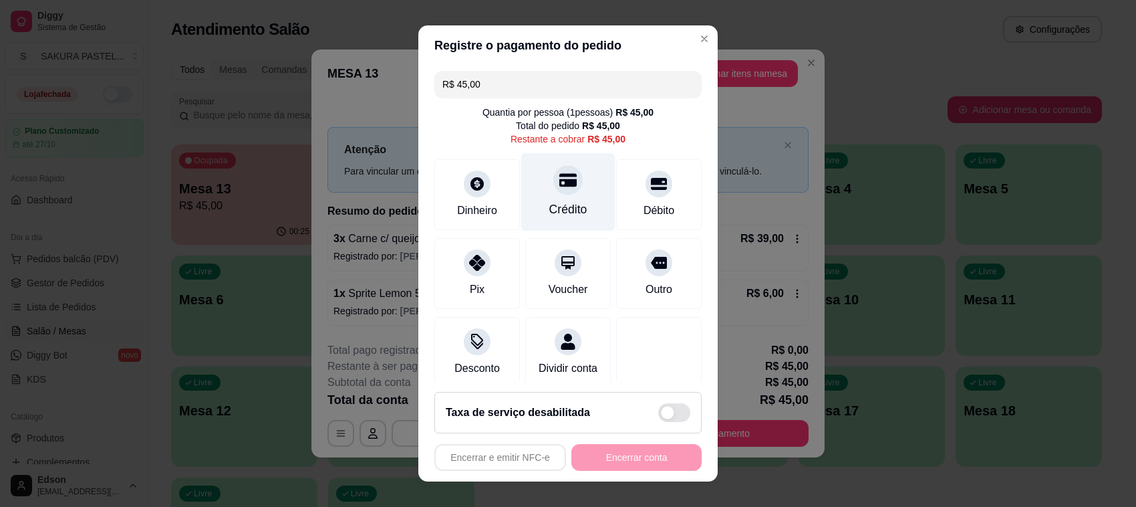
click at [565, 167] on div "Crédito" at bounding box center [568, 192] width 94 height 78
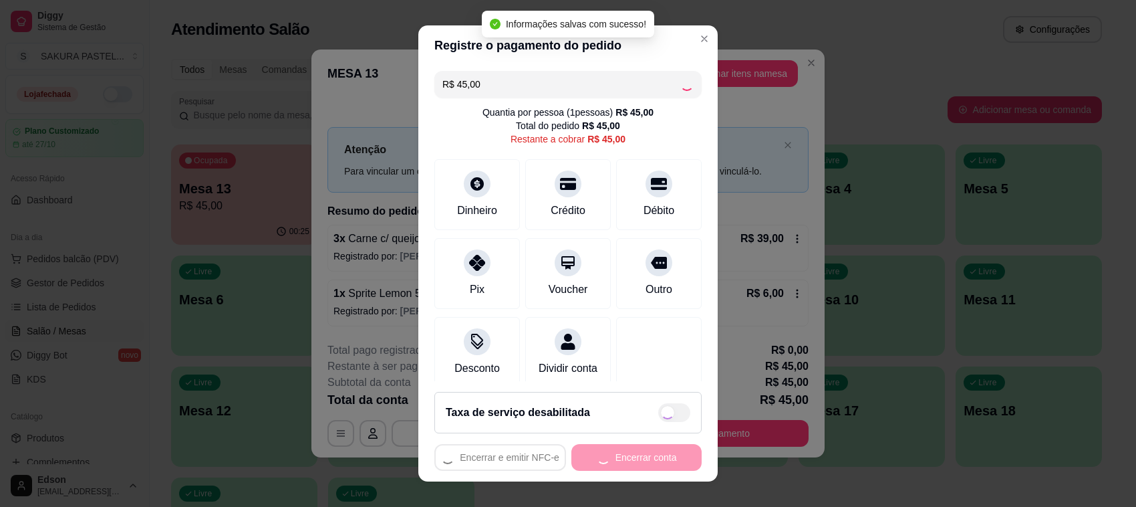
click at [655, 451] on div "Encerrar e emitir NFC-e Encerrar conta" at bounding box center [567, 457] width 267 height 27
type input "R$ 0,00"
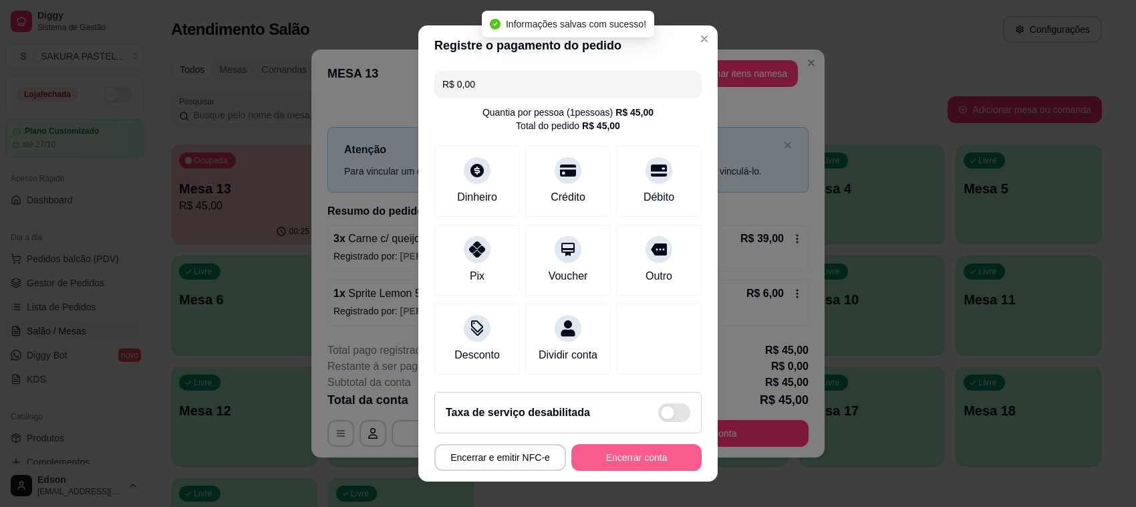
click at [654, 452] on button "Encerrar conta" at bounding box center [636, 457] width 130 height 27
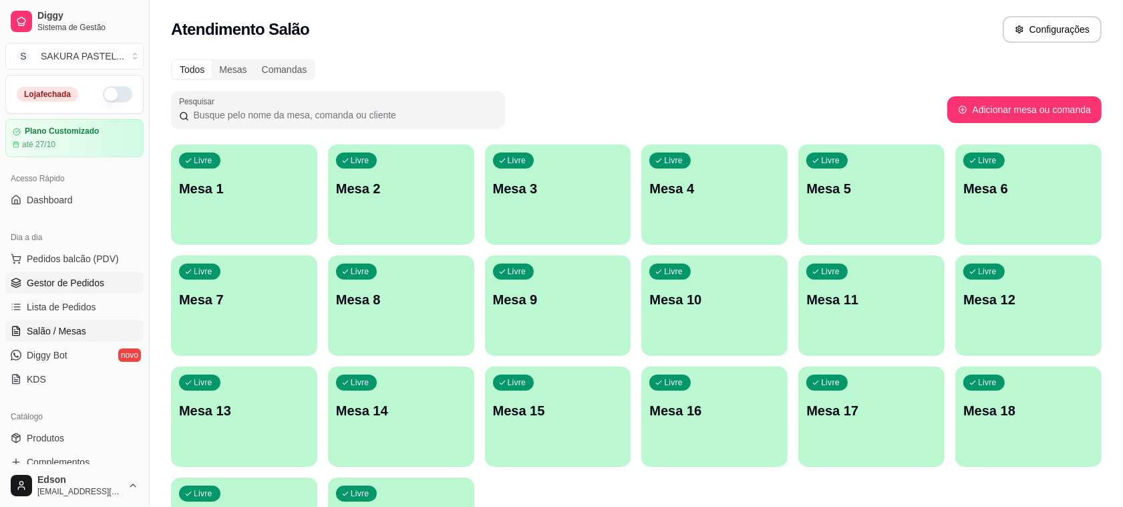
click at [67, 279] on span "Gestor de Pedidos" at bounding box center [66, 282] width 78 height 13
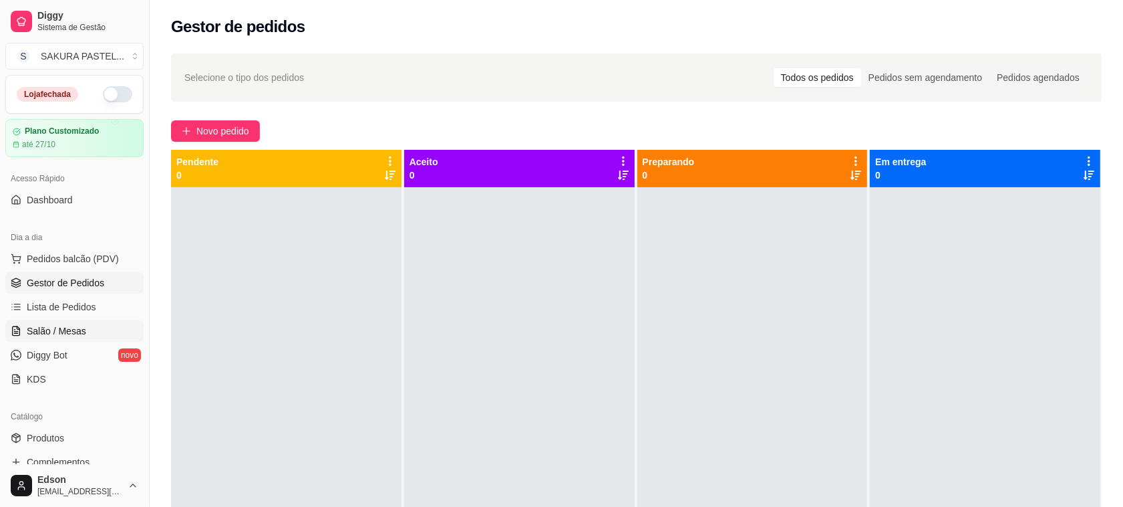
click at [63, 329] on span "Salão / Mesas" at bounding box center [56, 330] width 59 height 13
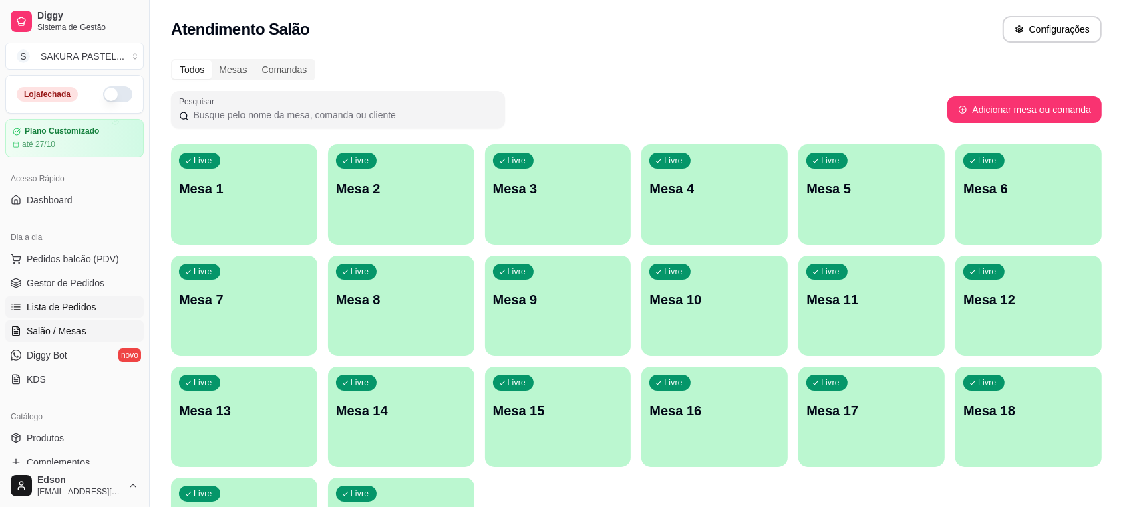
click at [88, 303] on span "Lista de Pedidos" at bounding box center [61, 306] width 69 height 13
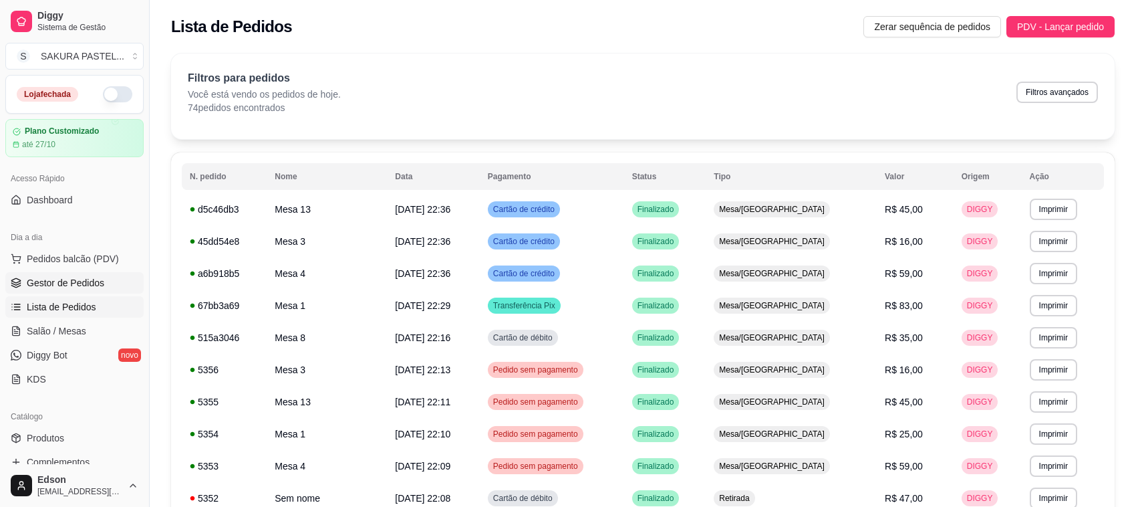
click at [87, 283] on span "Gestor de Pedidos" at bounding box center [66, 282] width 78 height 13
